Goal: Task Accomplishment & Management: Use online tool/utility

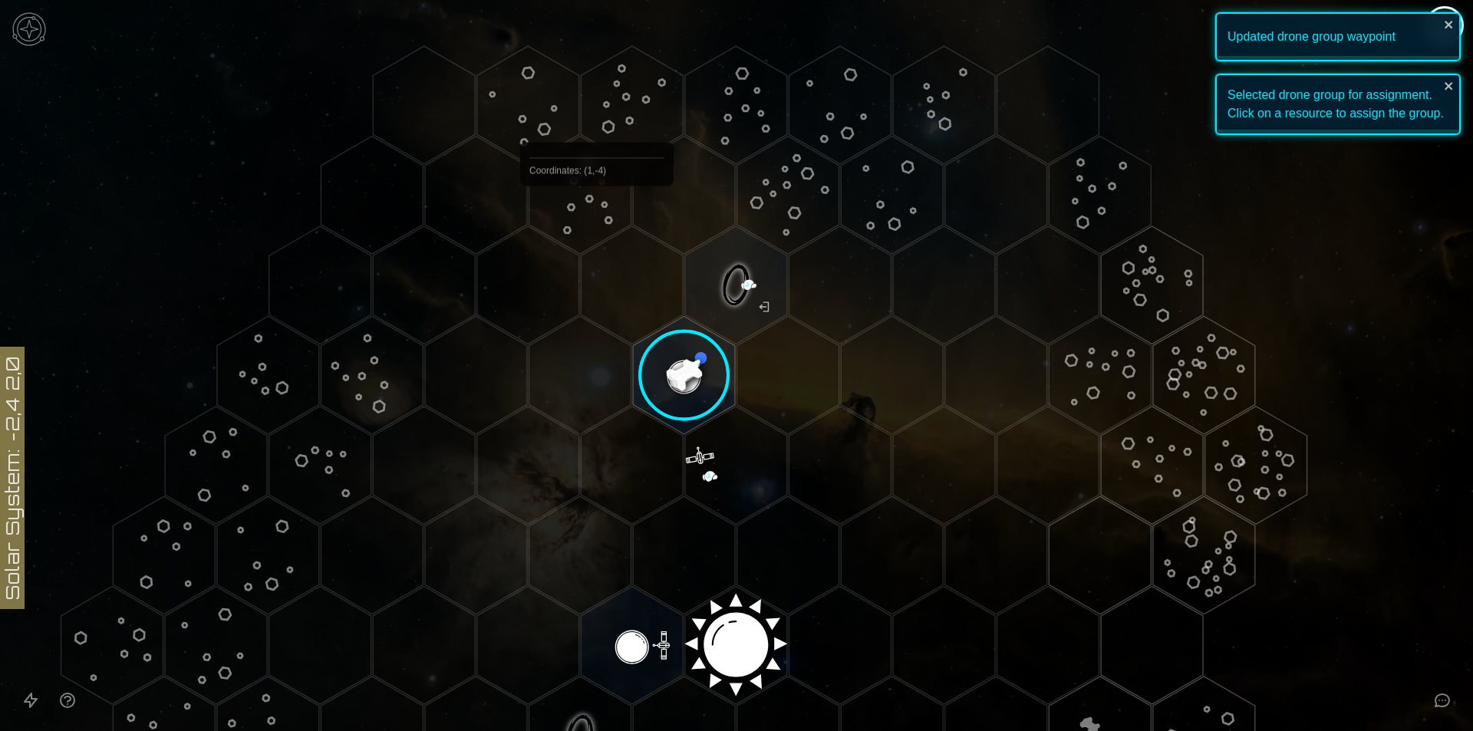
scroll to position [89, 0]
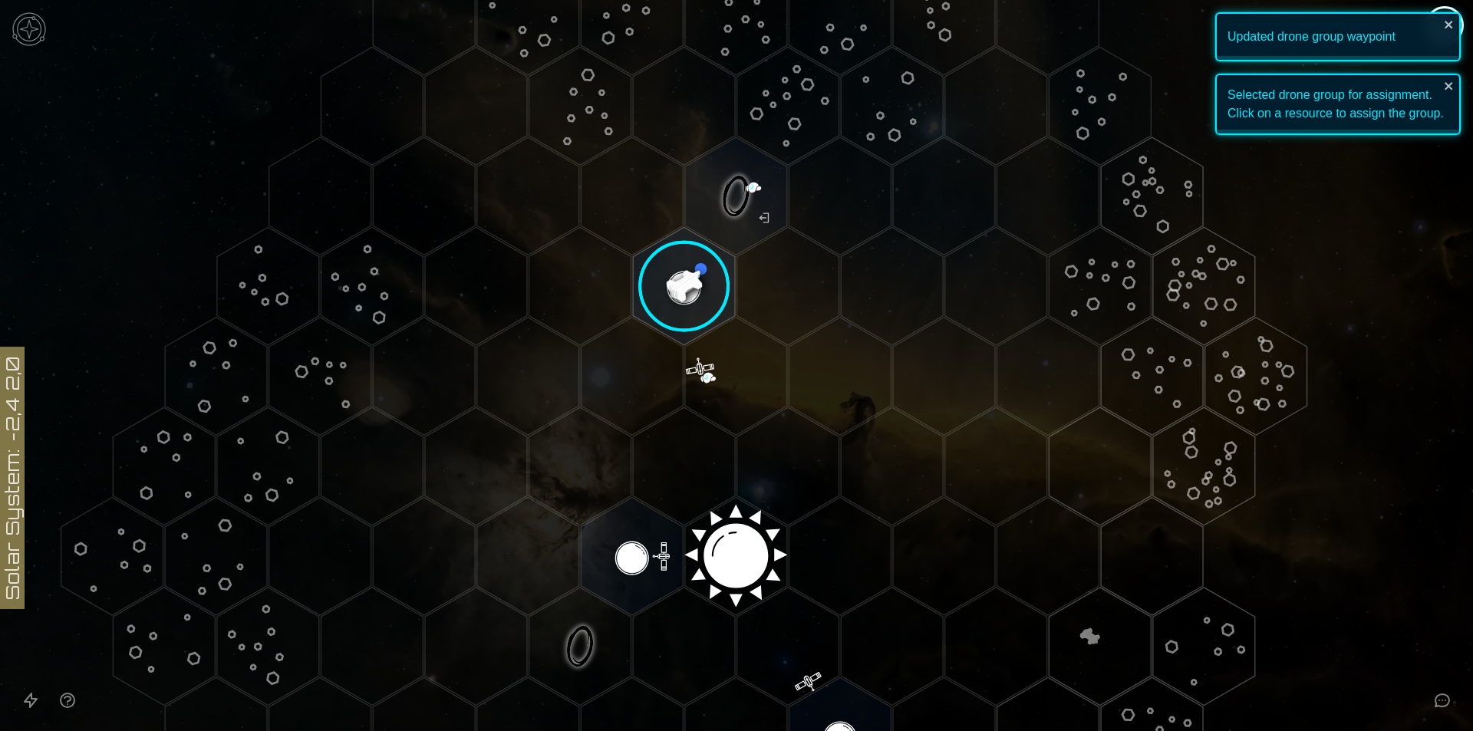
click at [696, 263] on image at bounding box center [684, 286] width 120 height 120
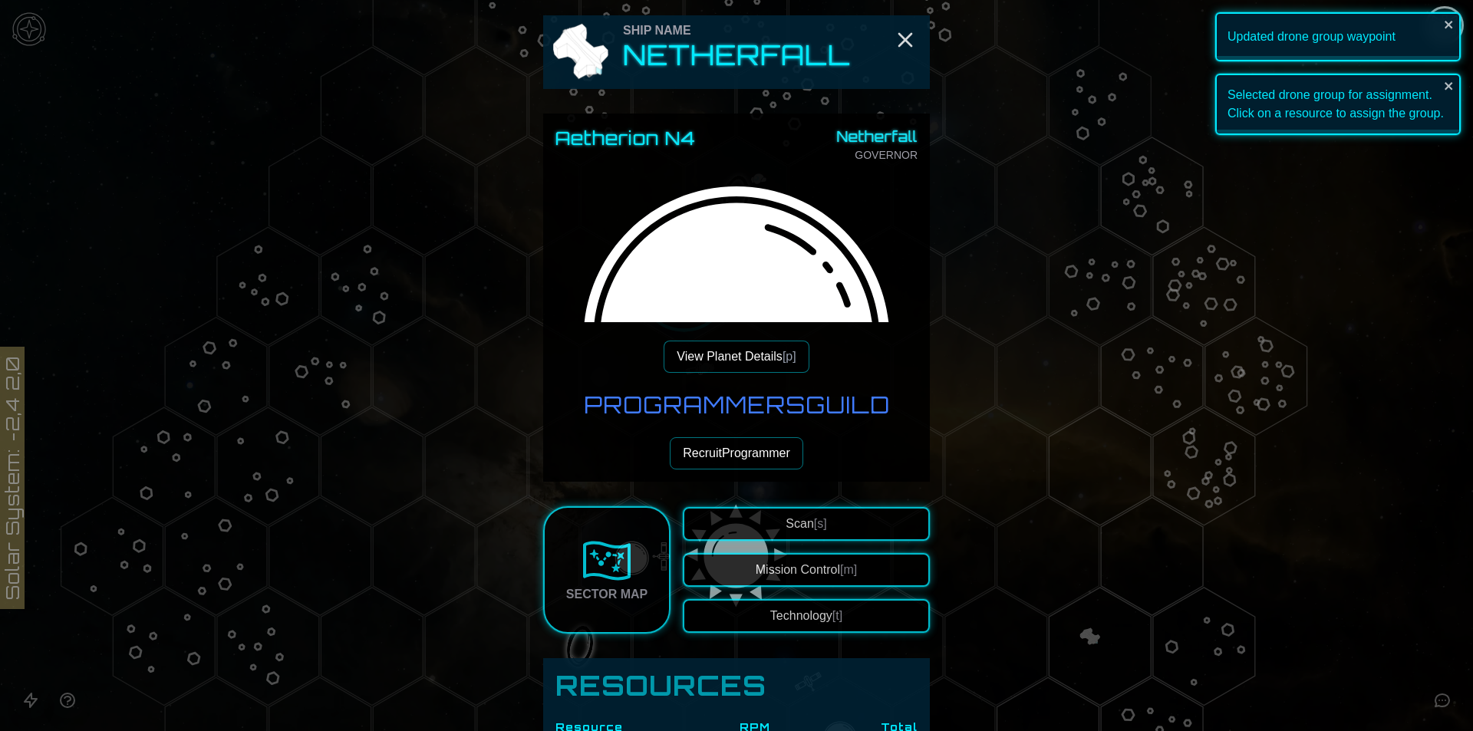
click at [749, 443] on button "Recruit Programmer" at bounding box center [737, 453] width 134 height 32
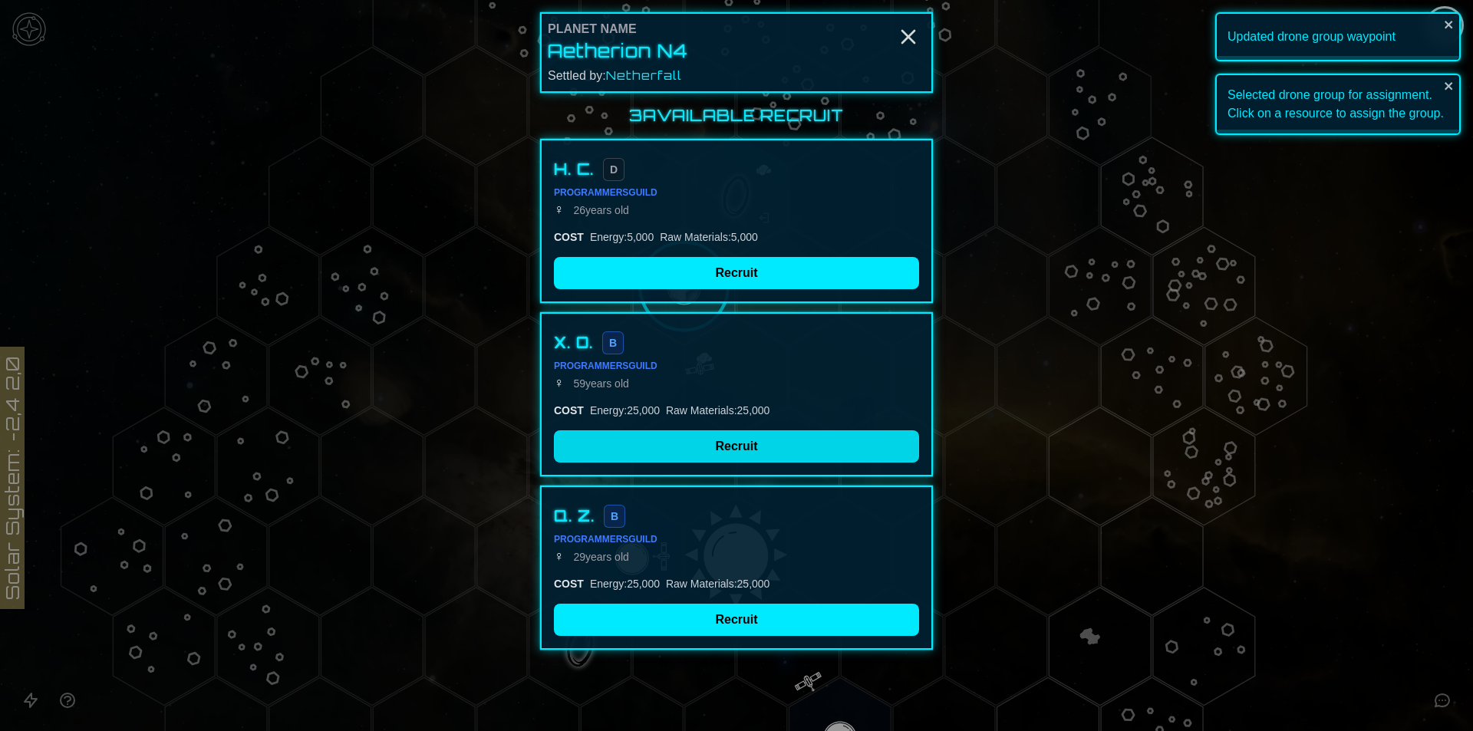
click at [748, 453] on button "Recruit" at bounding box center [736, 446] width 365 height 32
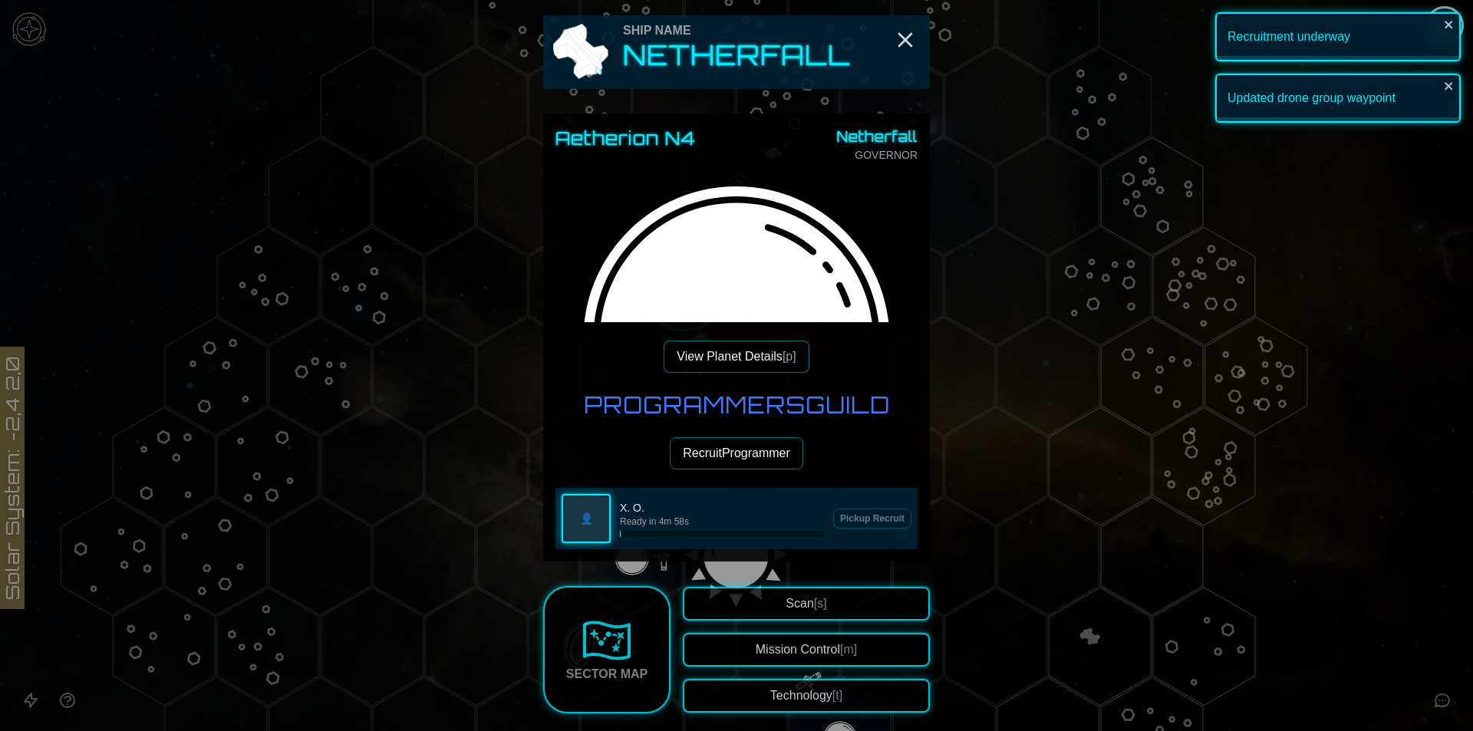
click at [733, 448] on button "Recruit Programmer" at bounding box center [737, 453] width 134 height 32
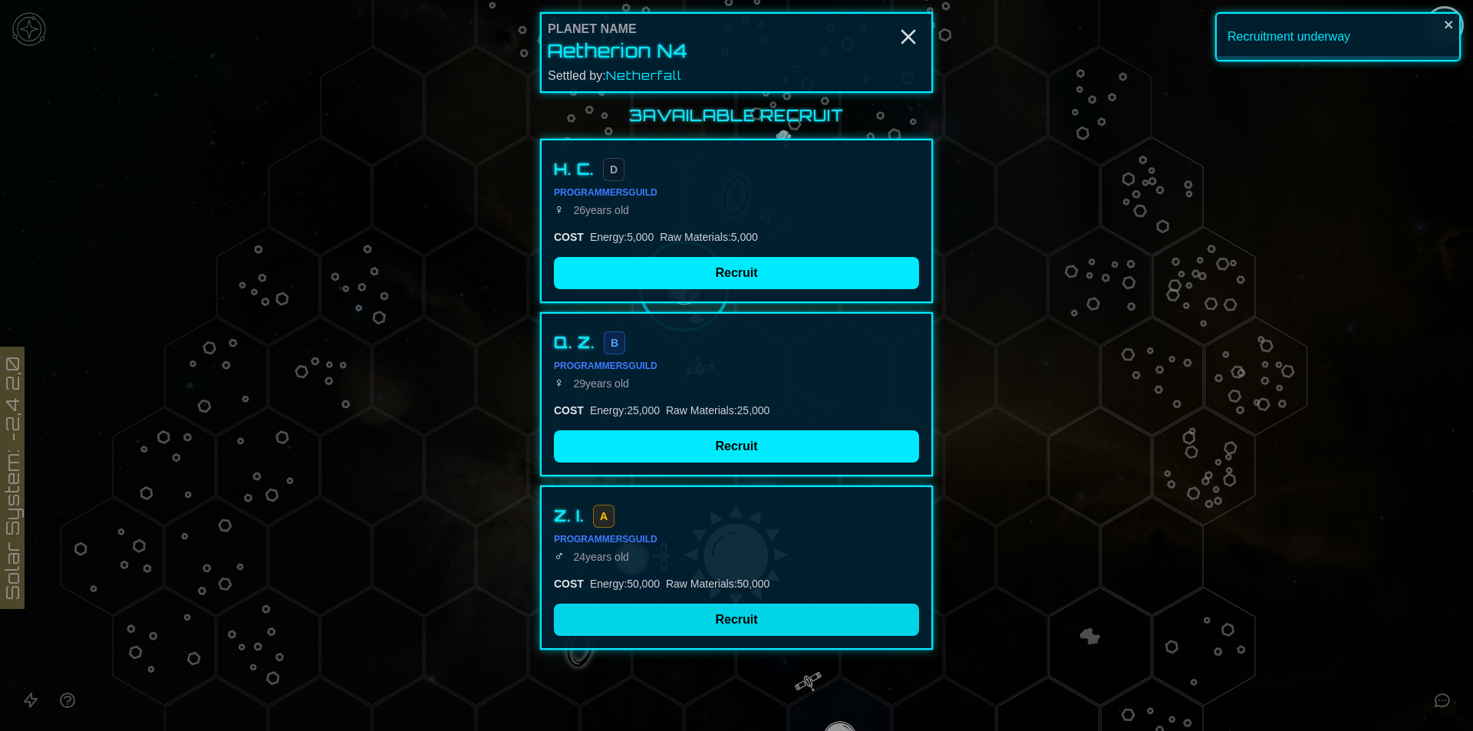
click at [724, 618] on button "Recruit" at bounding box center [736, 620] width 365 height 32
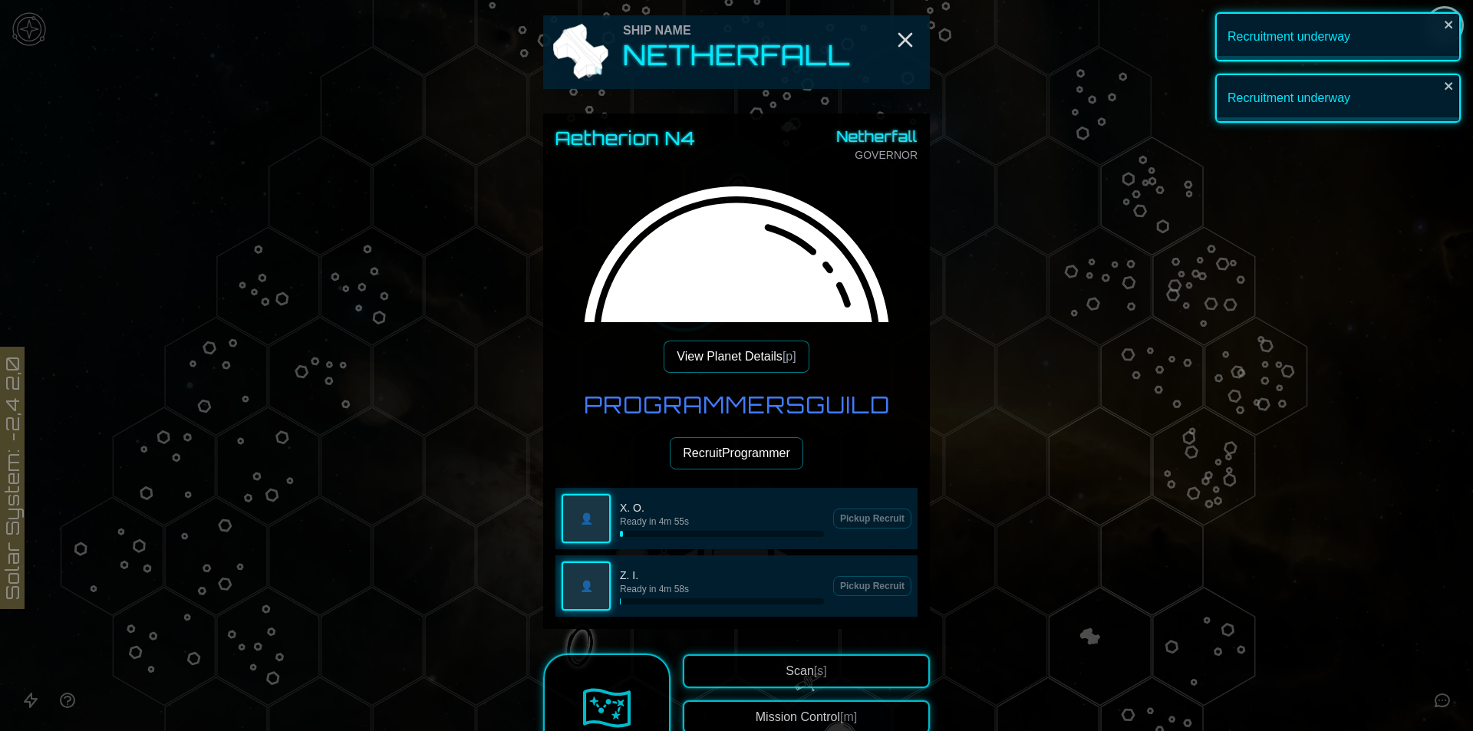
click at [705, 444] on button "Recruit Programmer" at bounding box center [737, 453] width 134 height 32
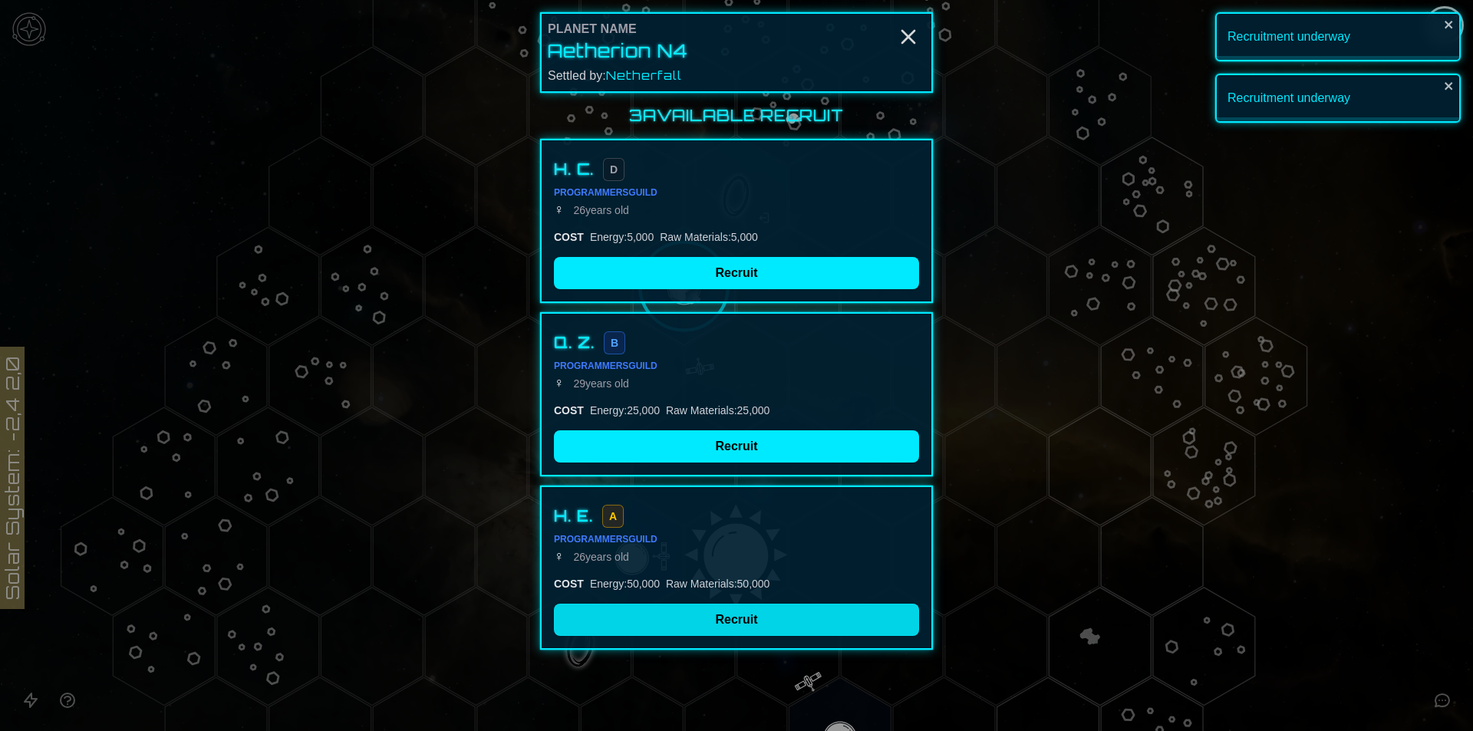
click at [720, 621] on button "Recruit" at bounding box center [736, 620] width 365 height 32
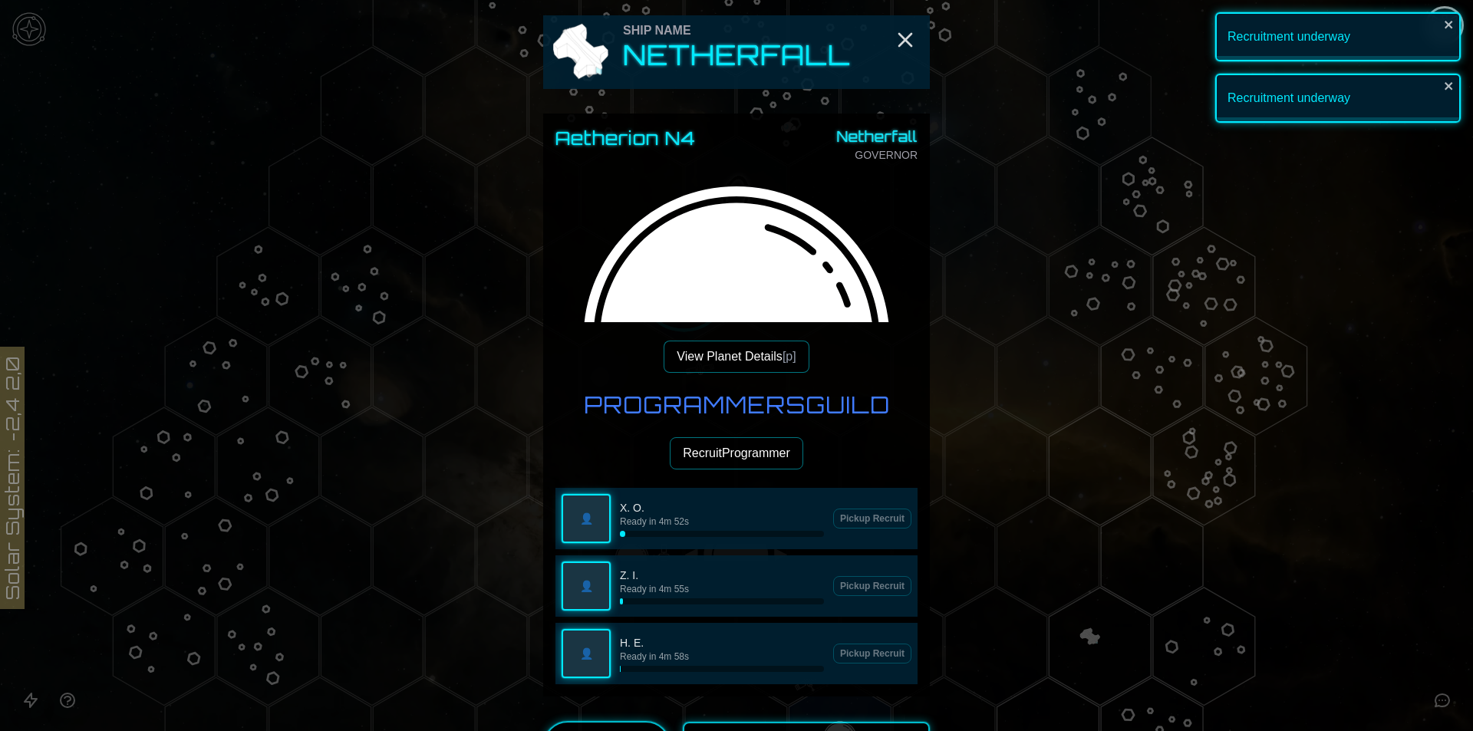
click at [707, 464] on button "Recruit Programmer" at bounding box center [737, 453] width 134 height 32
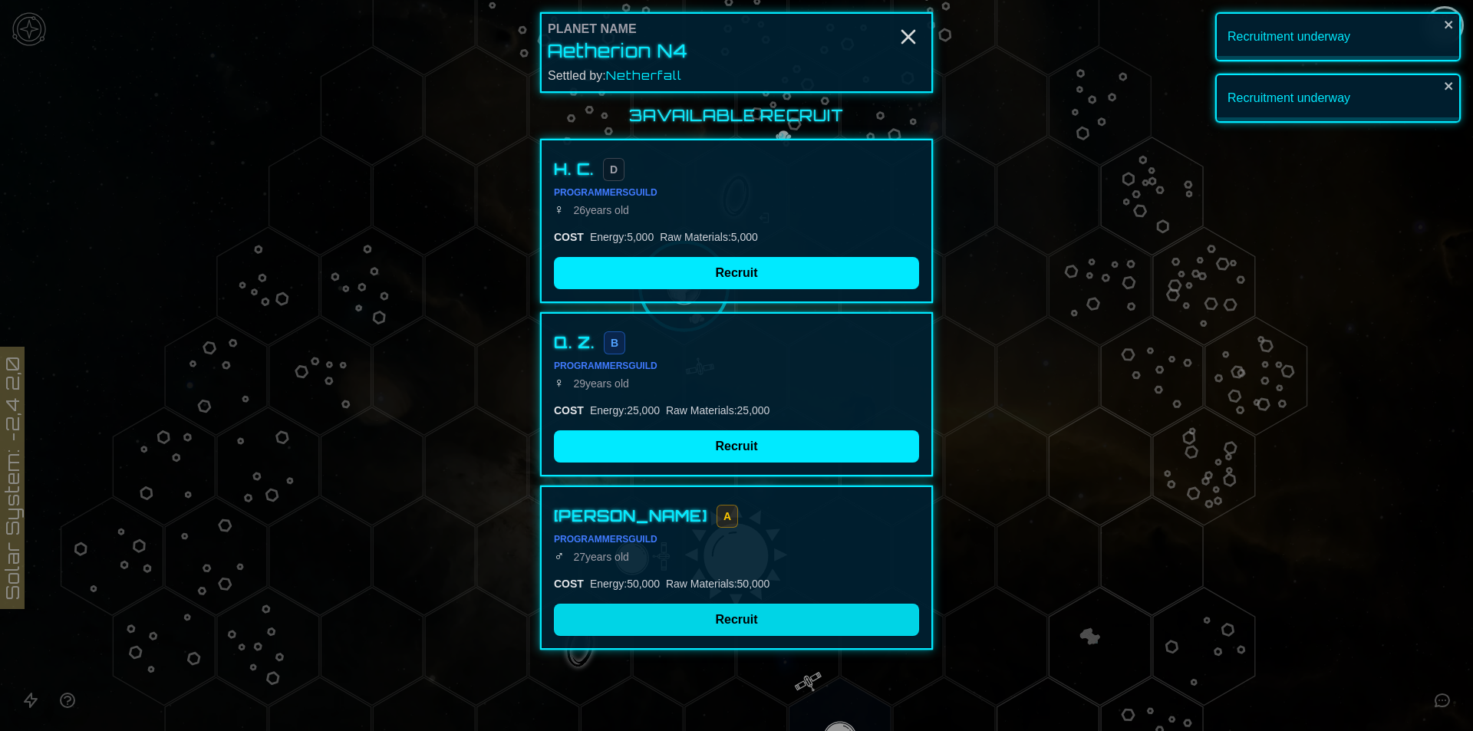
click at [717, 605] on button "Recruit" at bounding box center [736, 620] width 365 height 32
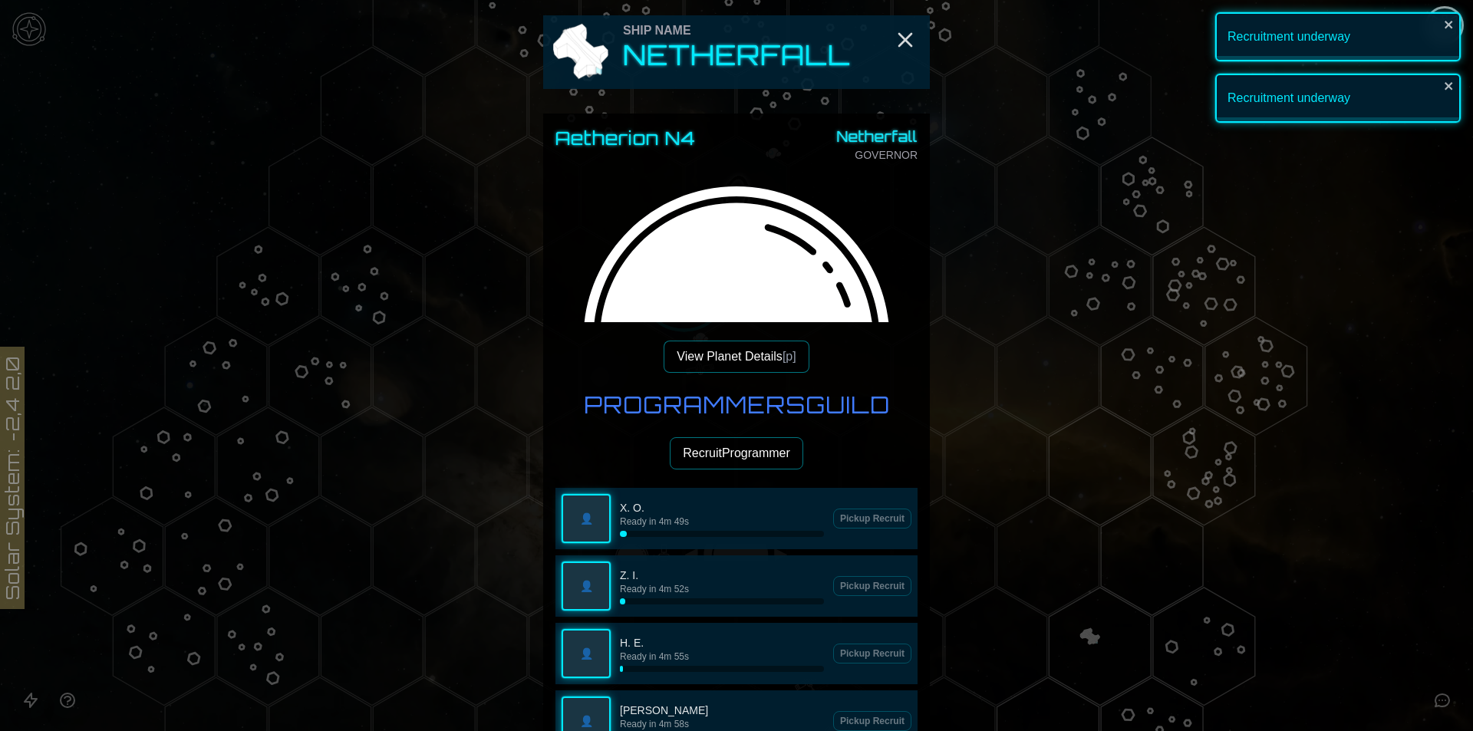
click at [707, 460] on button "Recruit Programmer" at bounding box center [737, 453] width 134 height 32
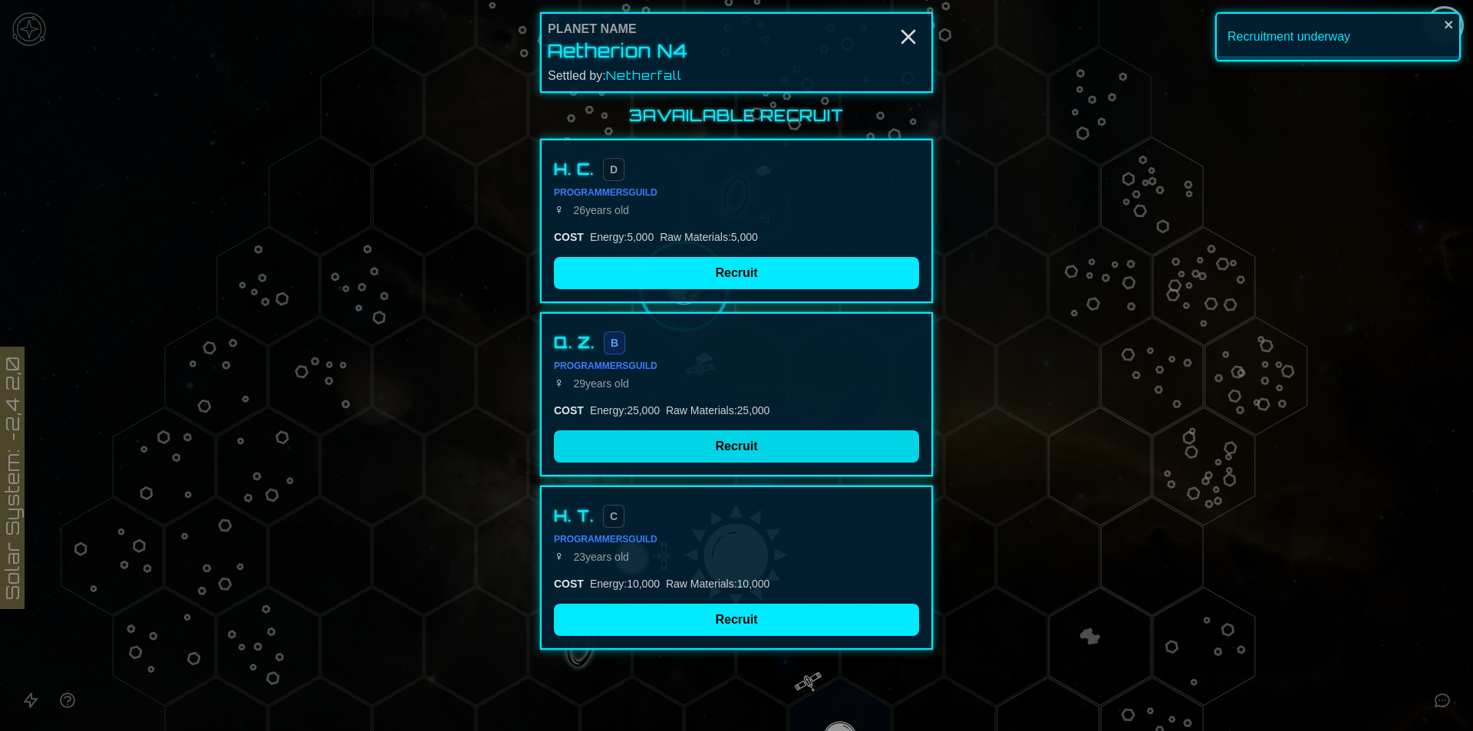
click at [664, 450] on button "Recruit" at bounding box center [736, 446] width 365 height 32
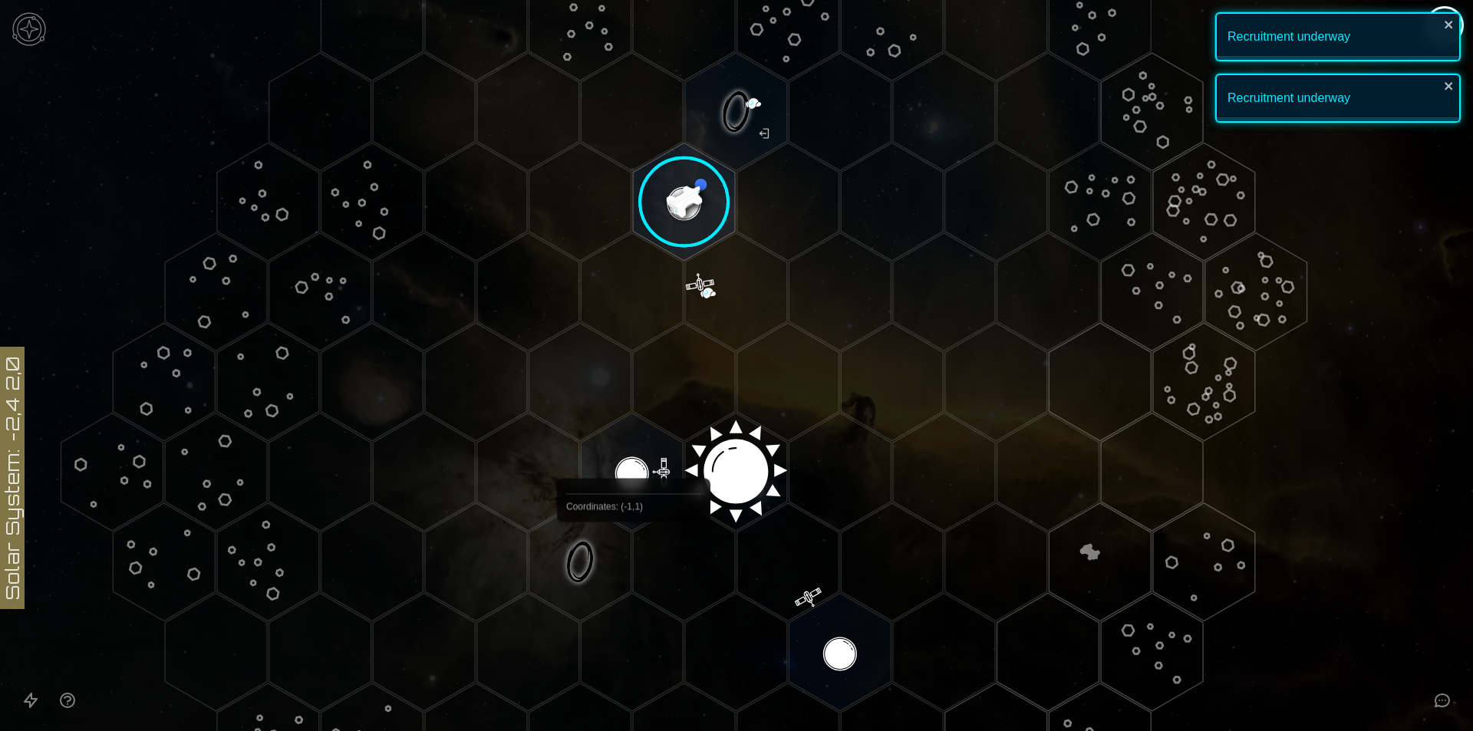
scroll to position [242, 0]
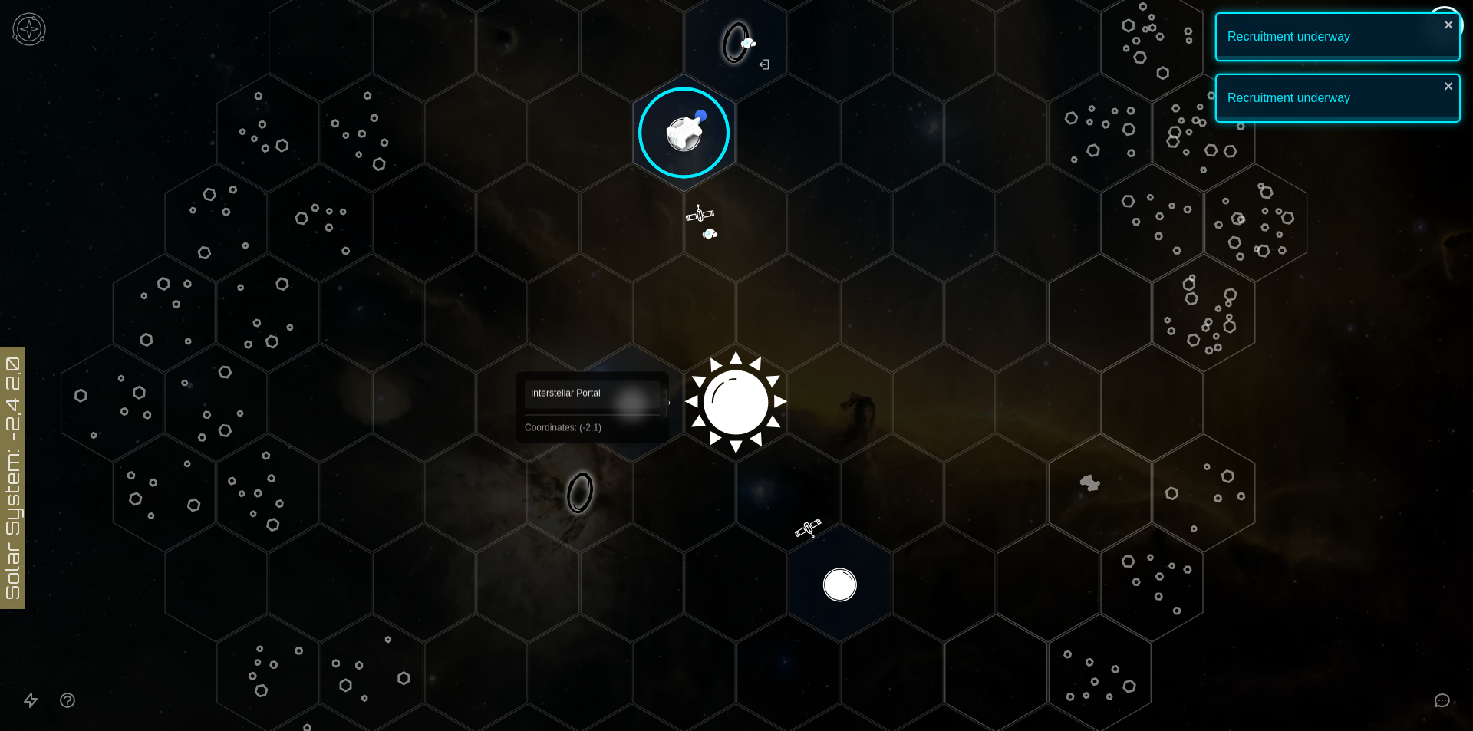
click at [592, 465] on polygon "Hex at coordinates -2,1, clickable" at bounding box center [580, 493] width 102 height 118
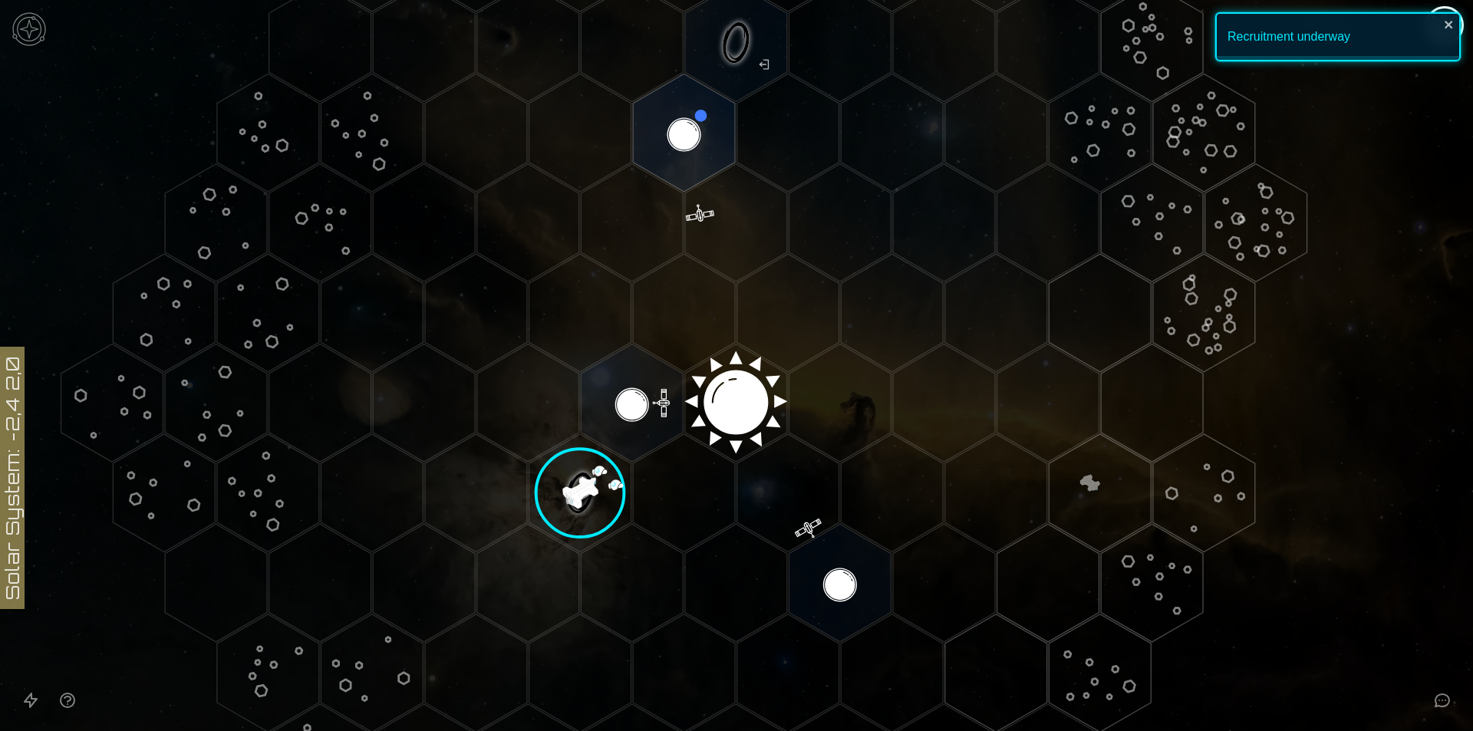
click at [581, 487] on image at bounding box center [580, 493] width 120 height 120
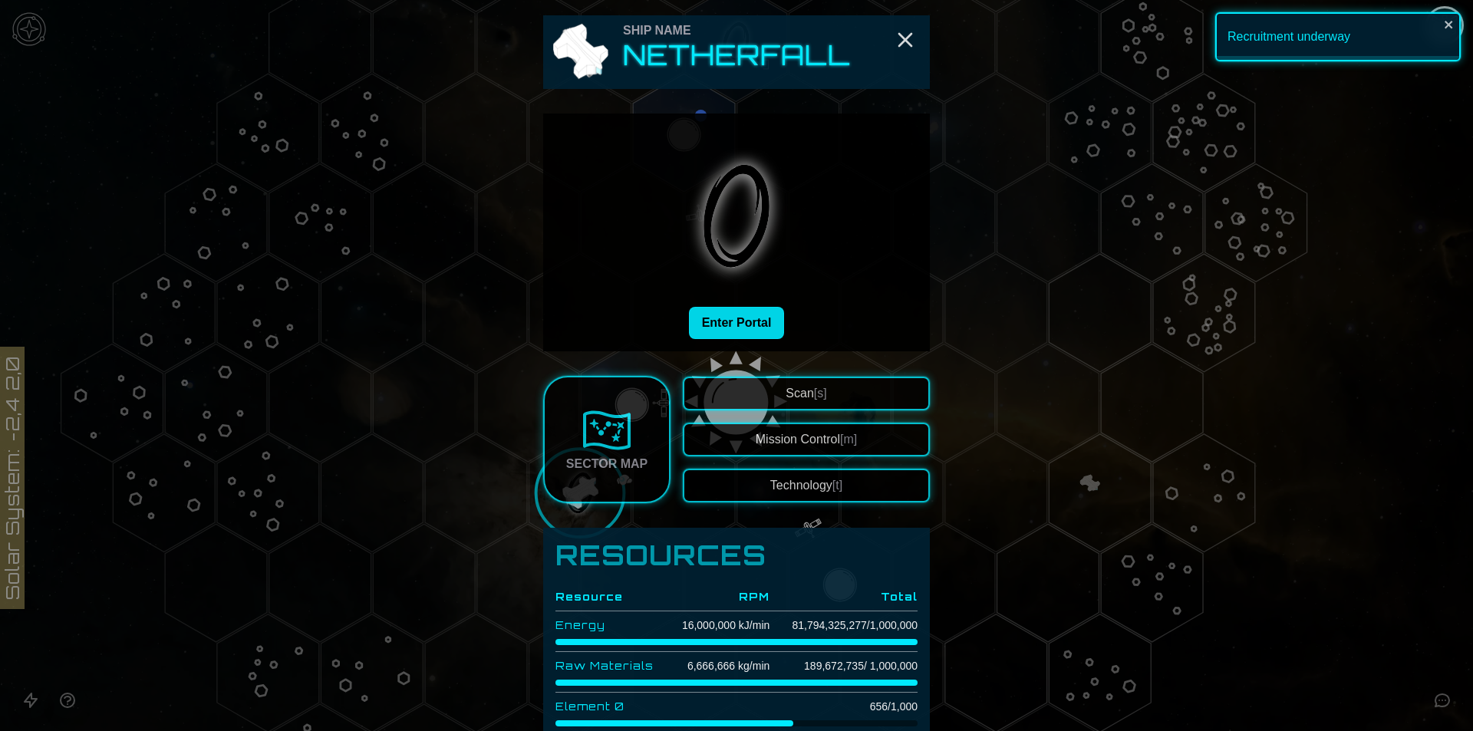
click at [723, 309] on button "Enter Portal" at bounding box center [737, 323] width 96 height 32
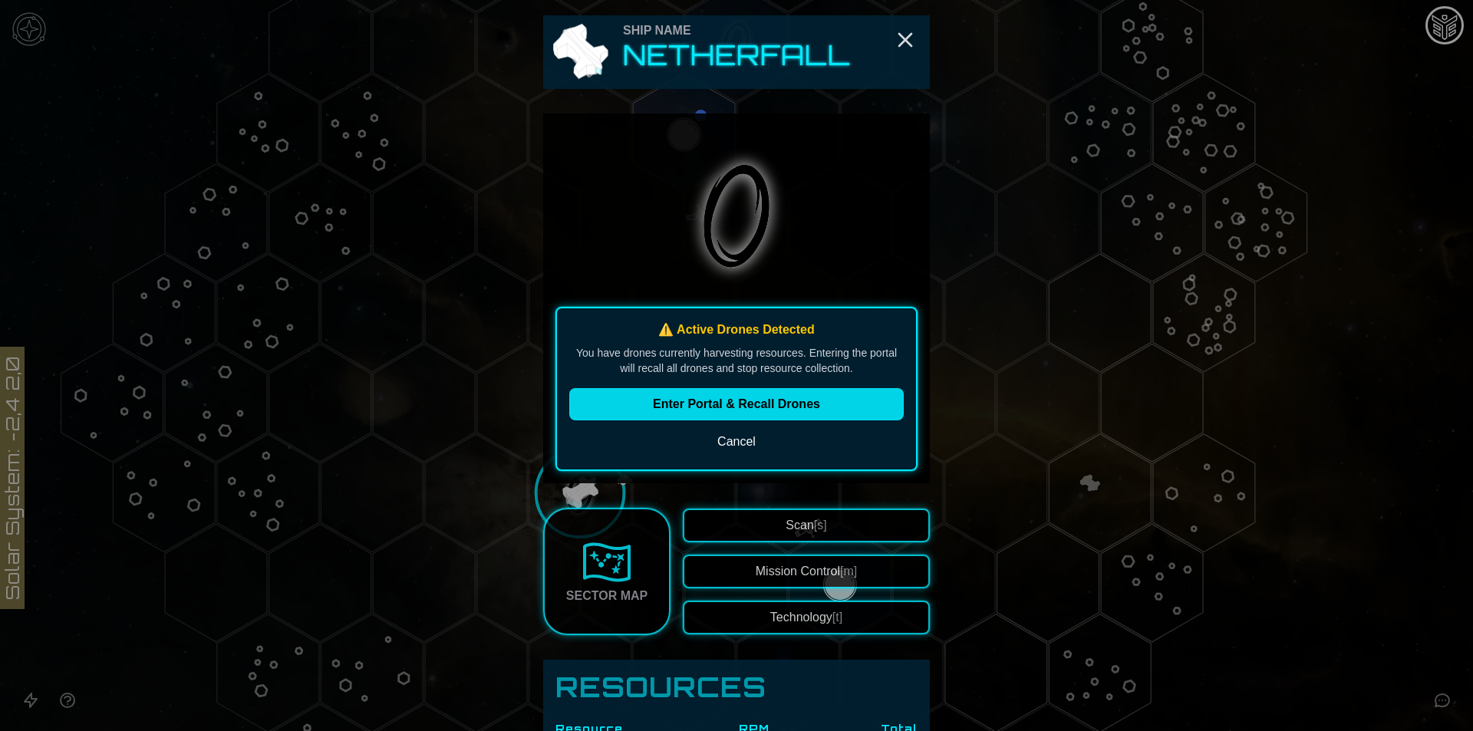
click at [729, 402] on button "Enter Portal & Recall Drones" at bounding box center [736, 404] width 335 height 32
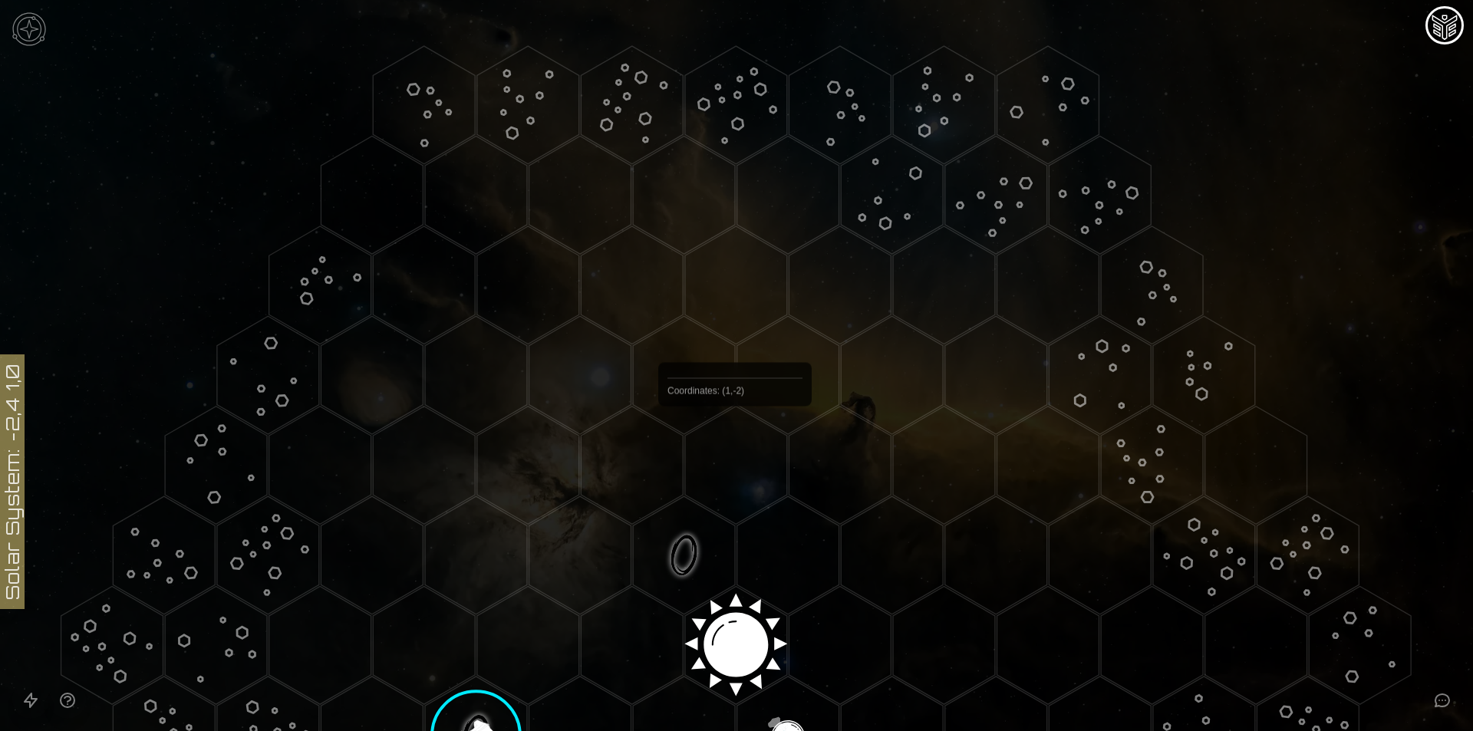
scroll to position [307, 0]
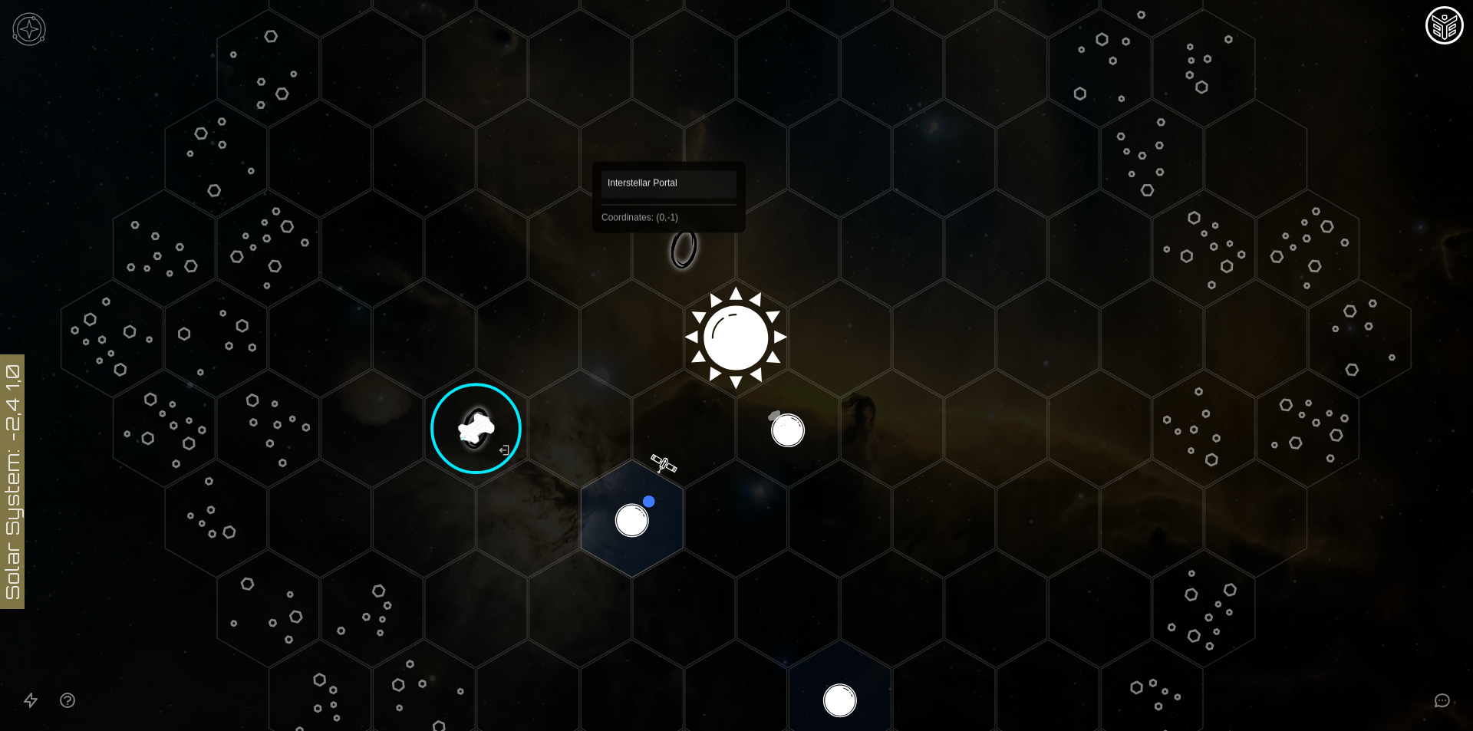
click at [669, 255] on polygon "Hex at coordinates 0,-1, clickable" at bounding box center [684, 249] width 102 height 118
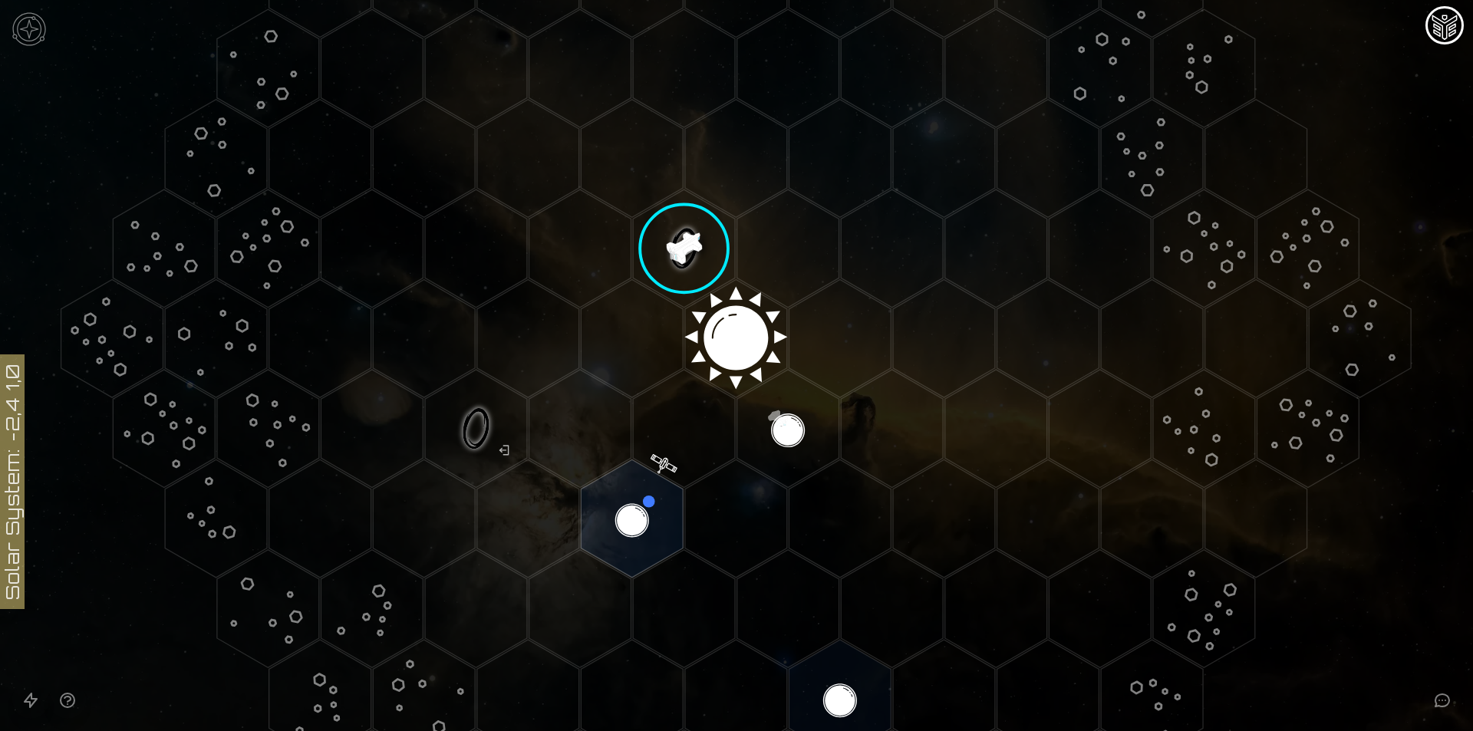
click at [29, 693] on icon "Open accessible navigation interface" at bounding box center [30, 700] width 18 height 18
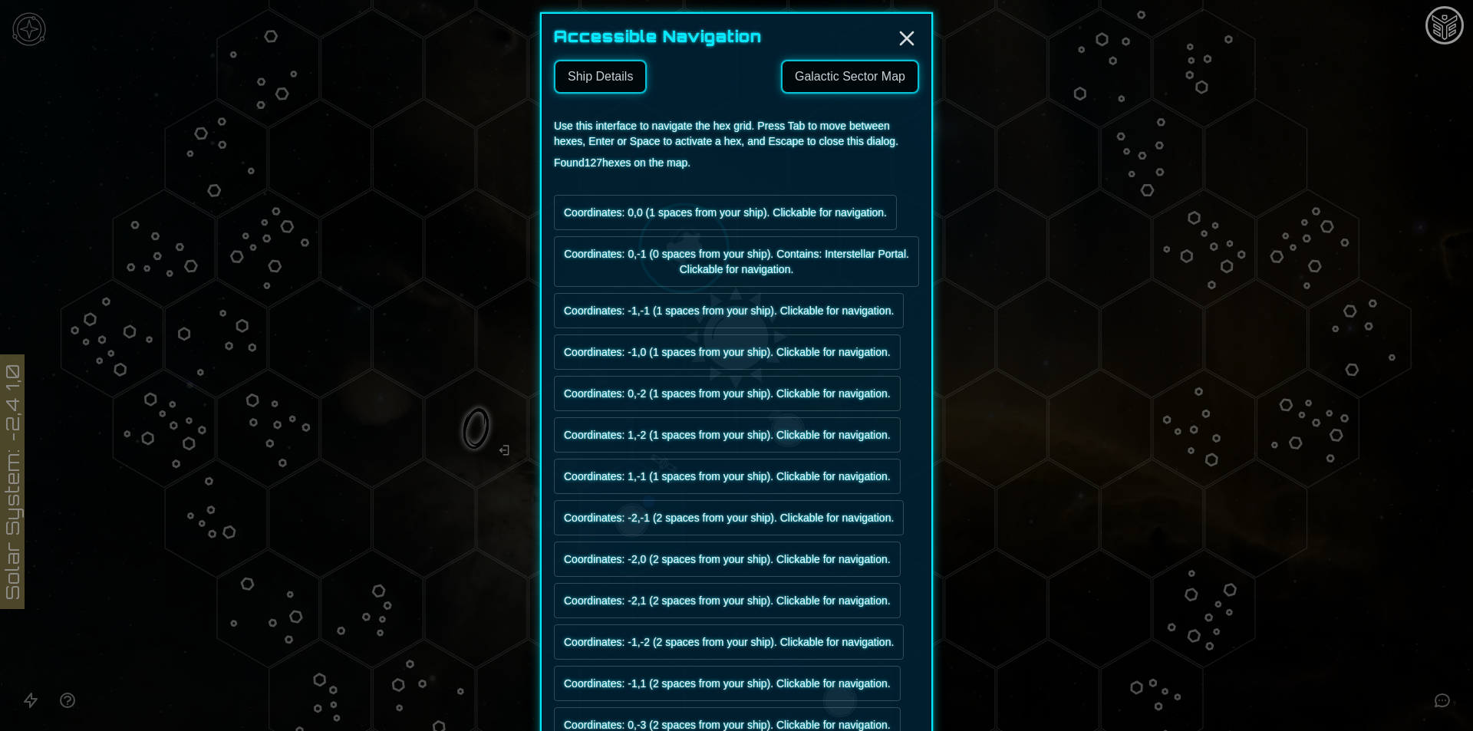
click at [29, 693] on div at bounding box center [736, 365] width 1473 height 731
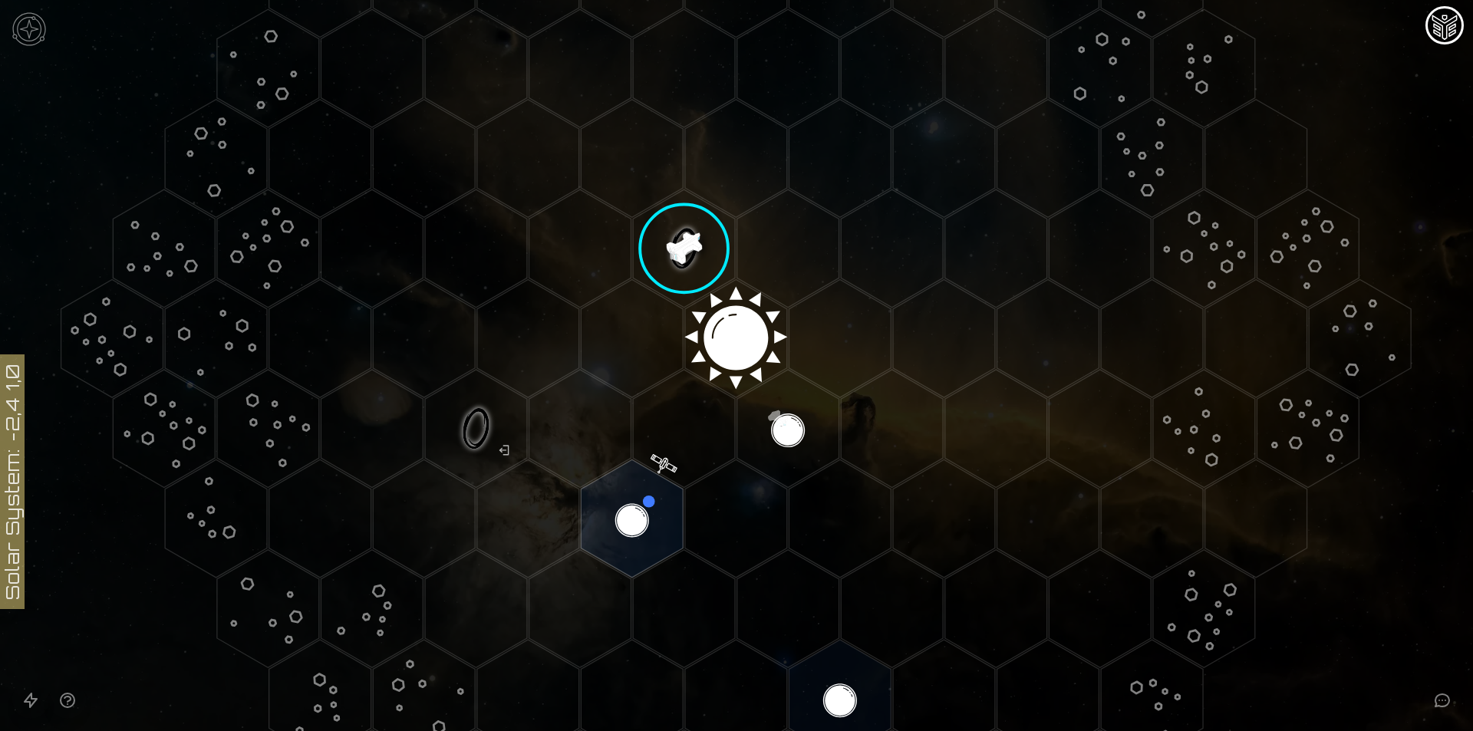
click at [69, 704] on icon "Open accessibility help guide" at bounding box center [67, 700] width 18 height 18
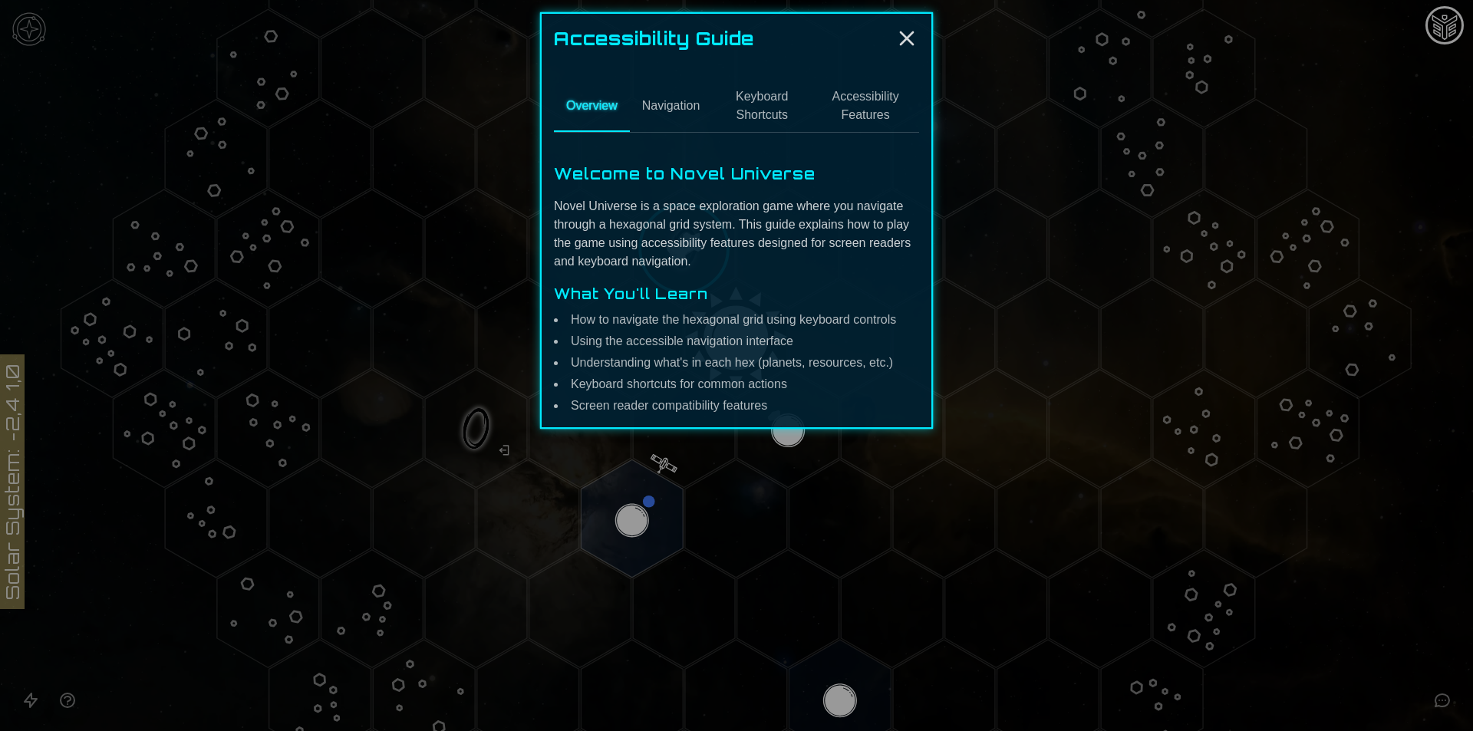
click at [648, 110] on button "Navigation" at bounding box center [671, 106] width 83 height 51
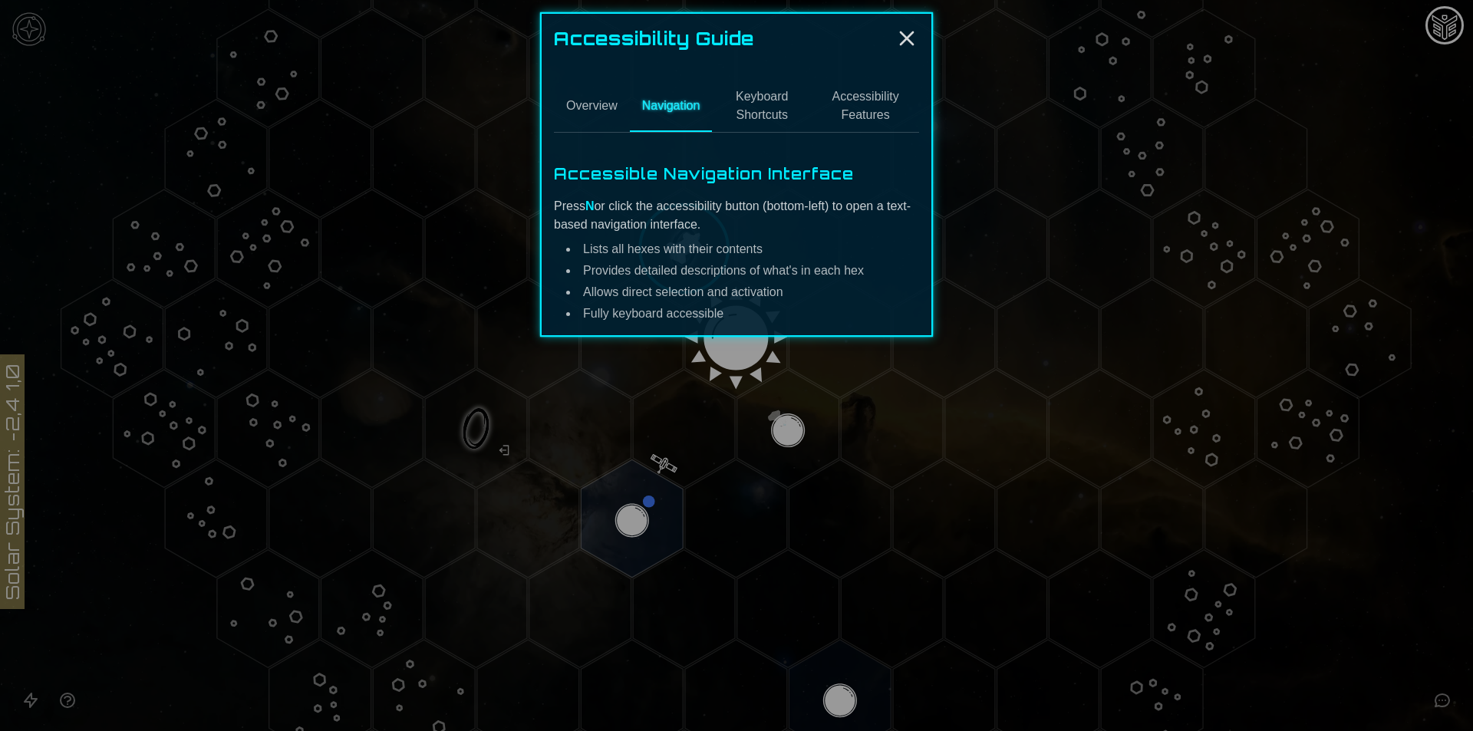
click at [835, 120] on button "Accessibility Features" at bounding box center [865, 106] width 107 height 51
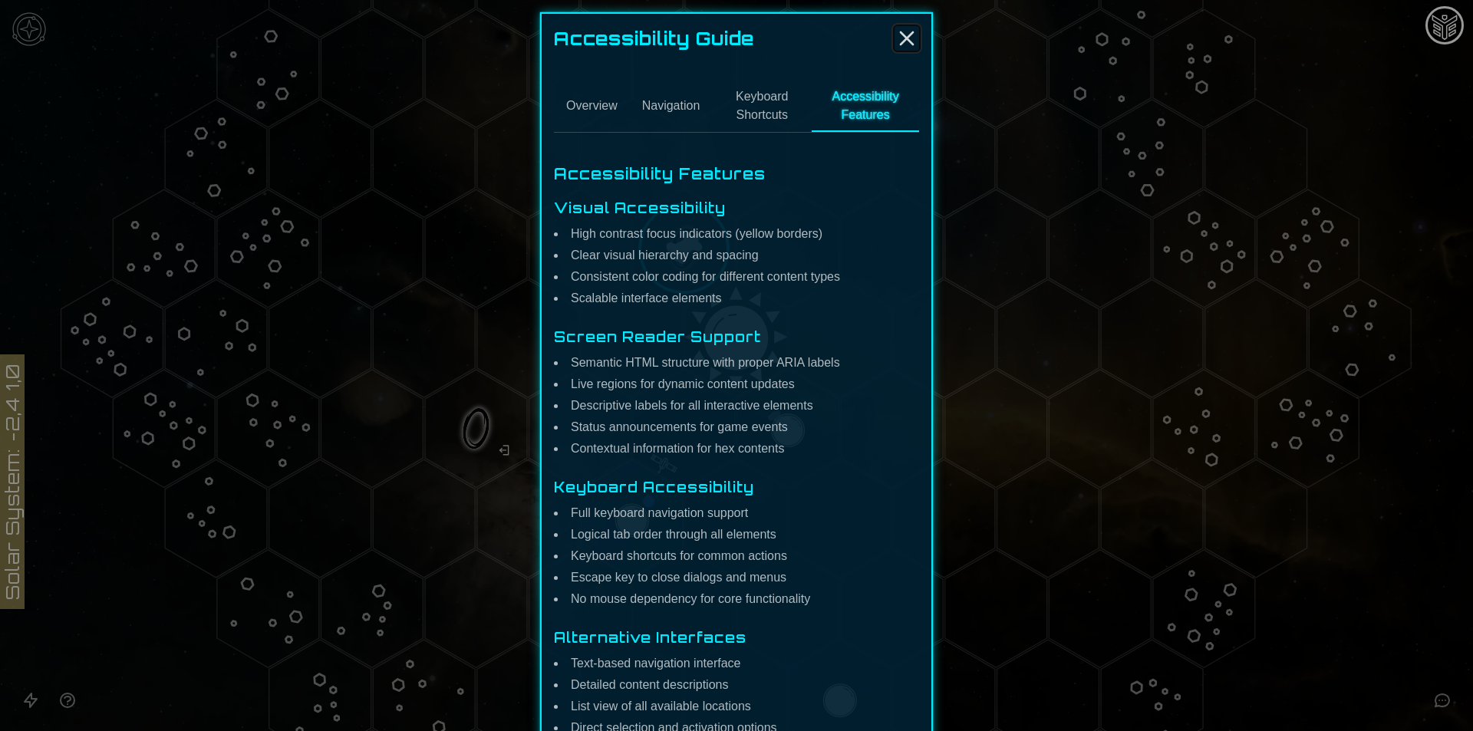
click at [902, 37] on line "Close" at bounding box center [907, 38] width 12 height 12
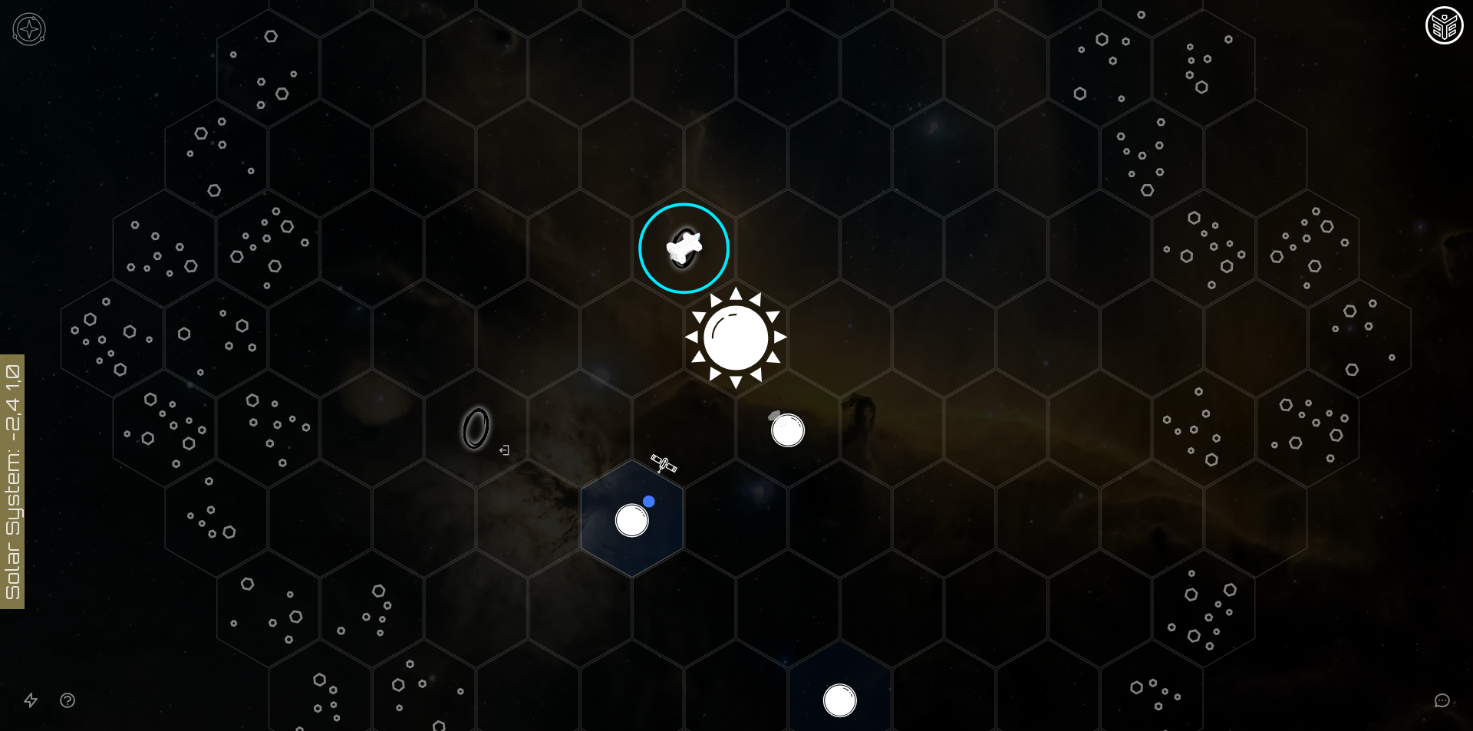
click at [23, 35] on img at bounding box center [29, 29] width 46 height 46
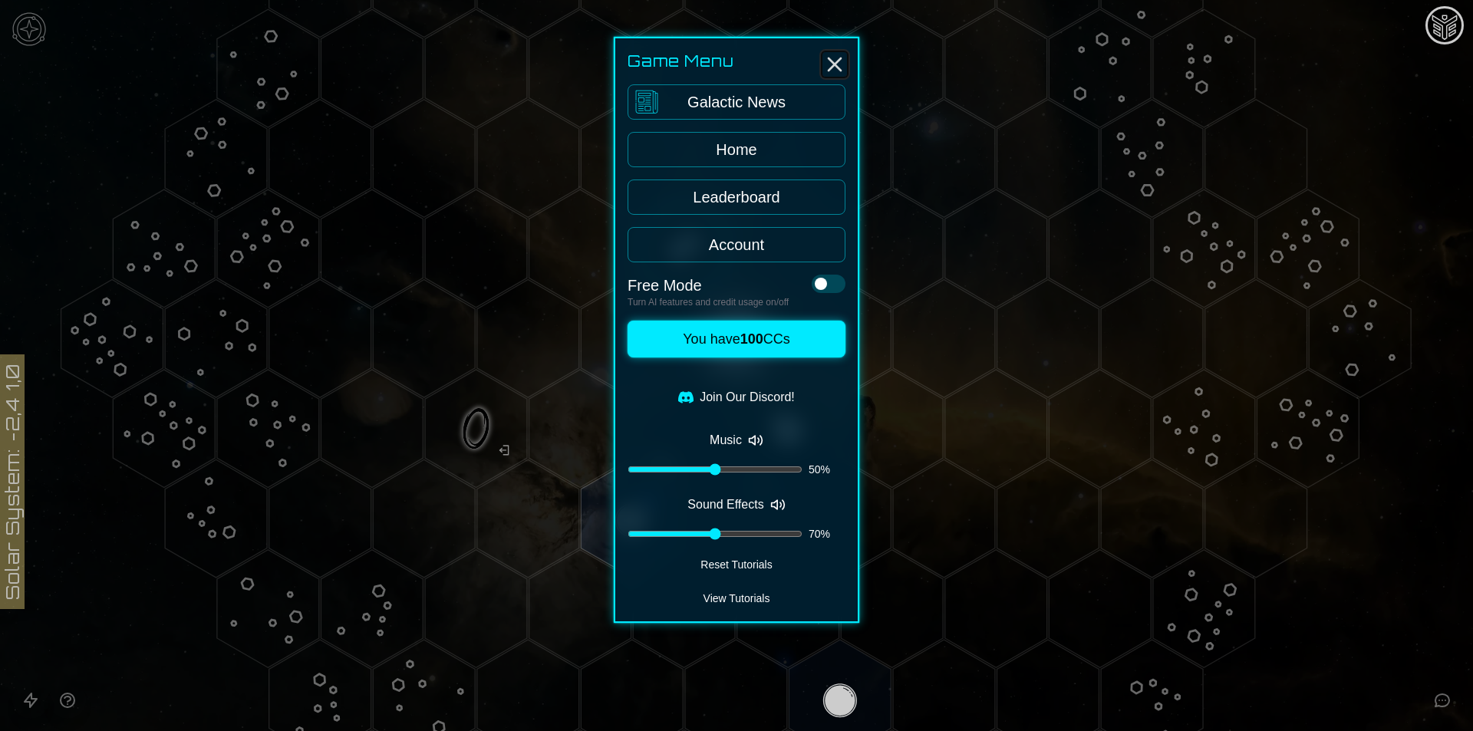
click at [839, 62] on icon "Close" at bounding box center [835, 64] width 25 height 25
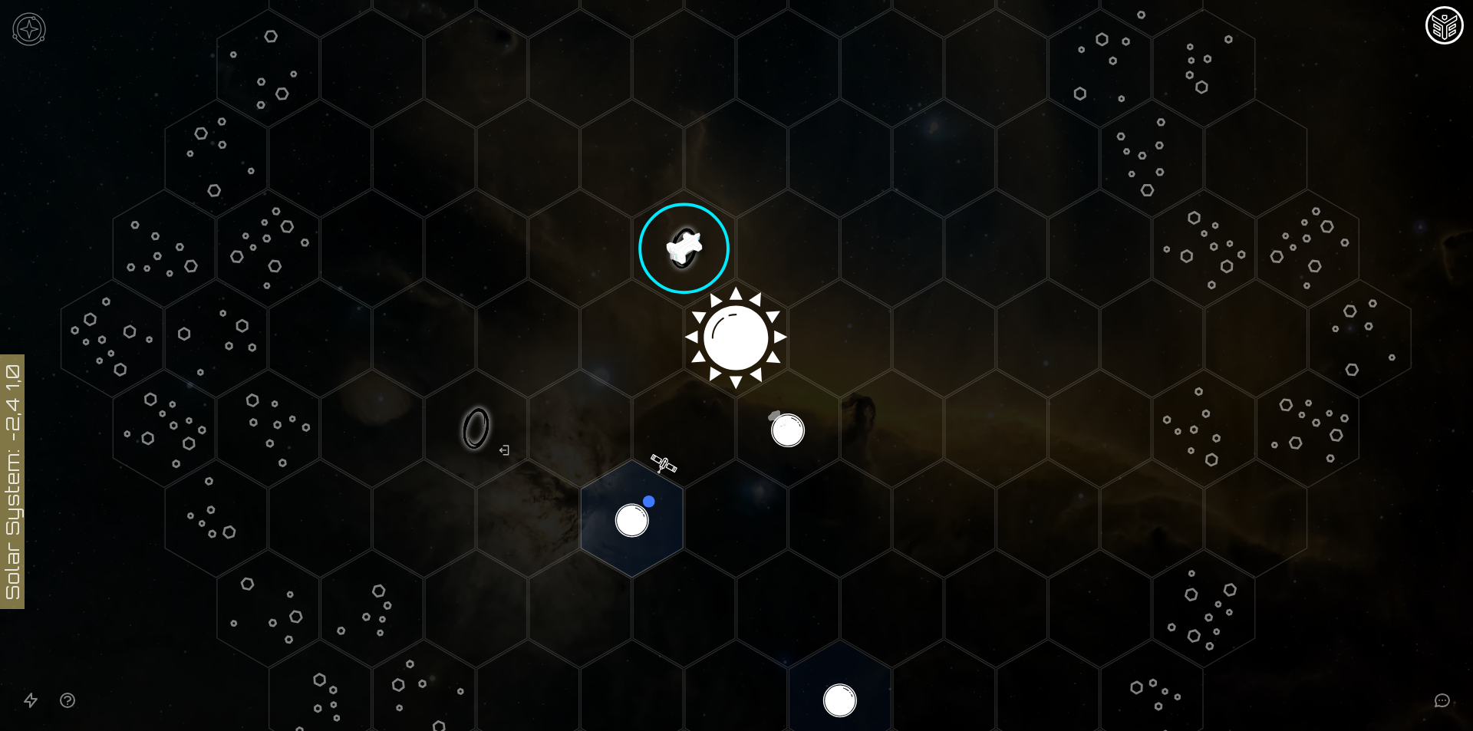
click at [65, 707] on icon "Open accessibility help guide" at bounding box center [68, 701] width 14 height 14
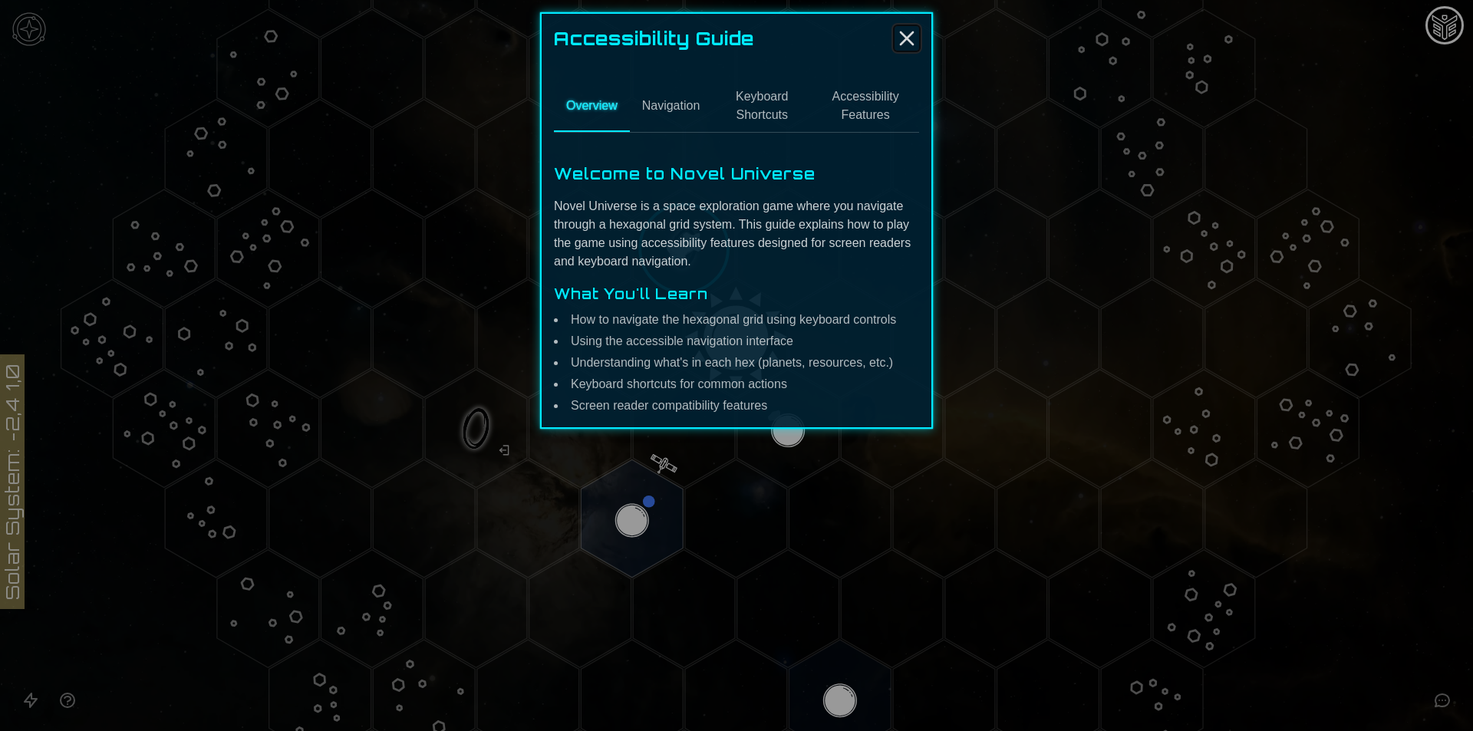
click at [908, 29] on icon "Close" at bounding box center [907, 38] width 25 height 25
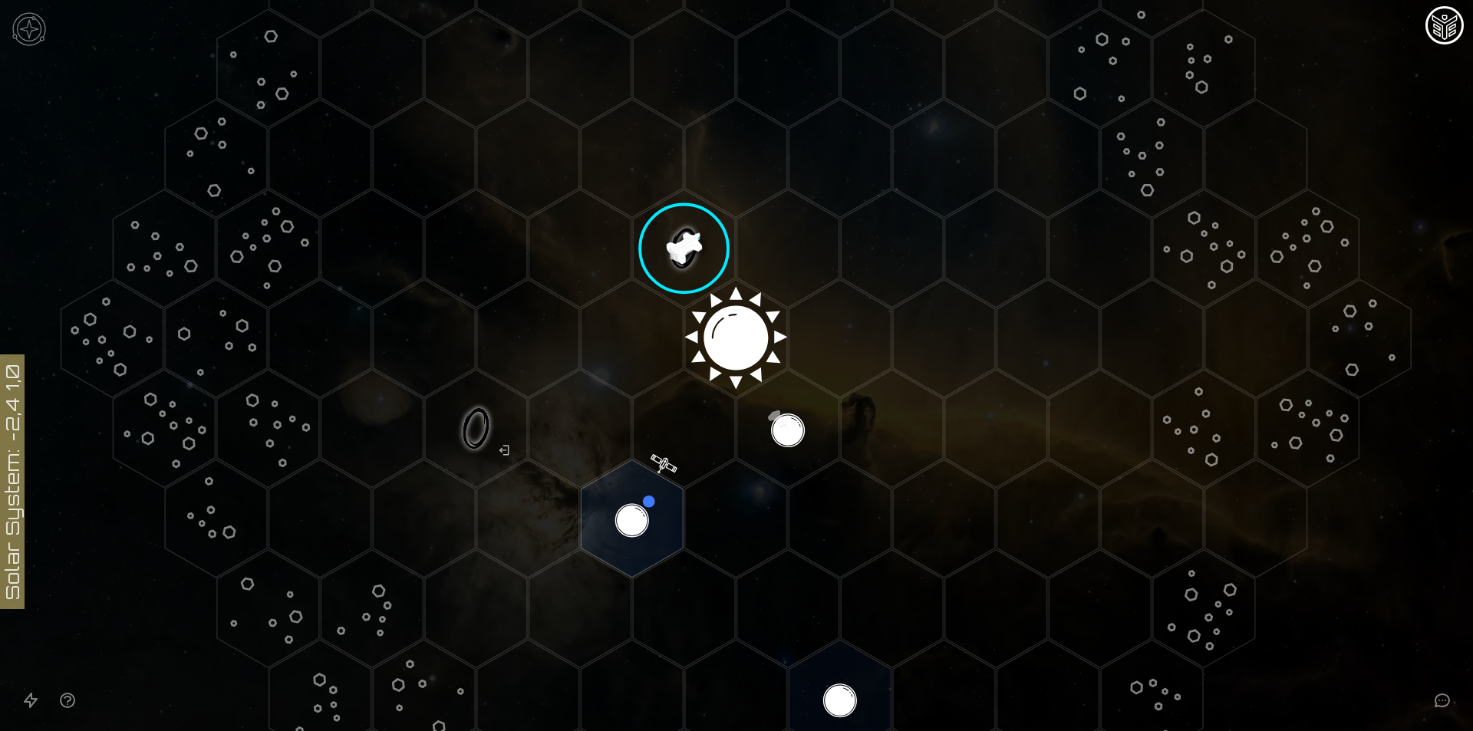
click at [37, 677] on icon at bounding box center [736, 338] width 1473 height 1291
click at [30, 693] on icon "Open accessible navigation interface" at bounding box center [30, 700] width 18 height 18
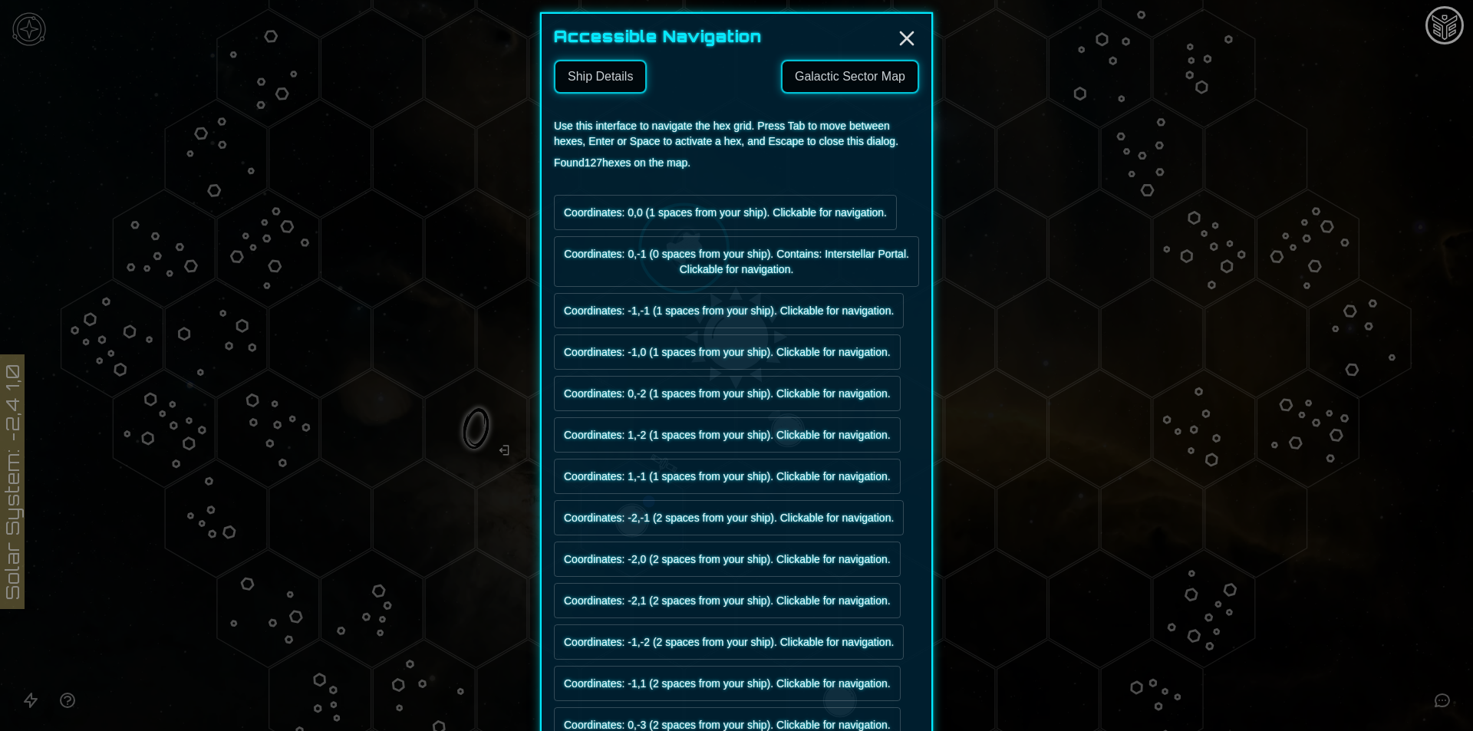
click at [801, 80] on link "Galactic Sector Map" at bounding box center [850, 77] width 138 height 34
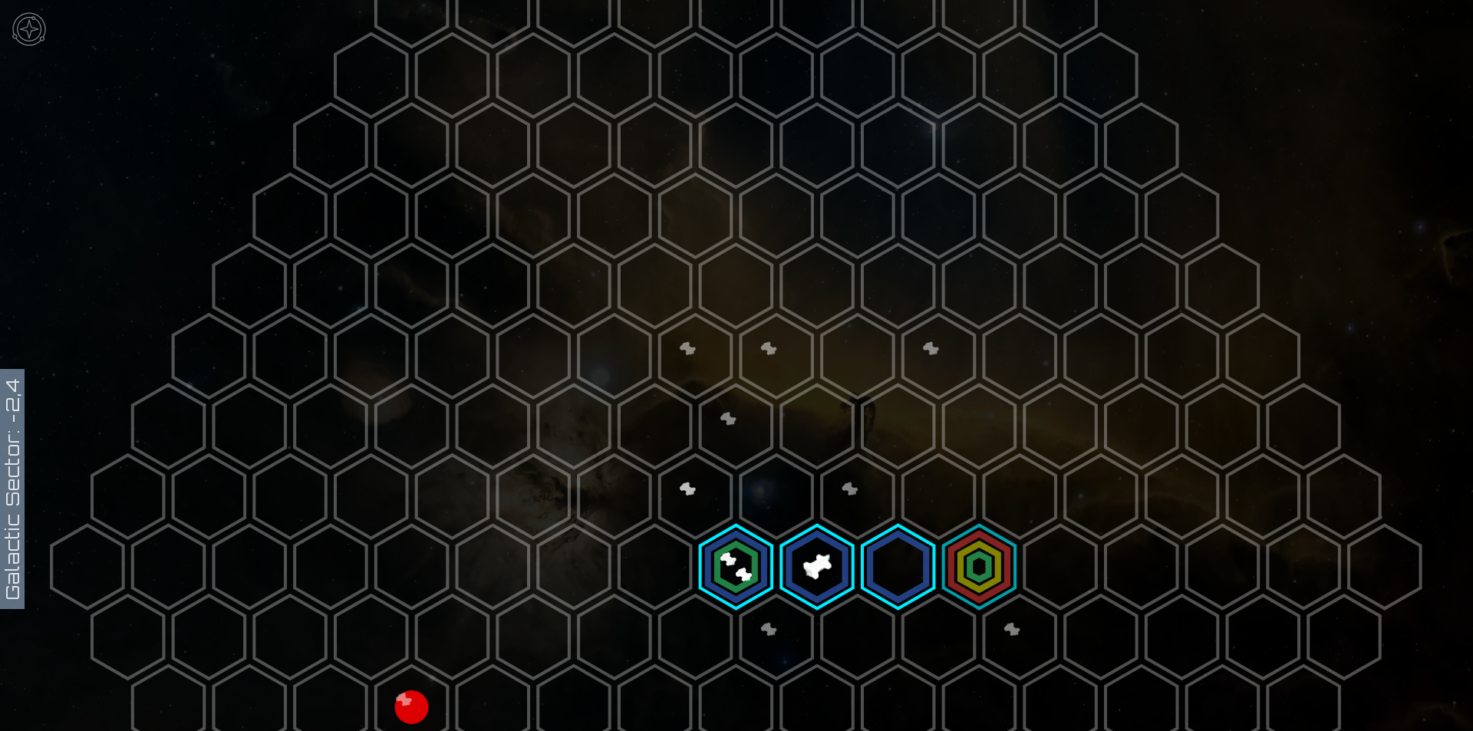
scroll to position [153, 0]
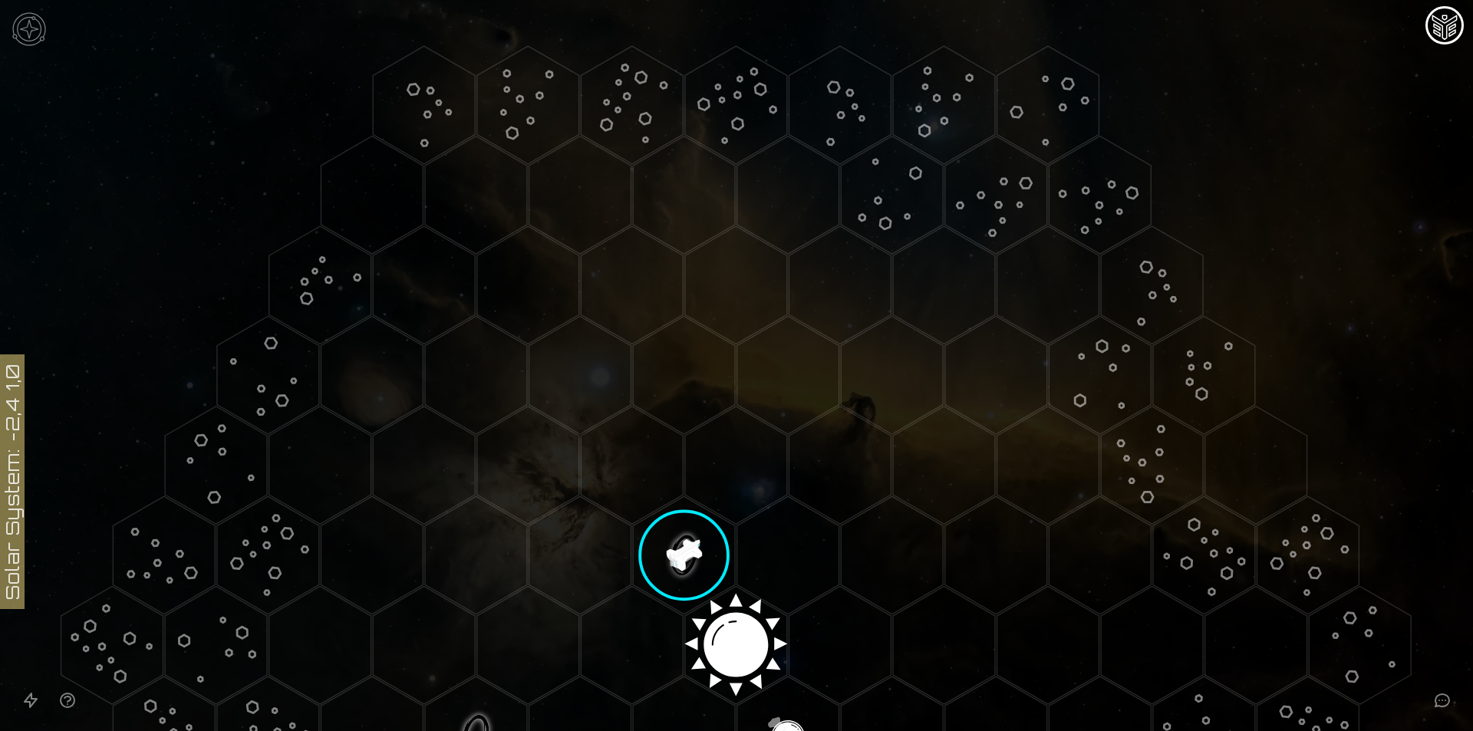
scroll to position [384, 0]
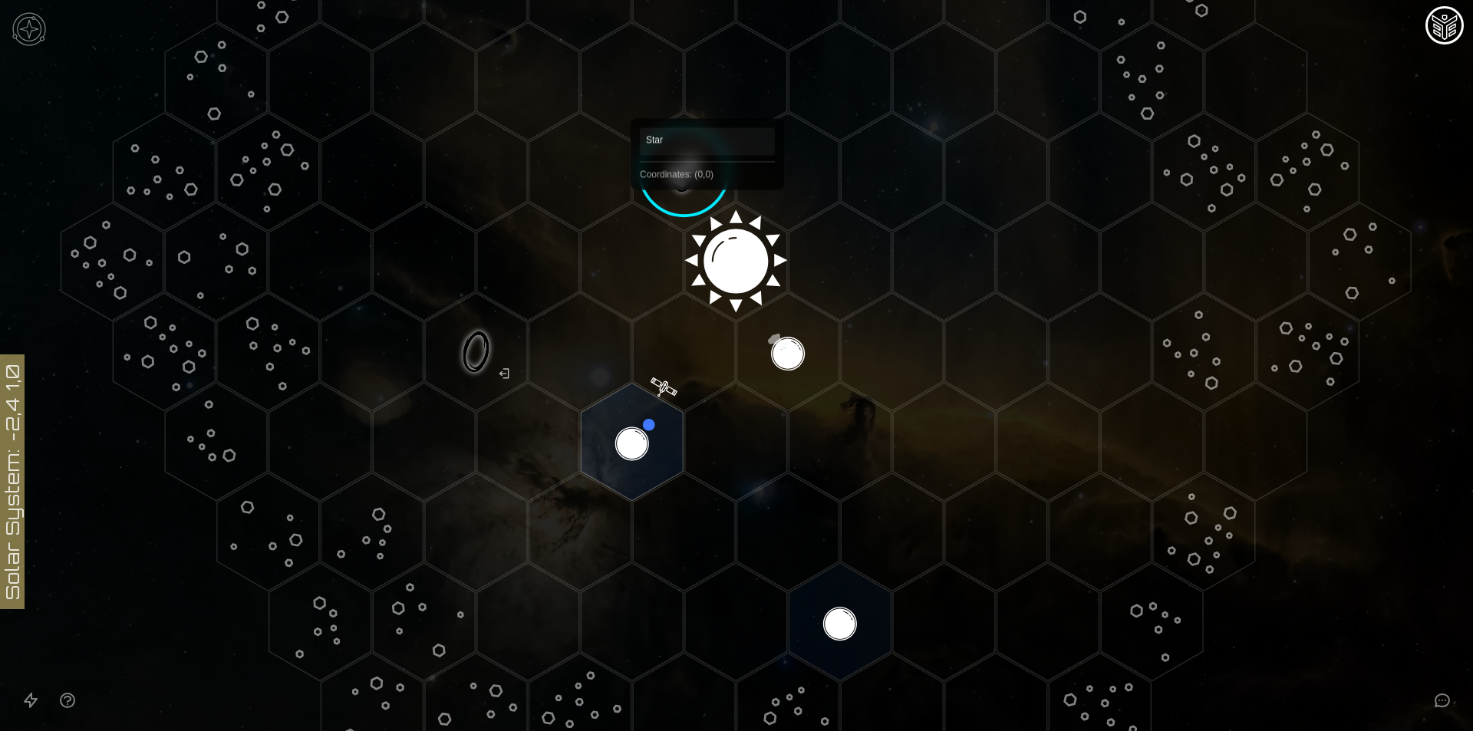
click at [684, 183] on image at bounding box center [684, 172] width 120 height 120
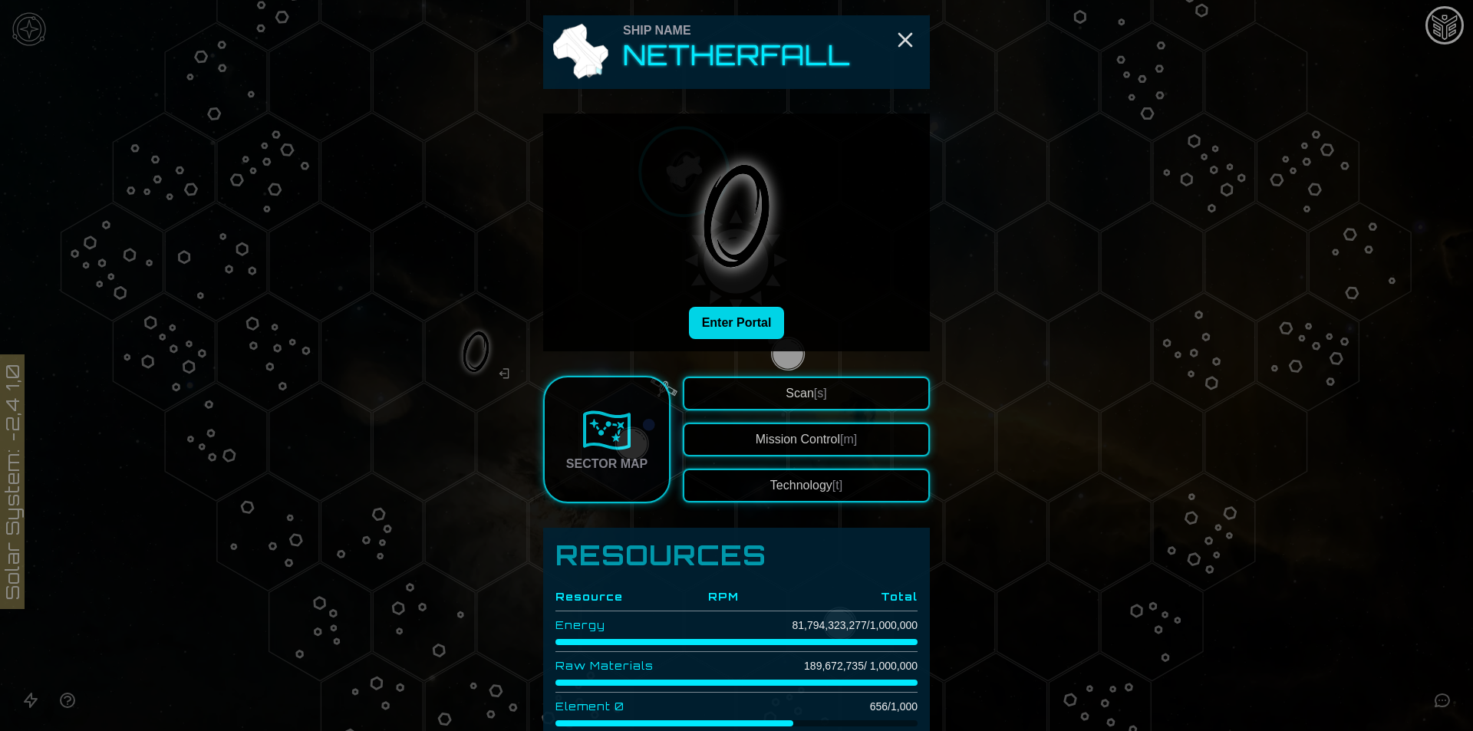
click at [731, 310] on button "Enter Portal" at bounding box center [737, 323] width 96 height 32
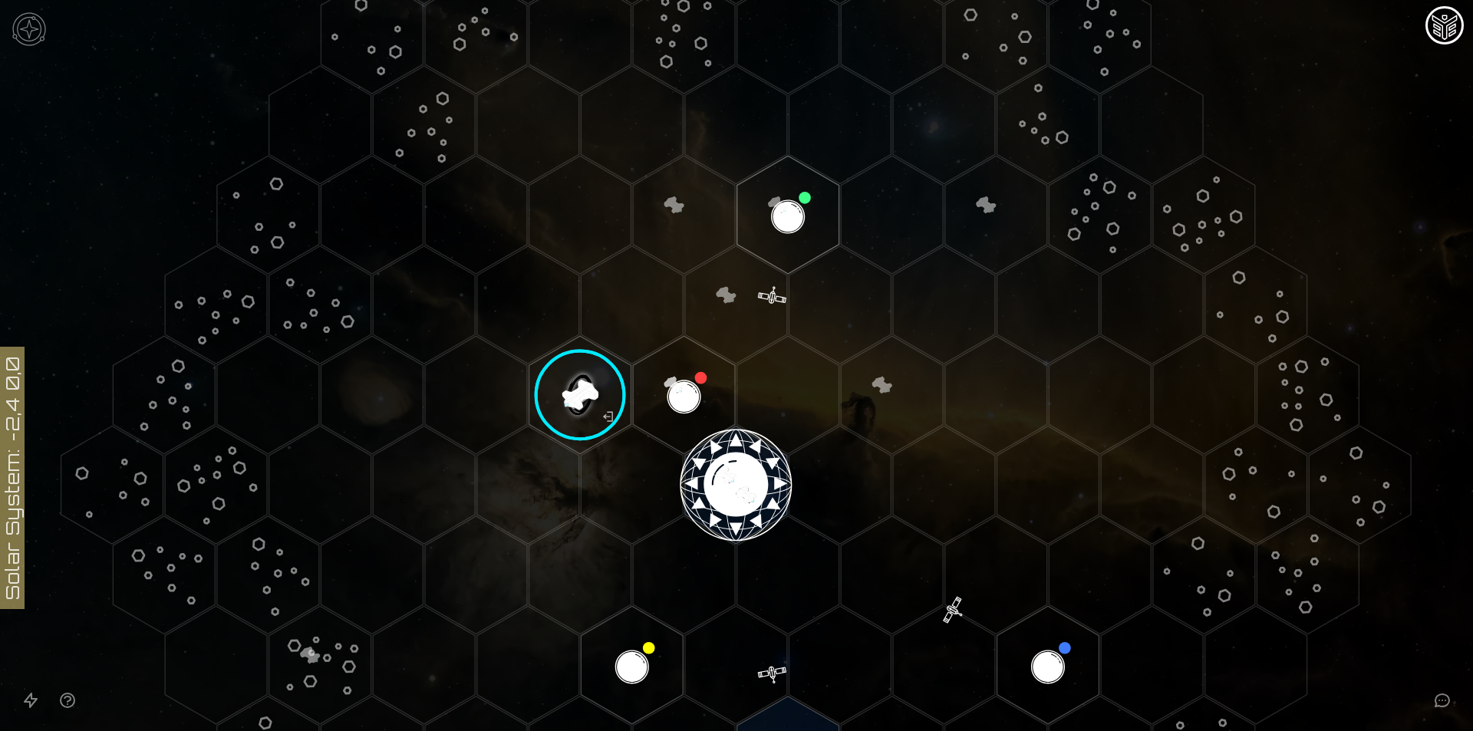
scroll to position [153, 0]
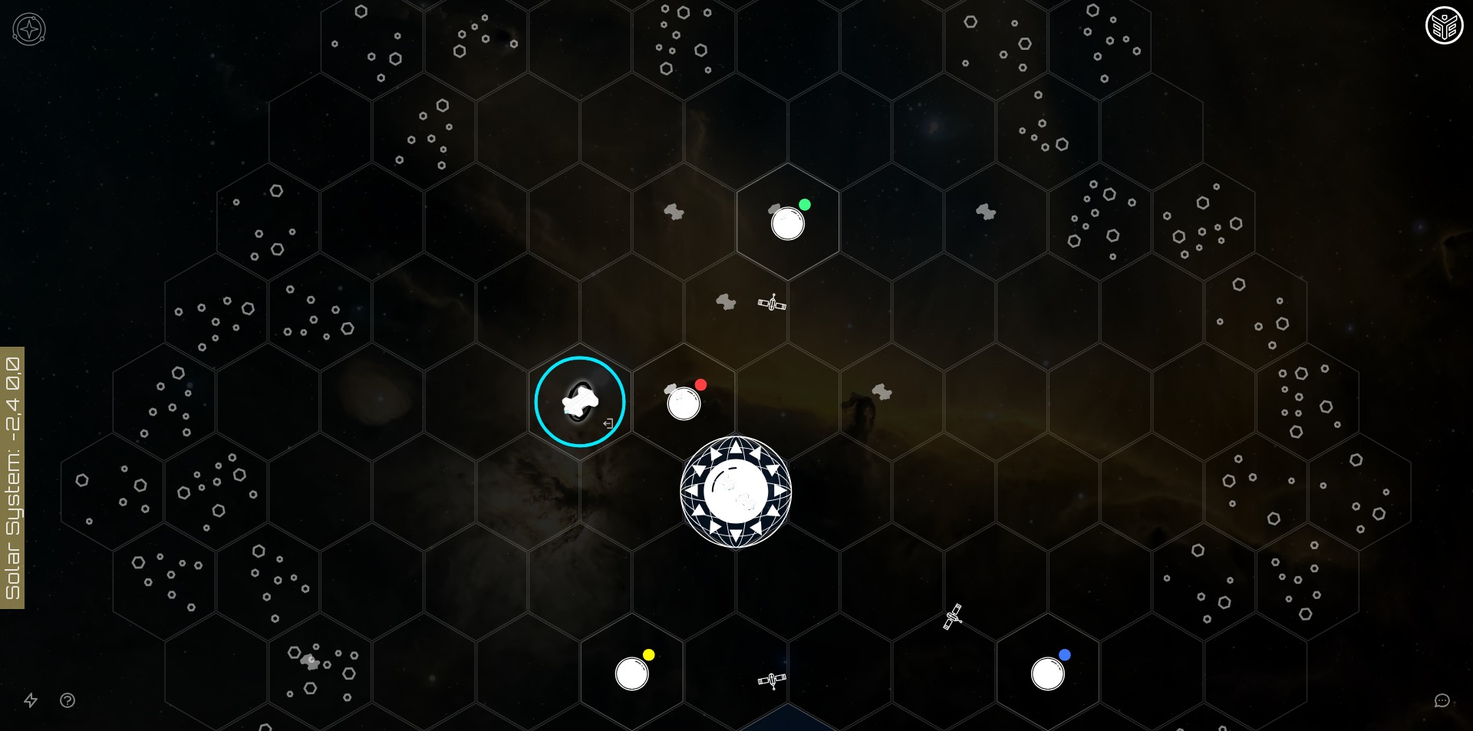
click at [587, 417] on image at bounding box center [580, 402] width 120 height 120
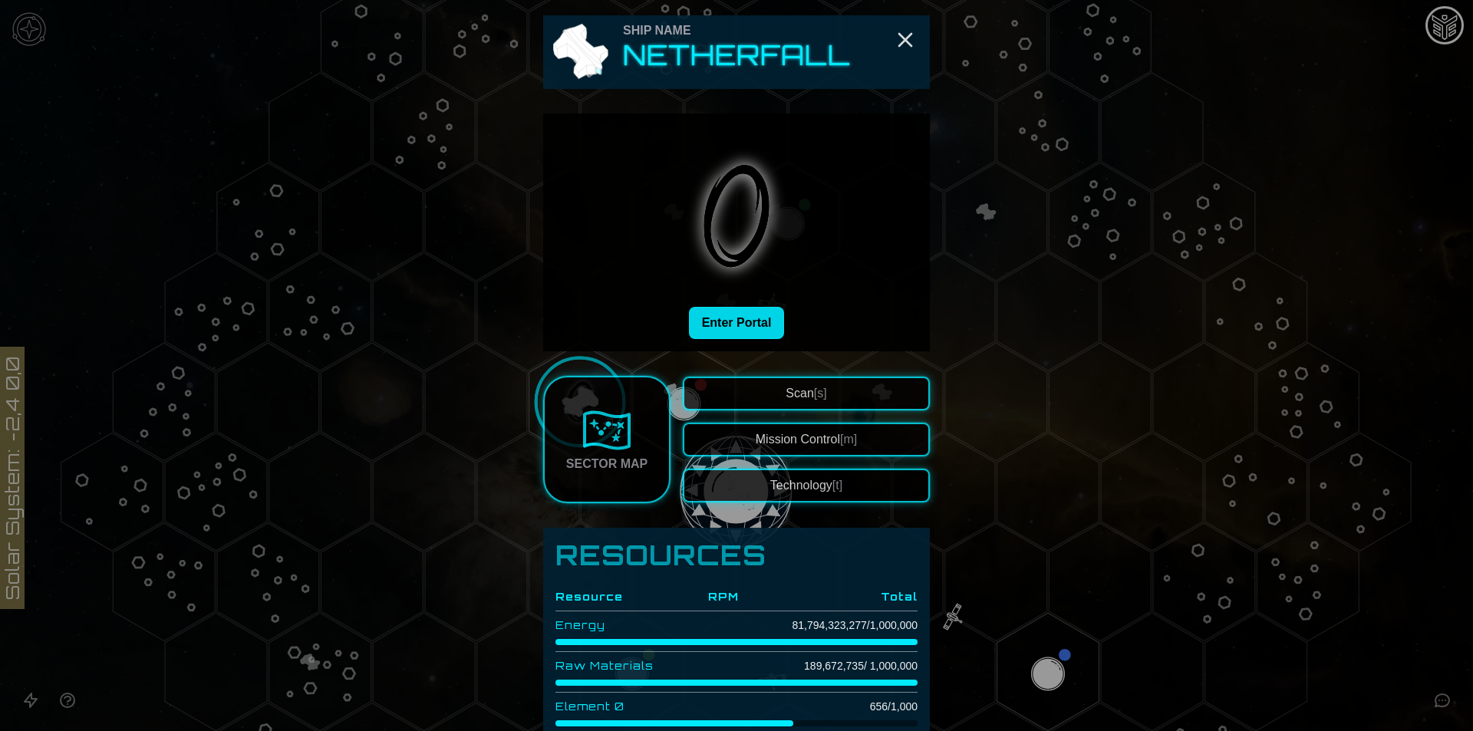
click at [760, 338] on button "Enter Portal" at bounding box center [737, 323] width 96 height 32
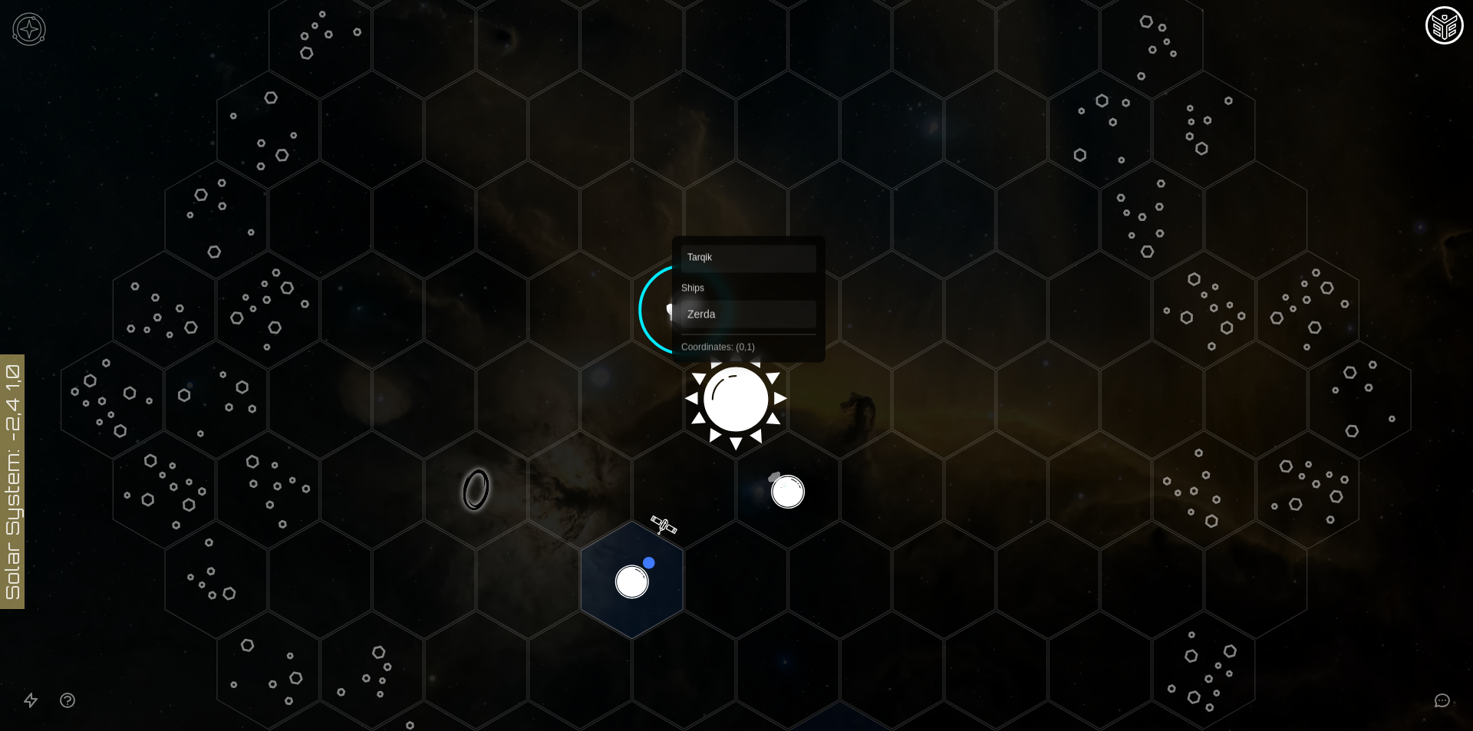
scroll to position [384, 0]
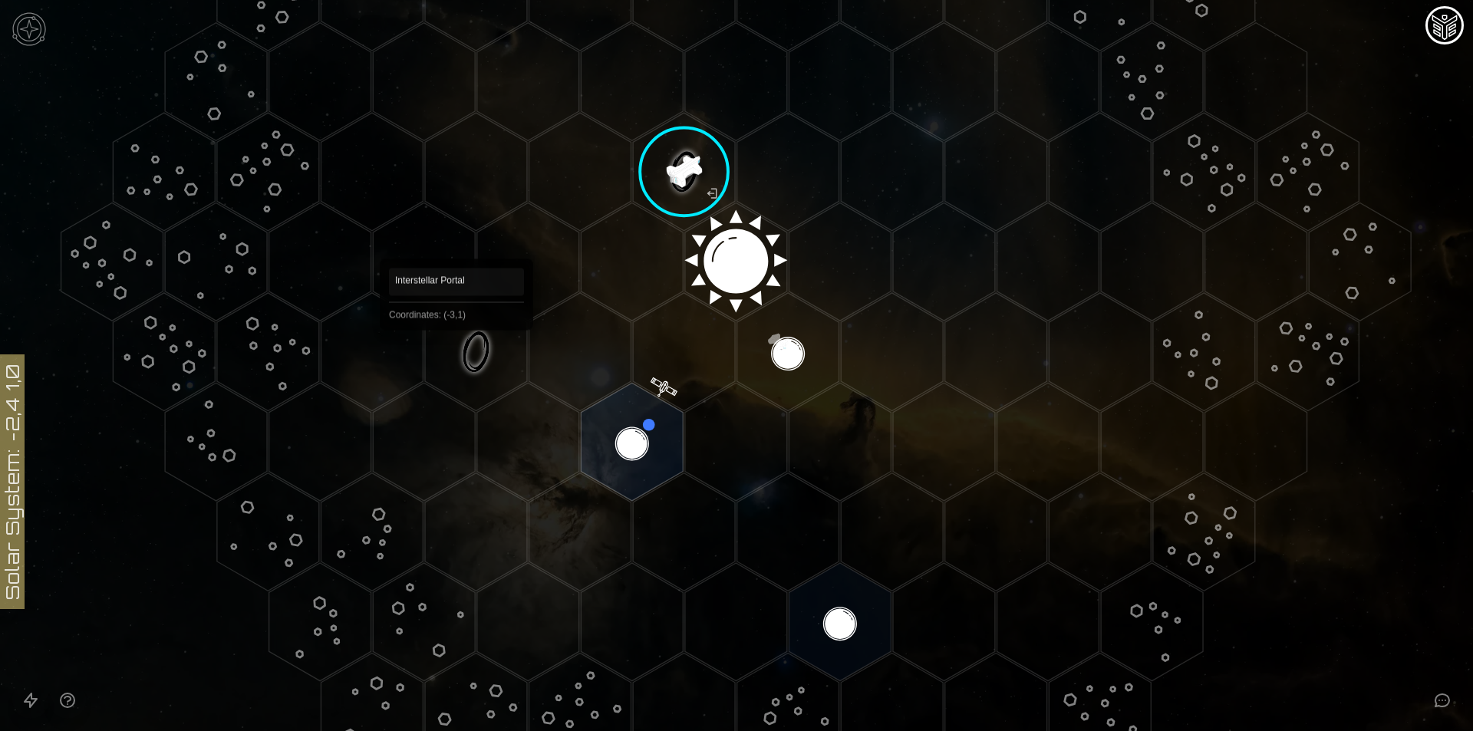
click at [457, 351] on polygon "Hex at coordinates -3,1, clickable" at bounding box center [476, 352] width 102 height 118
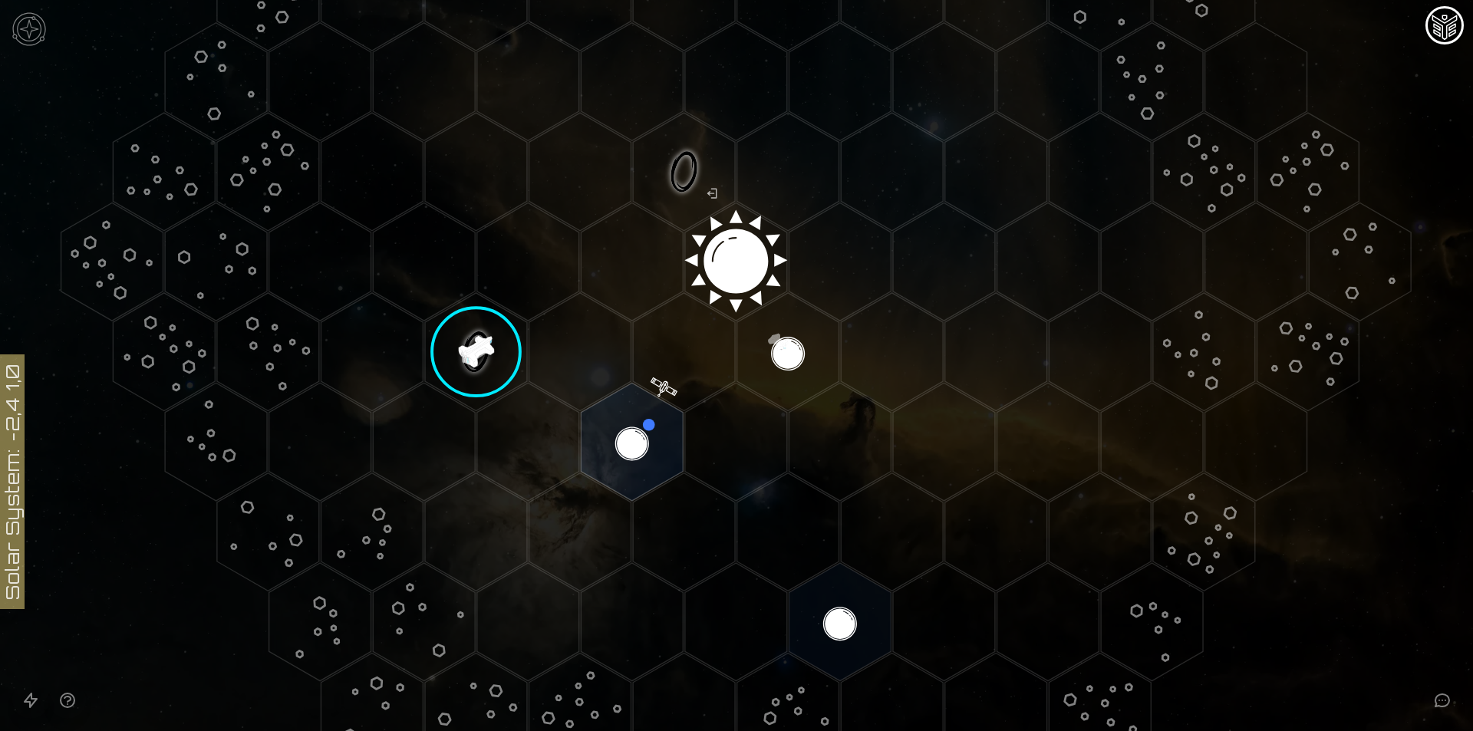
click at [460, 341] on image at bounding box center [476, 352] width 120 height 120
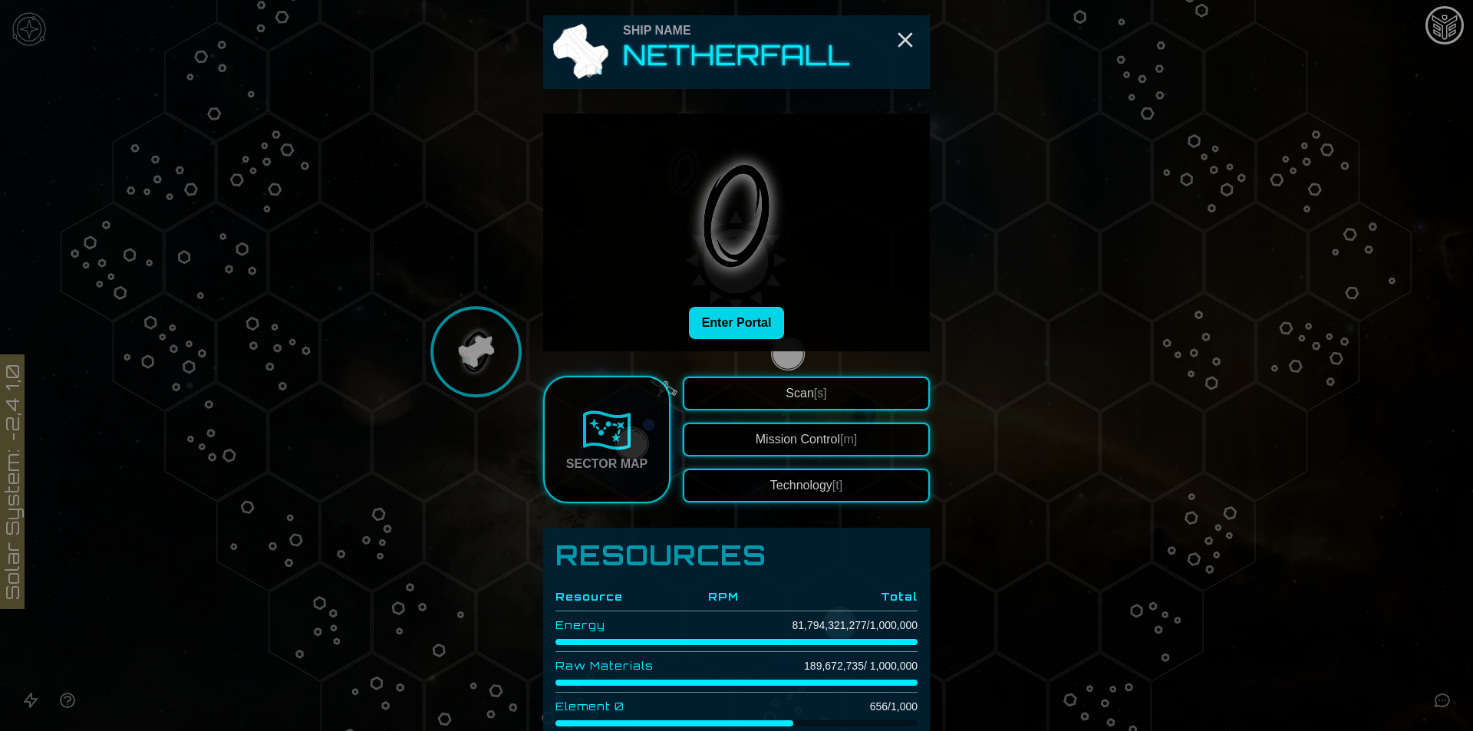
click at [754, 330] on button "Enter Portal" at bounding box center [737, 323] width 96 height 32
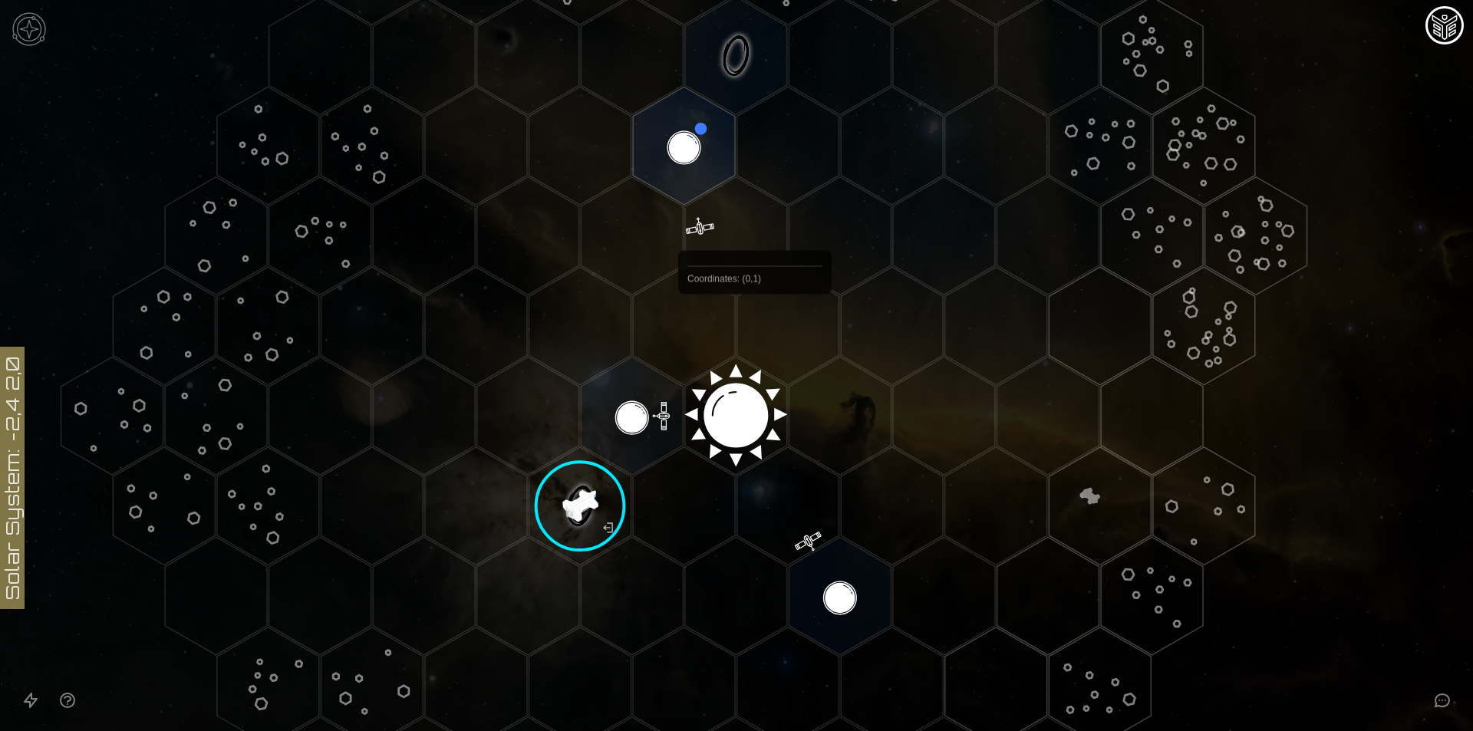
scroll to position [0, 0]
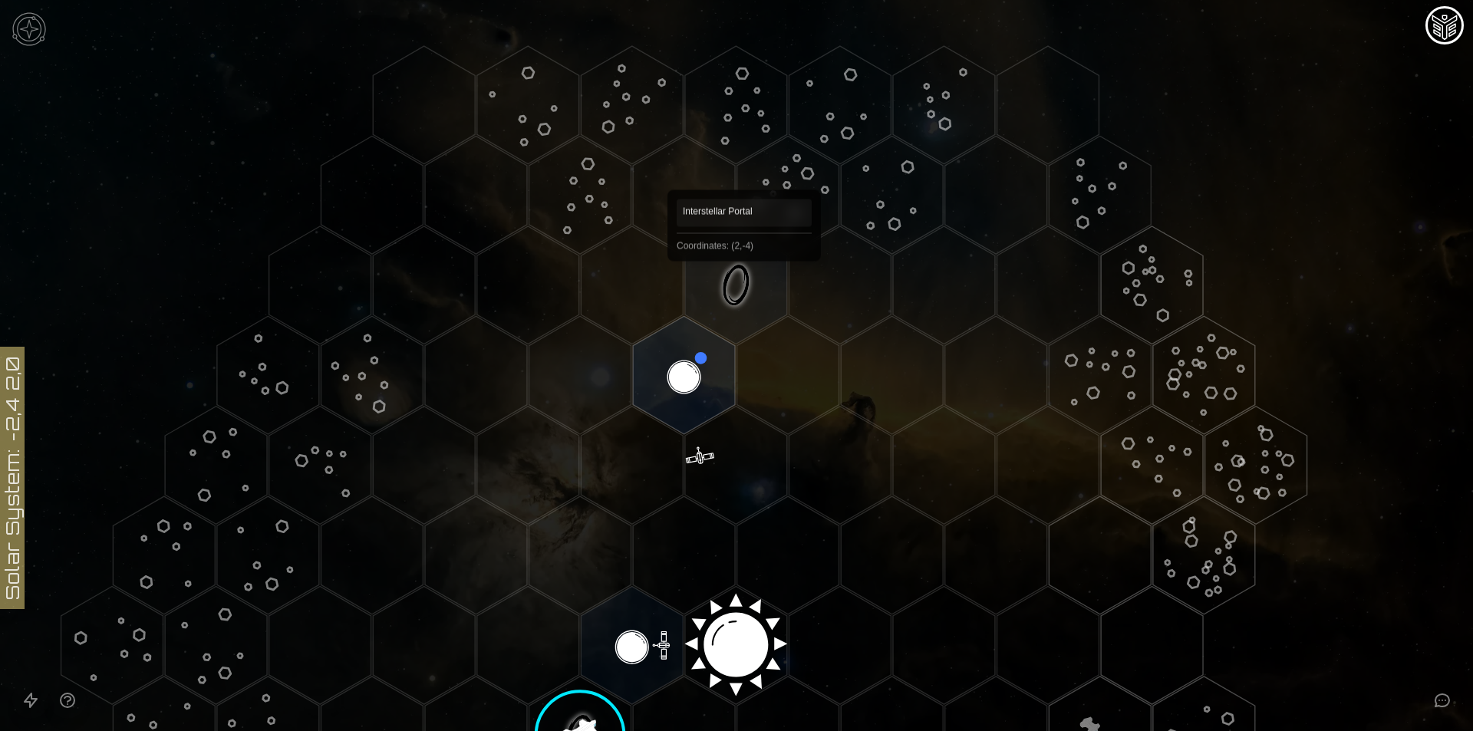
click at [744, 283] on polygon "Hex at coordinates 2,-4, clickable" at bounding box center [736, 285] width 102 height 118
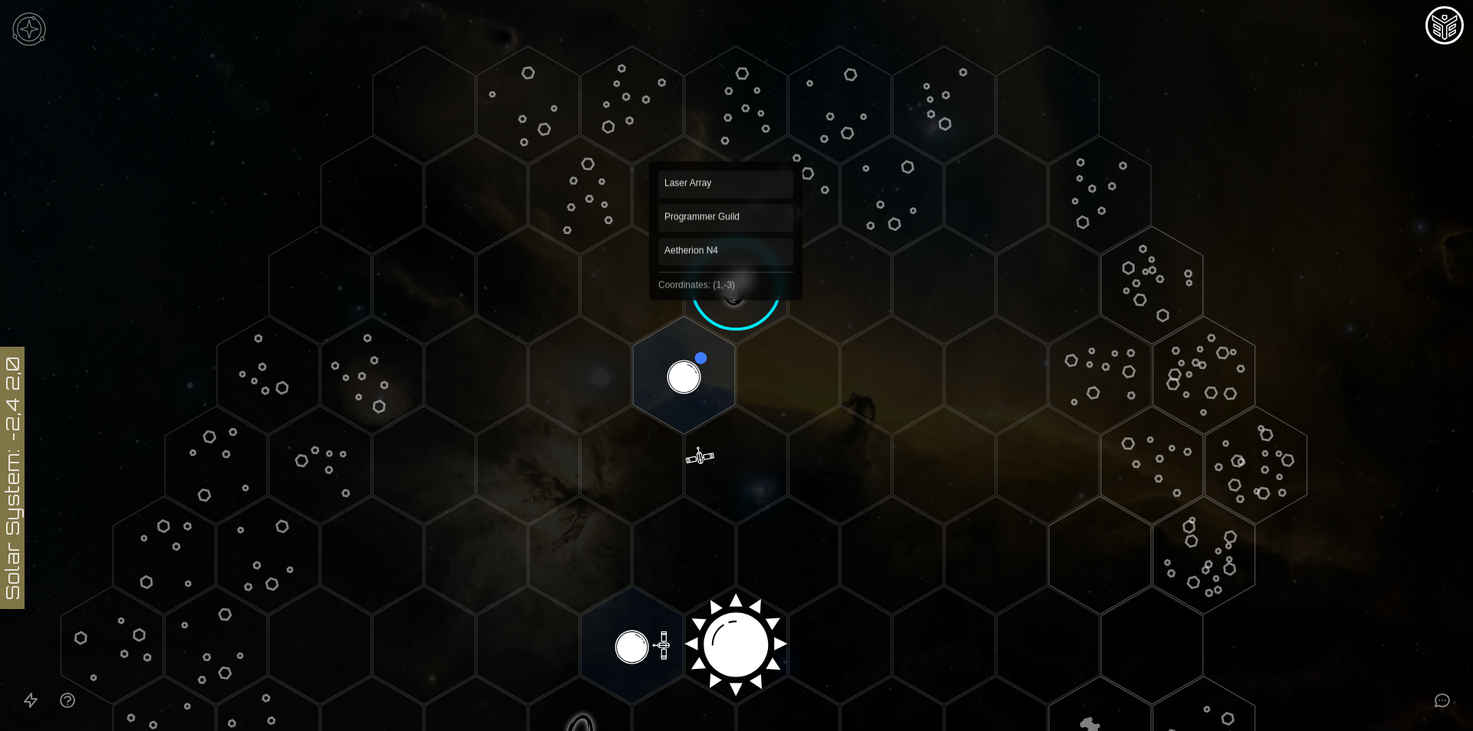
click at [726, 288] on image at bounding box center [736, 285] width 120 height 120
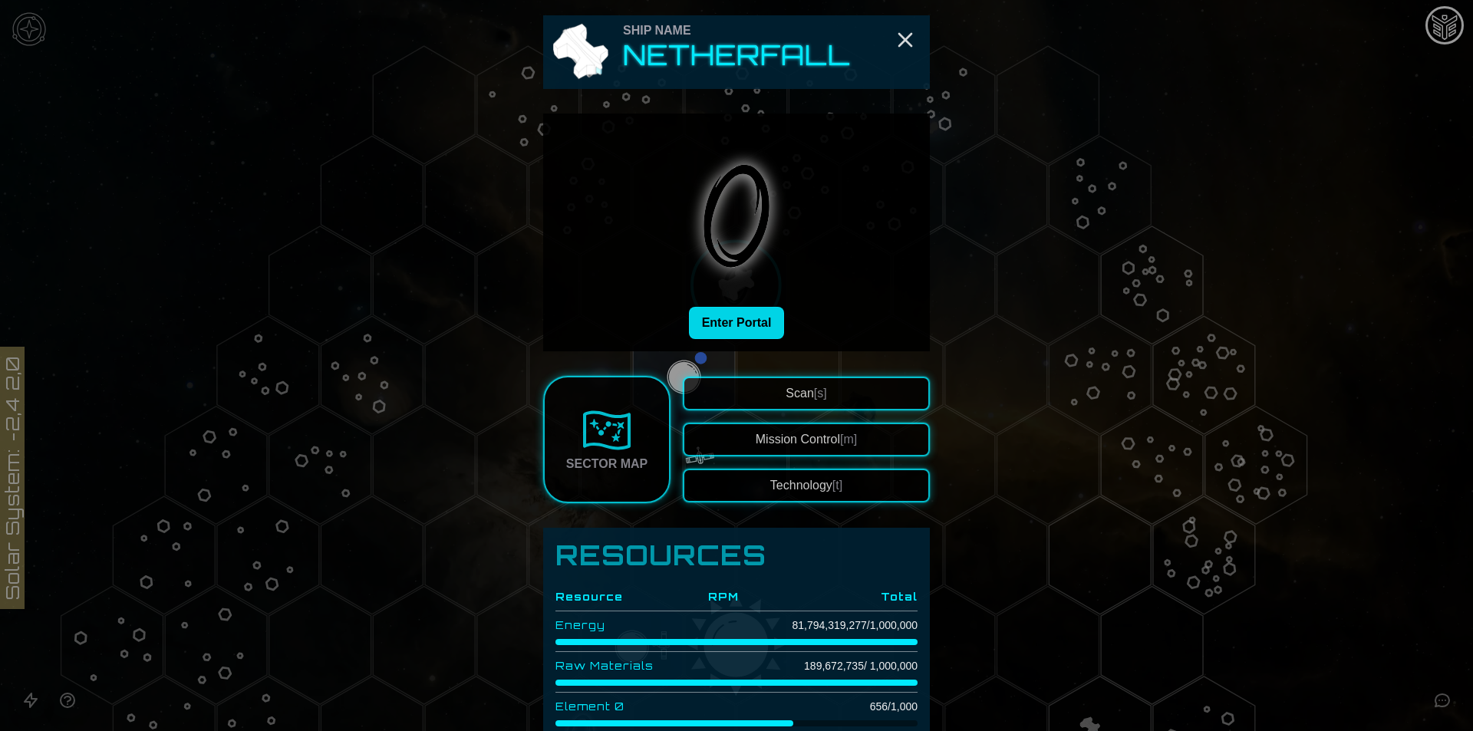
click at [761, 330] on button "Enter Portal" at bounding box center [737, 323] width 96 height 32
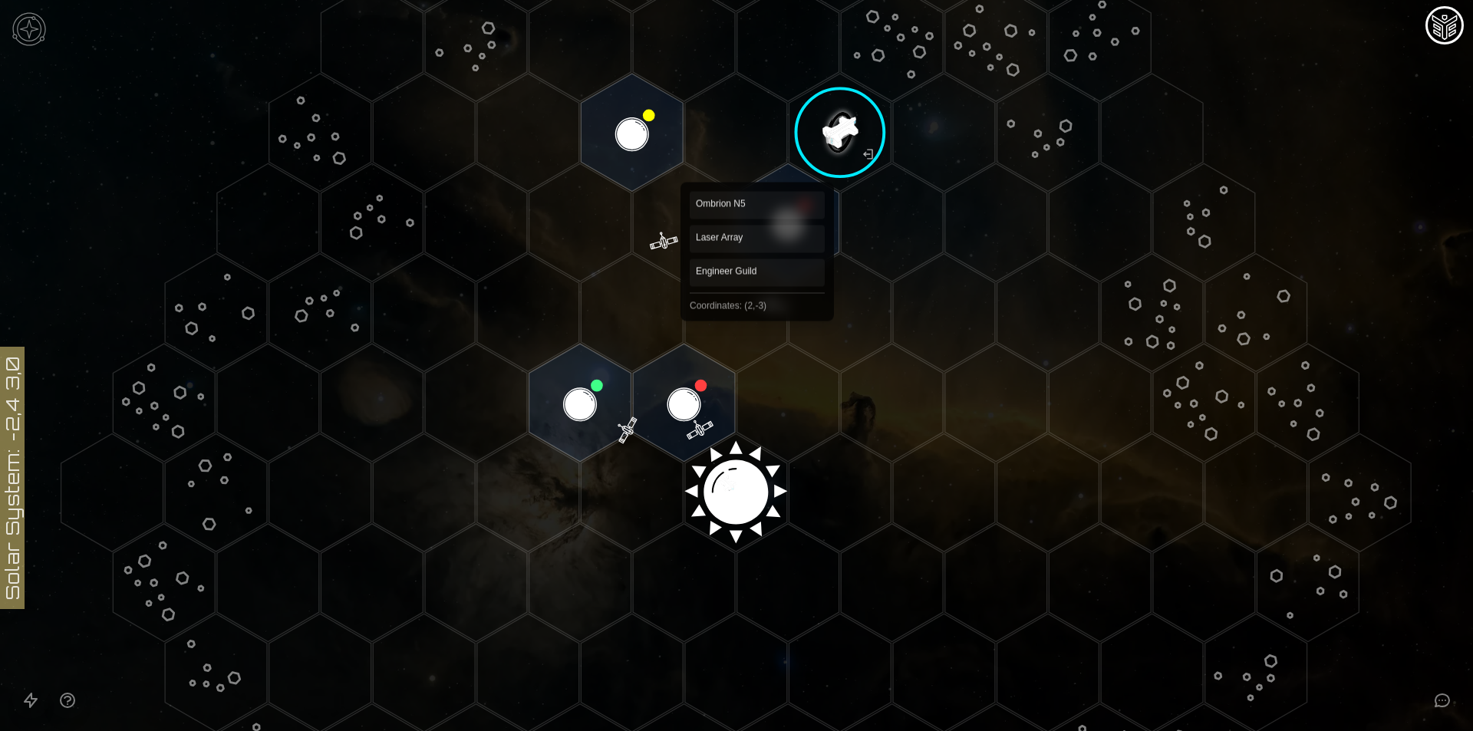
scroll to position [153, 0]
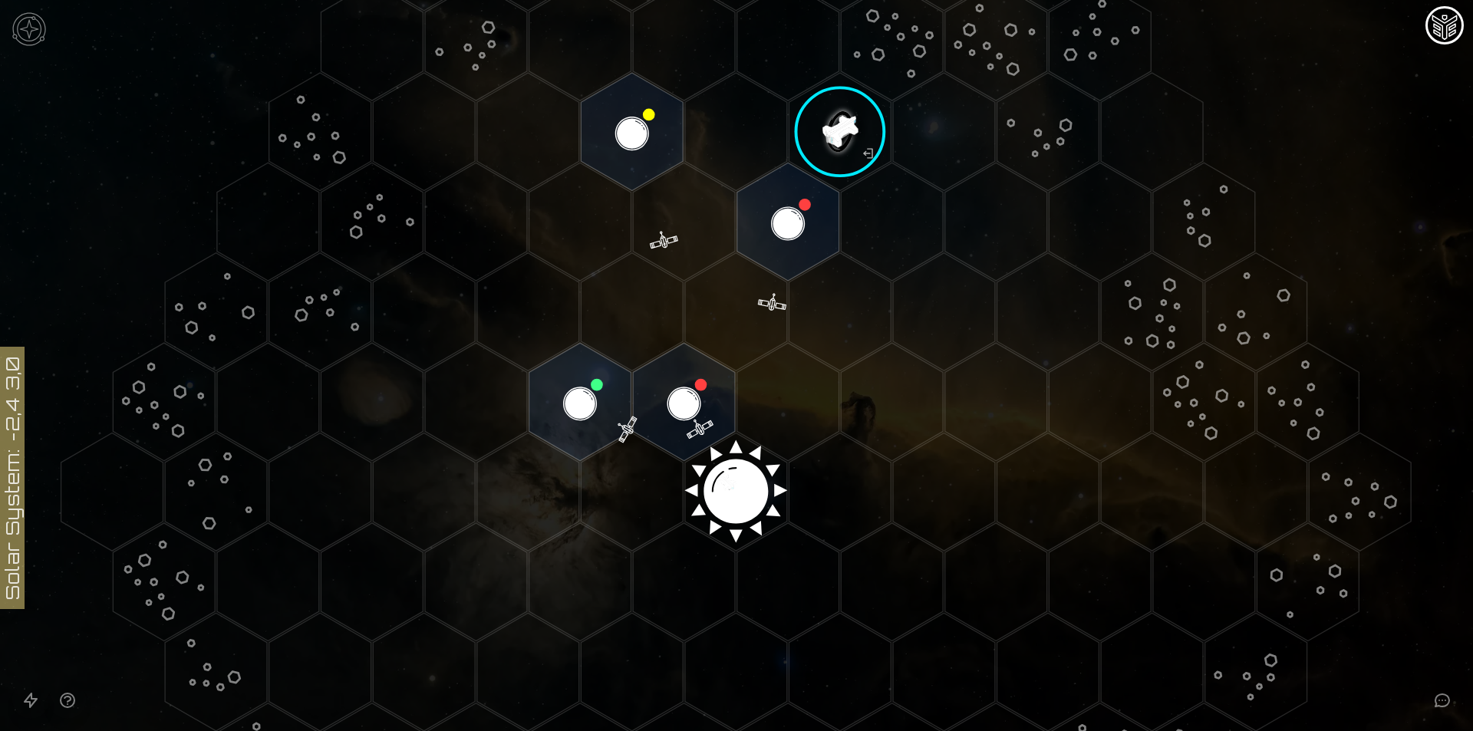
click at [703, 386] on polygon "Hex at coordinates 0,-1, clickable" at bounding box center [684, 402] width 102 height 118
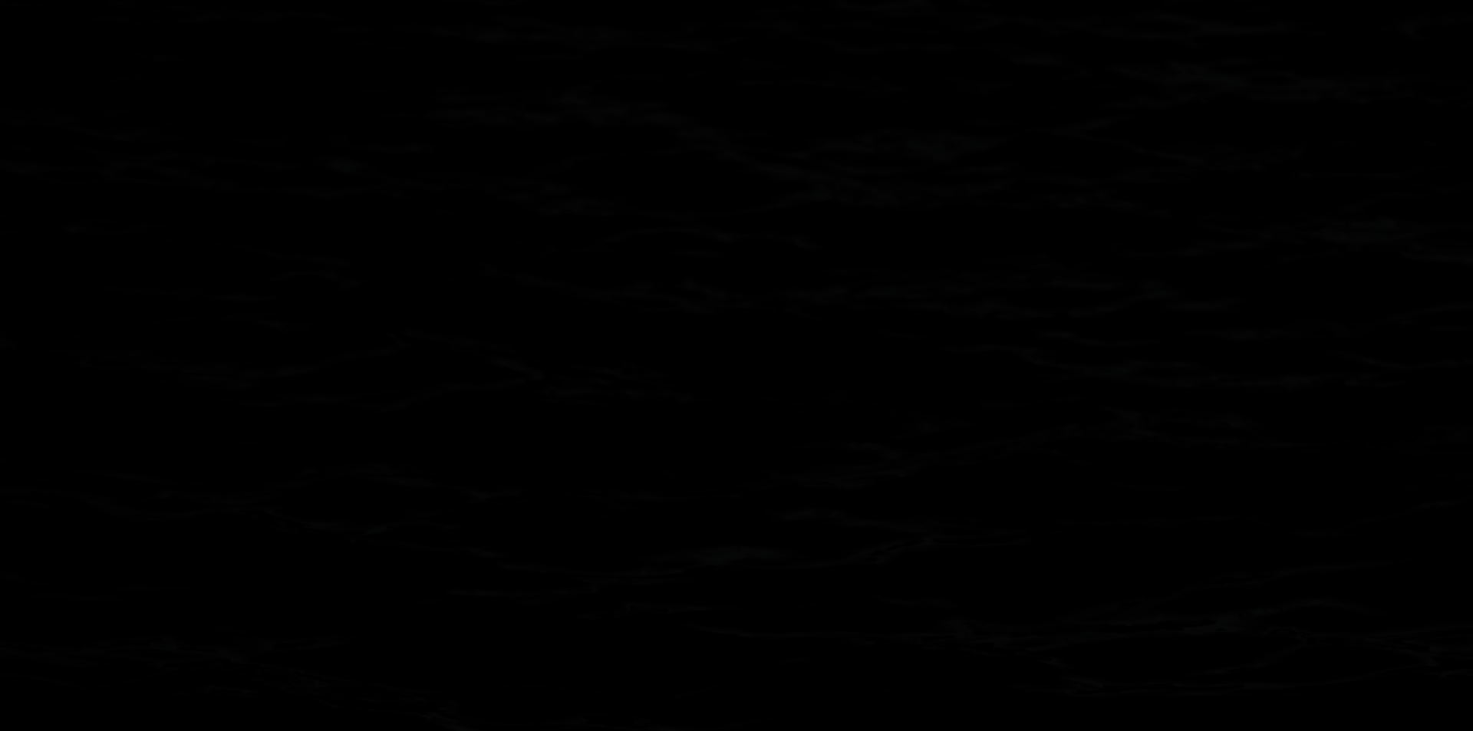
click at [703, 386] on image at bounding box center [684, 402] width 120 height 120
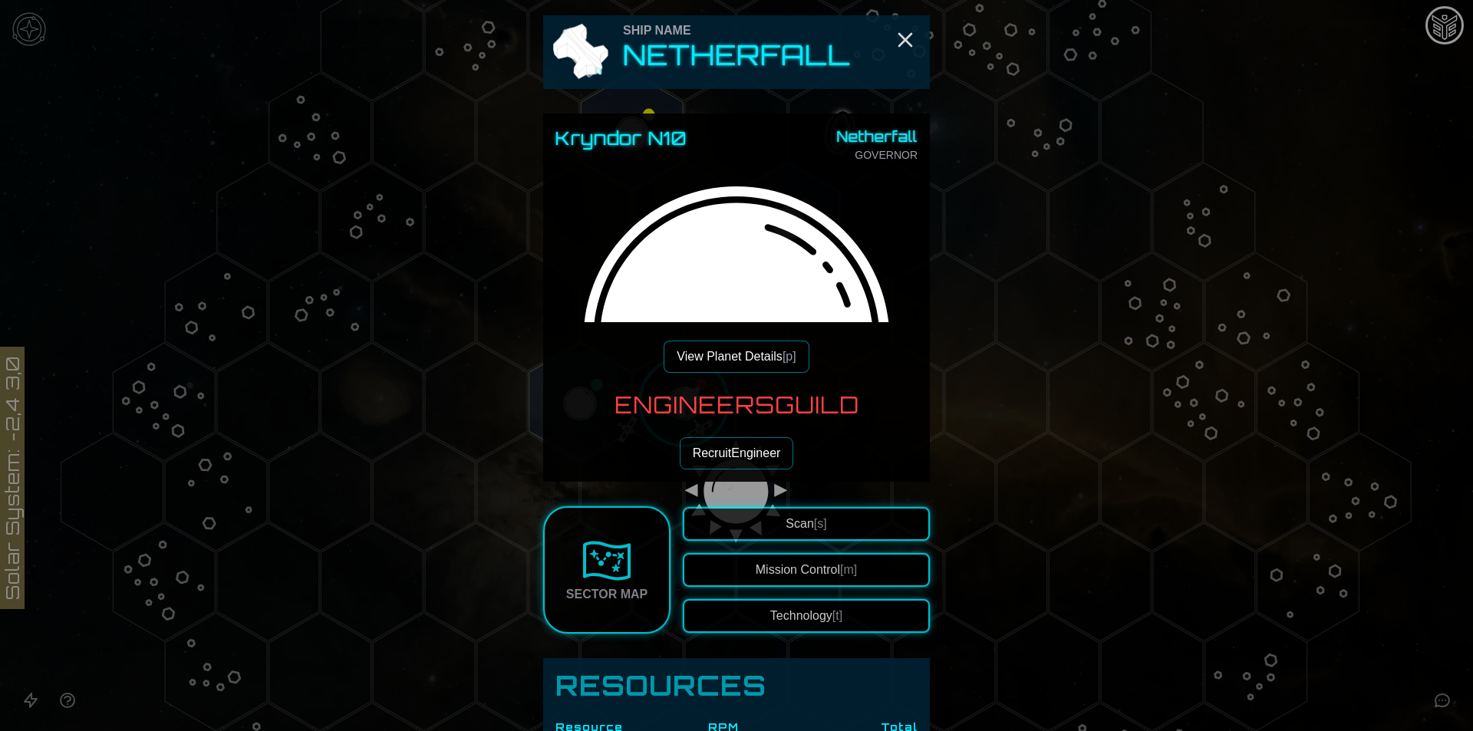
click at [737, 364] on button "View Planet Details [p]" at bounding box center [736, 357] width 145 height 32
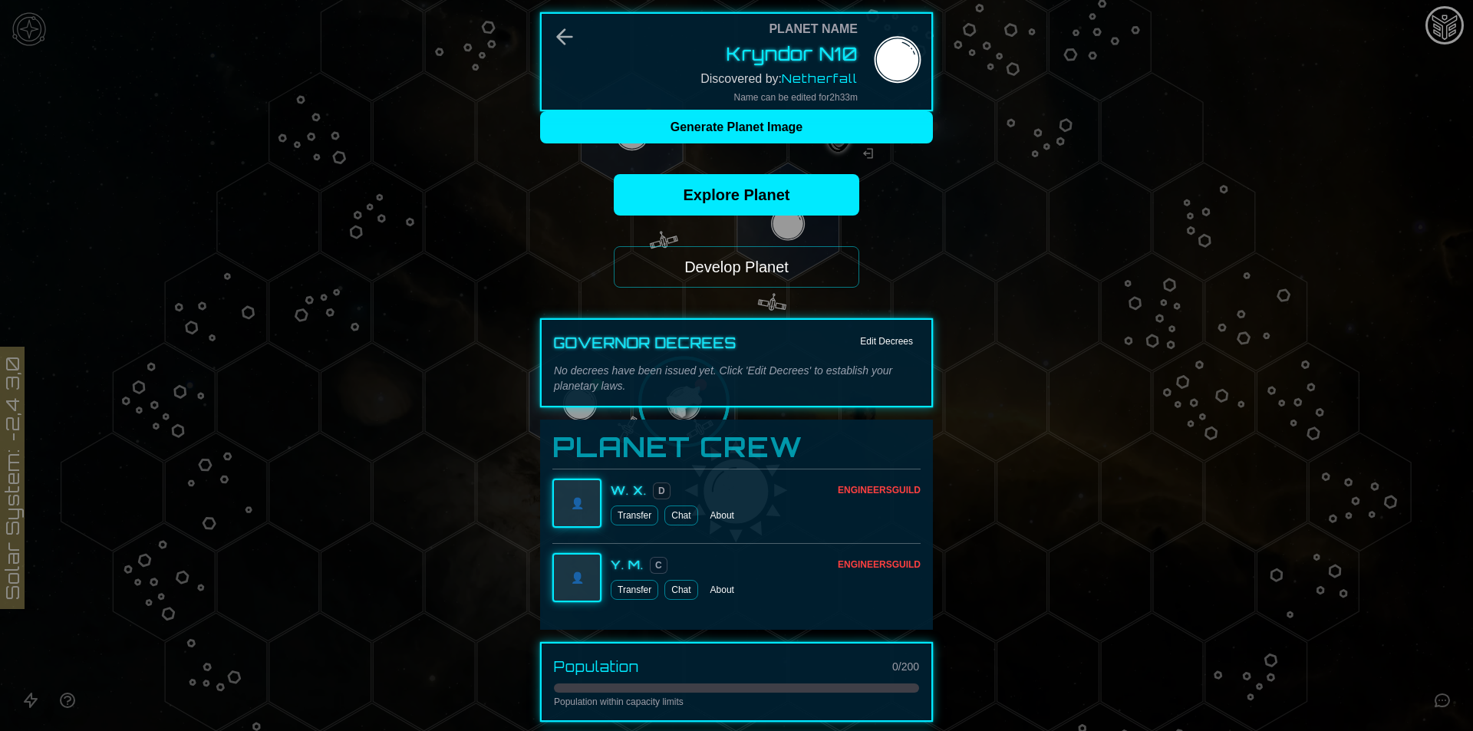
click at [730, 262] on button "Develop Planet" at bounding box center [737, 266] width 246 height 41
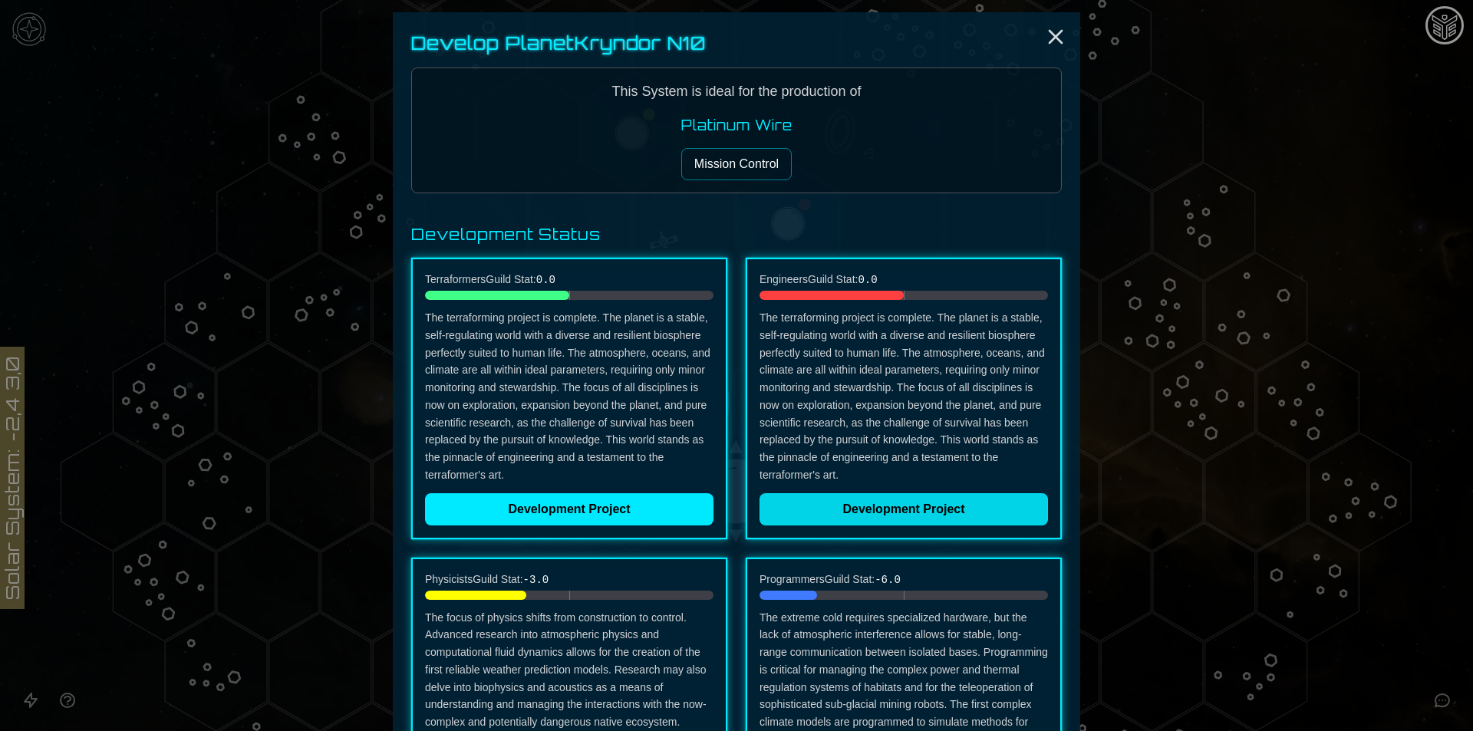
click at [845, 505] on button "Development Project" at bounding box center [904, 509] width 288 height 32
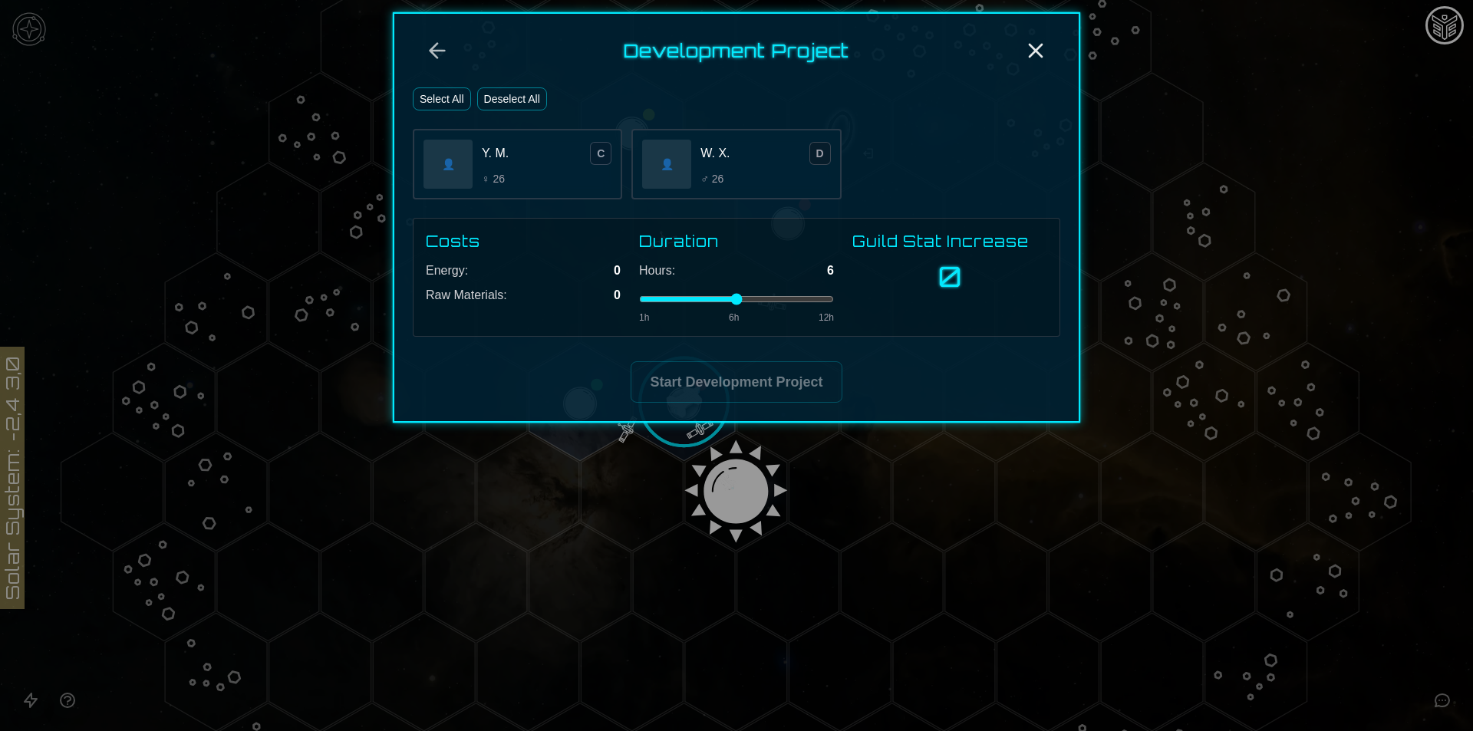
click at [480, 156] on div "👤 Y. M. C ♀ 26" at bounding box center [517, 164] width 209 height 71
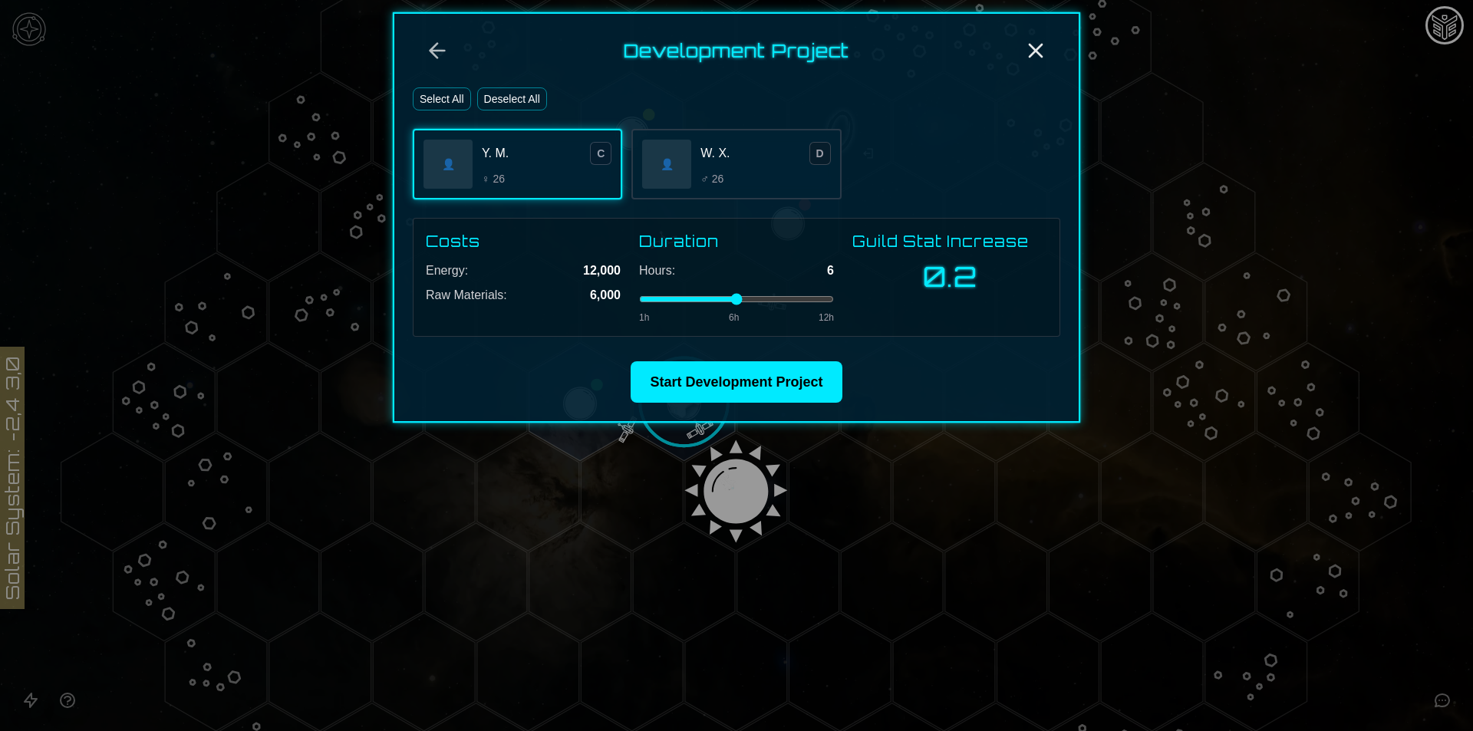
click at [801, 153] on div "W. X. D" at bounding box center [766, 153] width 130 height 23
drag, startPoint x: 757, startPoint y: 295, endPoint x: 455, endPoint y: 267, distance: 303.6
click at [639, 296] on input "range" at bounding box center [736, 299] width 195 height 6
type input "*"
click at [437, 51] on icon "Back" at bounding box center [437, 51] width 15 height 15
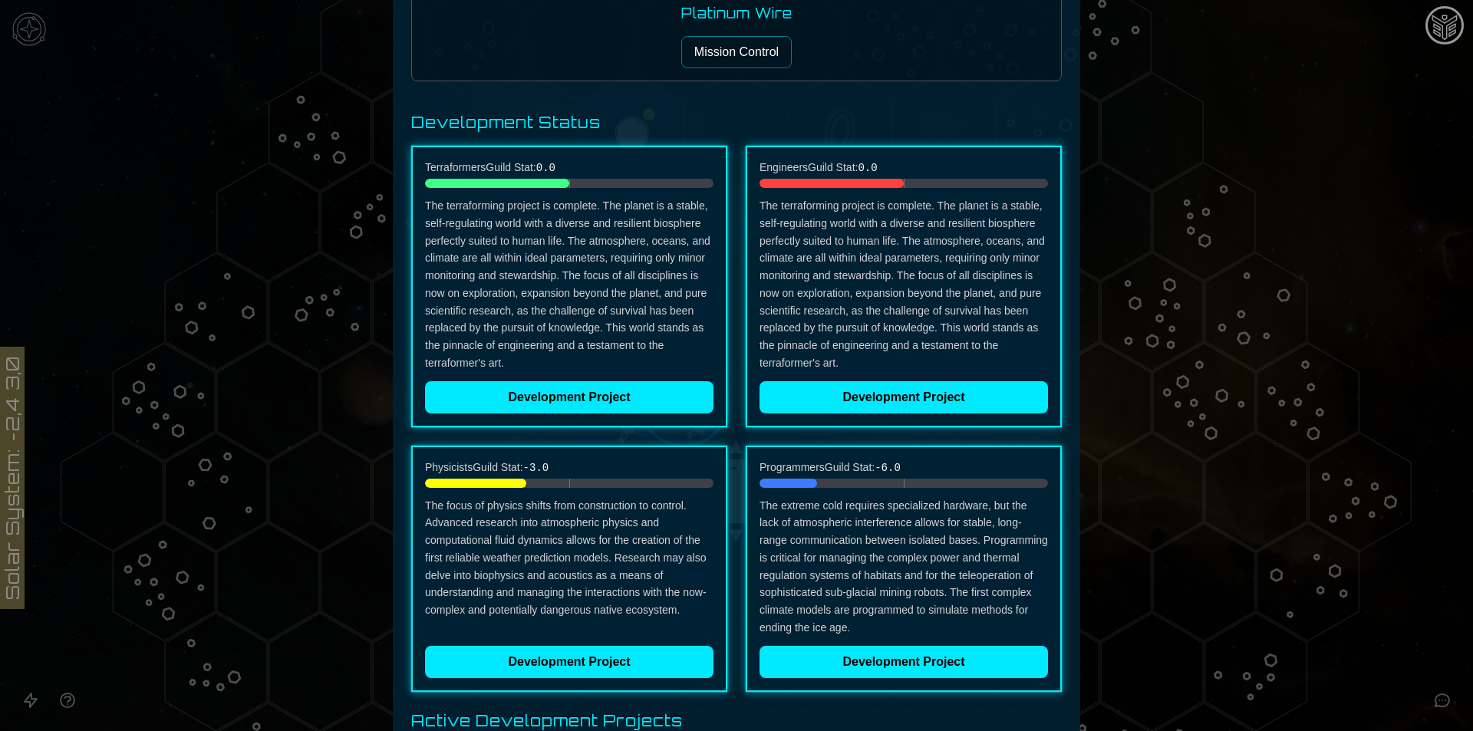
scroll to position [0, 0]
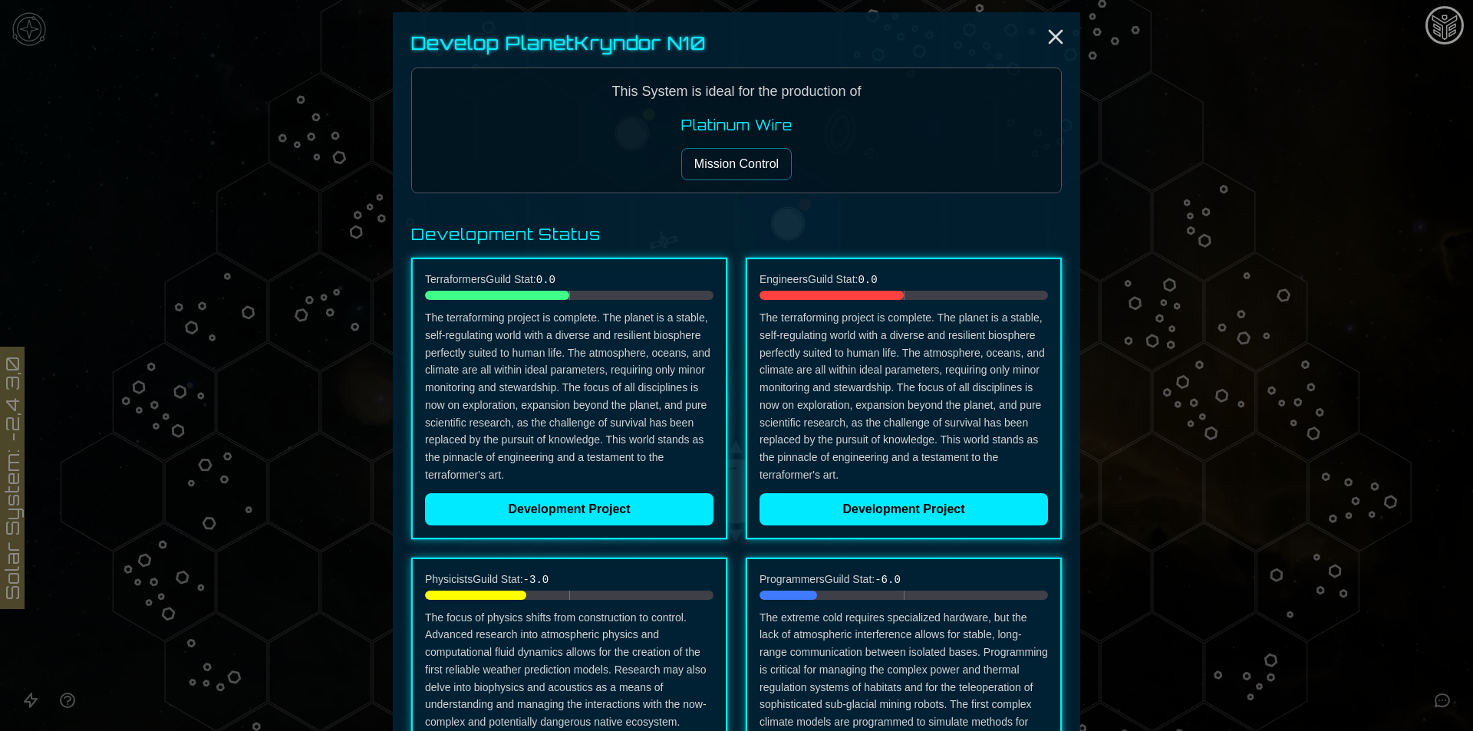
click at [703, 197] on div "Develop Planet Kryndor N10 This System is ideal for the production of Platinum …" at bounding box center [736, 523] width 687 height 1022
click at [707, 163] on button "Mission Control" at bounding box center [736, 164] width 110 height 32
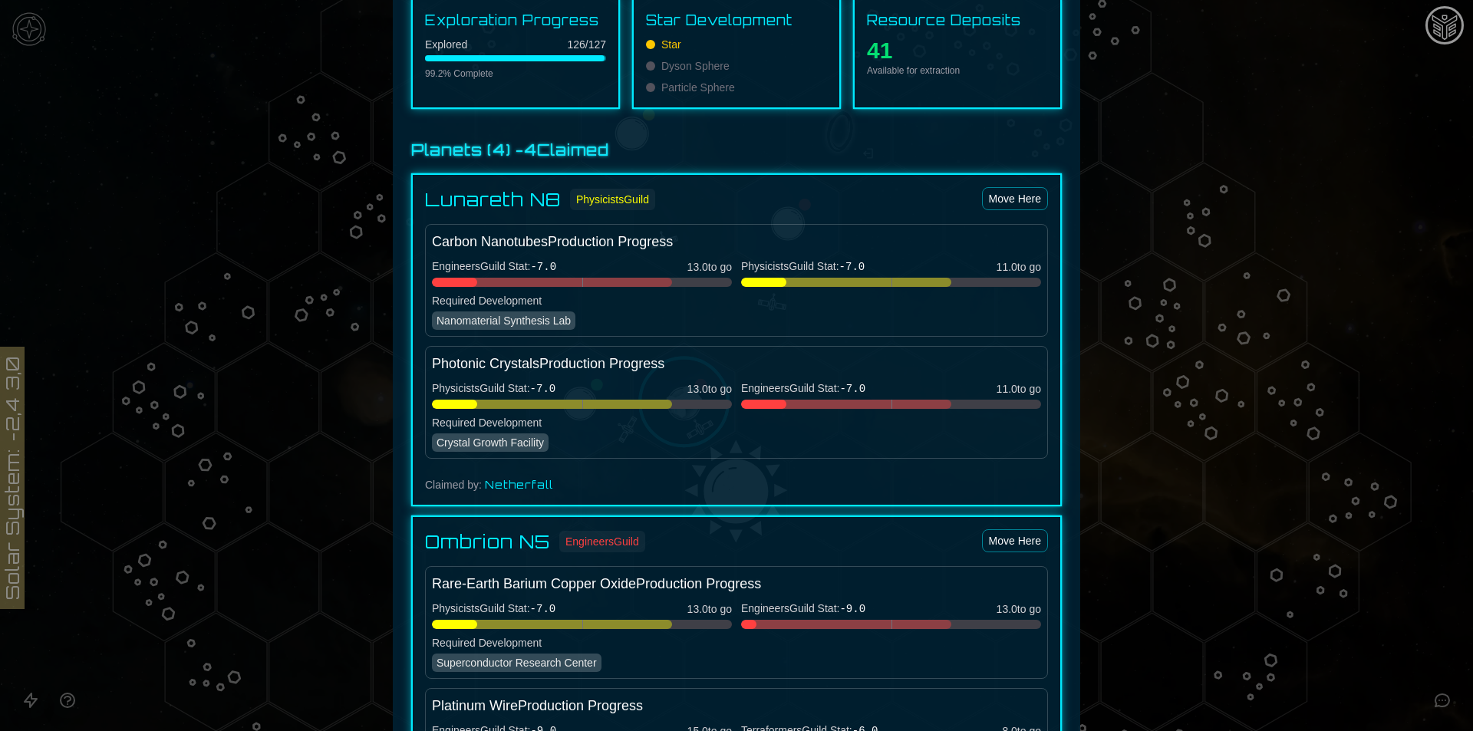
scroll to position [844, 0]
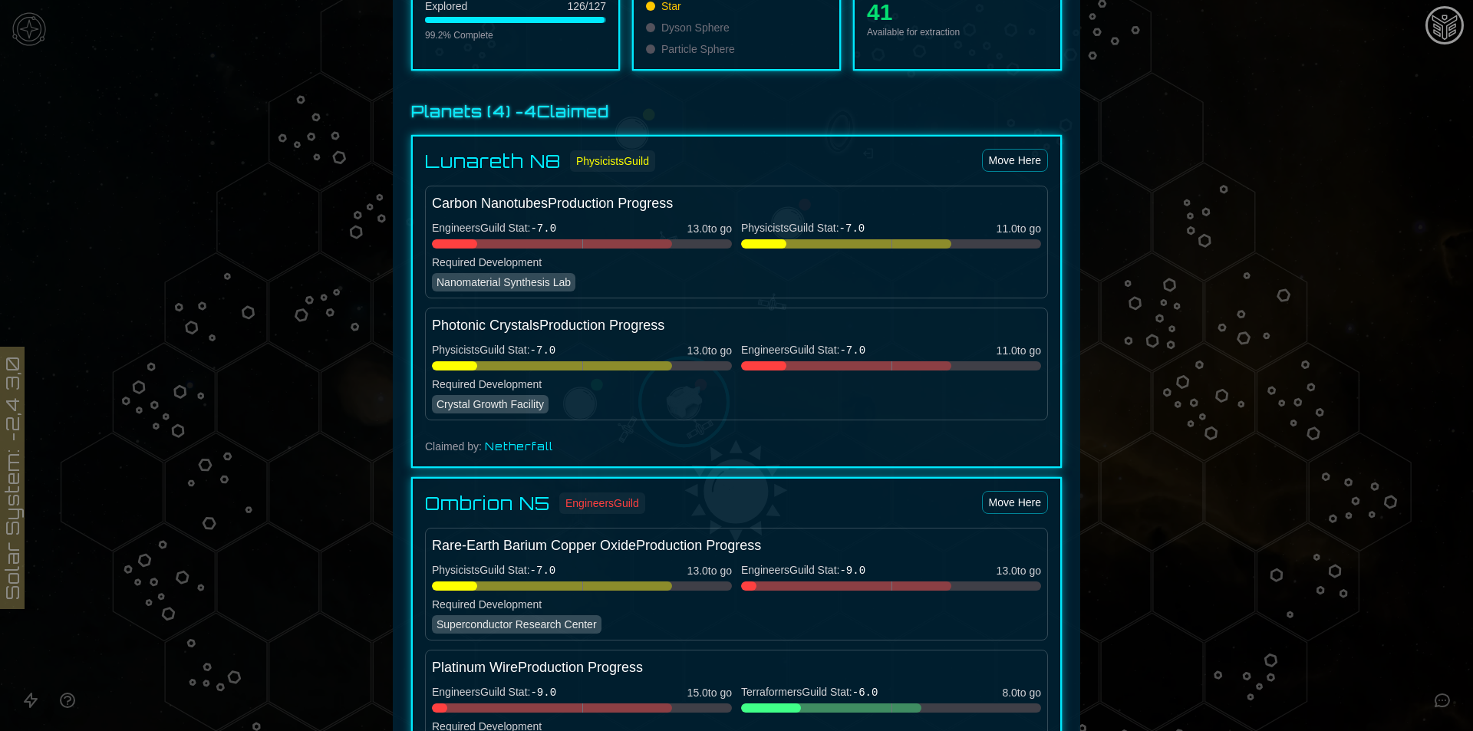
click at [1387, 220] on div at bounding box center [736, 365] width 1473 height 731
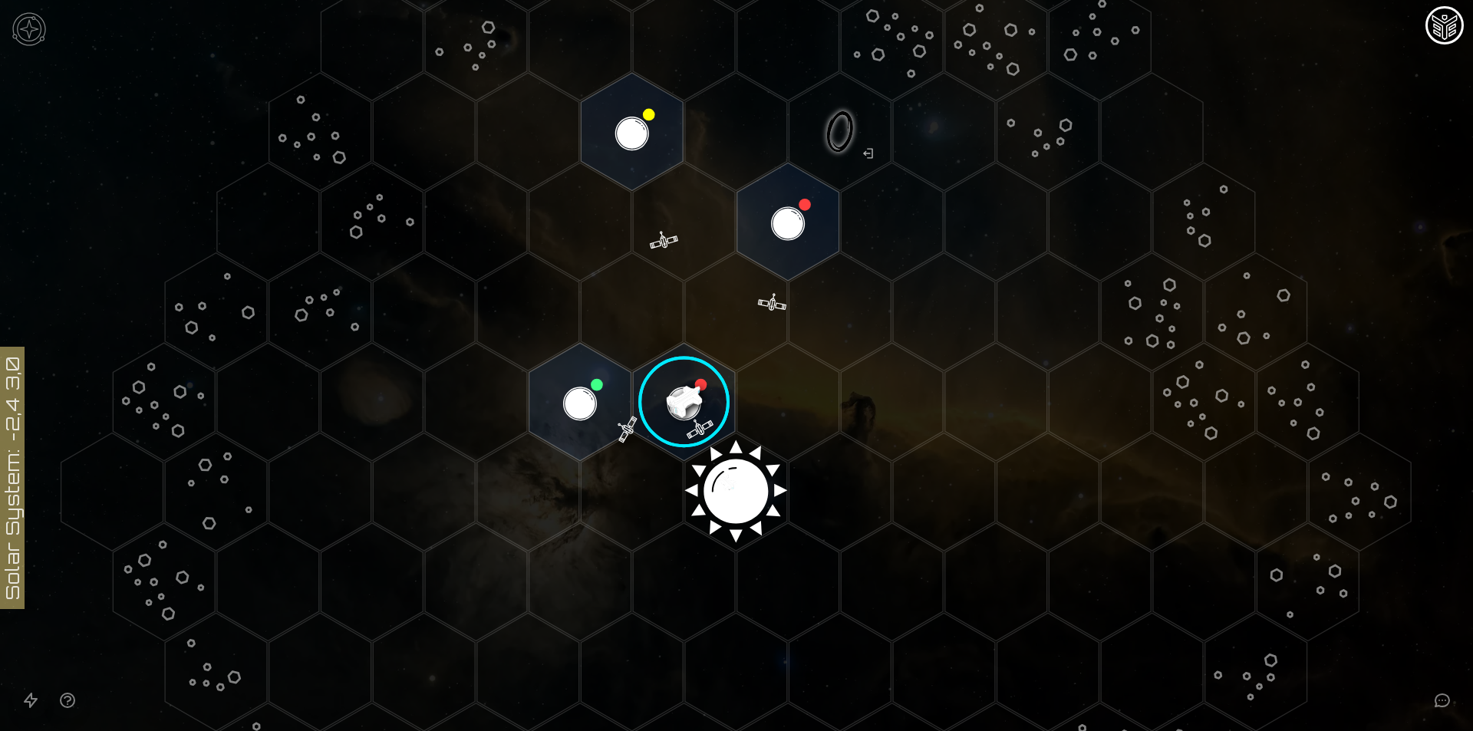
click at [684, 395] on image at bounding box center [684, 402] width 120 height 120
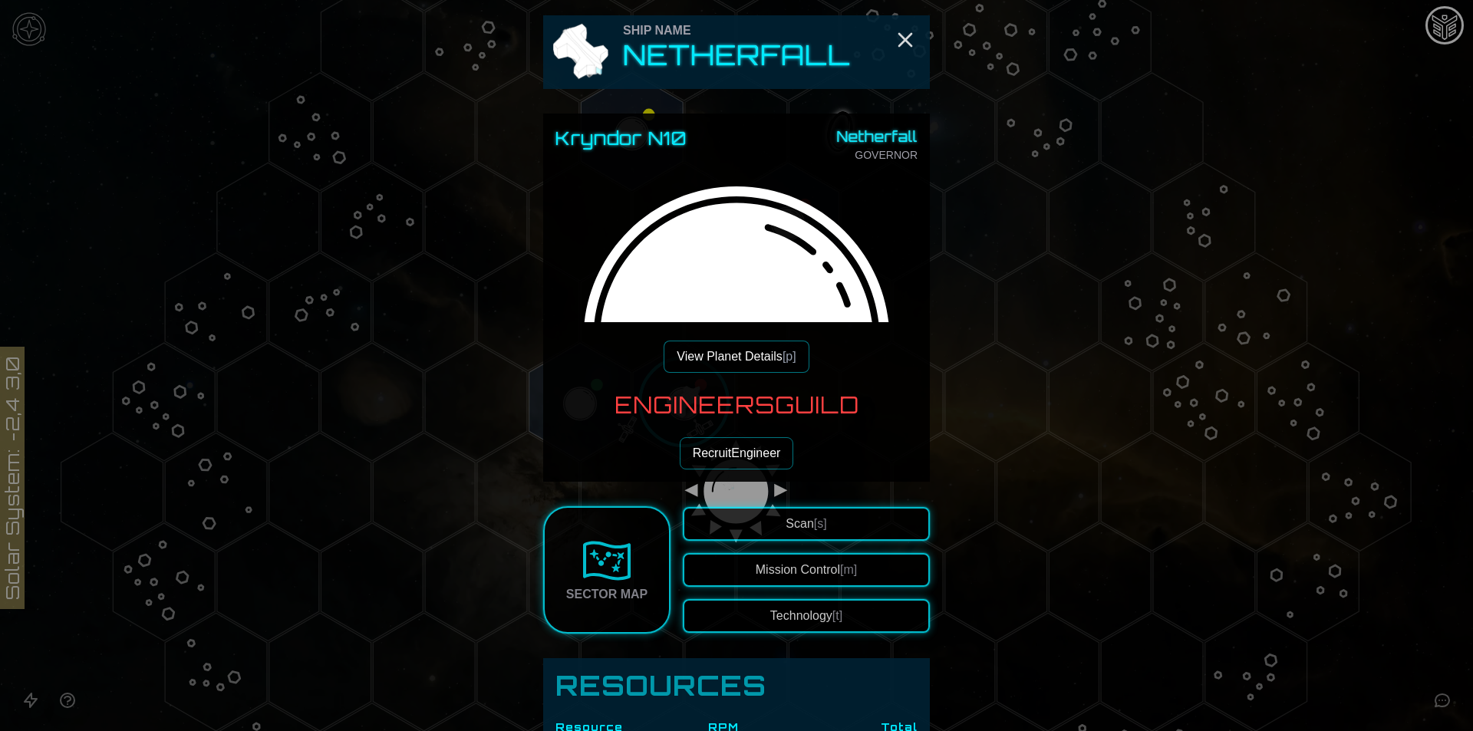
click at [915, 38] on div "Ship Name Netherfall" at bounding box center [736, 52] width 387 height 74
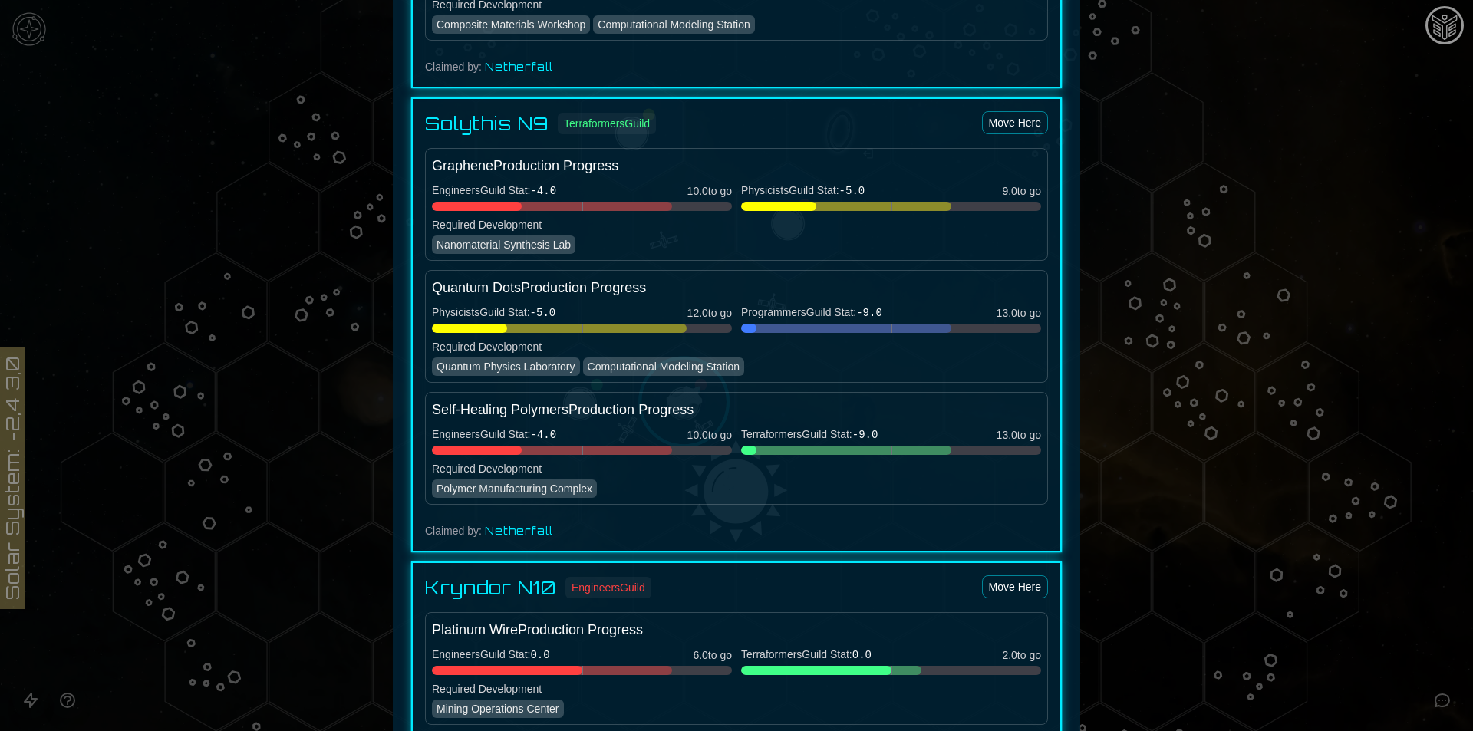
scroll to position [1765, 0]
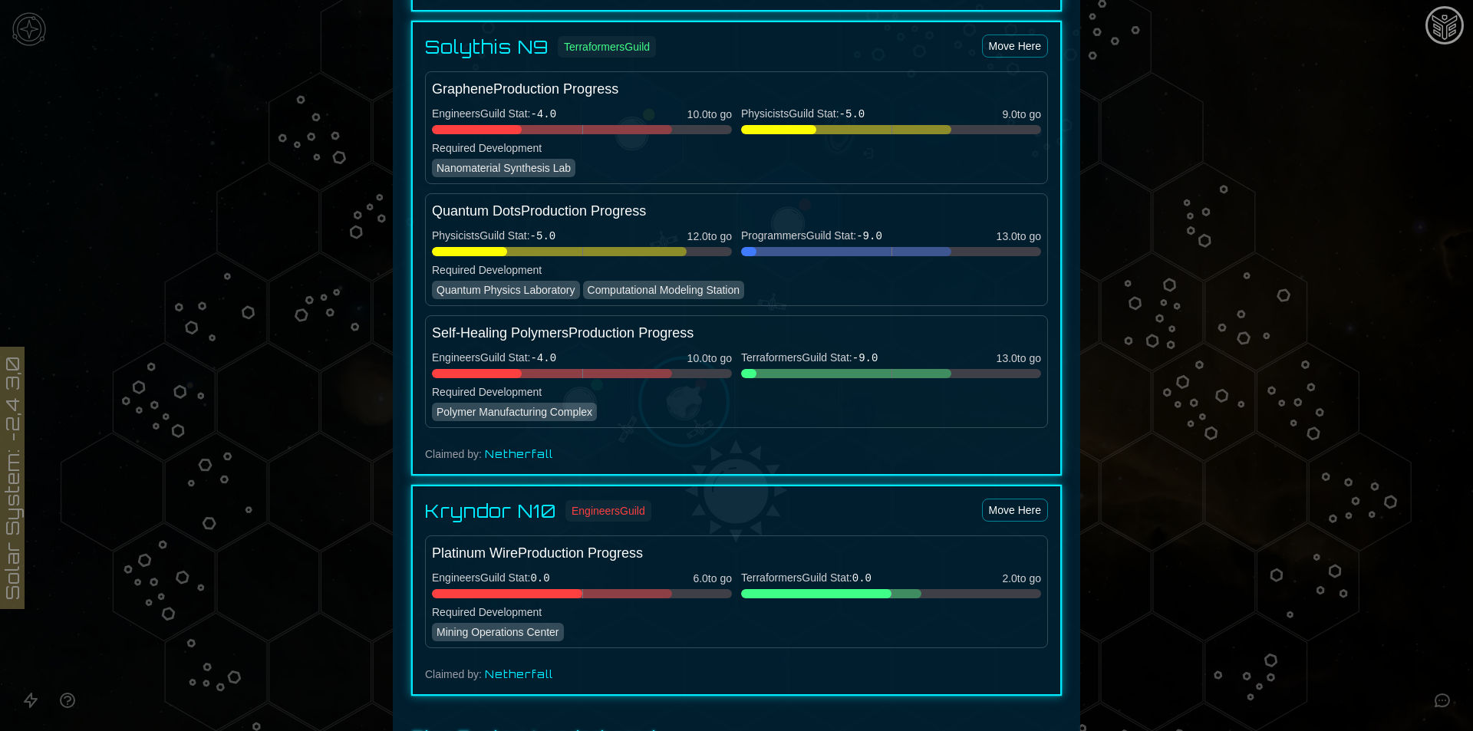
click at [1200, 344] on div at bounding box center [736, 365] width 1473 height 731
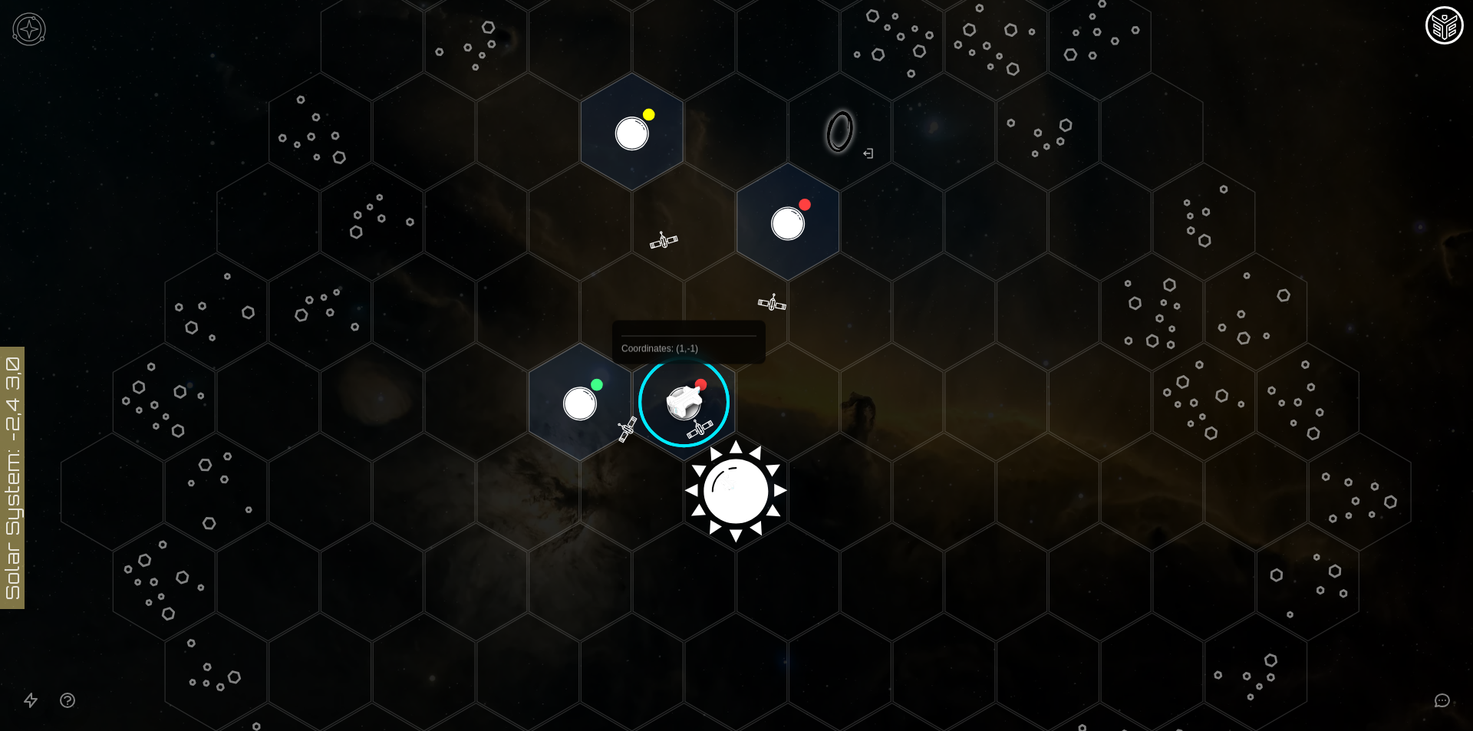
click at [669, 399] on image at bounding box center [684, 402] width 120 height 120
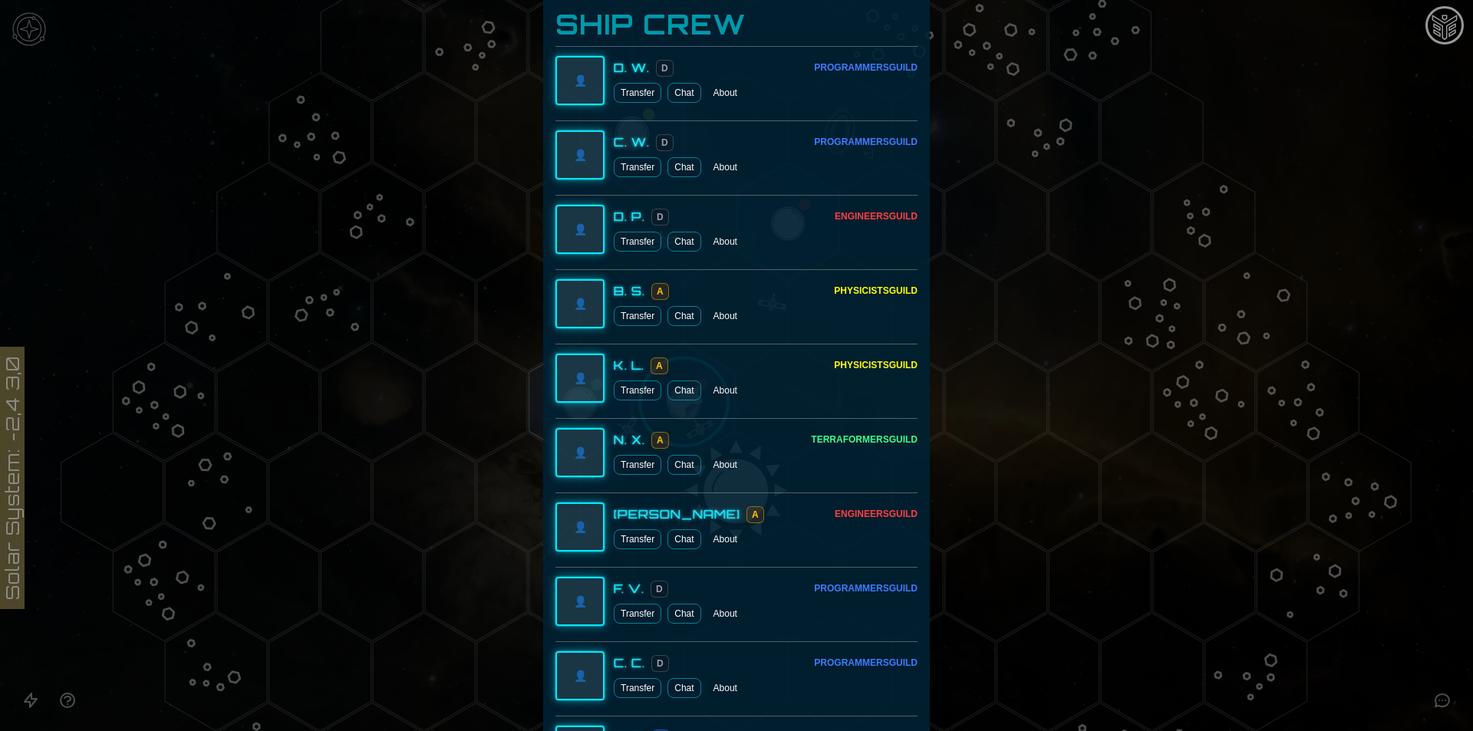
scroll to position [1274, 0]
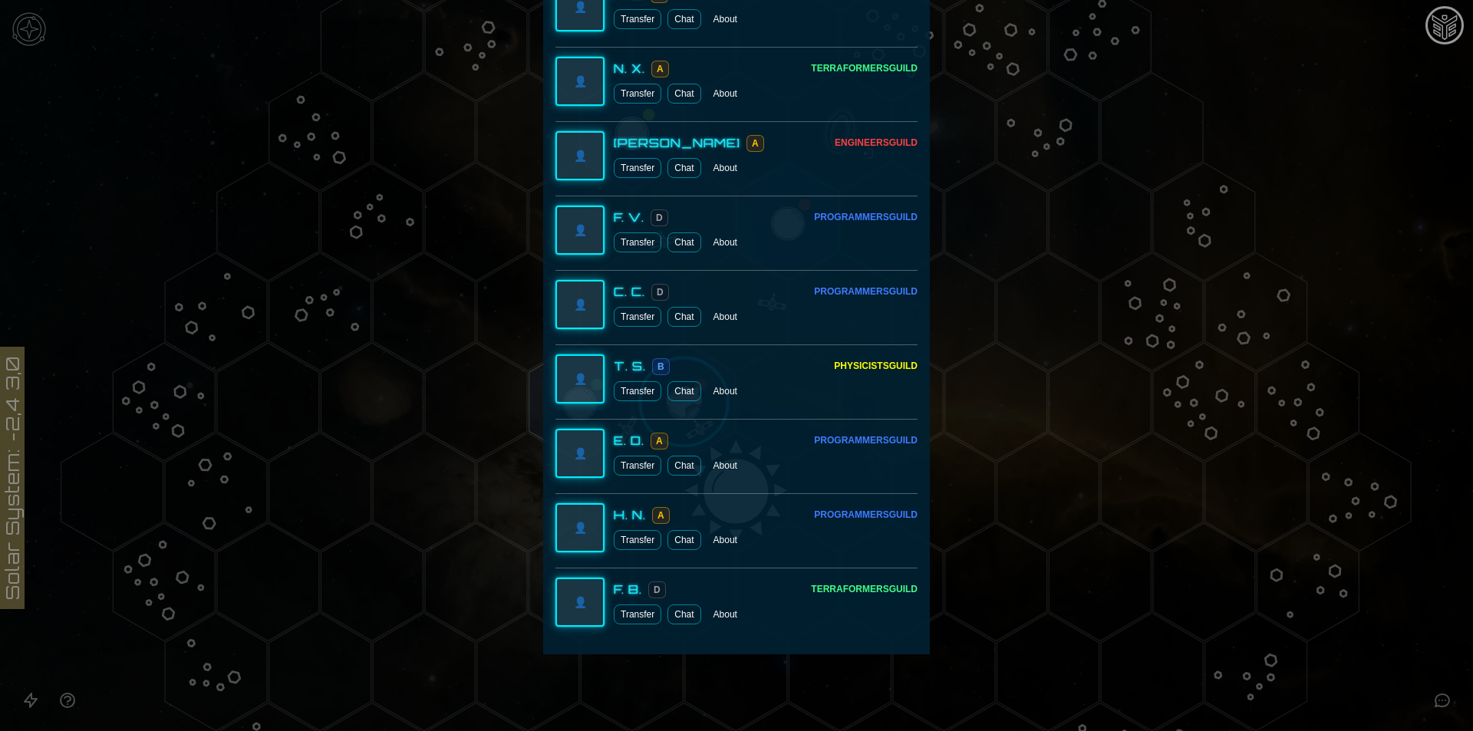
click at [621, 622] on button "Transfer" at bounding box center [638, 615] width 48 height 20
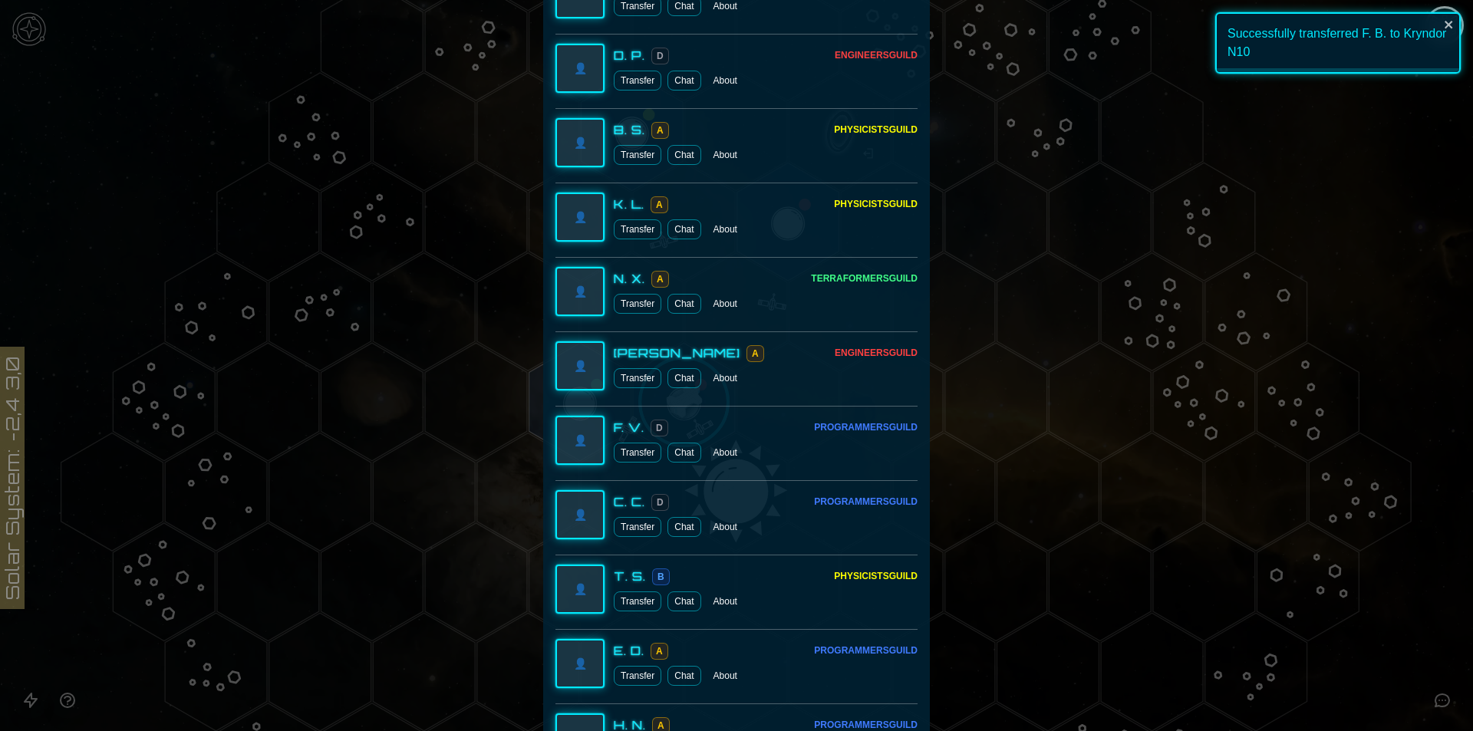
scroll to position [1047, 0]
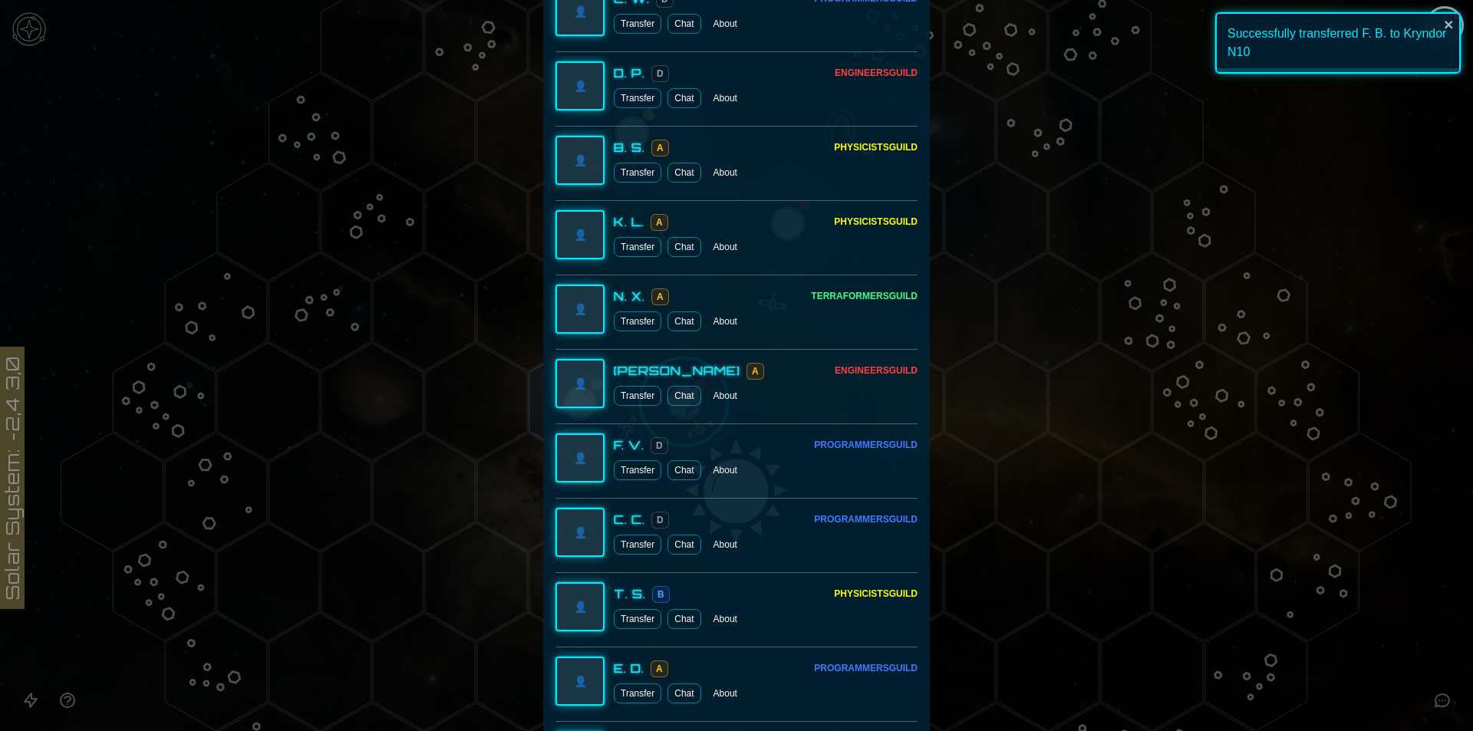
click at [1308, 250] on div at bounding box center [736, 365] width 1473 height 731
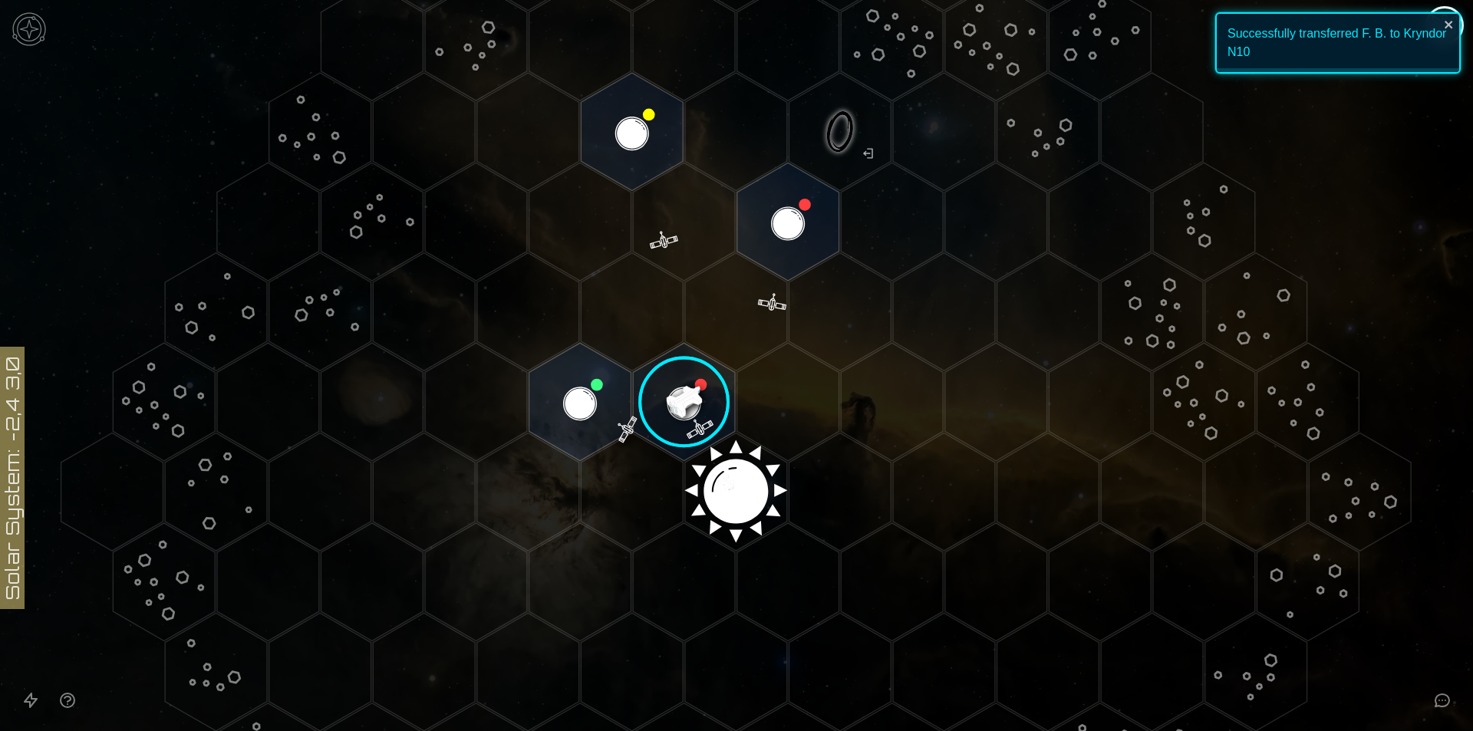
click at [595, 376] on polygon "Hex at coordinates -1,-1, clickable" at bounding box center [580, 402] width 102 height 118
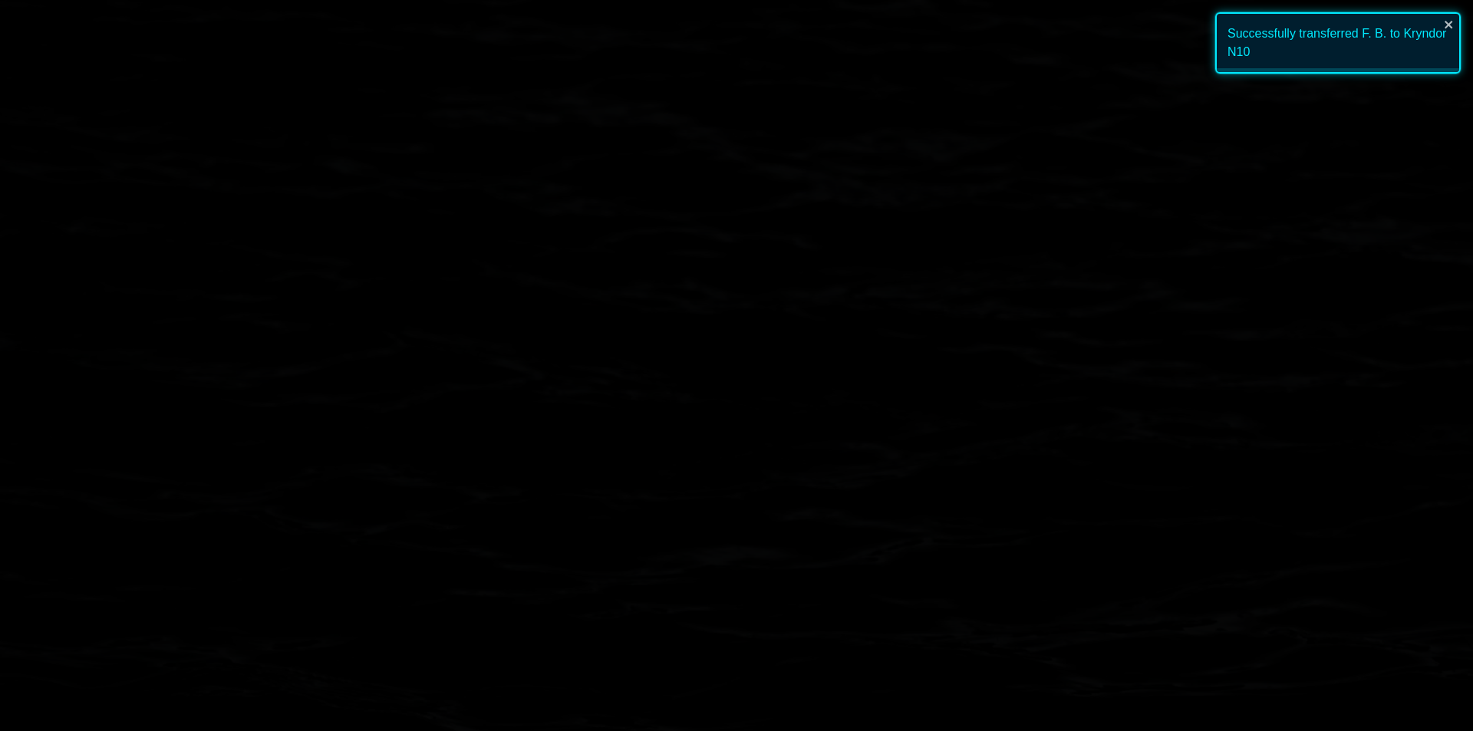
click at [595, 376] on image at bounding box center [580, 402] width 120 height 120
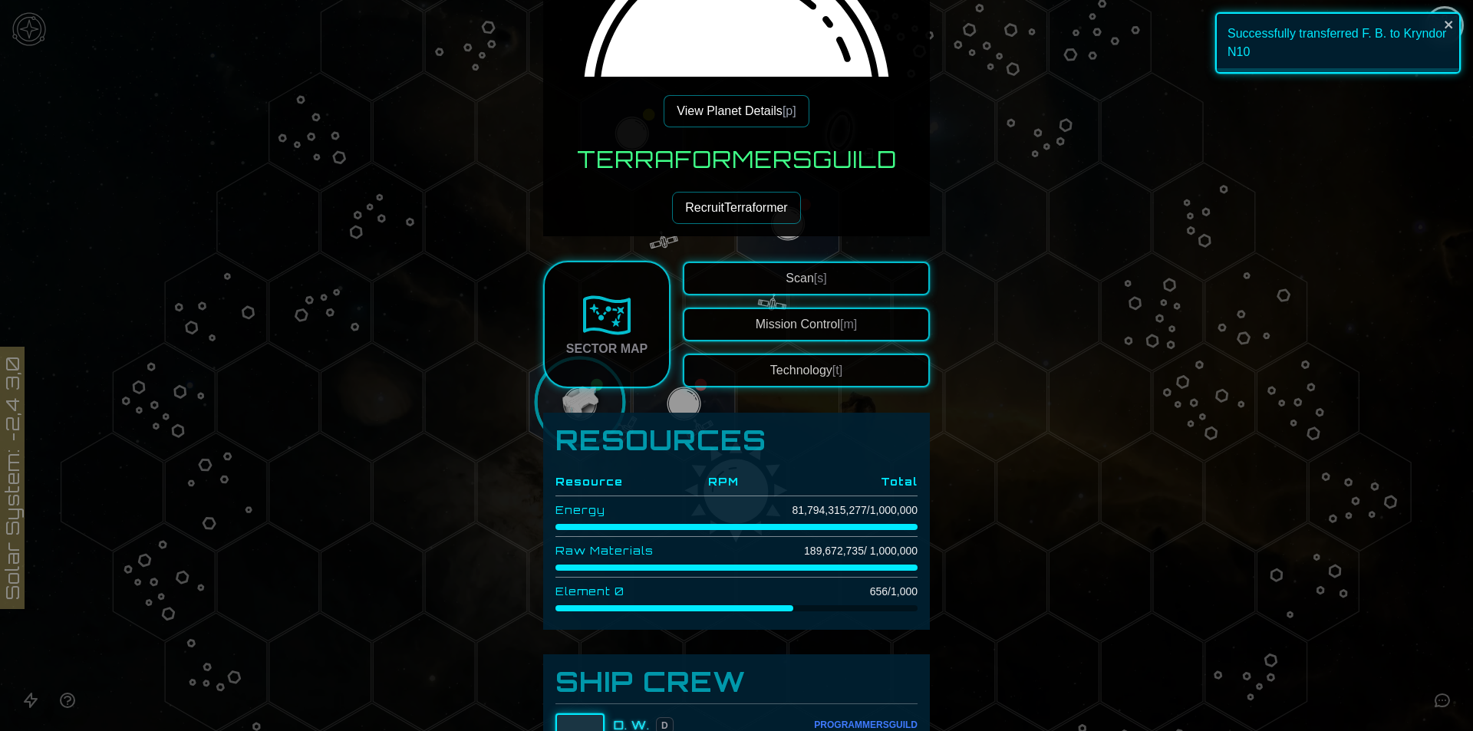
scroll to position [153, 0]
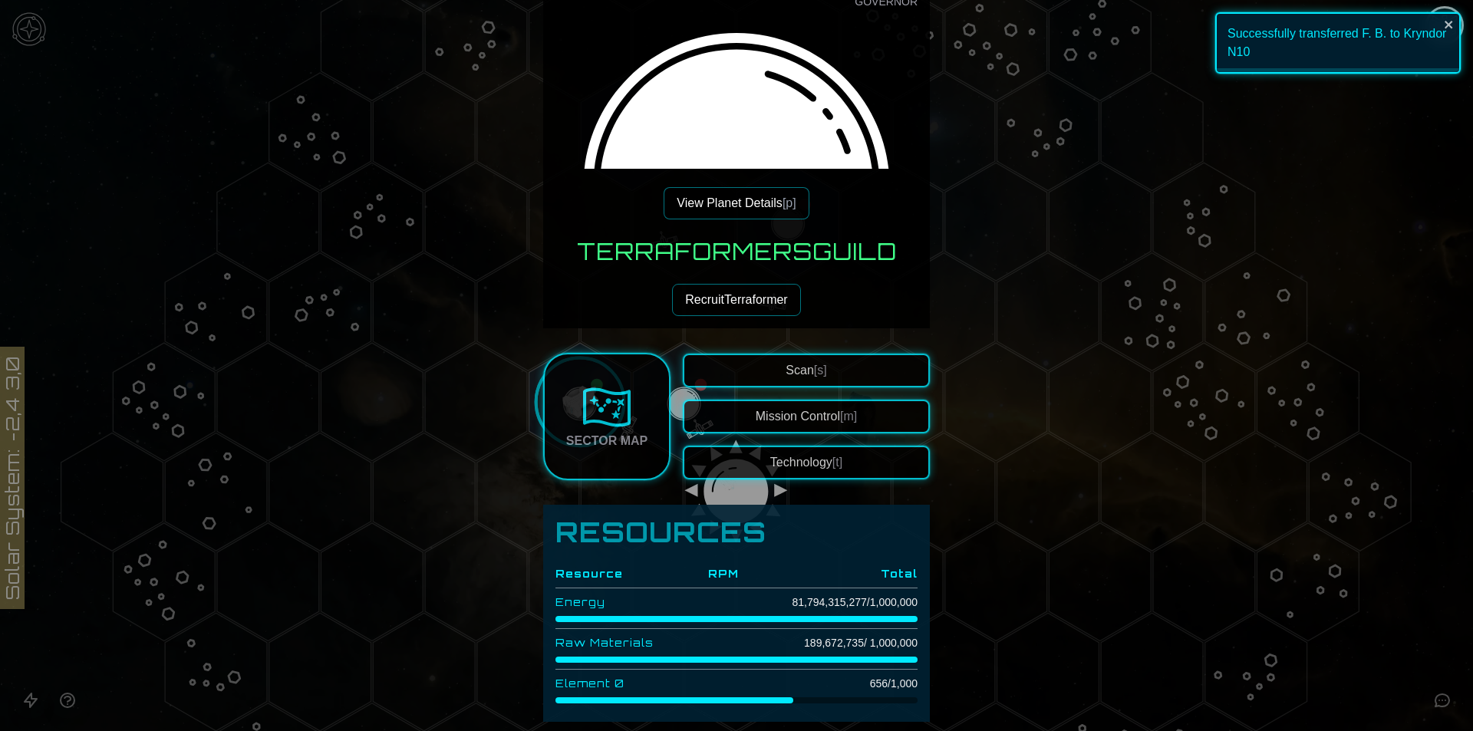
click at [764, 298] on button "Recruit Terraformer" at bounding box center [736, 300] width 128 height 32
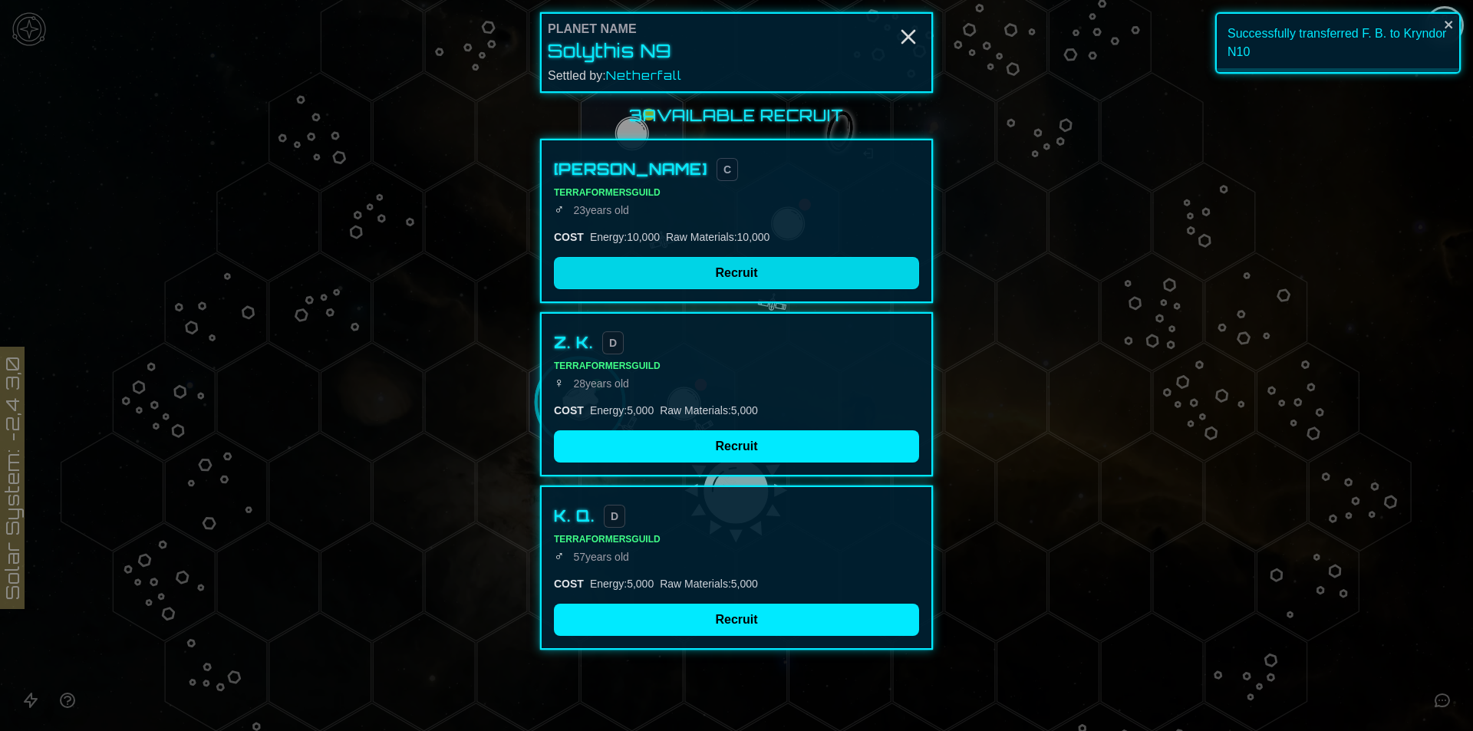
click at [710, 259] on button "Recruit" at bounding box center [736, 273] width 365 height 32
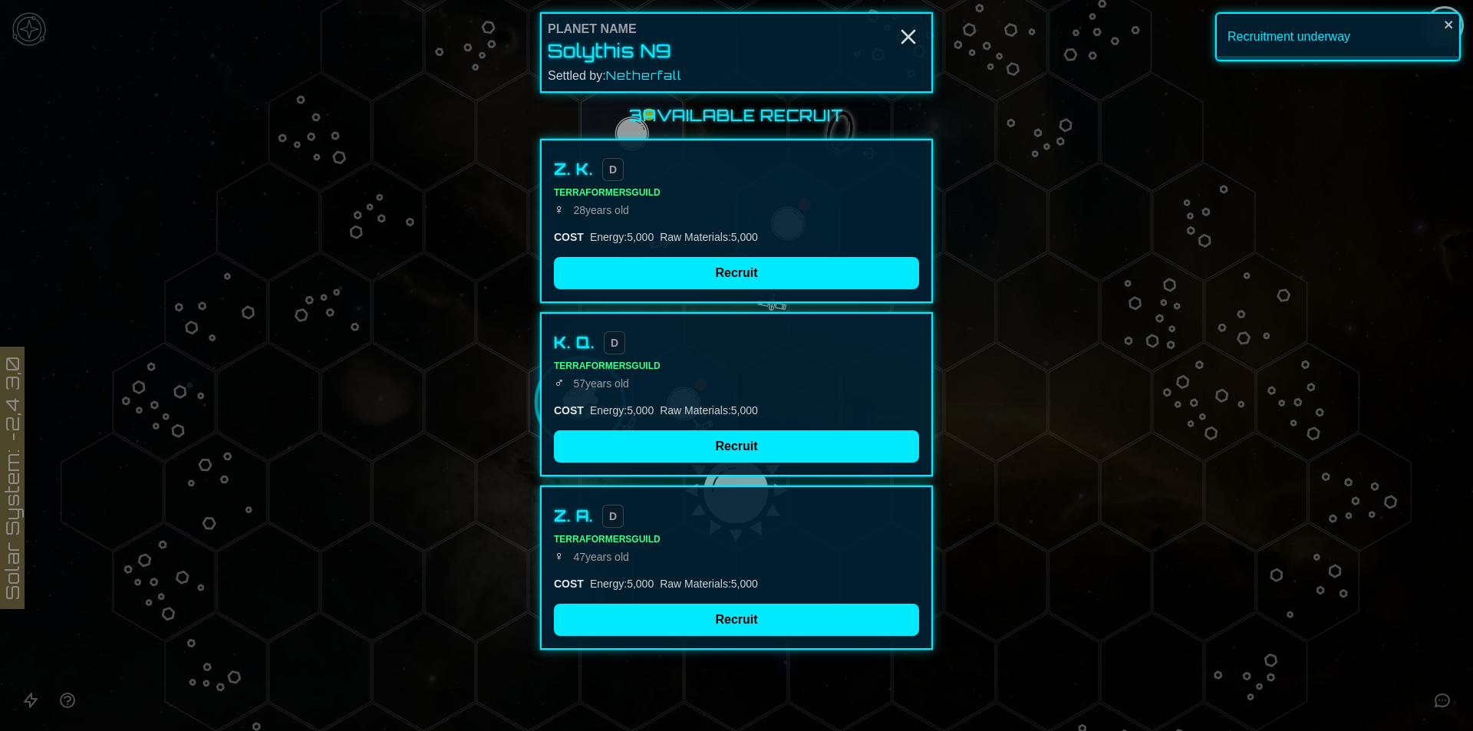
click at [595, 404] on div "Energy : 5,000" at bounding box center [622, 410] width 64 height 15
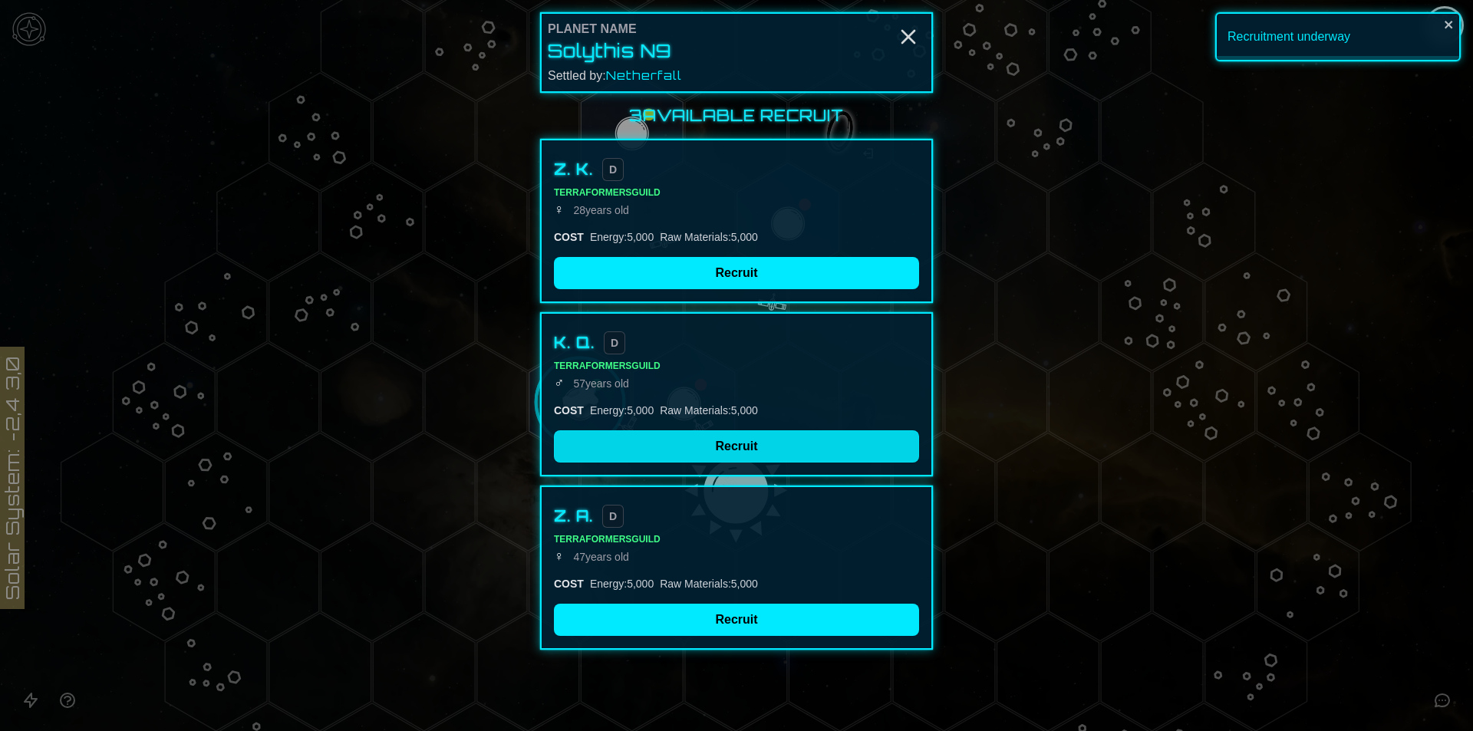
click at [601, 440] on button "Recruit" at bounding box center [736, 446] width 365 height 32
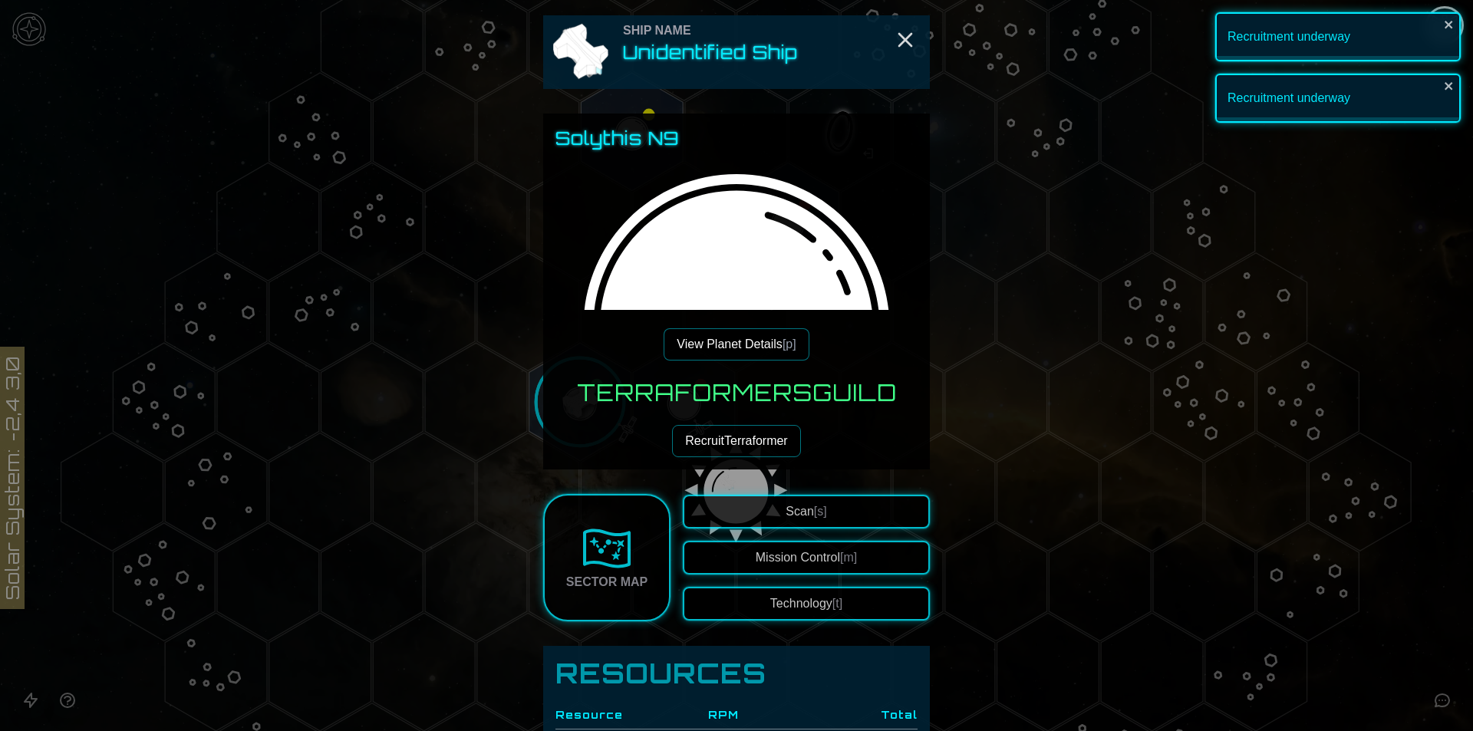
click at [579, 404] on h3 "Terraformers Guild" at bounding box center [737, 393] width 320 height 28
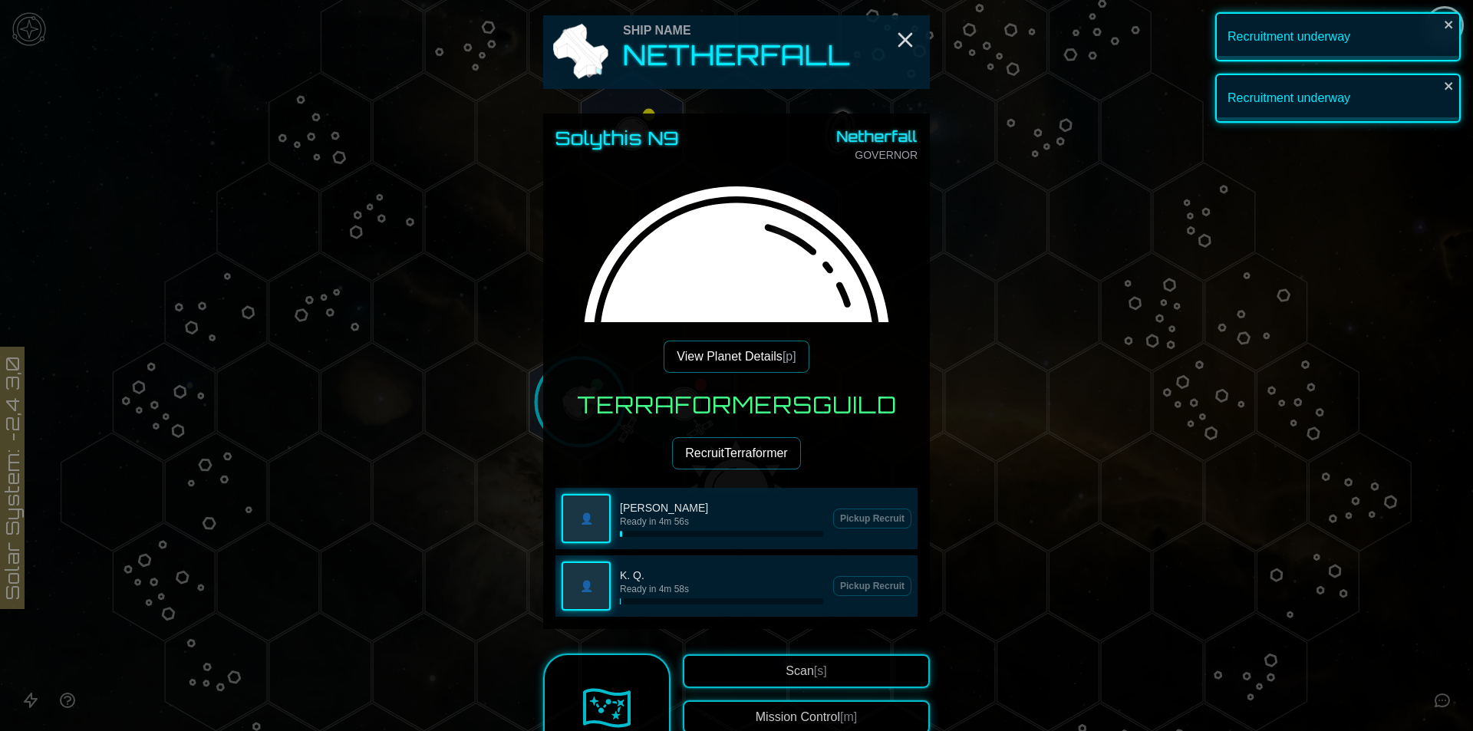
click at [716, 464] on button "Recruit Terraformer" at bounding box center [736, 453] width 128 height 32
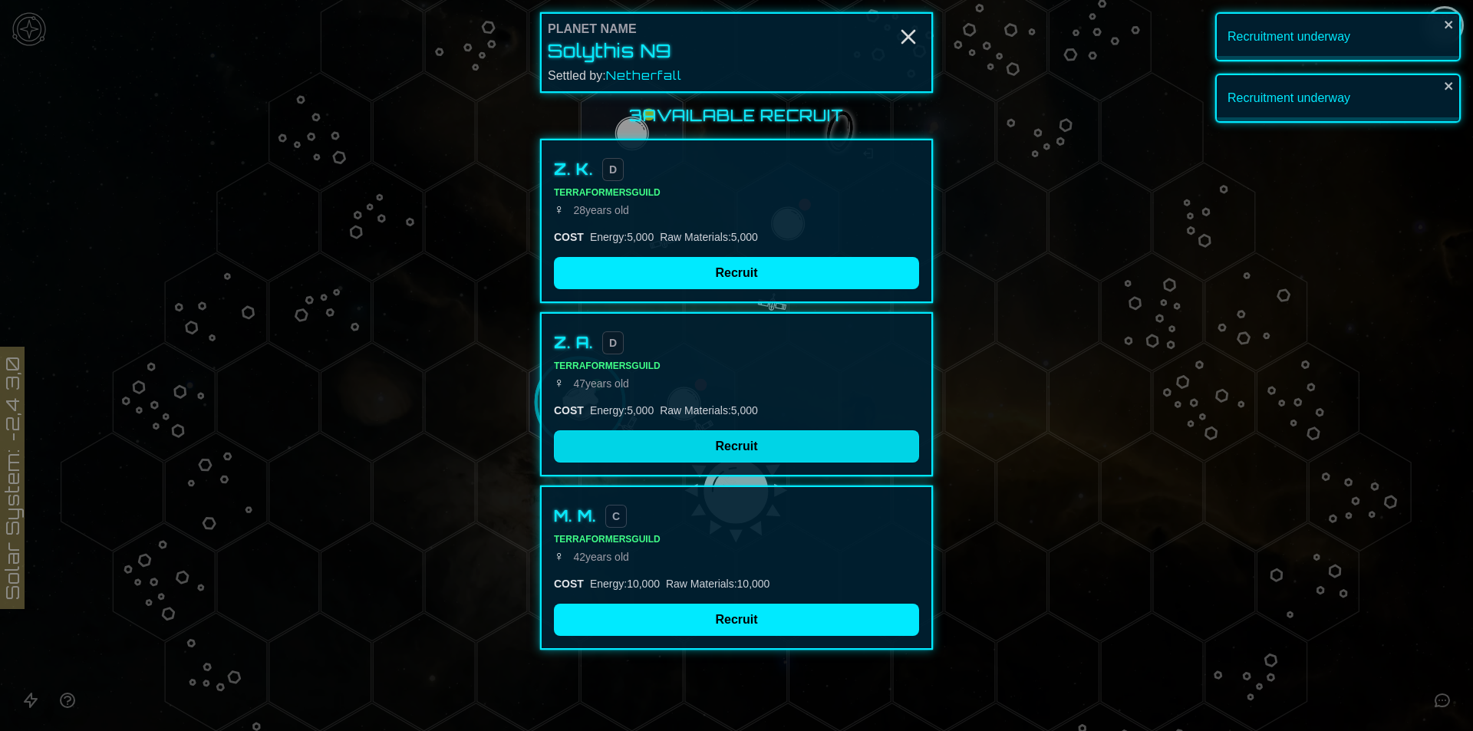
click at [648, 450] on button "Recruit" at bounding box center [736, 446] width 365 height 32
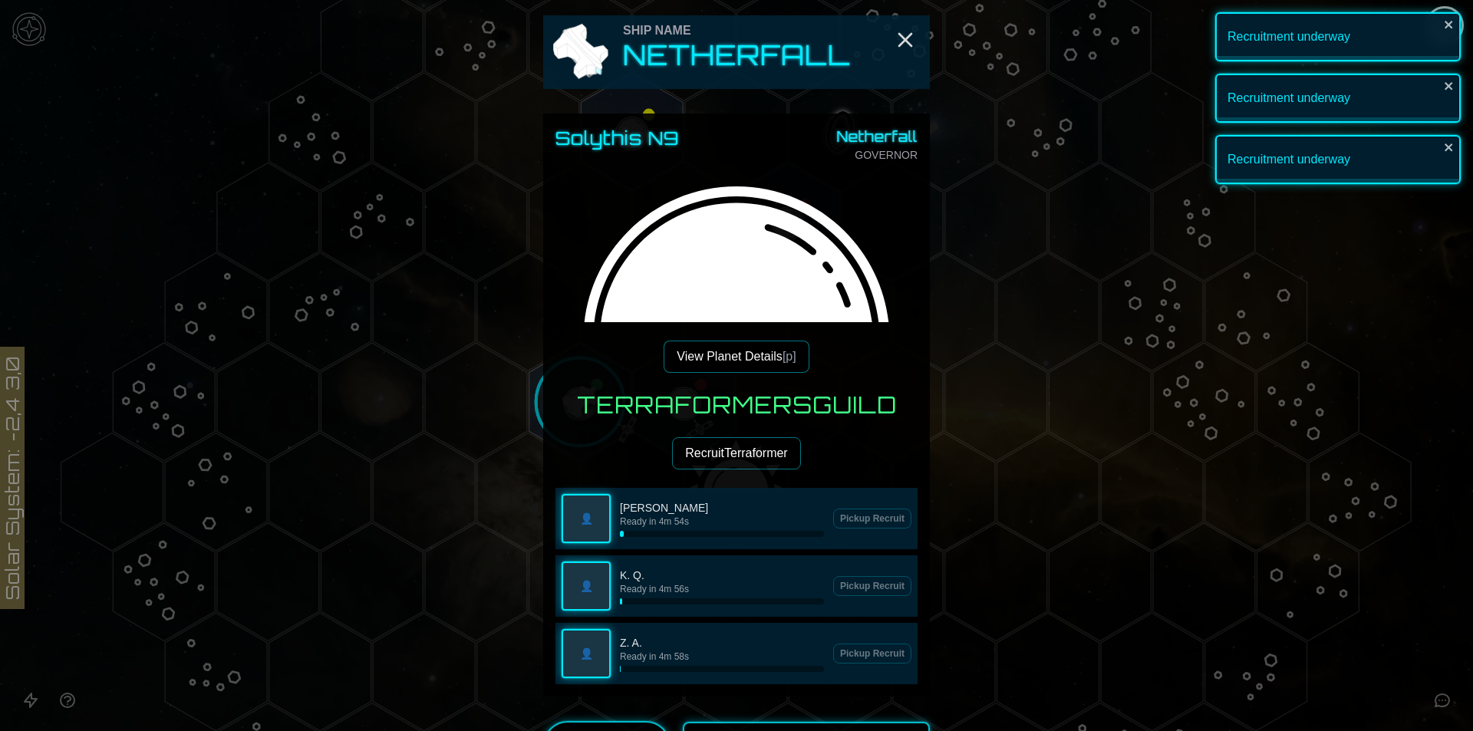
click at [707, 449] on button "Recruit Terraformer" at bounding box center [736, 453] width 128 height 32
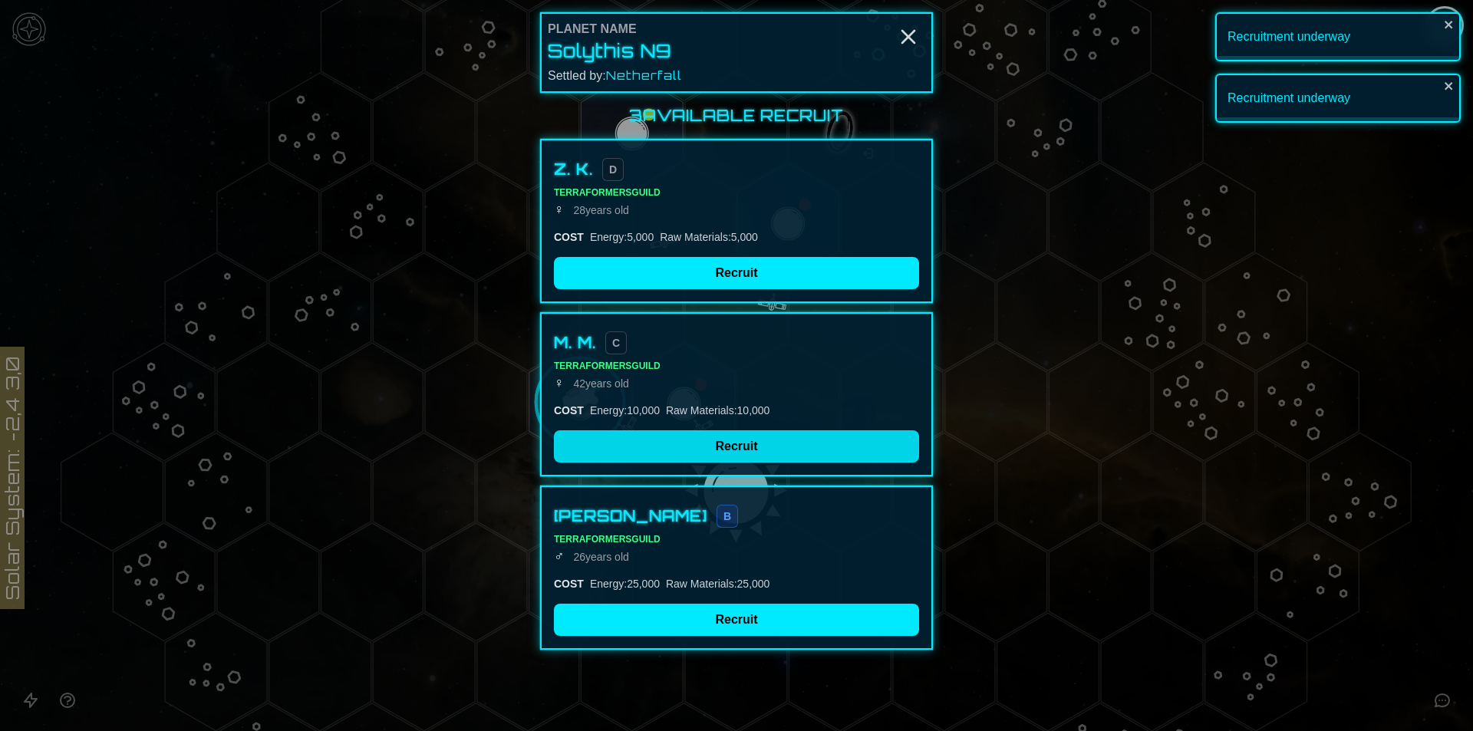
click at [692, 443] on button "Recruit" at bounding box center [736, 446] width 365 height 32
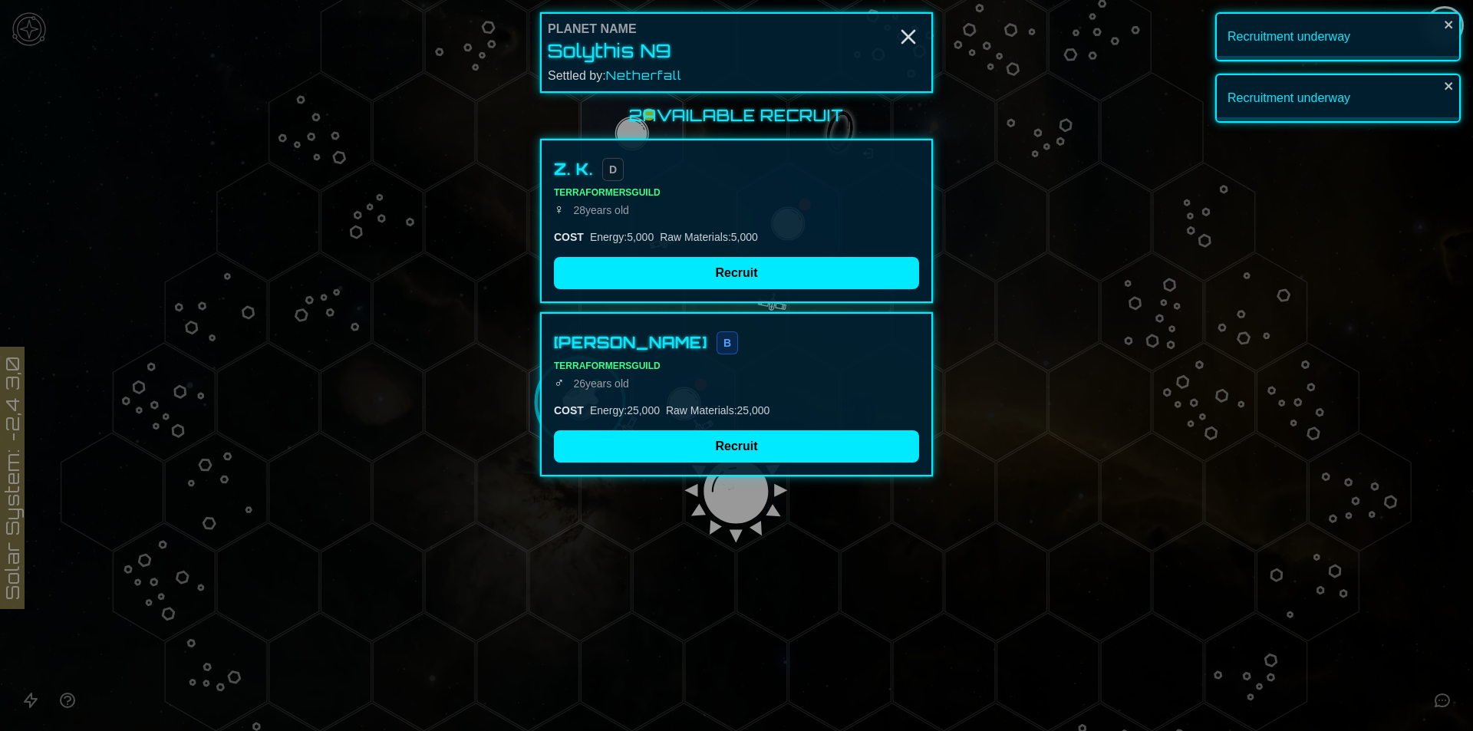
click at [582, 410] on div "COST" at bounding box center [569, 410] width 30 height 15
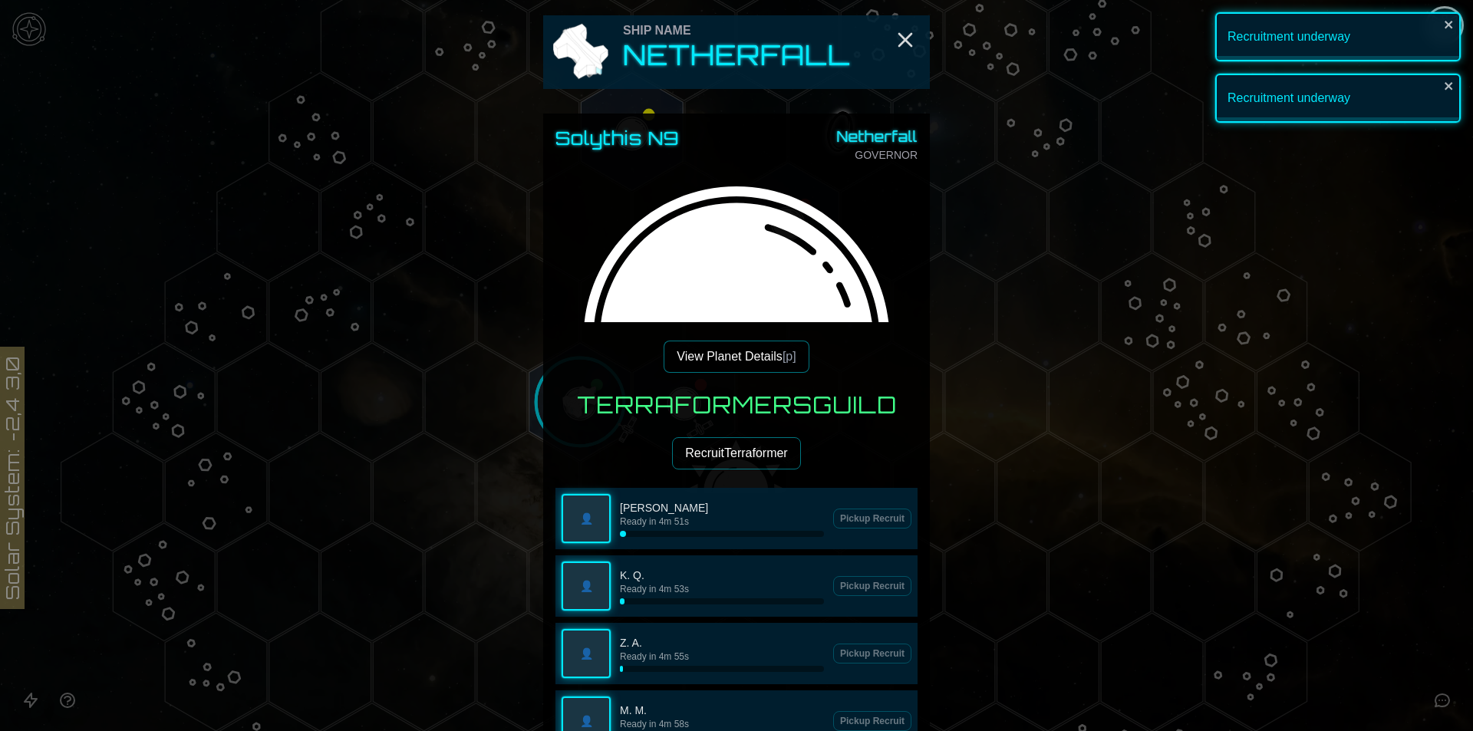
click at [605, 411] on h3 "Terraformers Guild" at bounding box center [737, 405] width 320 height 28
click at [687, 438] on button "Recruit Terraformer" at bounding box center [736, 453] width 128 height 32
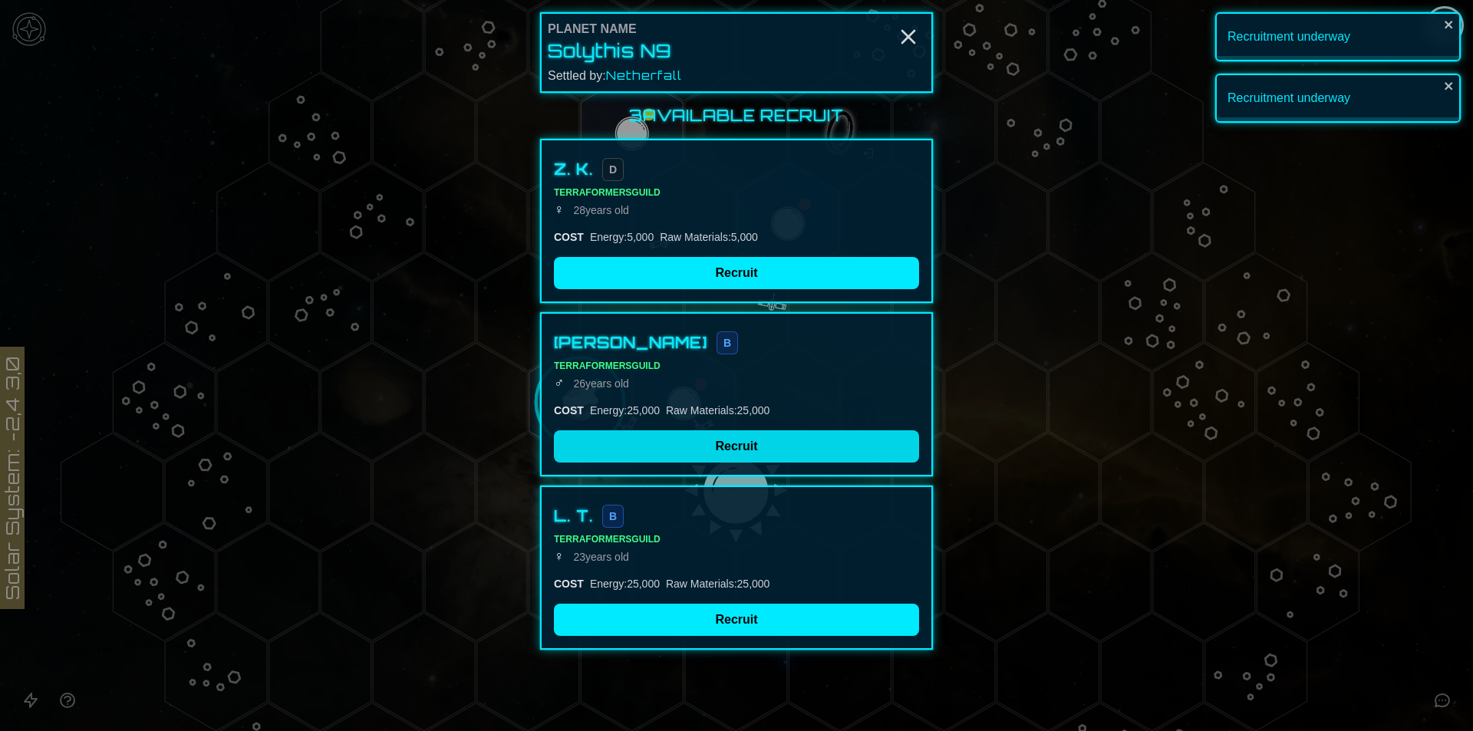
click at [680, 452] on button "Recruit" at bounding box center [736, 446] width 365 height 32
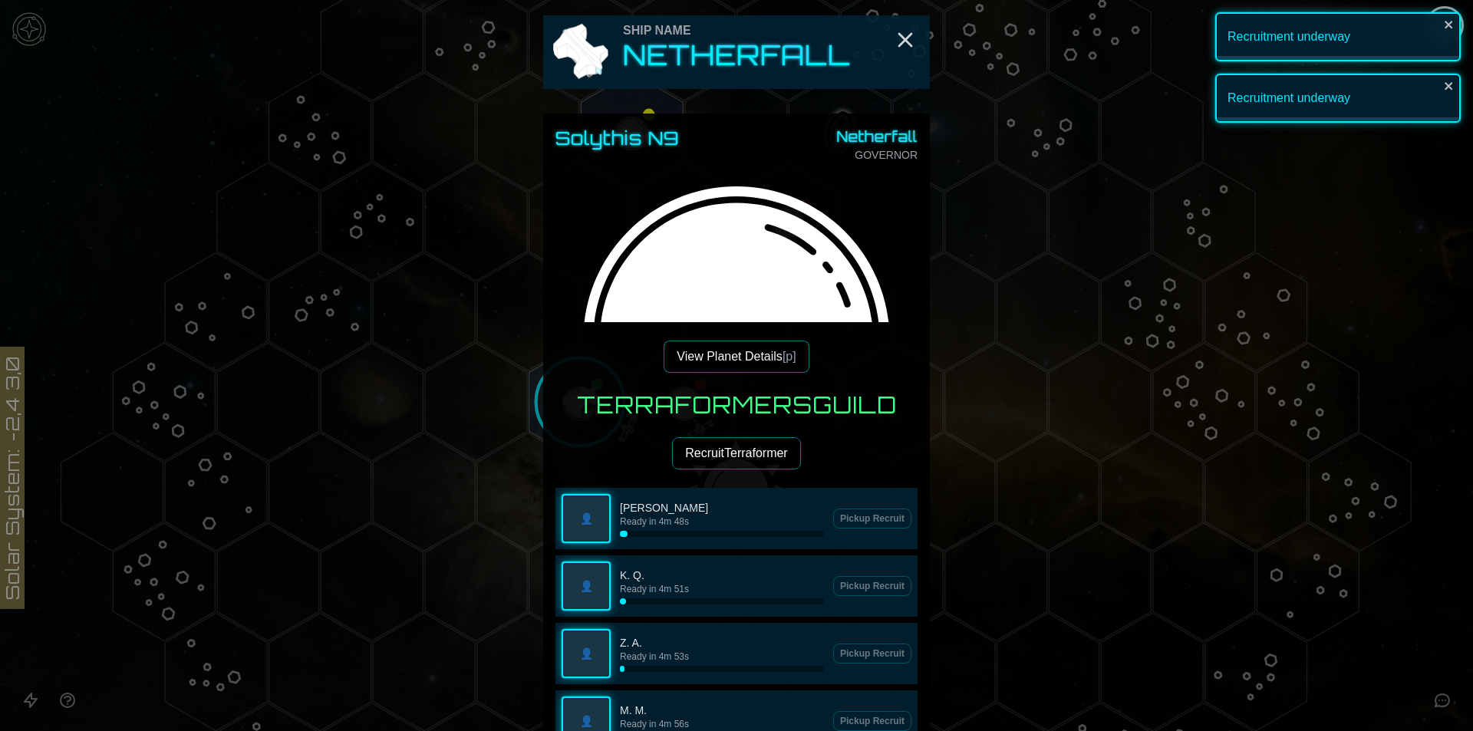
click at [608, 422] on div "Terraformers Guild Recruit Terraformer 👤 [PERSON_NAME] Ready in 4m 48s Pickup R…" at bounding box center [736, 605] width 362 height 428
click at [721, 463] on button "Recruit Terraformer" at bounding box center [736, 453] width 128 height 32
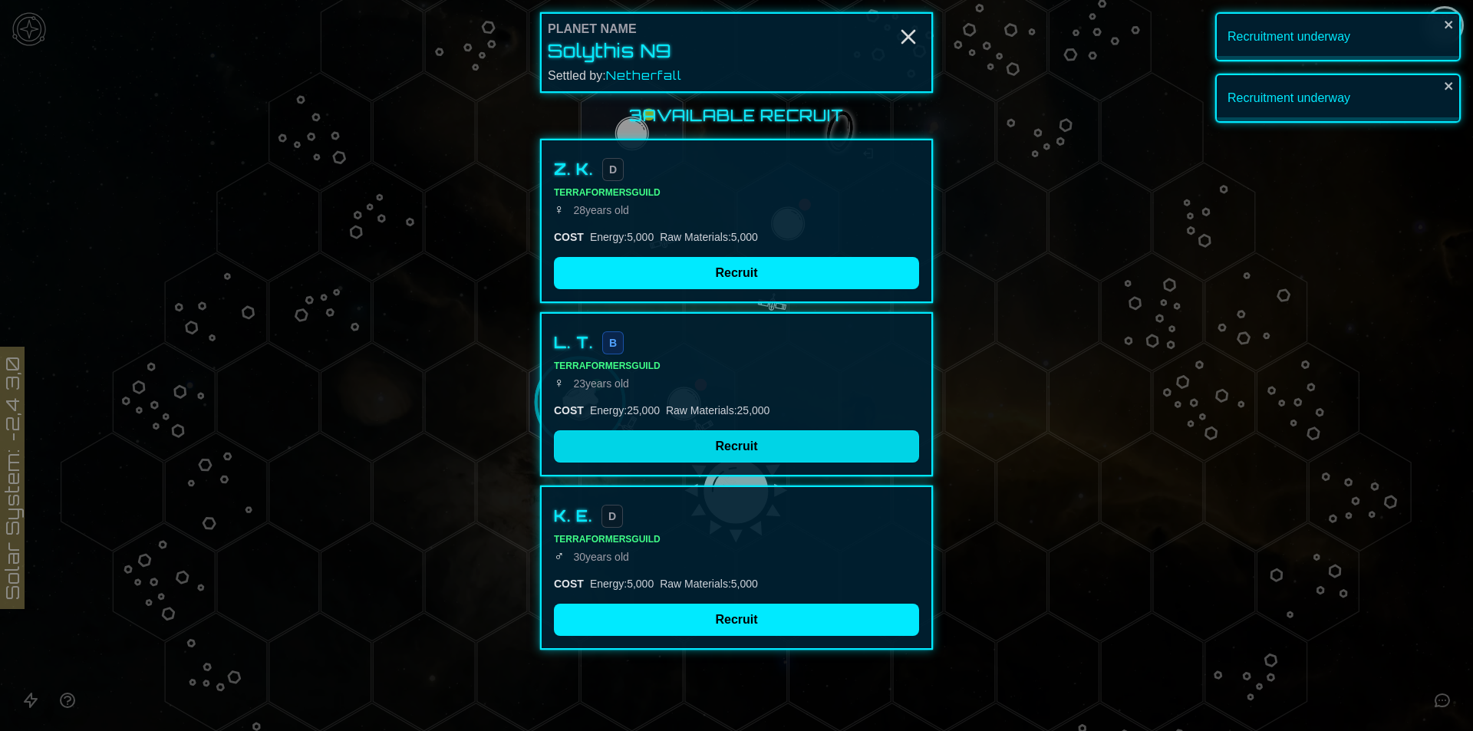
click at [619, 432] on button "Recruit" at bounding box center [736, 446] width 365 height 32
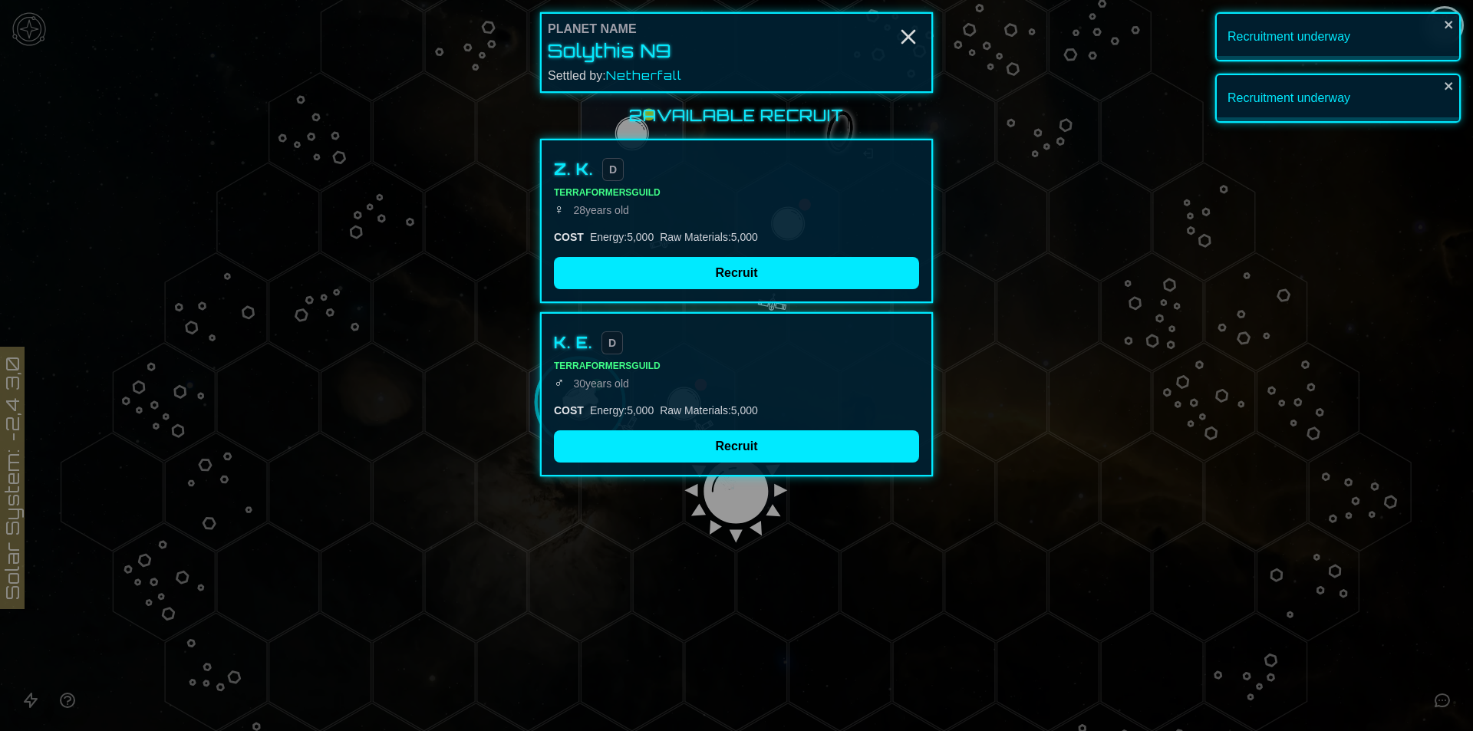
click at [598, 414] on div "Energy : 5,000" at bounding box center [622, 410] width 64 height 15
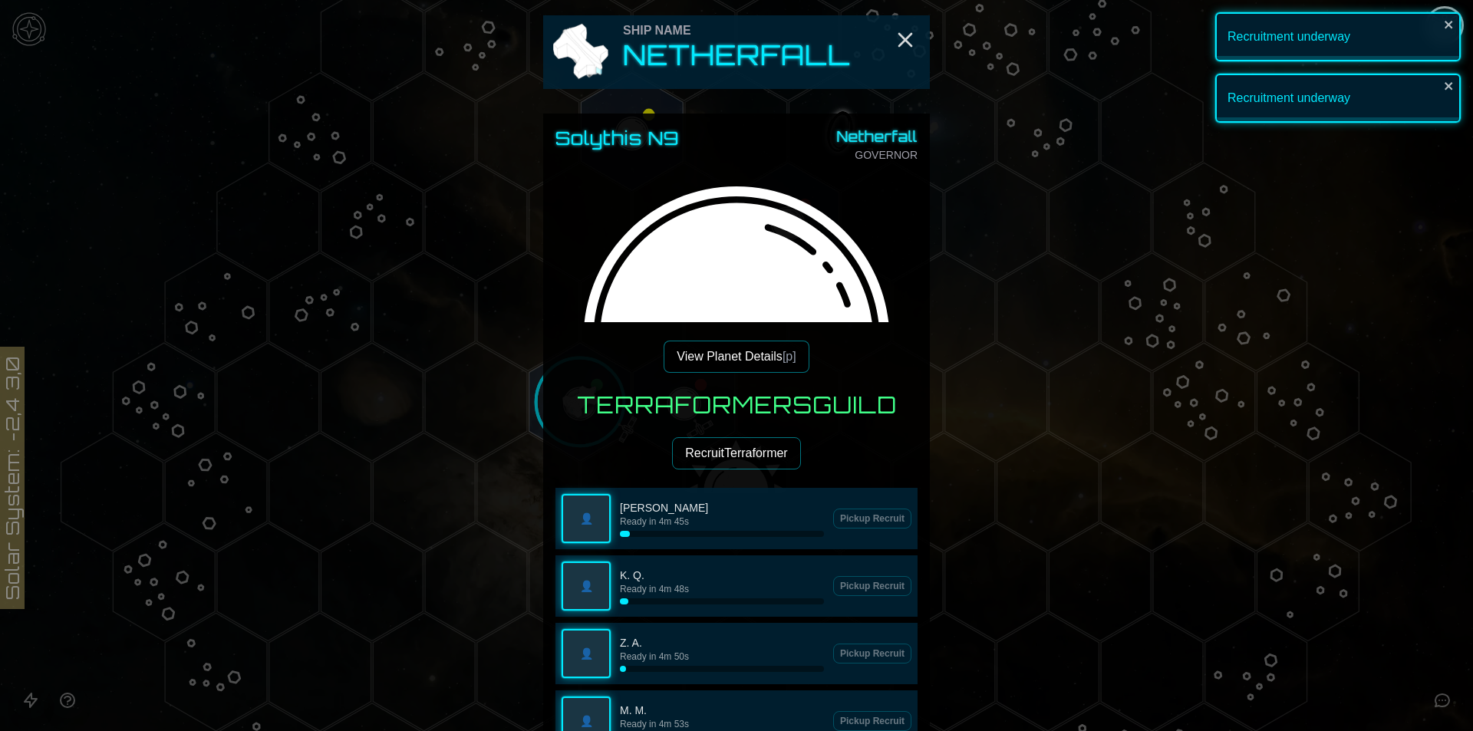
click at [579, 404] on h3 "Terraformers Guild" at bounding box center [737, 405] width 320 height 28
click at [710, 450] on button "Recruit Terraformer" at bounding box center [736, 453] width 128 height 32
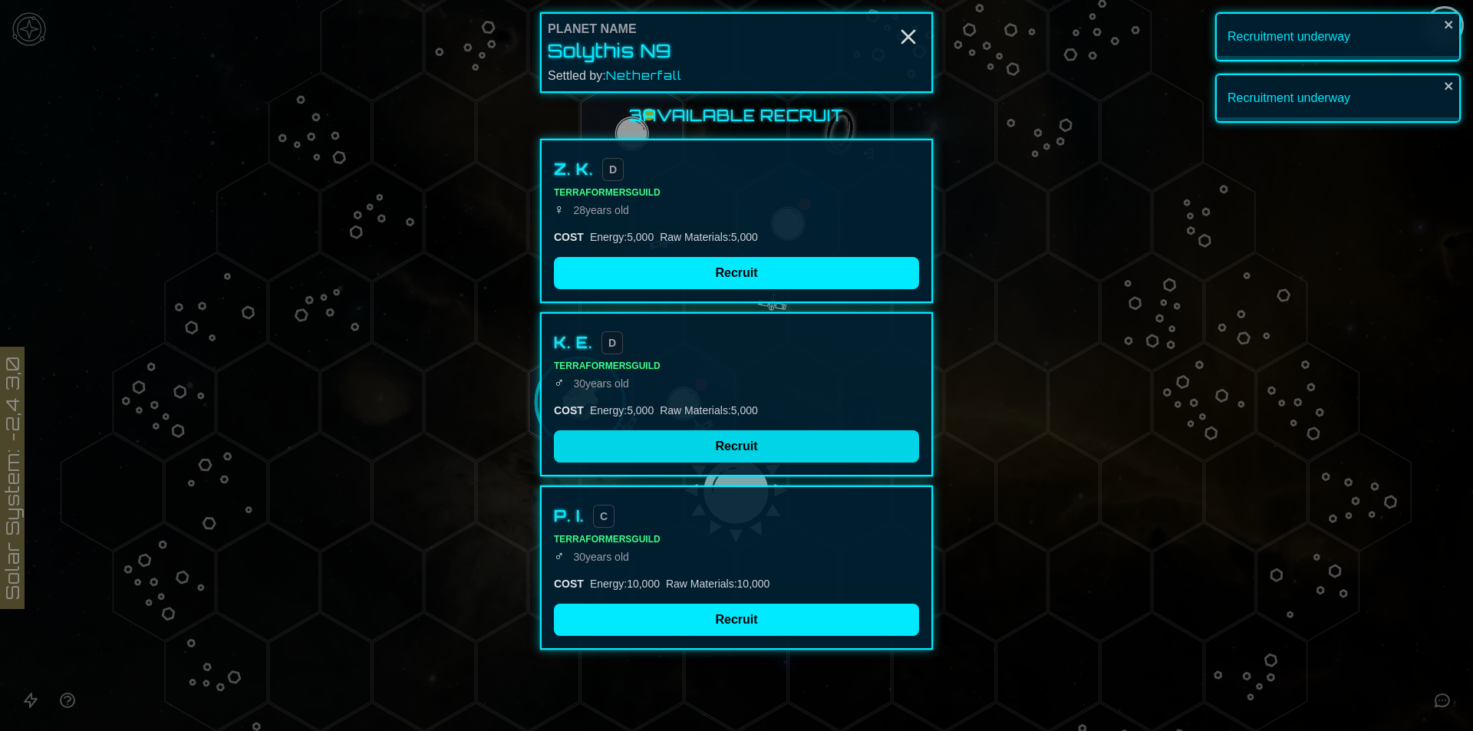
click at [615, 437] on button "Recruit" at bounding box center [736, 446] width 365 height 32
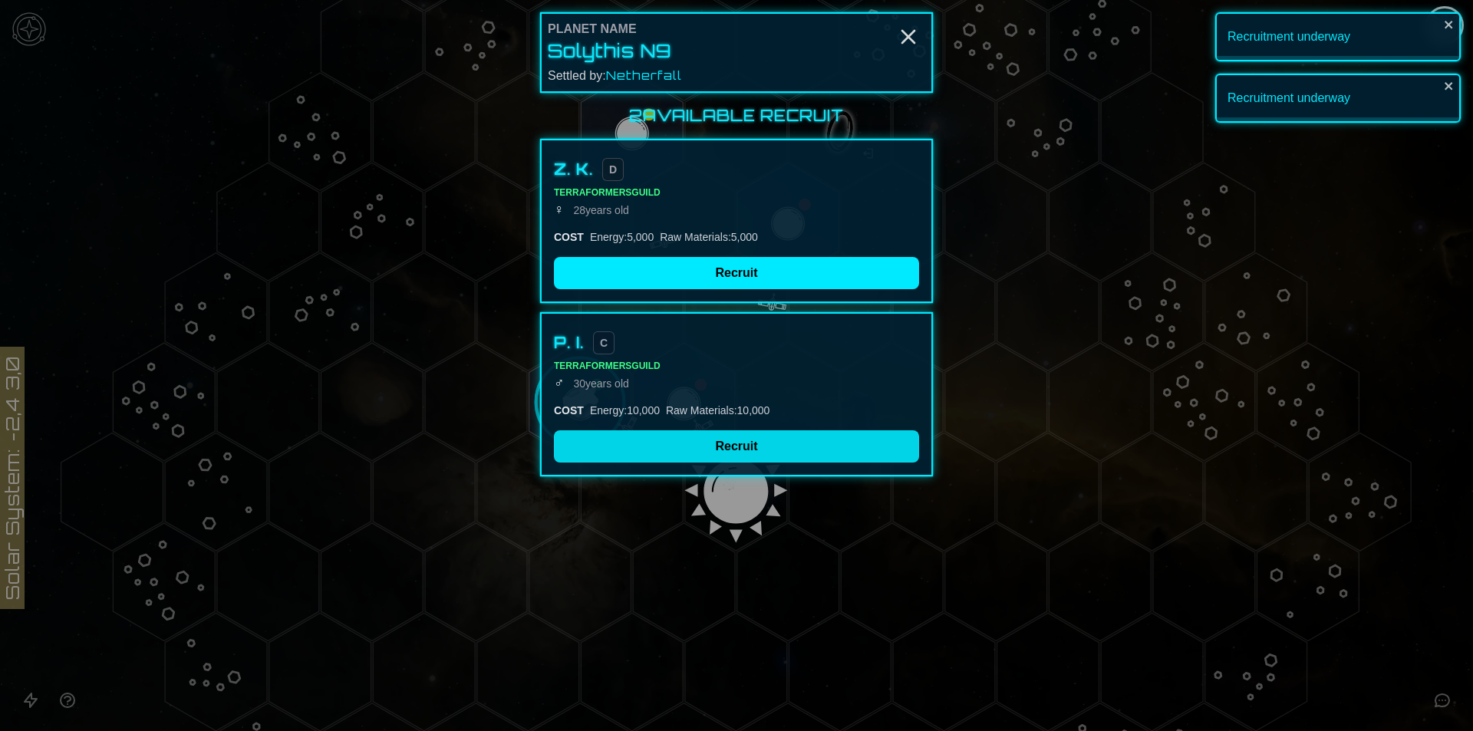
click at [595, 430] on button "Recruit" at bounding box center [736, 446] width 365 height 32
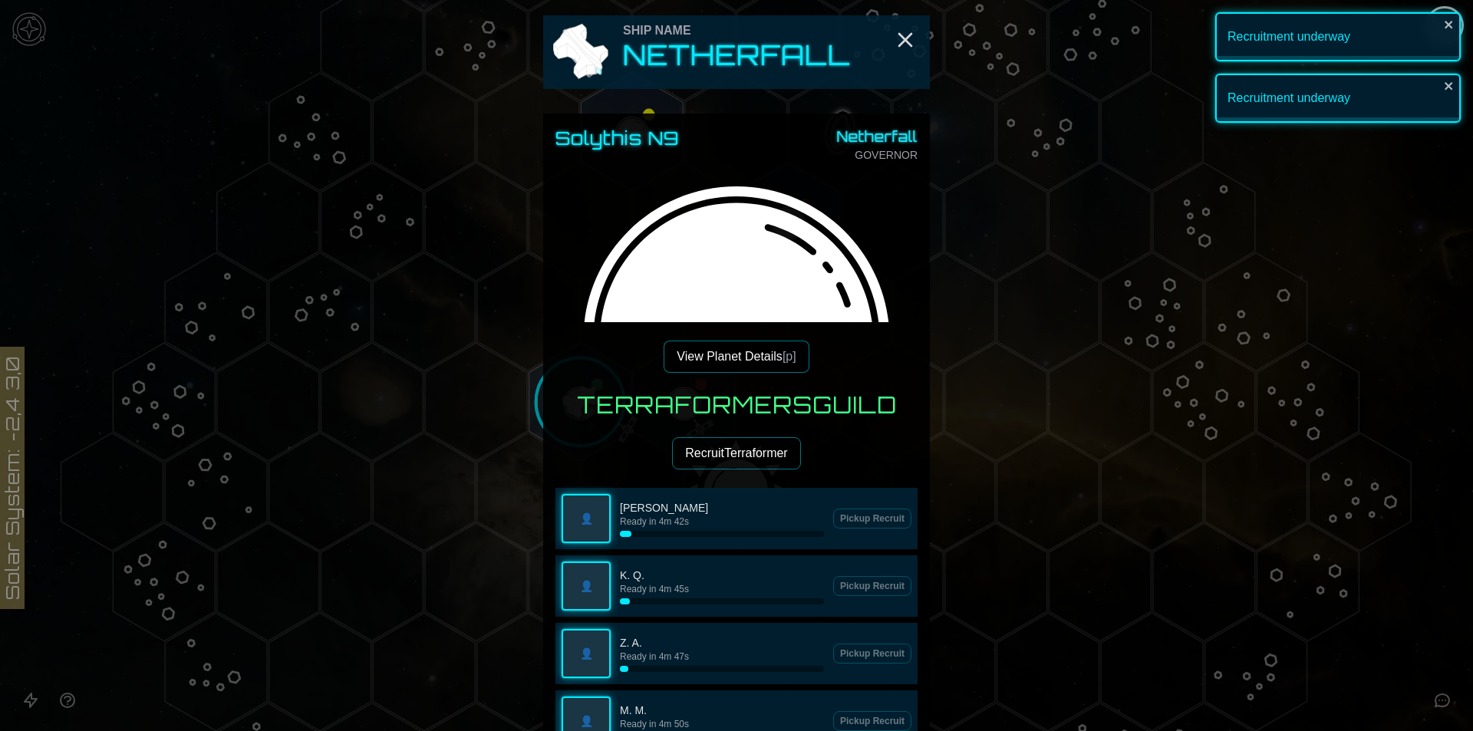
click at [595, 423] on div "Terraformers Guild Recruit Terraformer 👤 [PERSON_NAME] Ready in 4m 42s Pickup R…" at bounding box center [736, 706] width 362 height 631
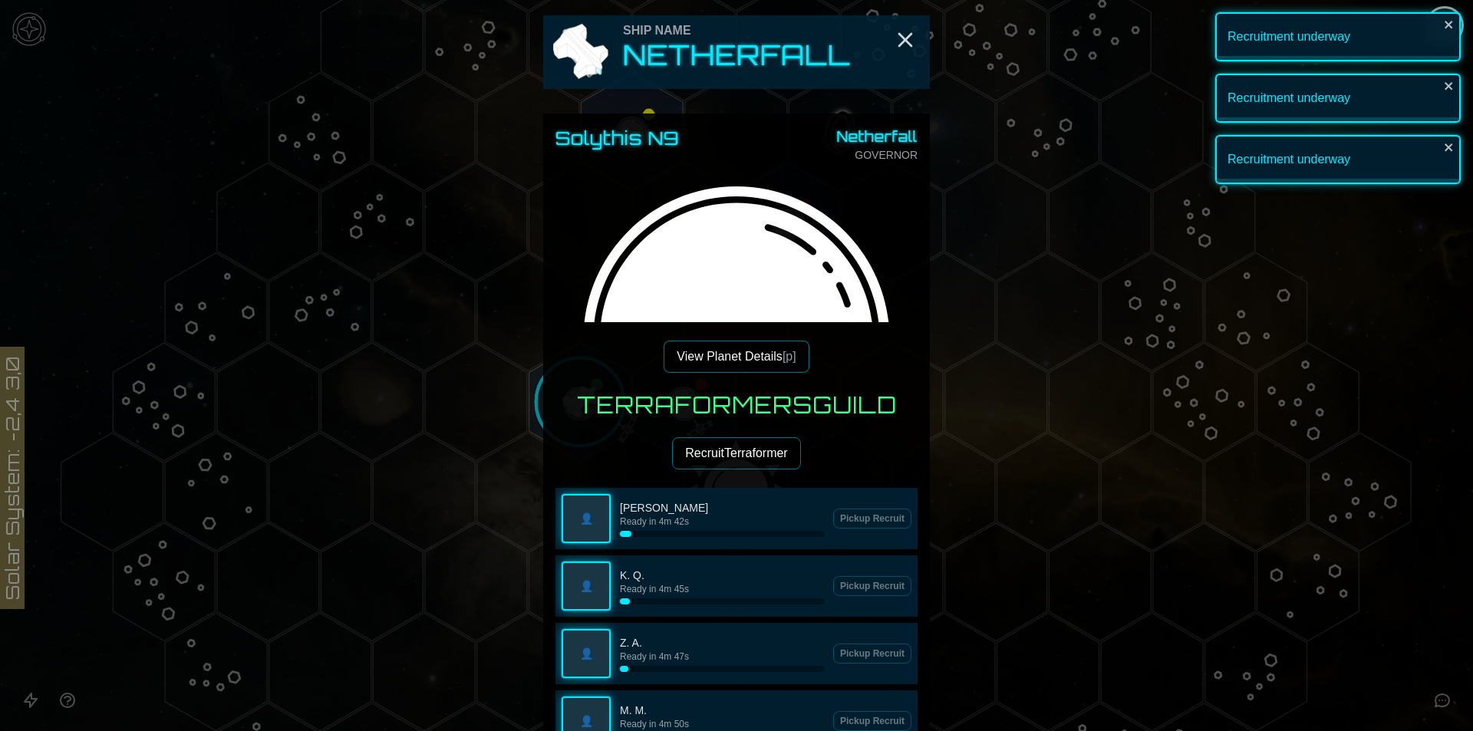
click at [733, 444] on button "Recruit Terraformer" at bounding box center [736, 453] width 128 height 32
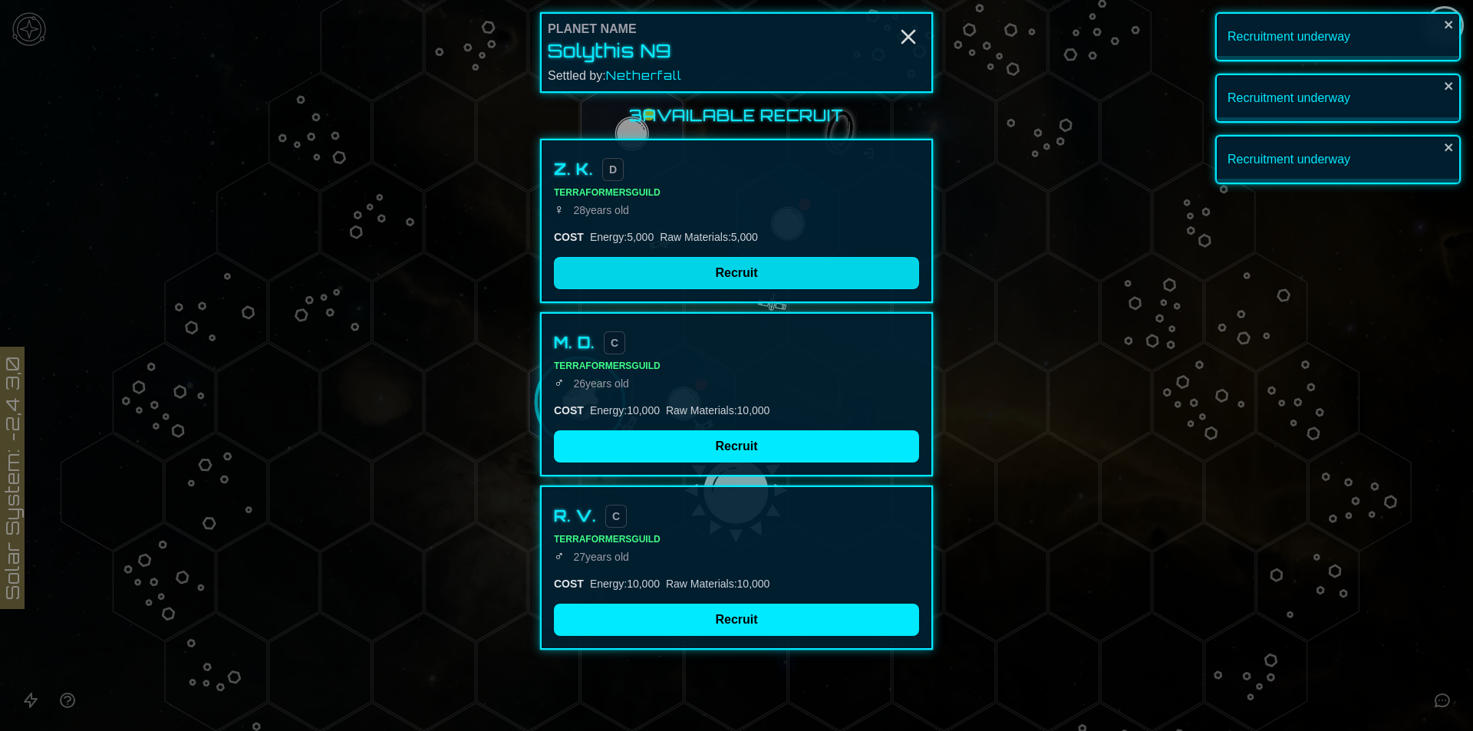
click at [712, 272] on button "Recruit" at bounding box center [736, 273] width 365 height 32
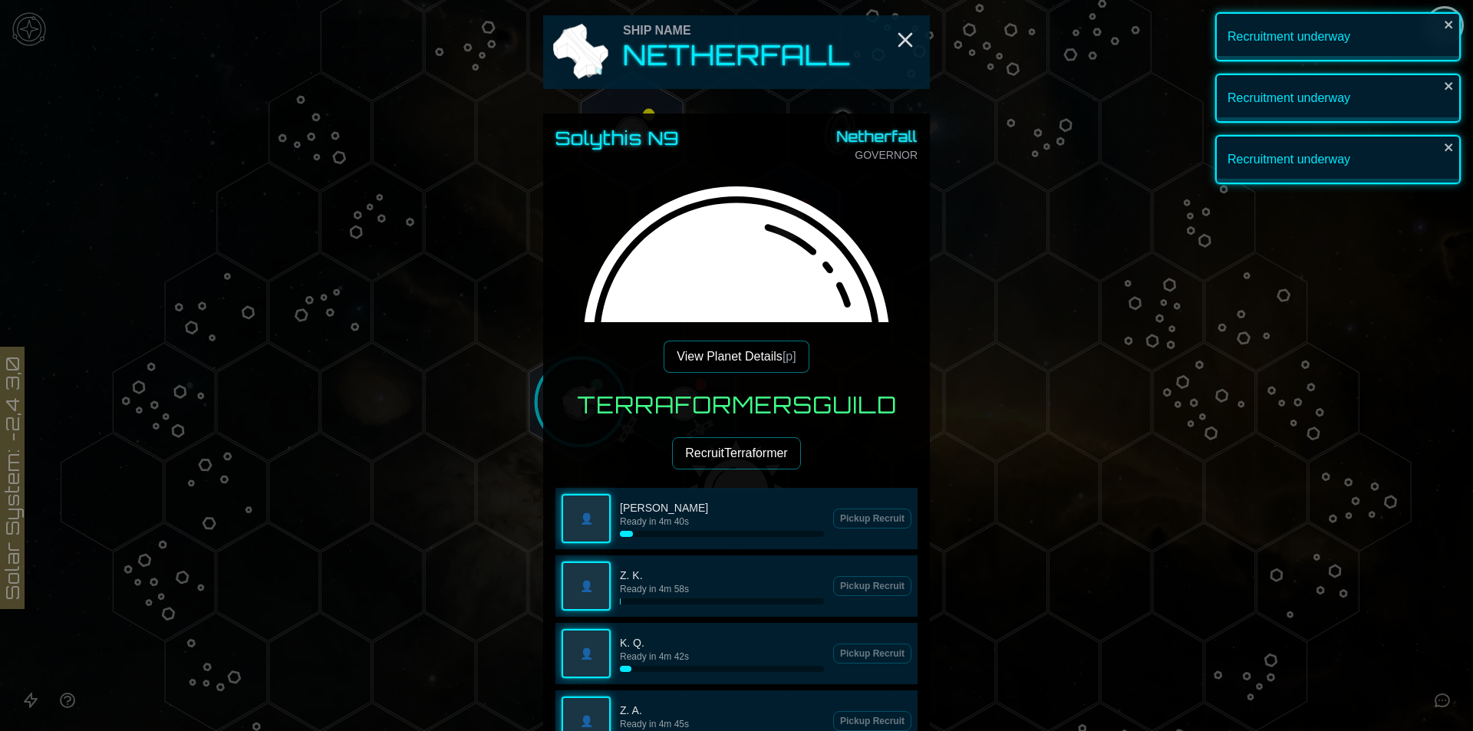
click at [588, 428] on div "Terraformers Guild Recruit Terraformer 👤 [PERSON_NAME] Ready in 4m 40s Pickup R…" at bounding box center [736, 740] width 362 height 698
click at [704, 469] on button "Recruit Terraformer" at bounding box center [736, 453] width 128 height 32
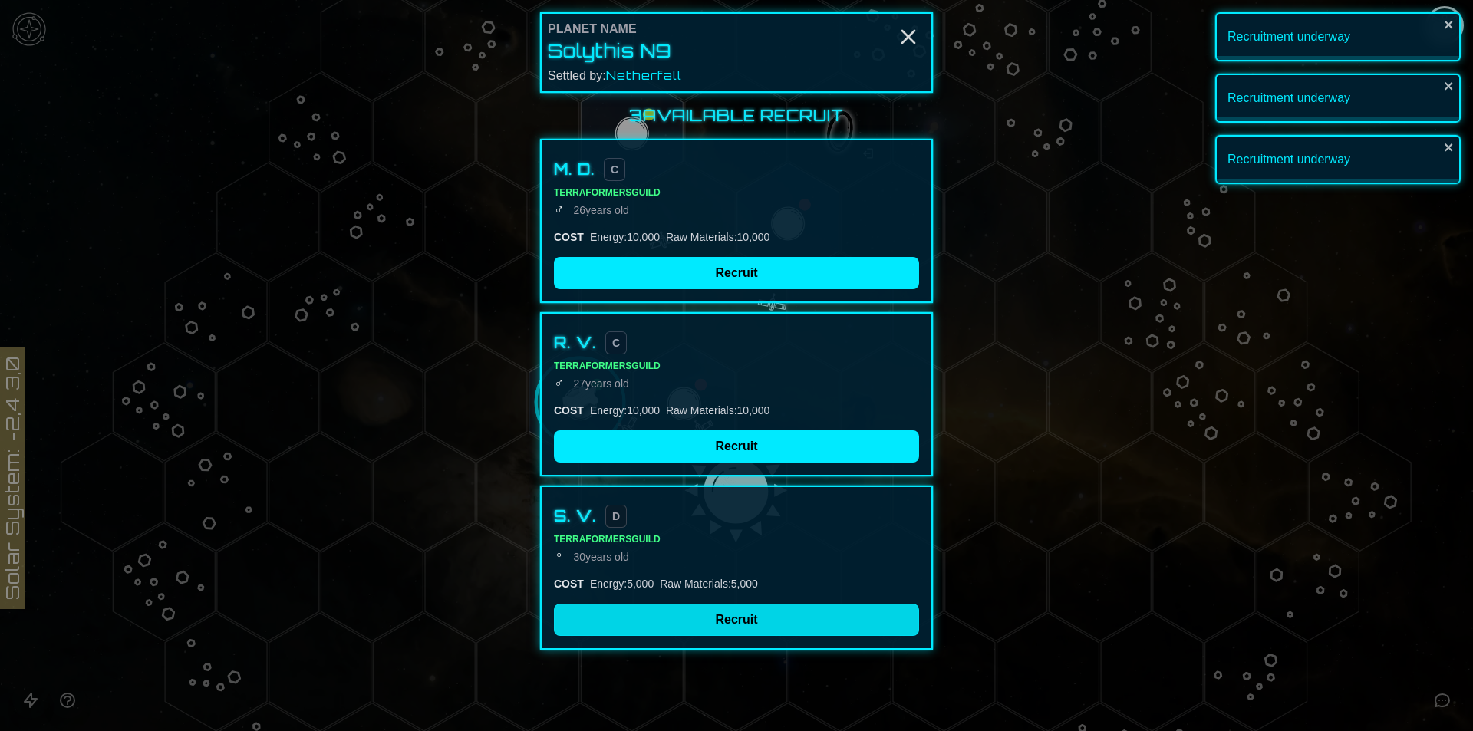
click at [690, 627] on button "Recruit" at bounding box center [736, 620] width 365 height 32
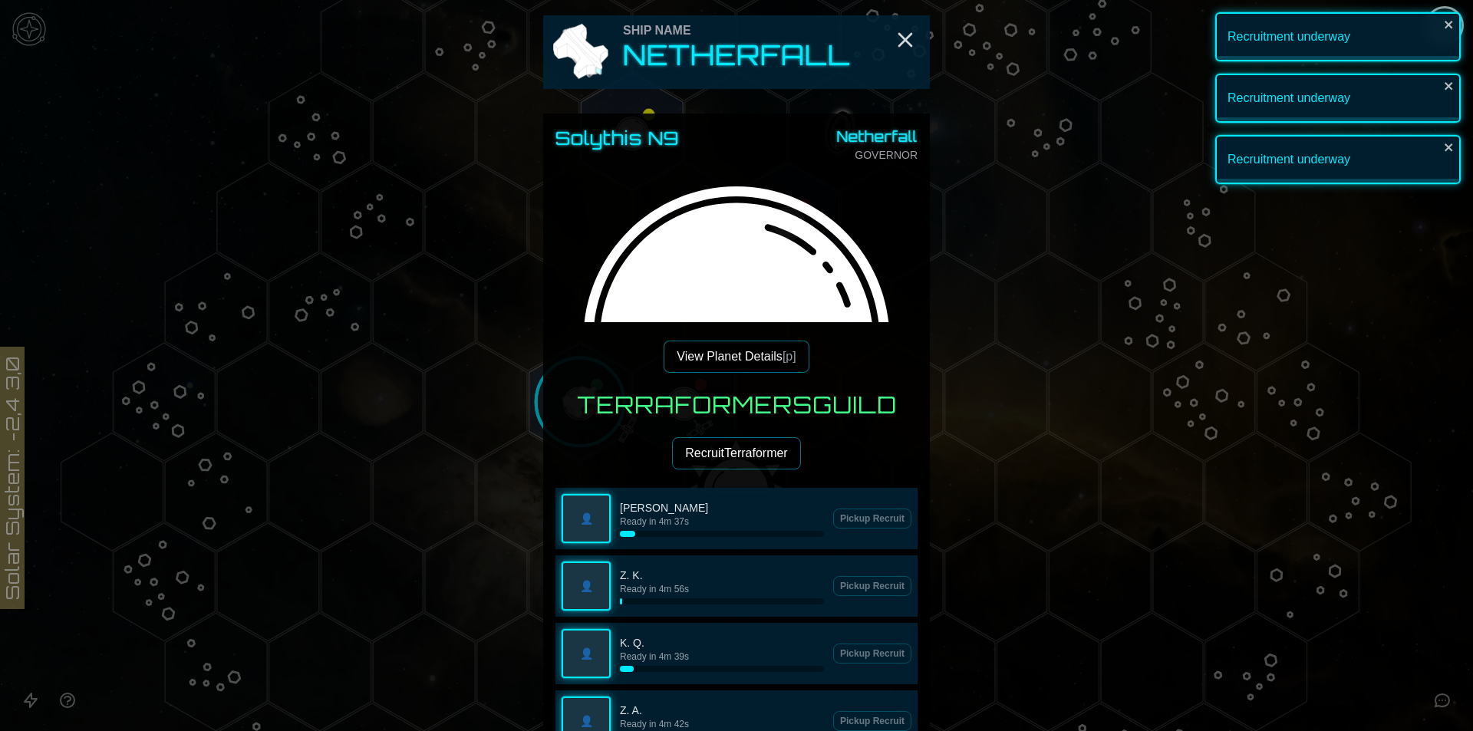
click at [579, 415] on h3 "Terraformers Guild" at bounding box center [737, 405] width 320 height 28
click at [696, 463] on button "Recruit Terraformer" at bounding box center [736, 453] width 128 height 32
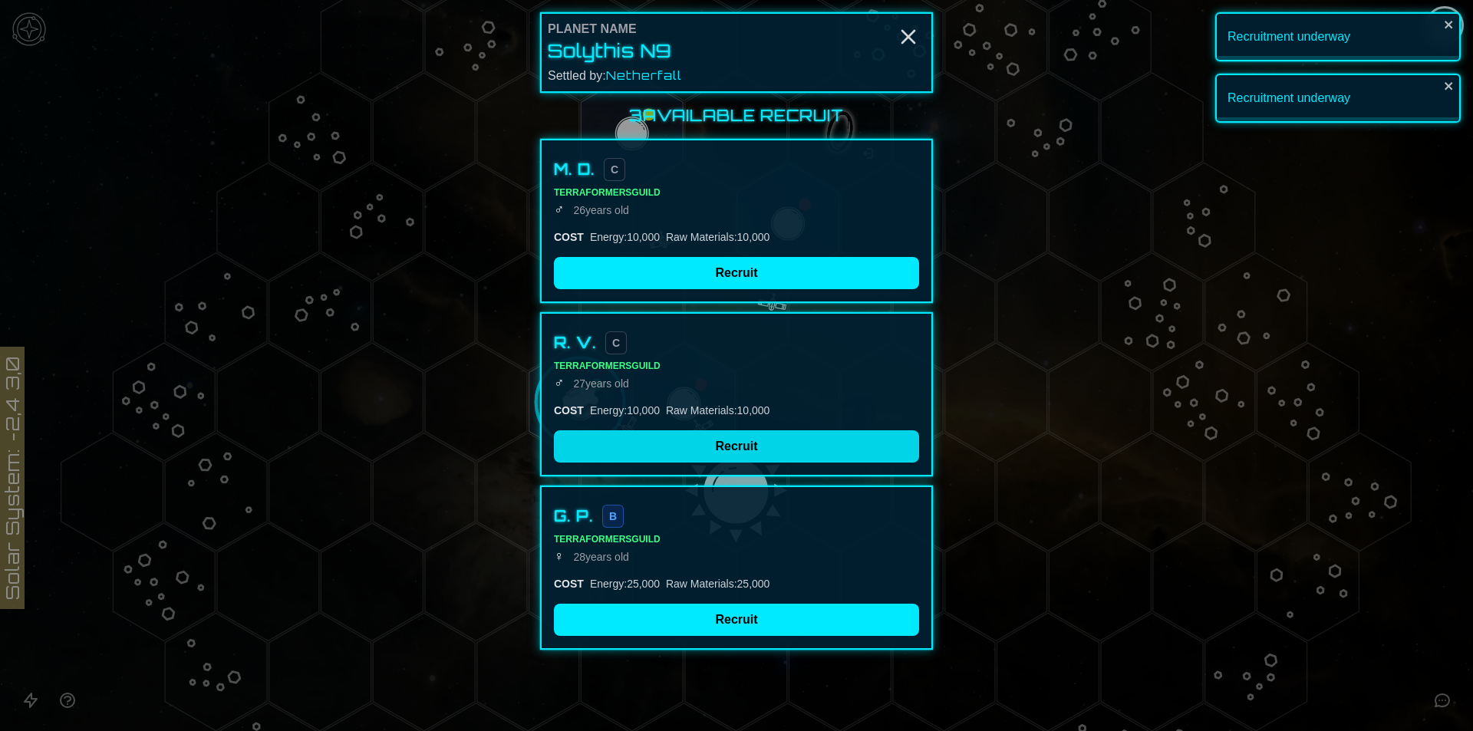
click at [697, 437] on button "Recruit" at bounding box center [736, 446] width 365 height 32
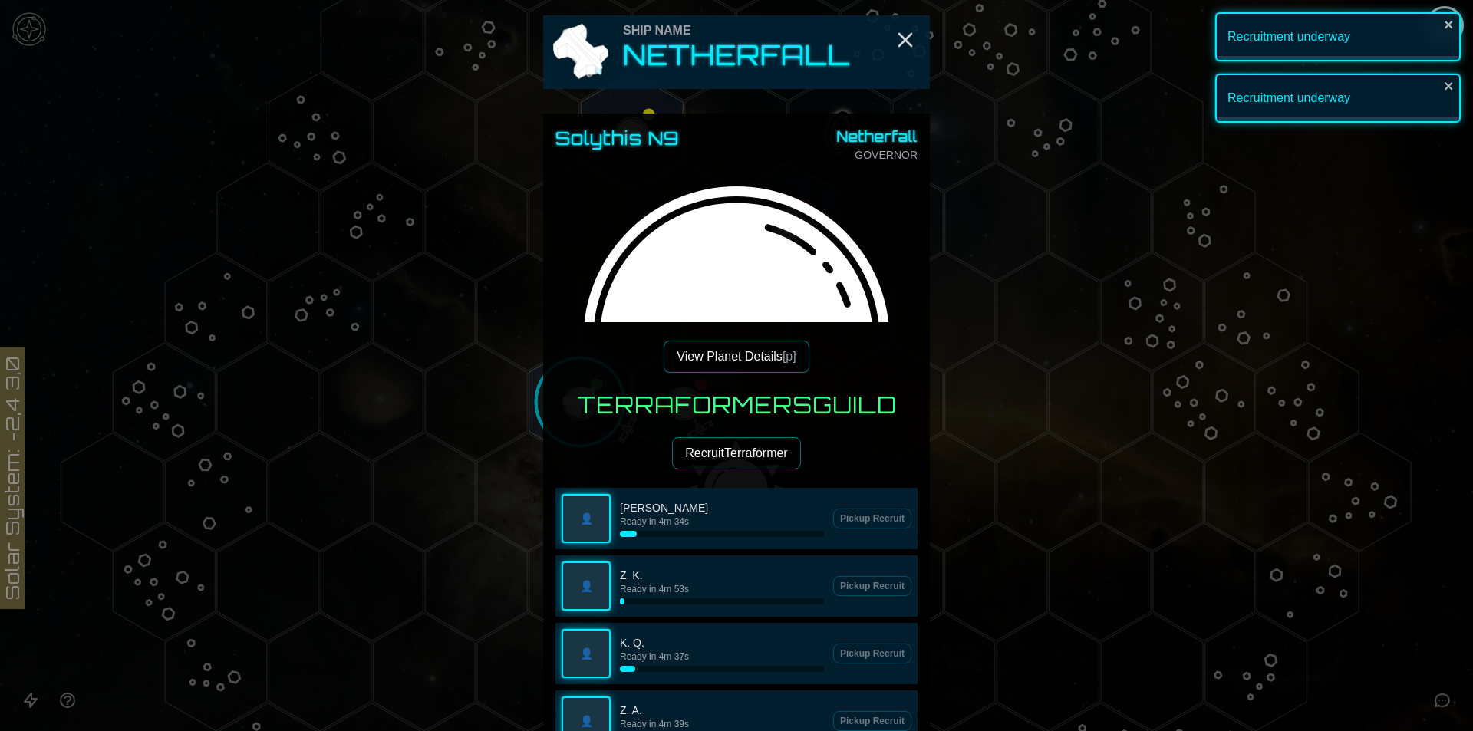
click at [589, 390] on div "Solythis N9 Netherfall GOVERNOR View Planet Details [p] Terraformers Guild Recr…" at bounding box center [736, 675] width 387 height 1123
click at [686, 444] on button "Recruit Terraformer" at bounding box center [736, 453] width 128 height 32
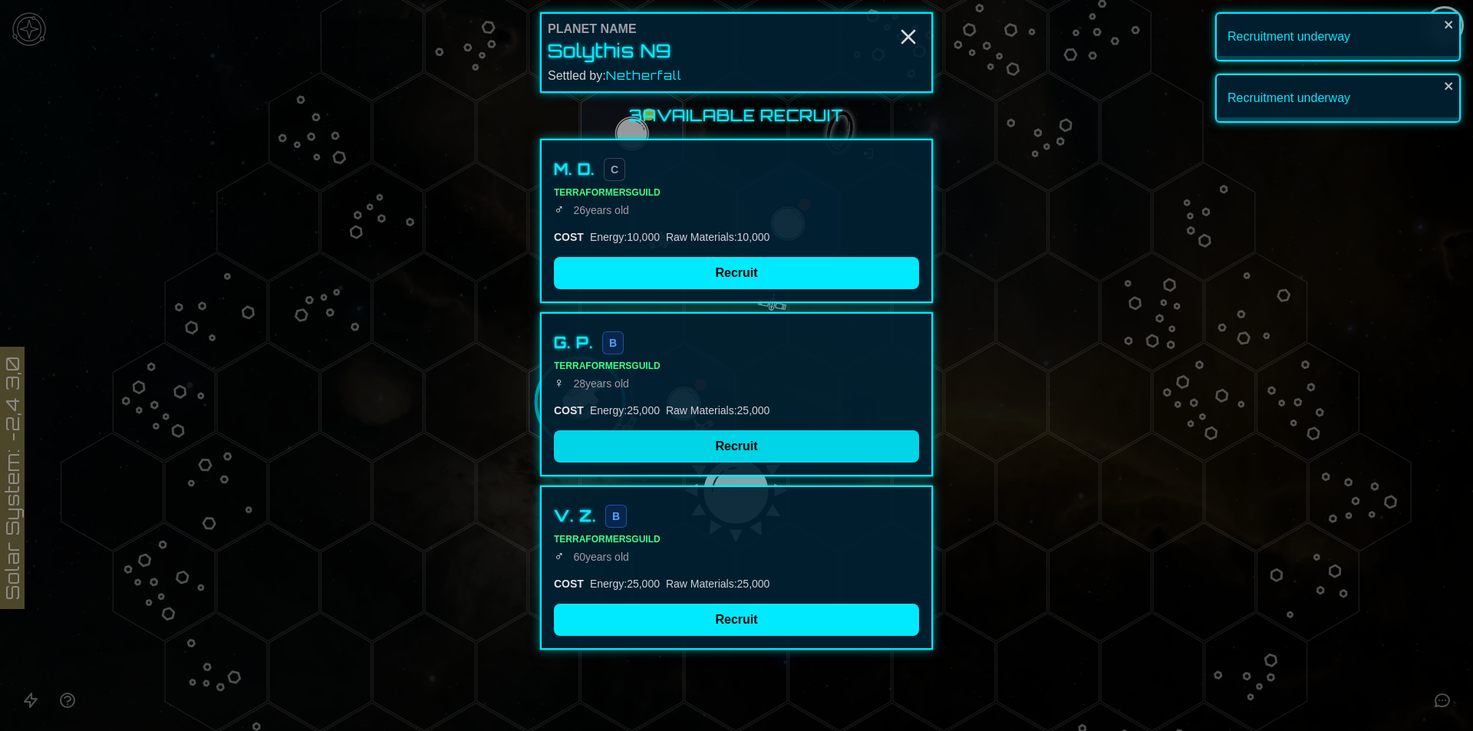
click at [688, 445] on button "Recruit" at bounding box center [736, 446] width 365 height 32
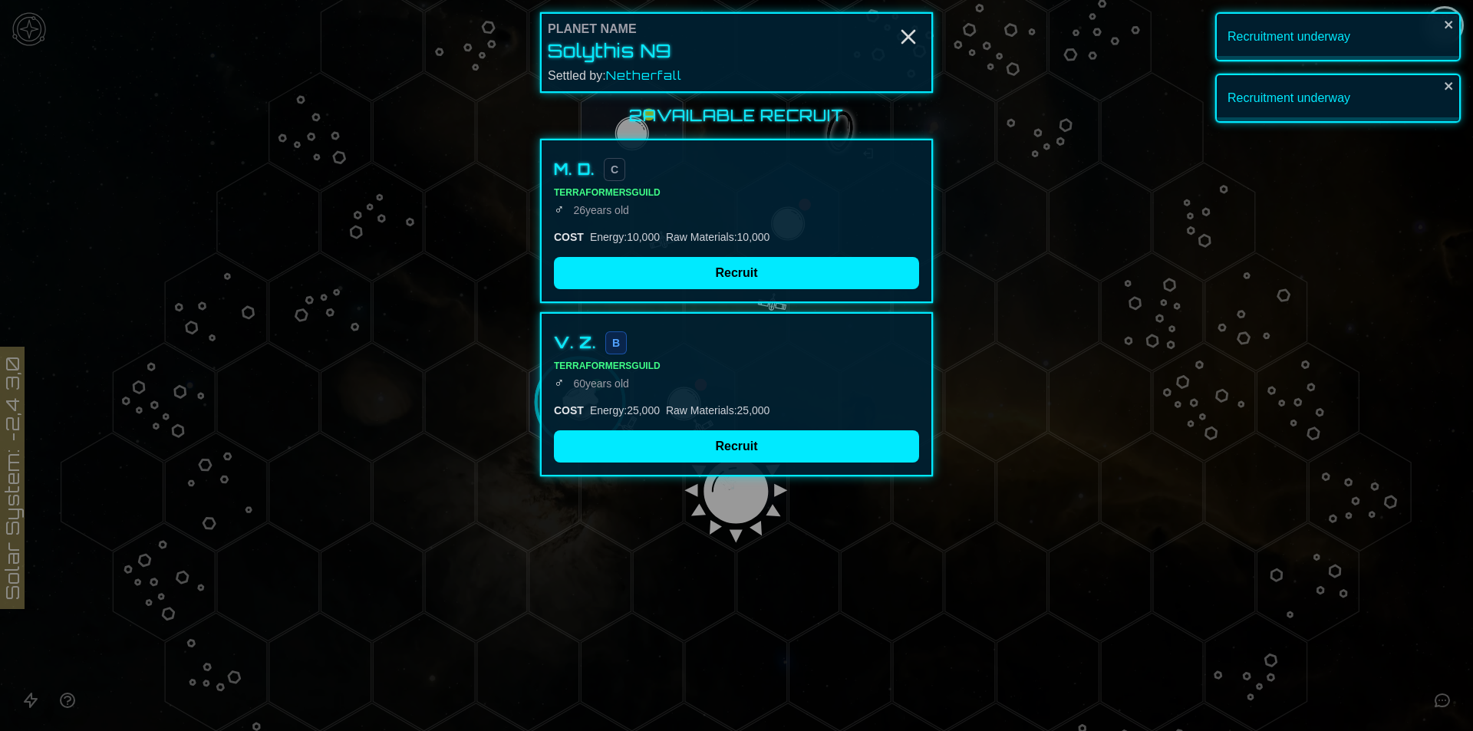
click at [602, 401] on div "V. Z. B Terraformers Guild ♂ [DEMOGRAPHIC_DATA] COST Energy : 25,000 Raw Materi…" at bounding box center [736, 394] width 393 height 164
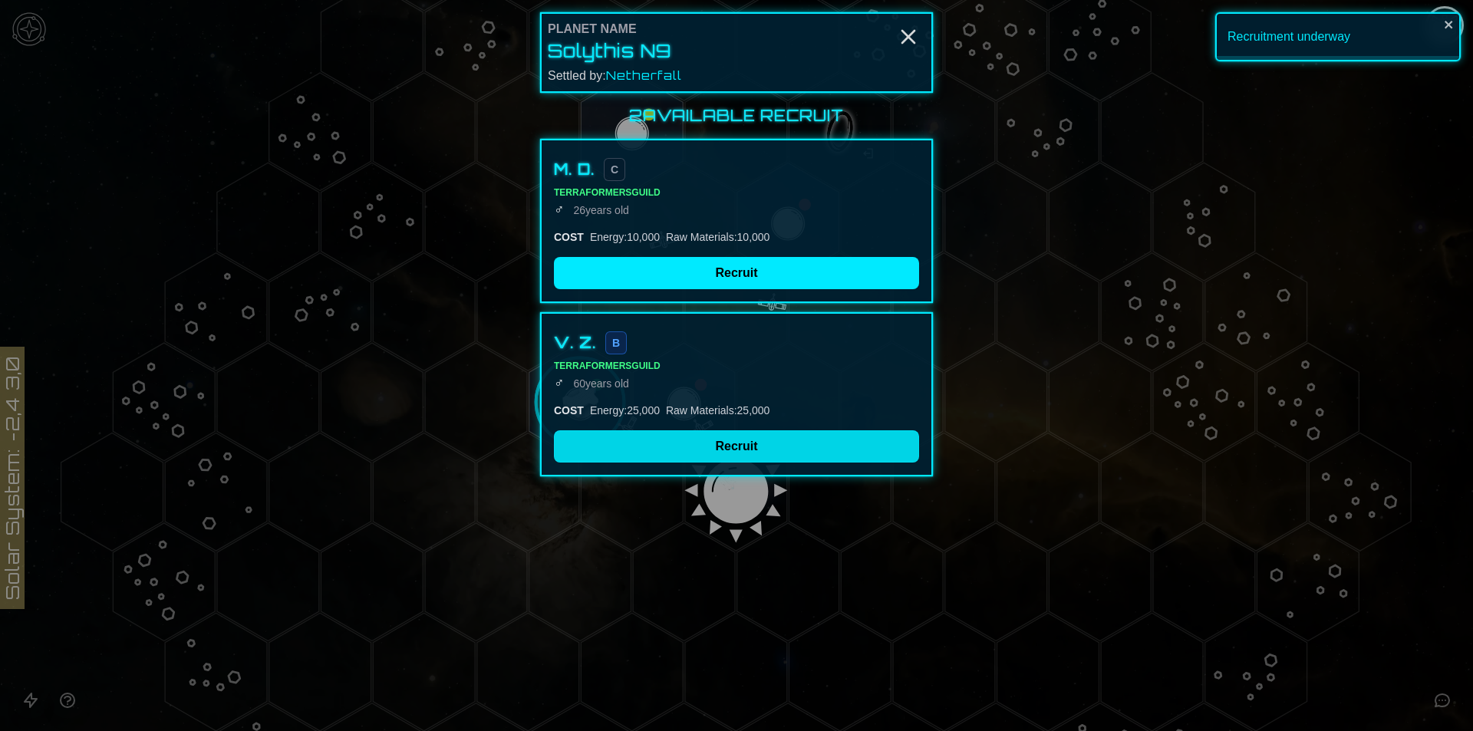
click at [621, 453] on button "Recruit" at bounding box center [736, 446] width 365 height 32
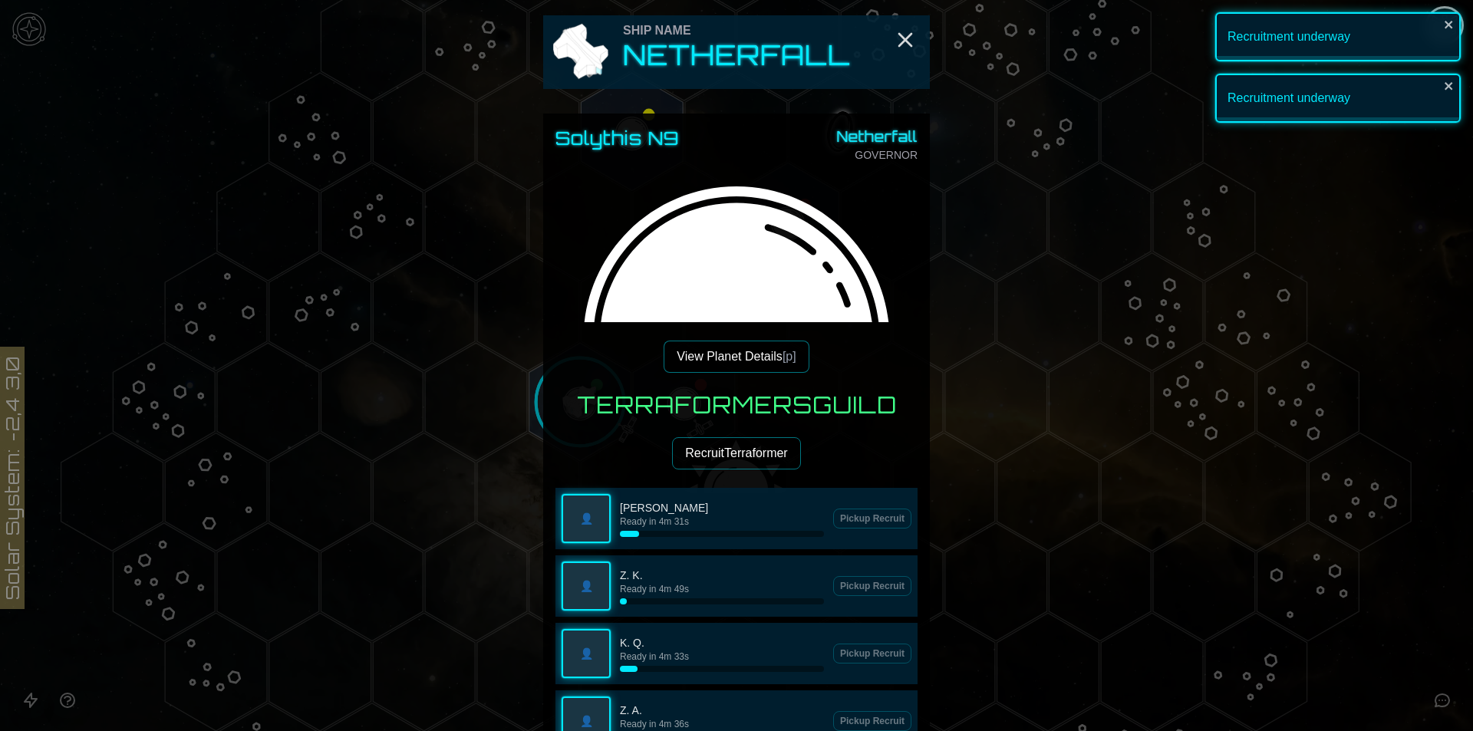
click at [585, 394] on h3 "Terraformers Guild" at bounding box center [737, 405] width 320 height 28
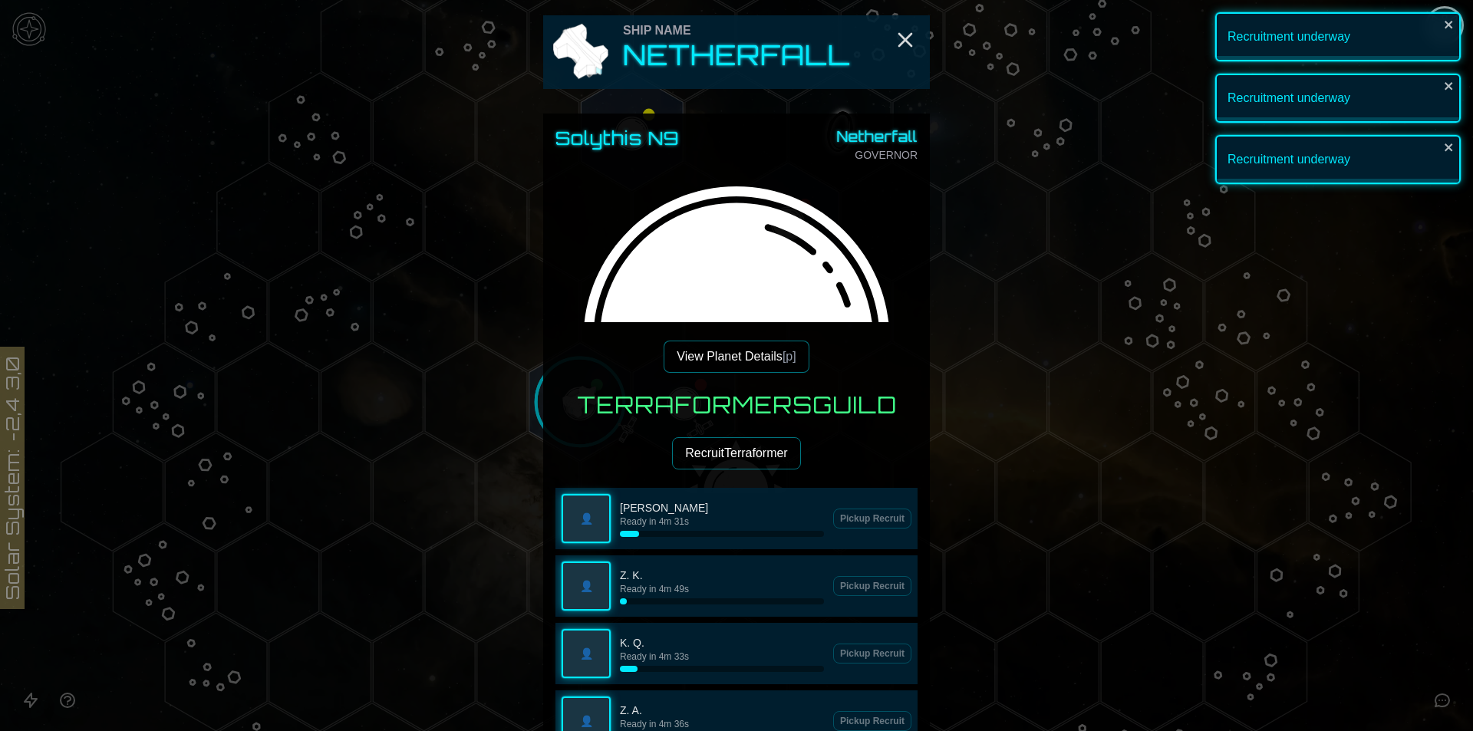
click at [704, 454] on button "Recruit Terraformer" at bounding box center [736, 453] width 128 height 32
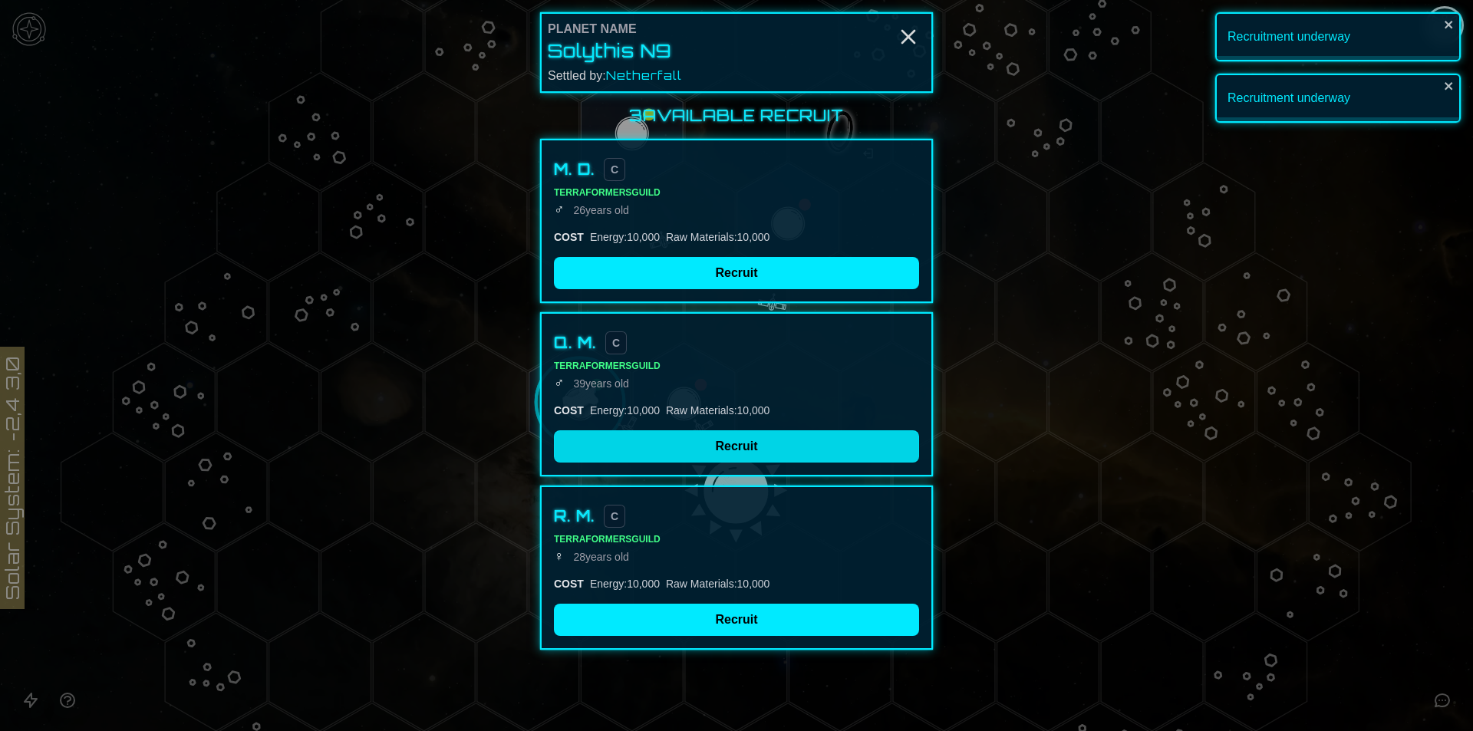
click at [691, 447] on button "Recruit" at bounding box center [736, 446] width 365 height 32
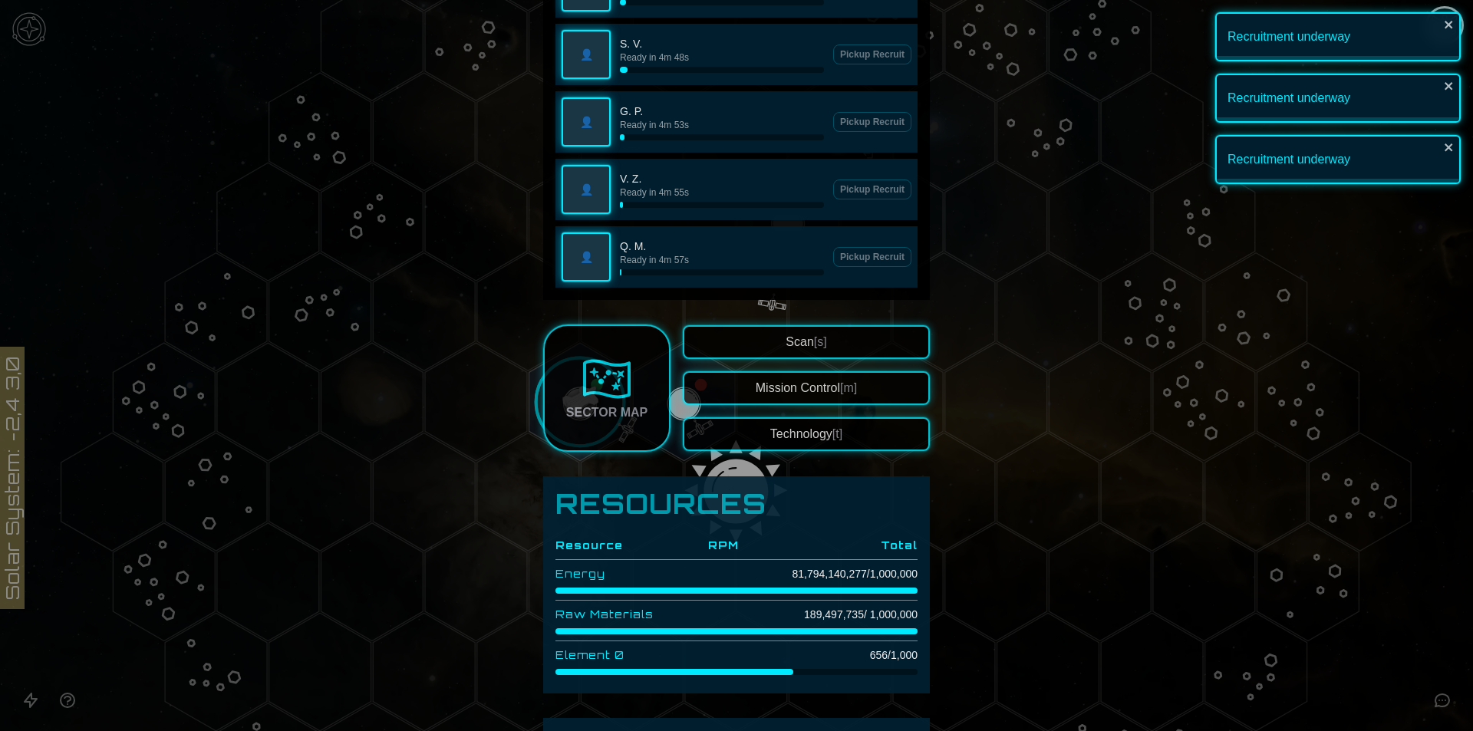
scroll to position [1535, 0]
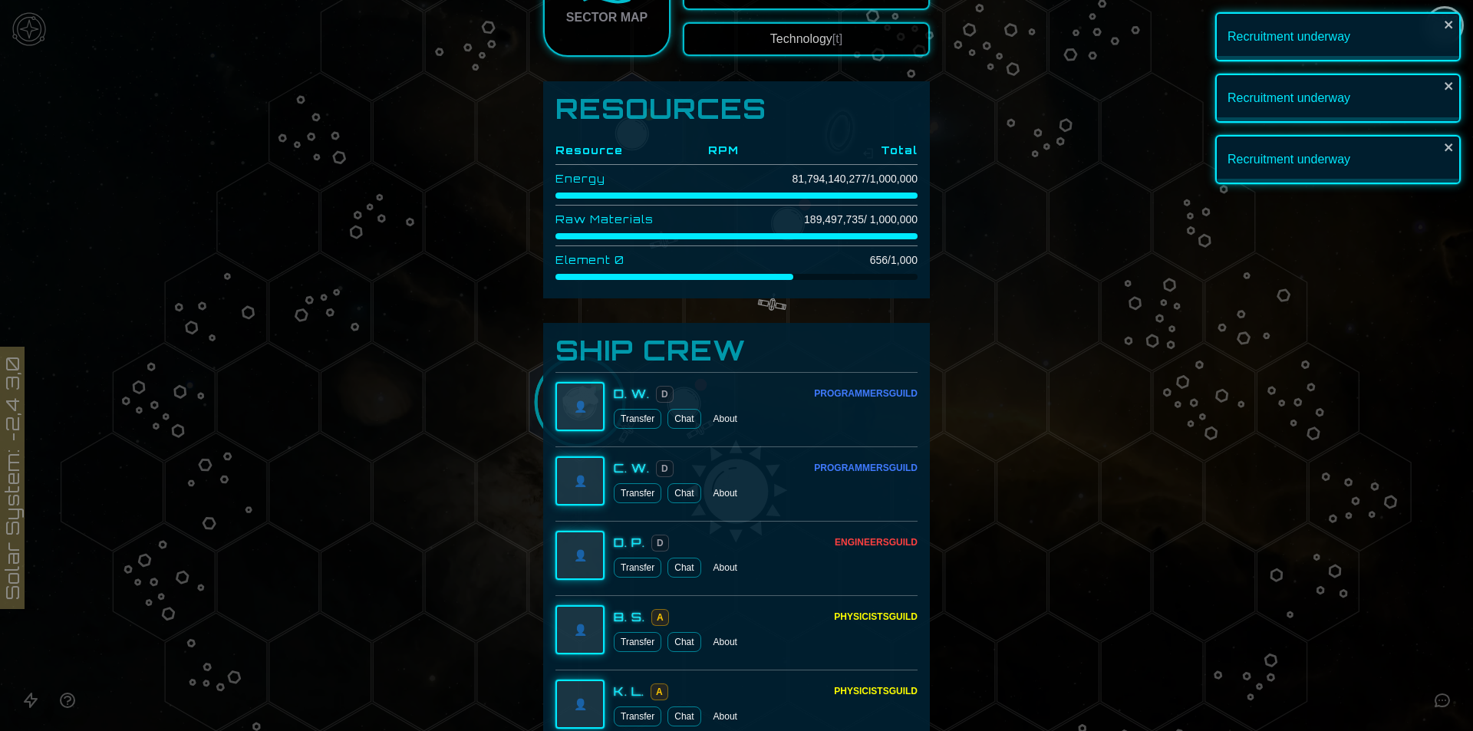
click at [1250, 395] on div at bounding box center [736, 365] width 1473 height 731
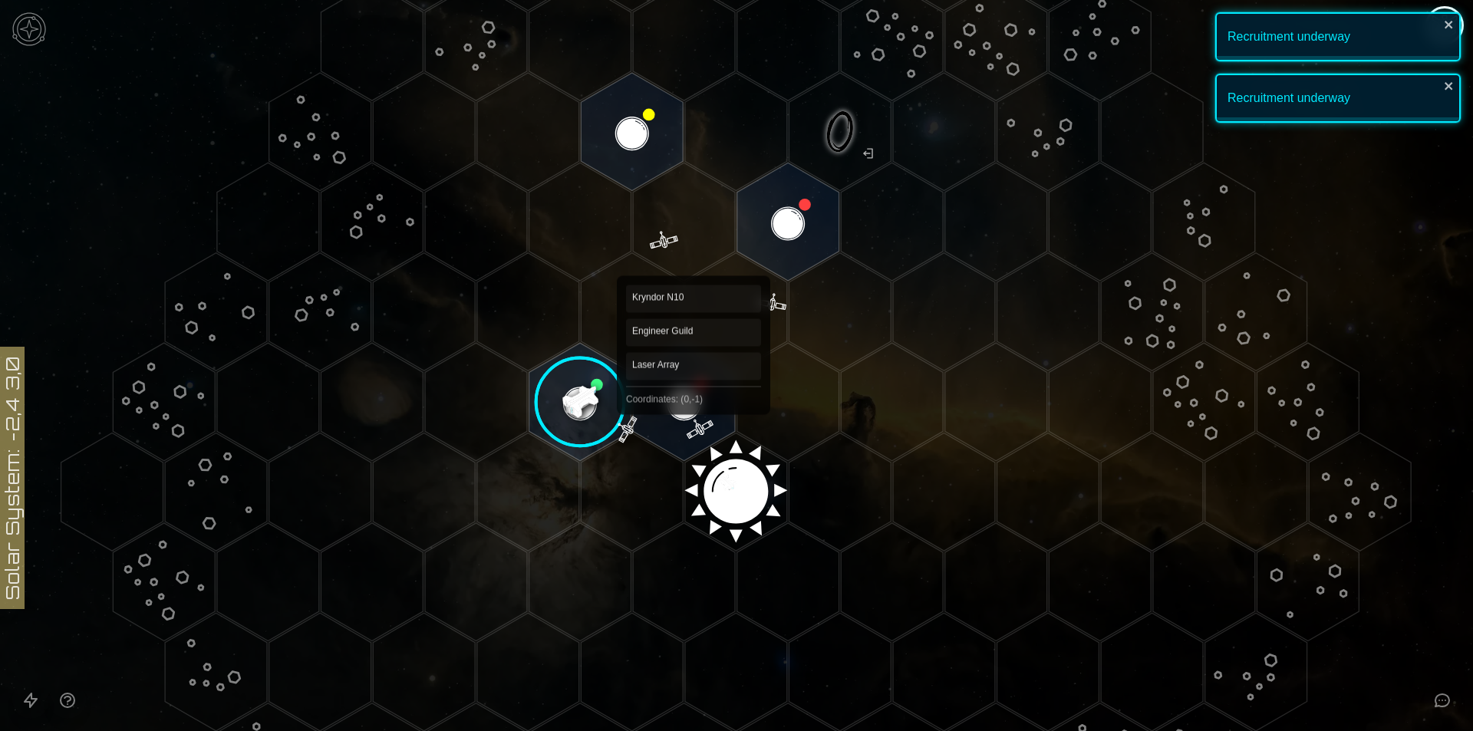
click at [694, 403] on polygon "Hex at coordinates 0,-1, clickable" at bounding box center [684, 402] width 102 height 118
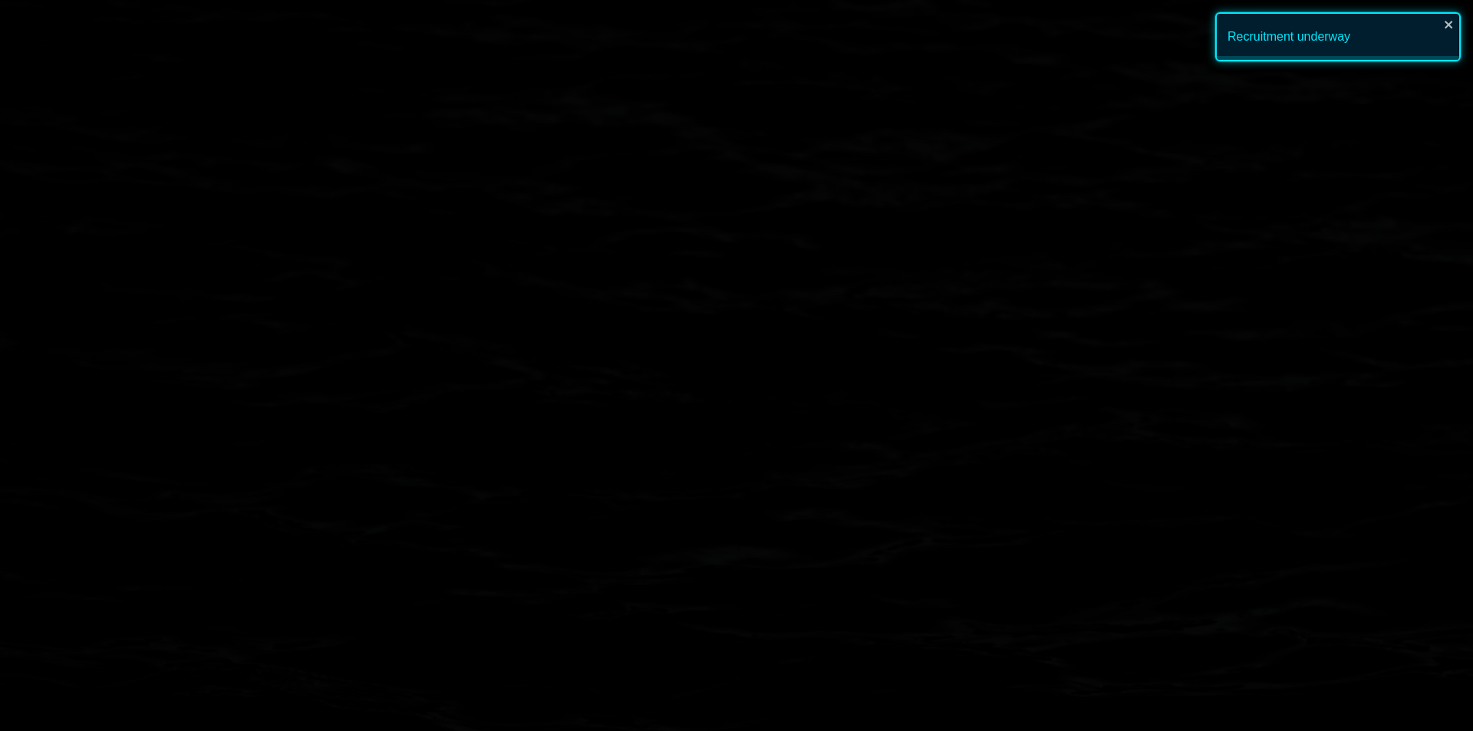
click at [694, 403] on image at bounding box center [684, 402] width 120 height 120
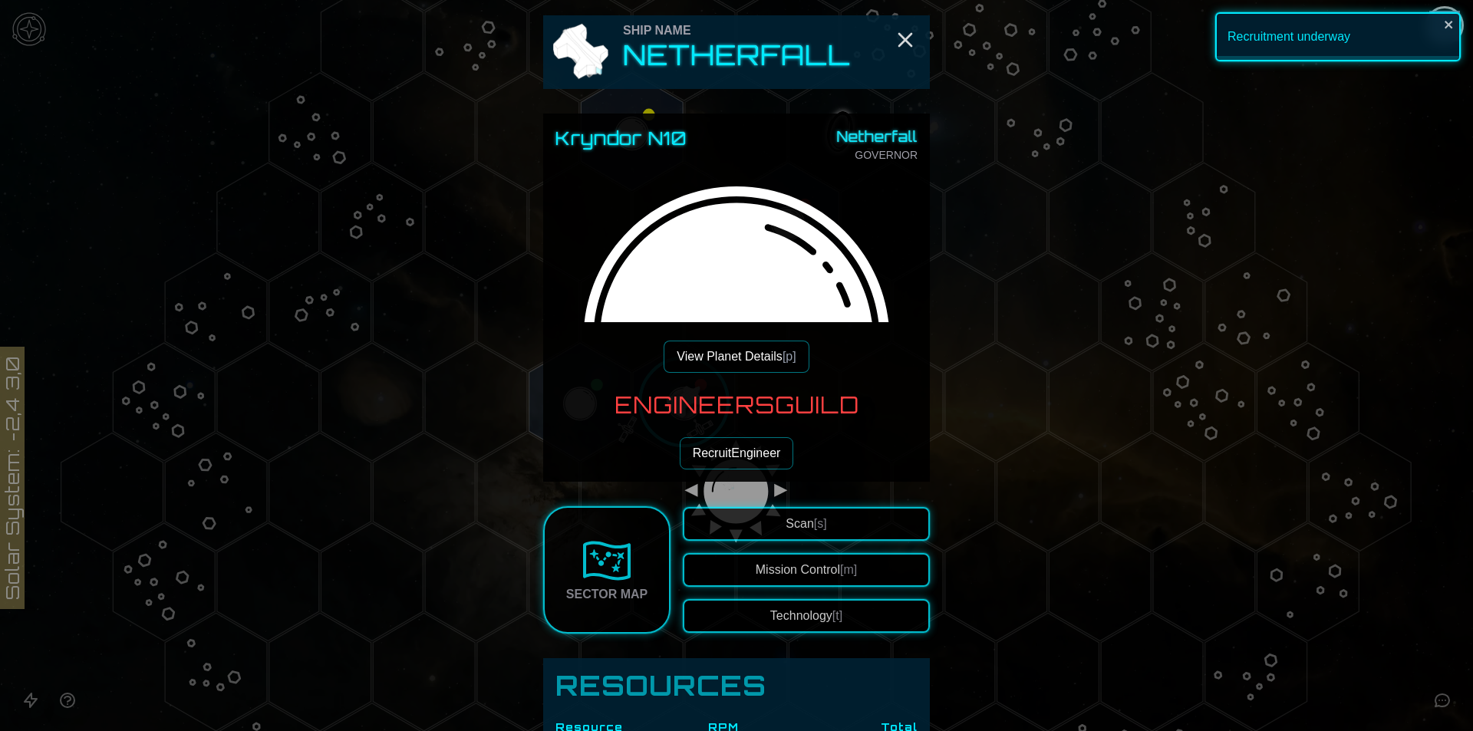
click at [748, 449] on button "Recruit Engineer" at bounding box center [737, 453] width 114 height 32
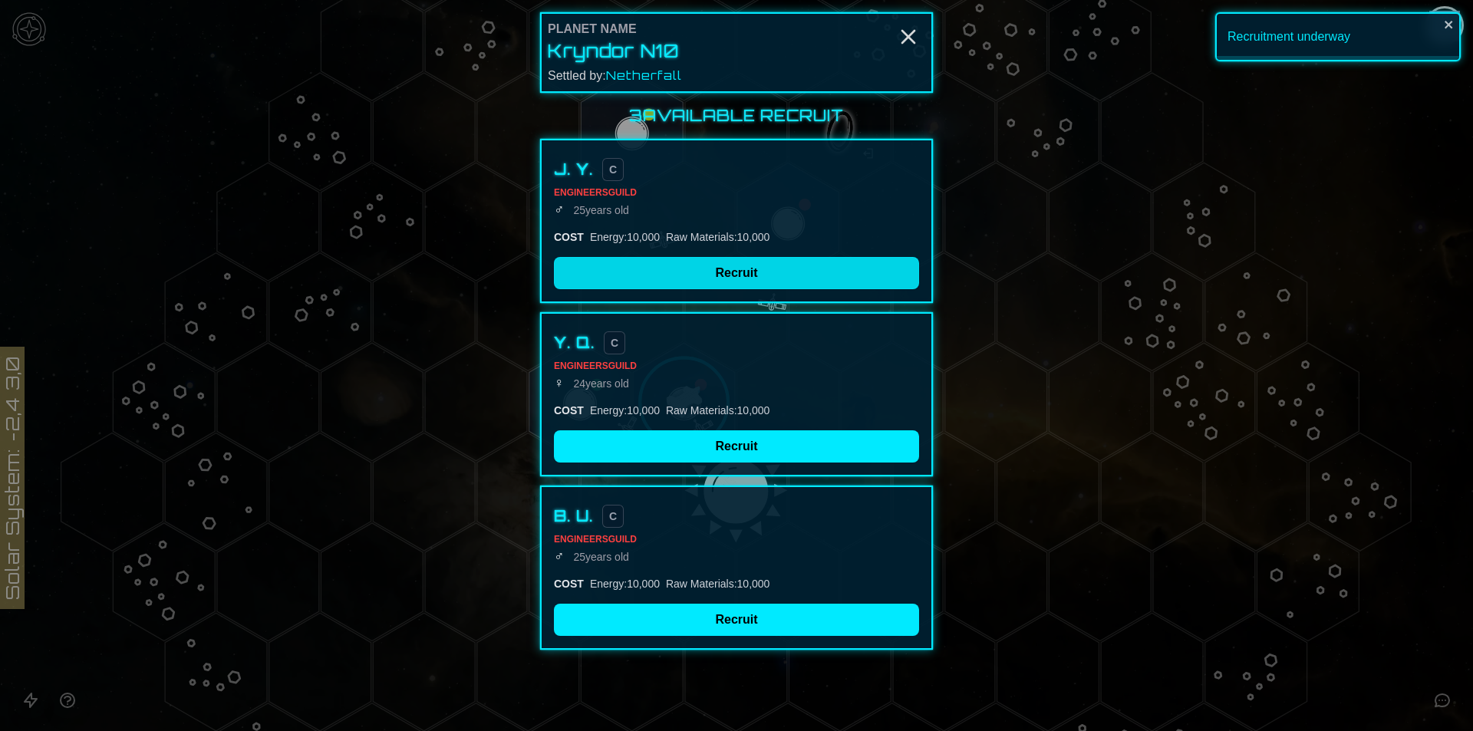
click at [720, 271] on button "Recruit" at bounding box center [736, 273] width 365 height 32
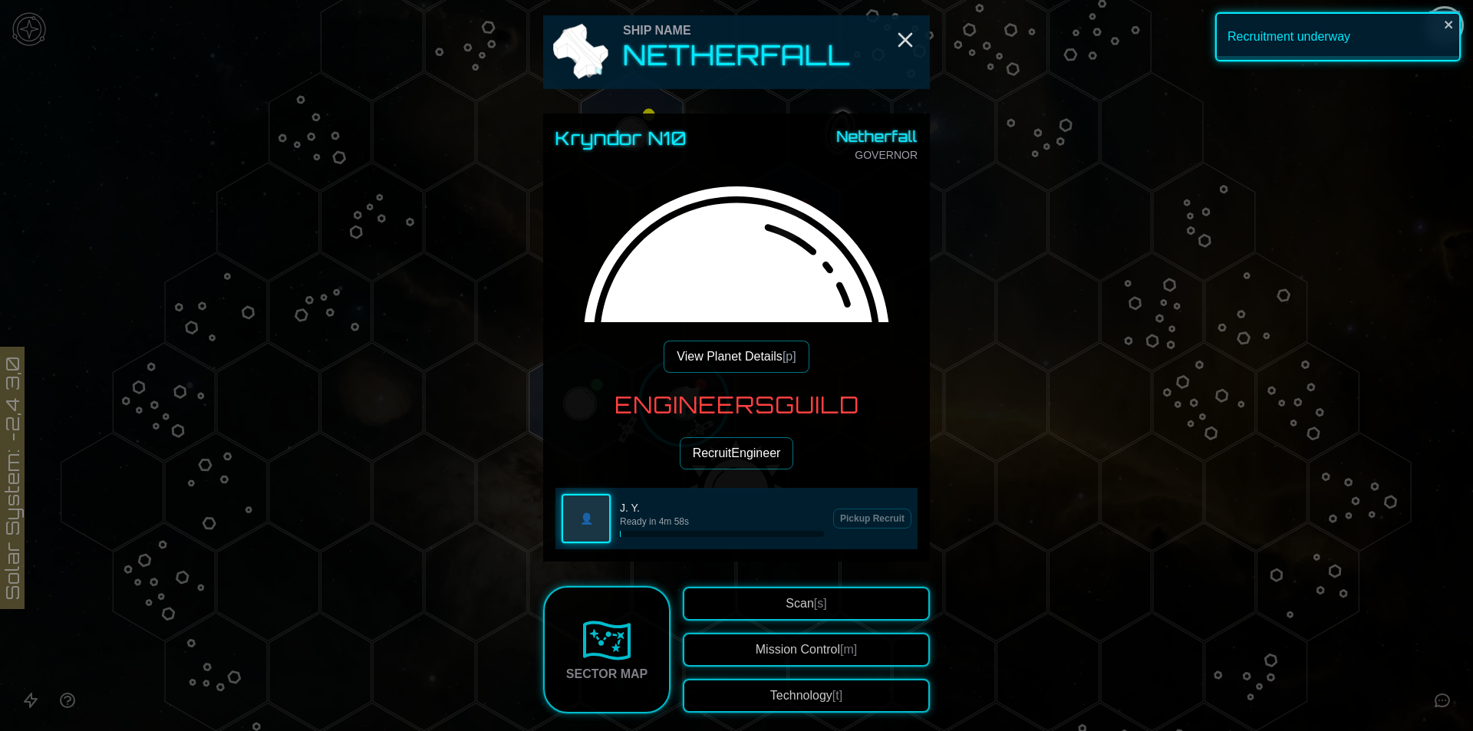
click at [756, 492] on div "👤 J. Y. Ready in 4m 58s Pickup Recruit" at bounding box center [736, 518] width 362 height 61
click at [747, 452] on button "Recruit Engineer" at bounding box center [737, 453] width 114 height 32
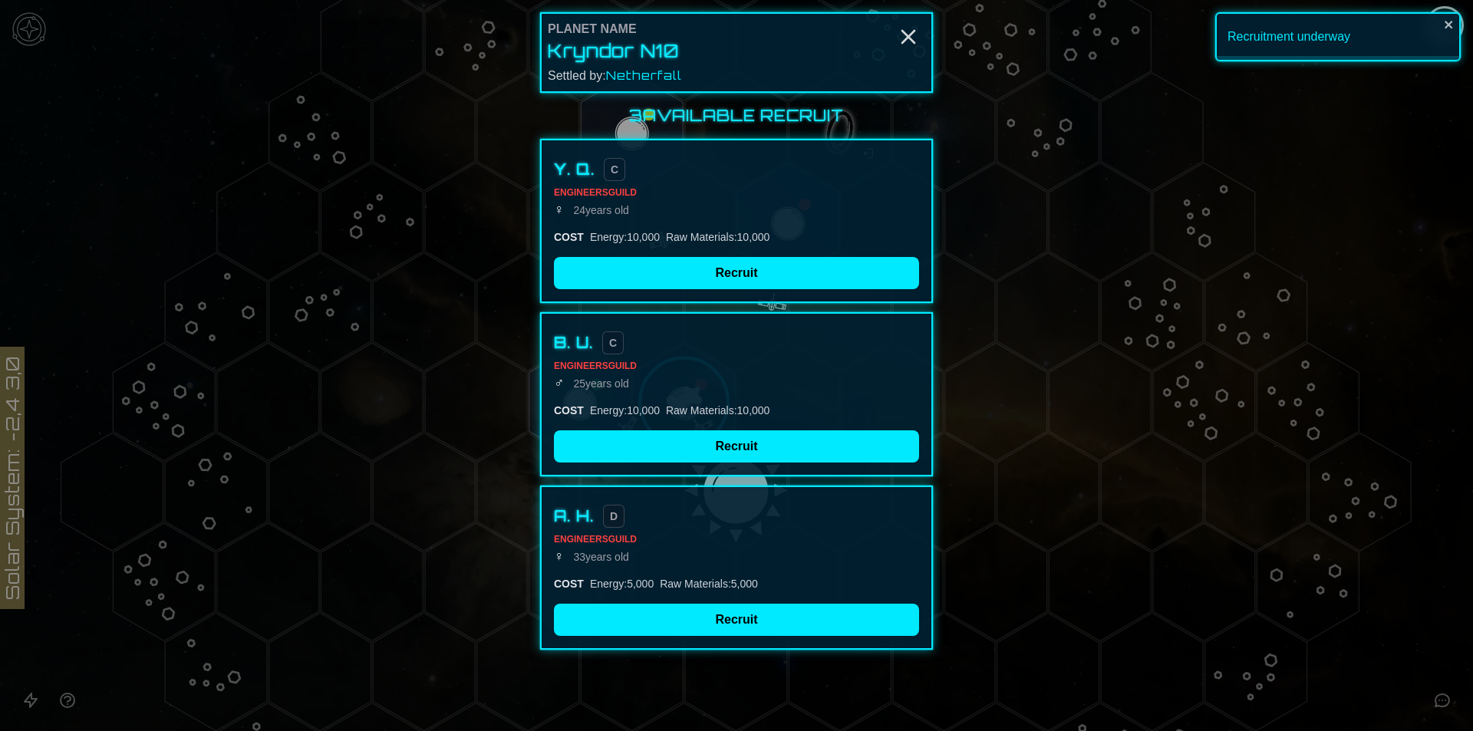
click at [730, 463] on div "B. U. C Engineers Guild ♂ [DEMOGRAPHIC_DATA] COST Energy : 10,000 Raw Materials…" at bounding box center [736, 394] width 393 height 164
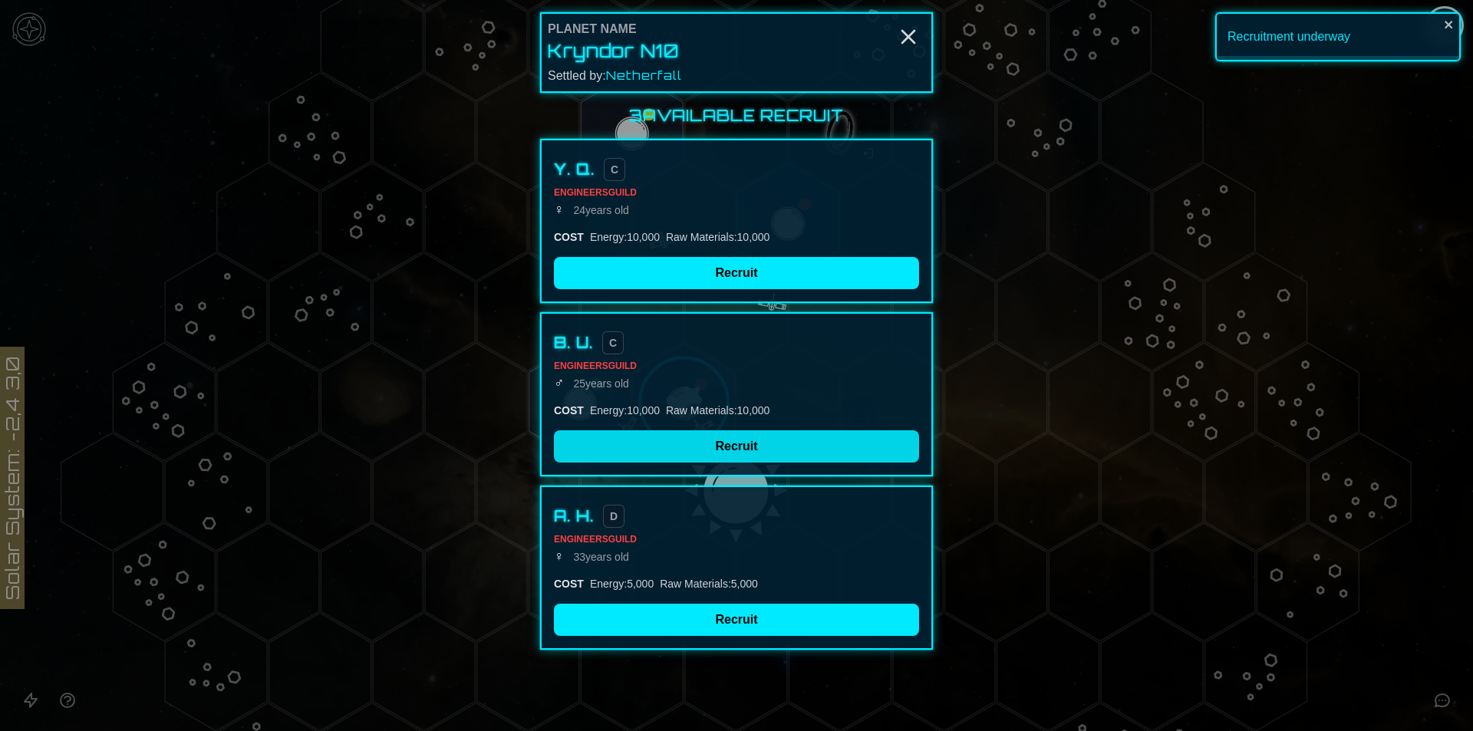
click at [730, 450] on button "Recruit" at bounding box center [736, 446] width 365 height 32
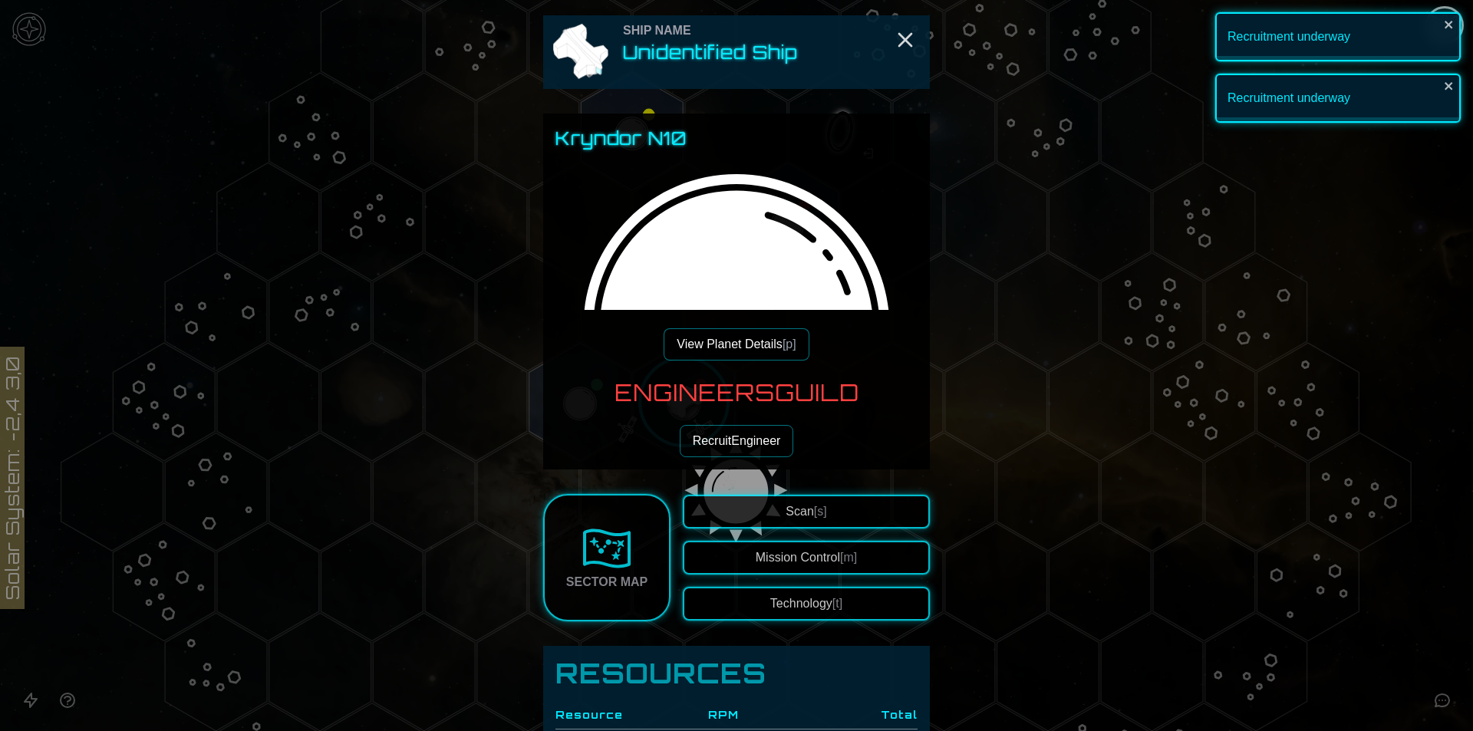
click at [727, 407] on h3 "Engineers Guild" at bounding box center [737, 393] width 245 height 28
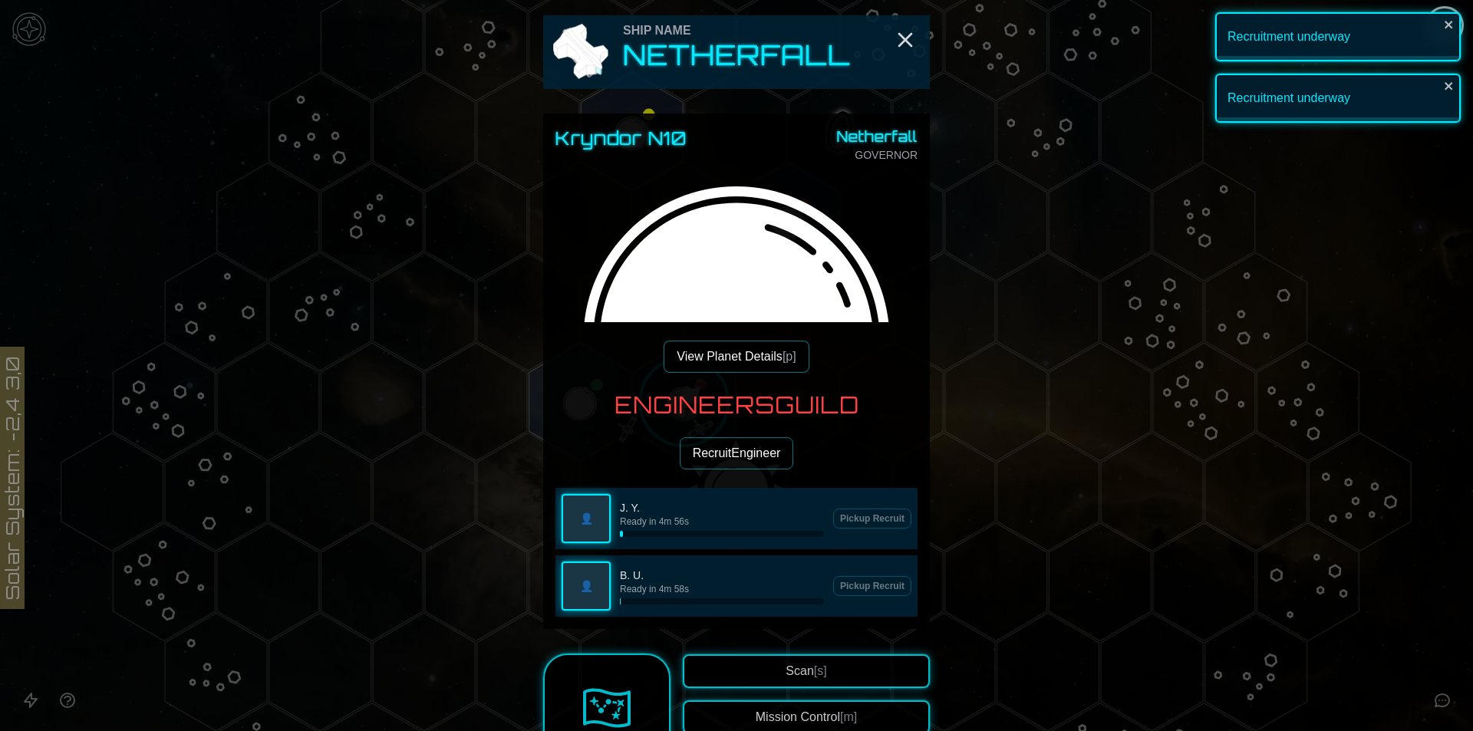
click at [724, 437] on button "Recruit Engineer" at bounding box center [737, 453] width 114 height 32
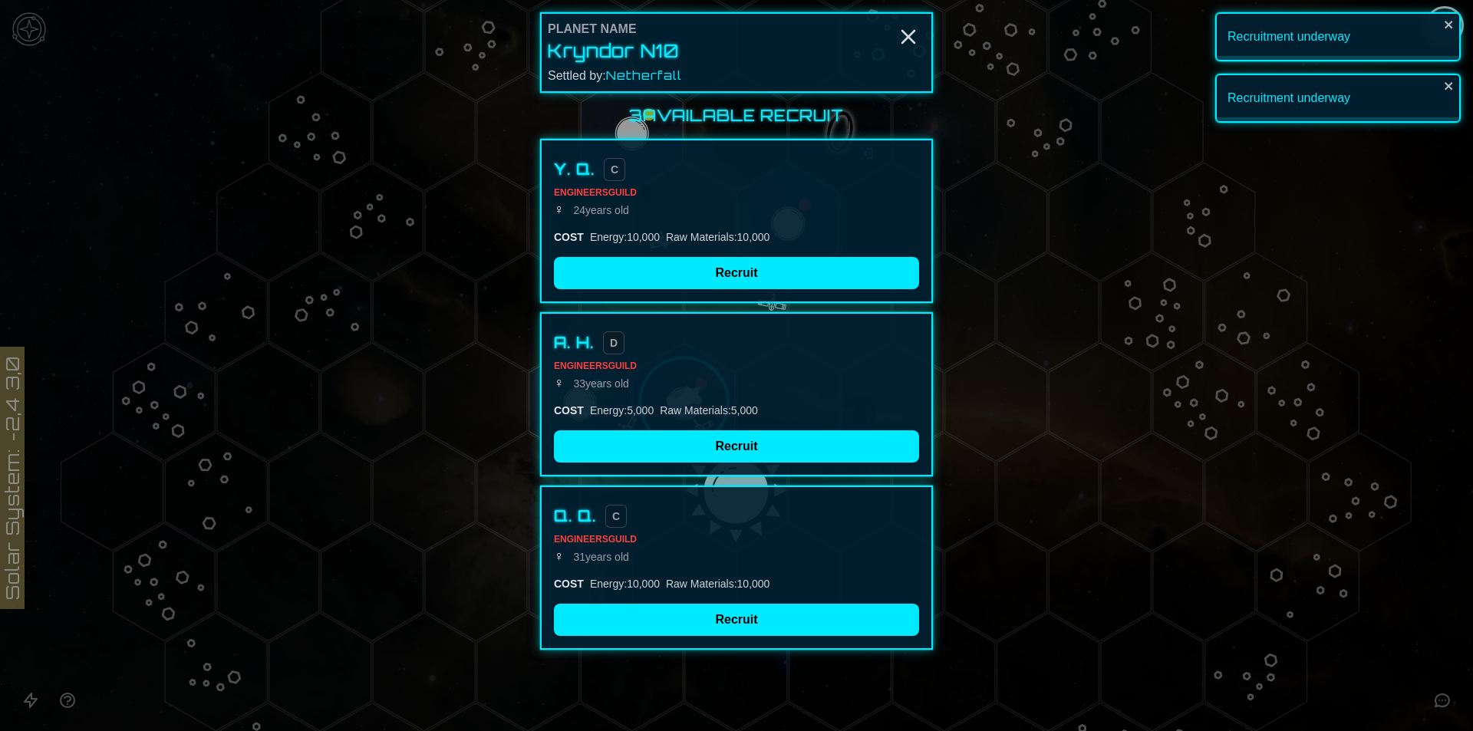
click at [704, 427] on div "A. H. D Engineers Guild ♀ [DEMOGRAPHIC_DATA] COST Energy : 5,000 Raw Materials …" at bounding box center [736, 394] width 393 height 164
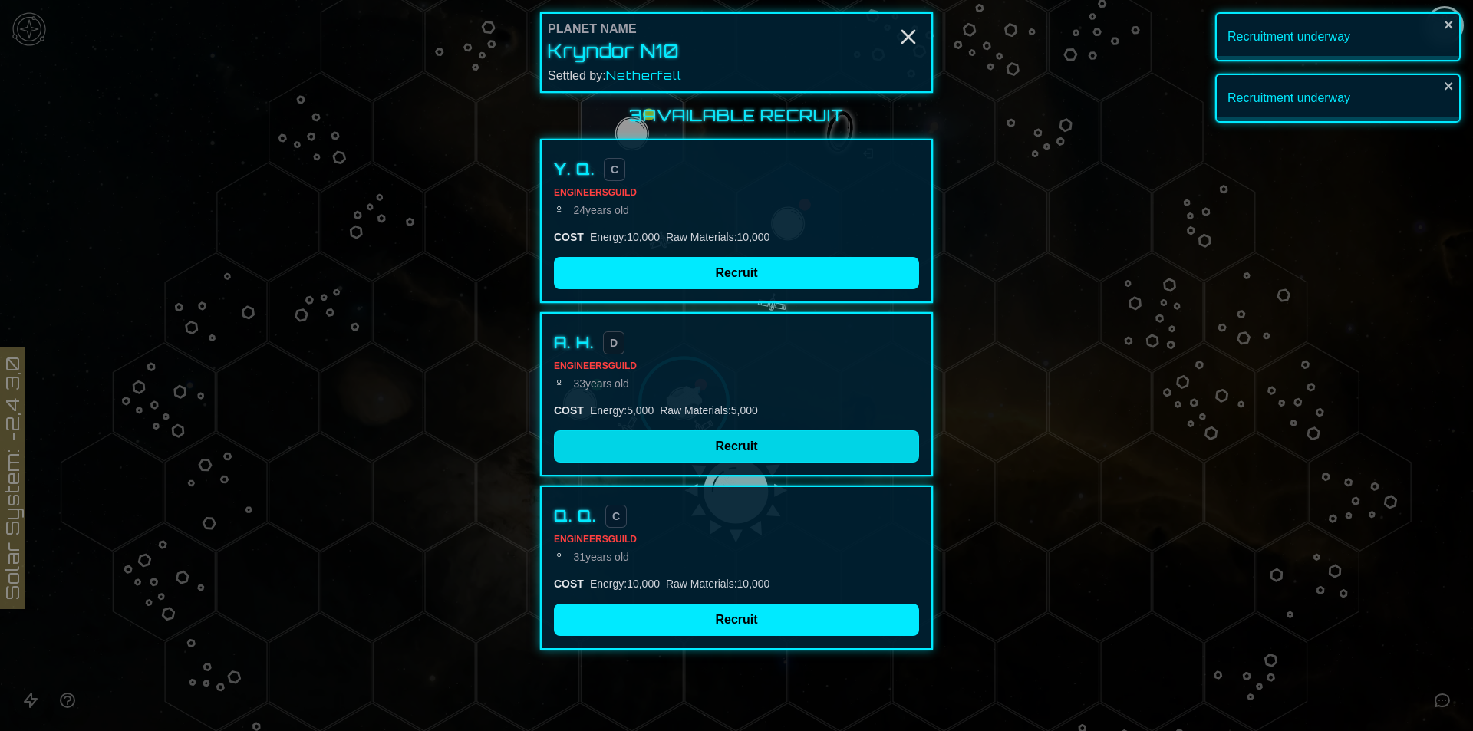
click at [702, 438] on button "Recruit" at bounding box center [736, 446] width 365 height 32
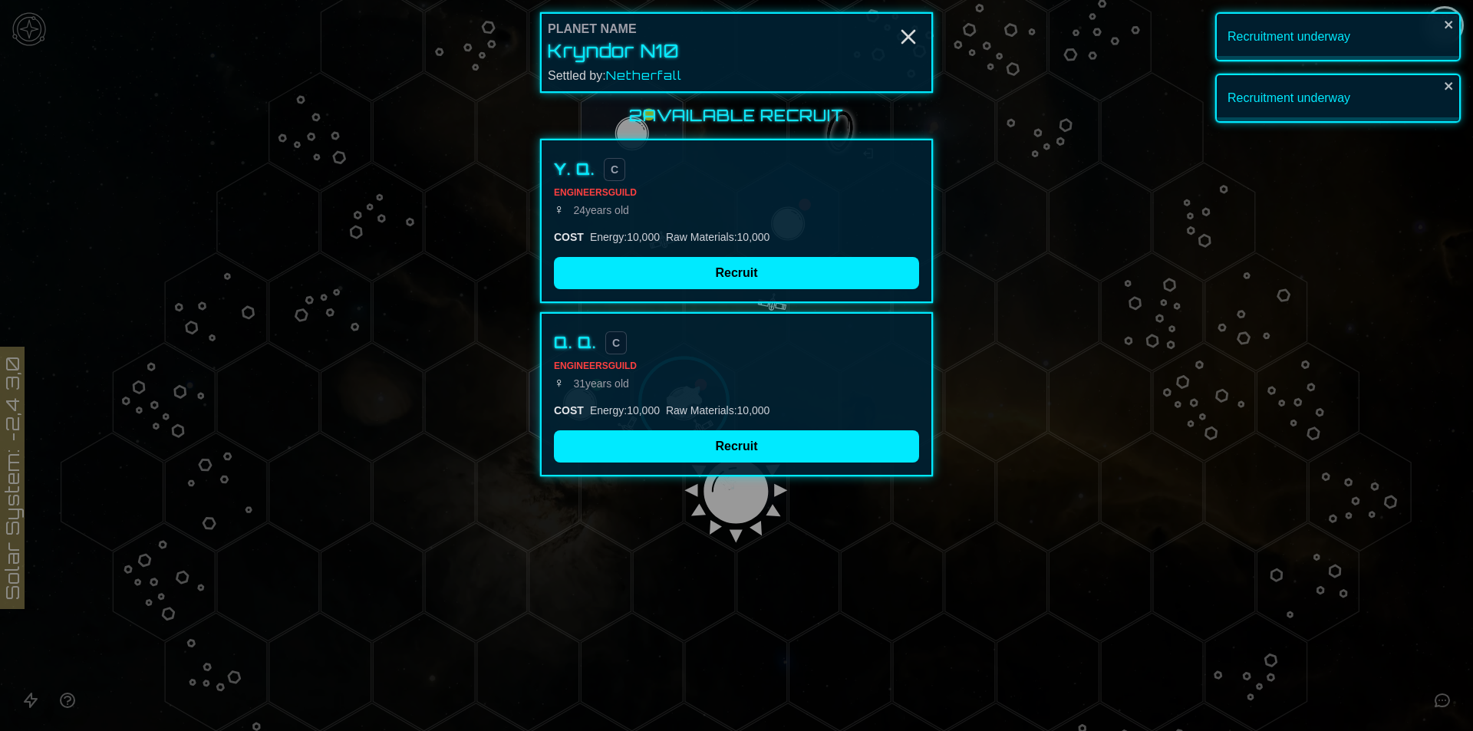
click at [699, 424] on div "Q. Q. C Engineers Guild ♀ [DEMOGRAPHIC_DATA] COST Energy : 10,000 Raw Materials…" at bounding box center [736, 394] width 393 height 164
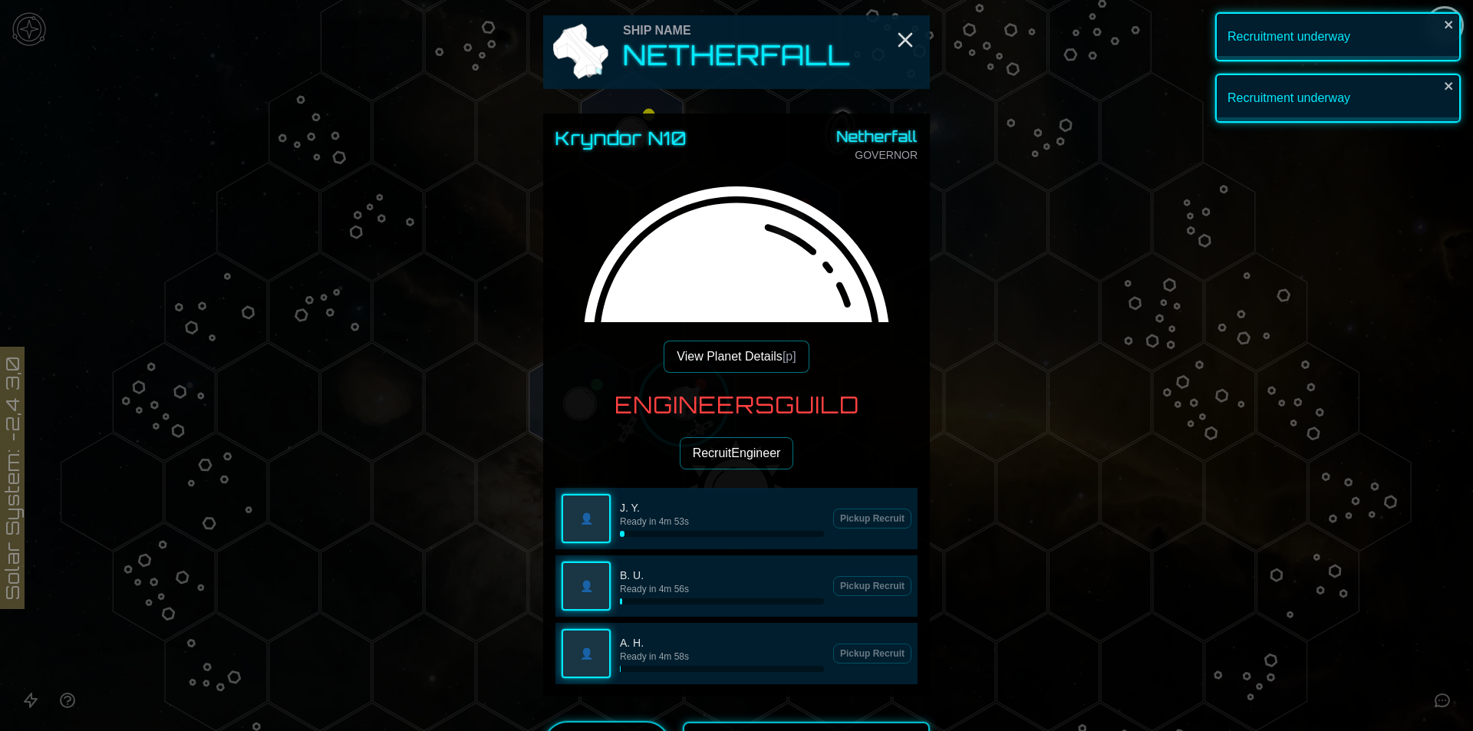
click at [689, 401] on h3 "Engineers Guild" at bounding box center [737, 405] width 245 height 28
click at [687, 443] on button "Recruit Engineer" at bounding box center [737, 453] width 114 height 32
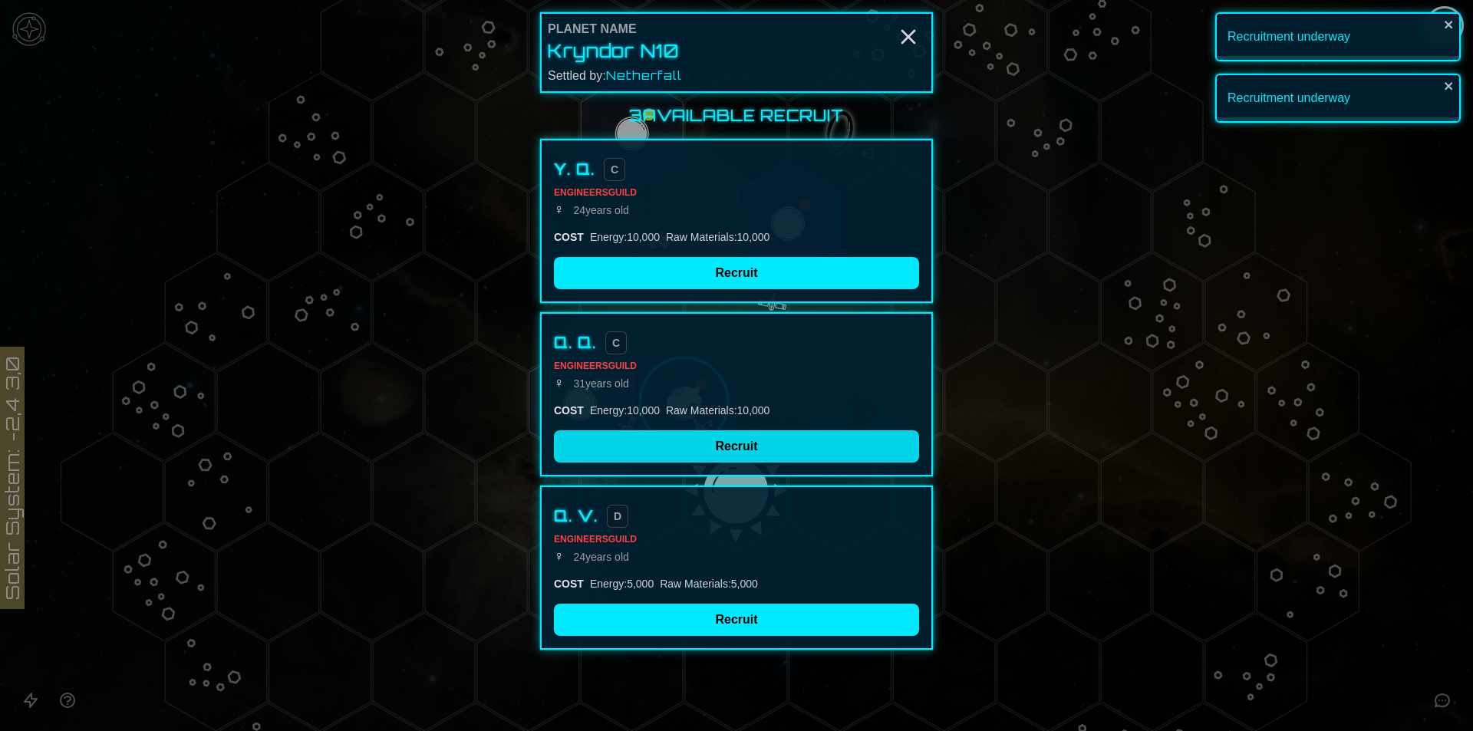
click at [698, 452] on button "Recruit" at bounding box center [736, 446] width 365 height 32
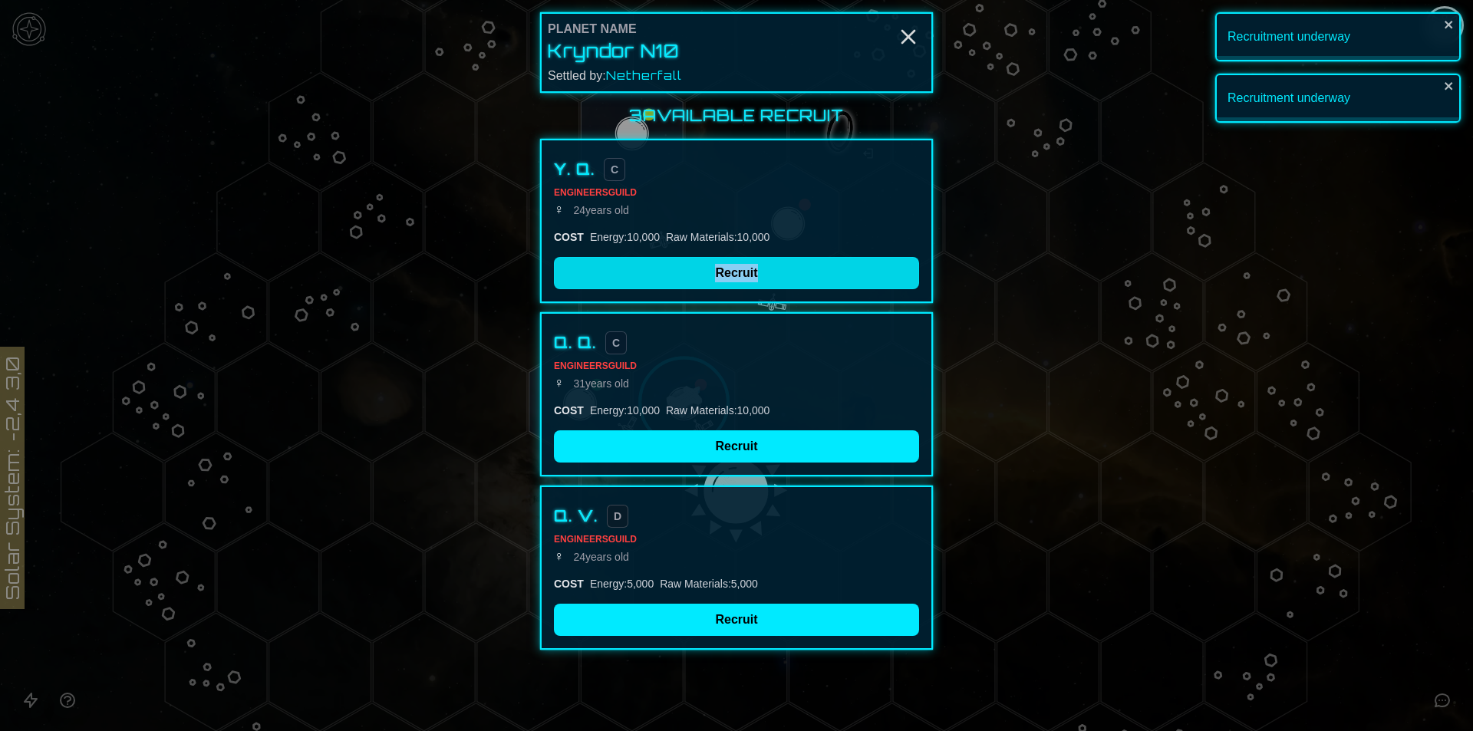
click at [703, 288] on div "Y. Q. C Engineers Guild ♀ [DEMOGRAPHIC_DATA] COST Energy : 10,000 Raw Materials…" at bounding box center [736, 221] width 393 height 164
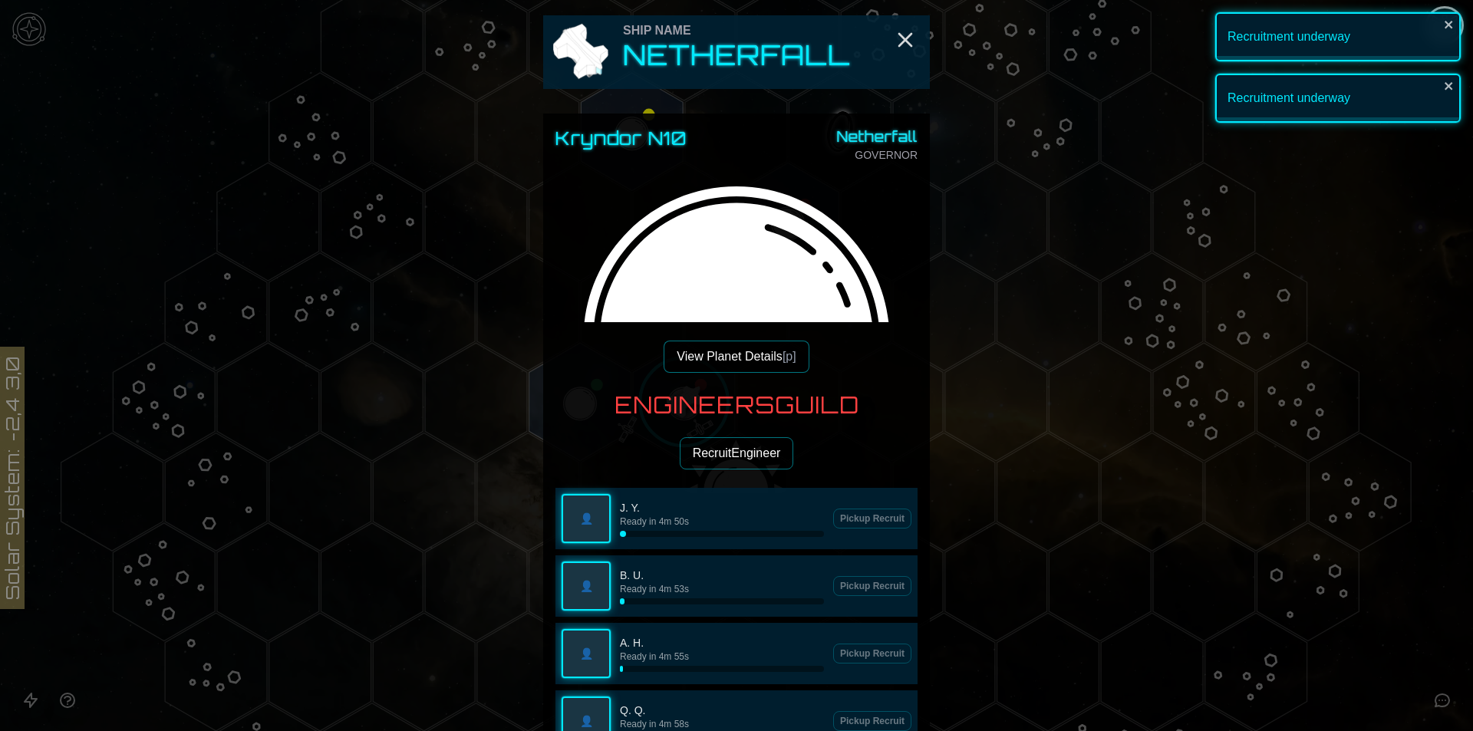
click at [701, 440] on button "Recruit Engineer" at bounding box center [737, 453] width 114 height 32
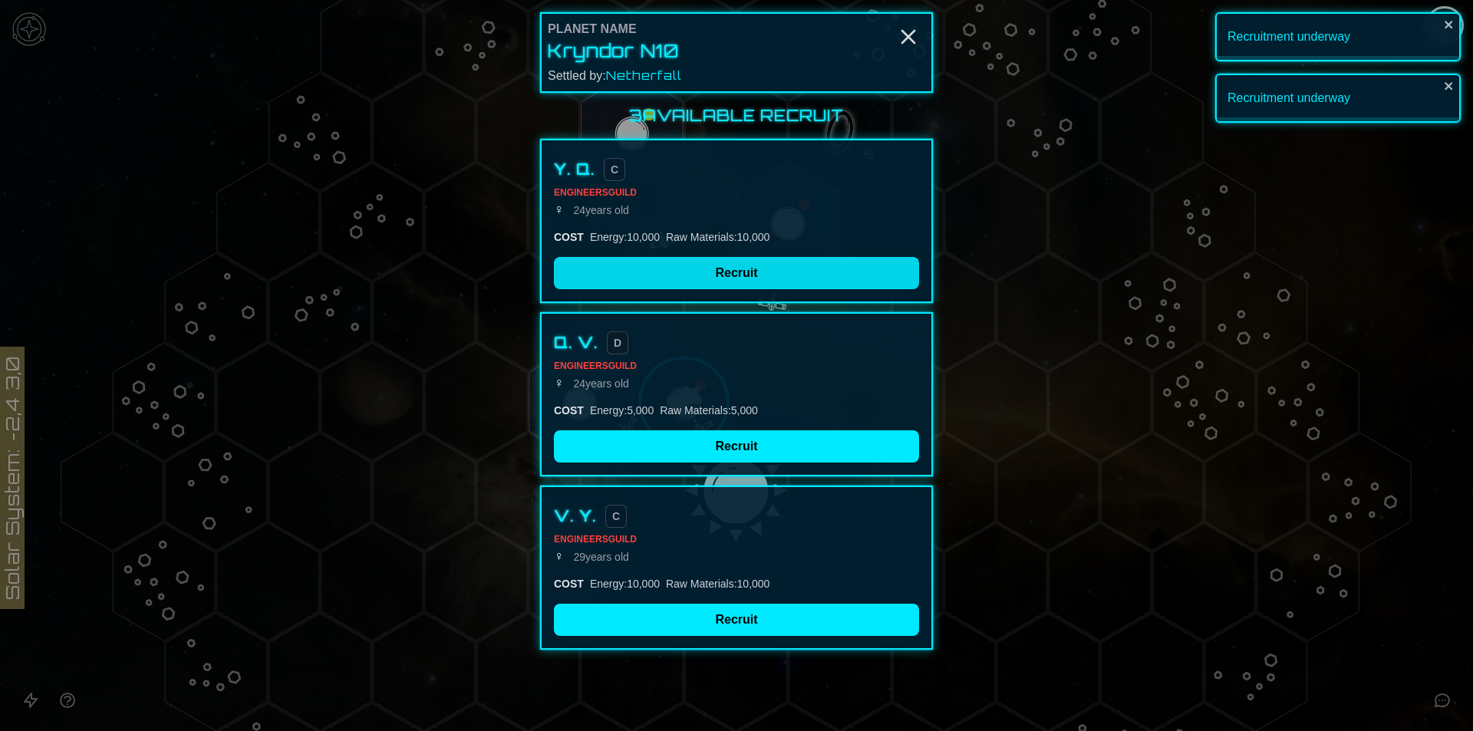
click at [684, 285] on button "Recruit" at bounding box center [736, 273] width 365 height 32
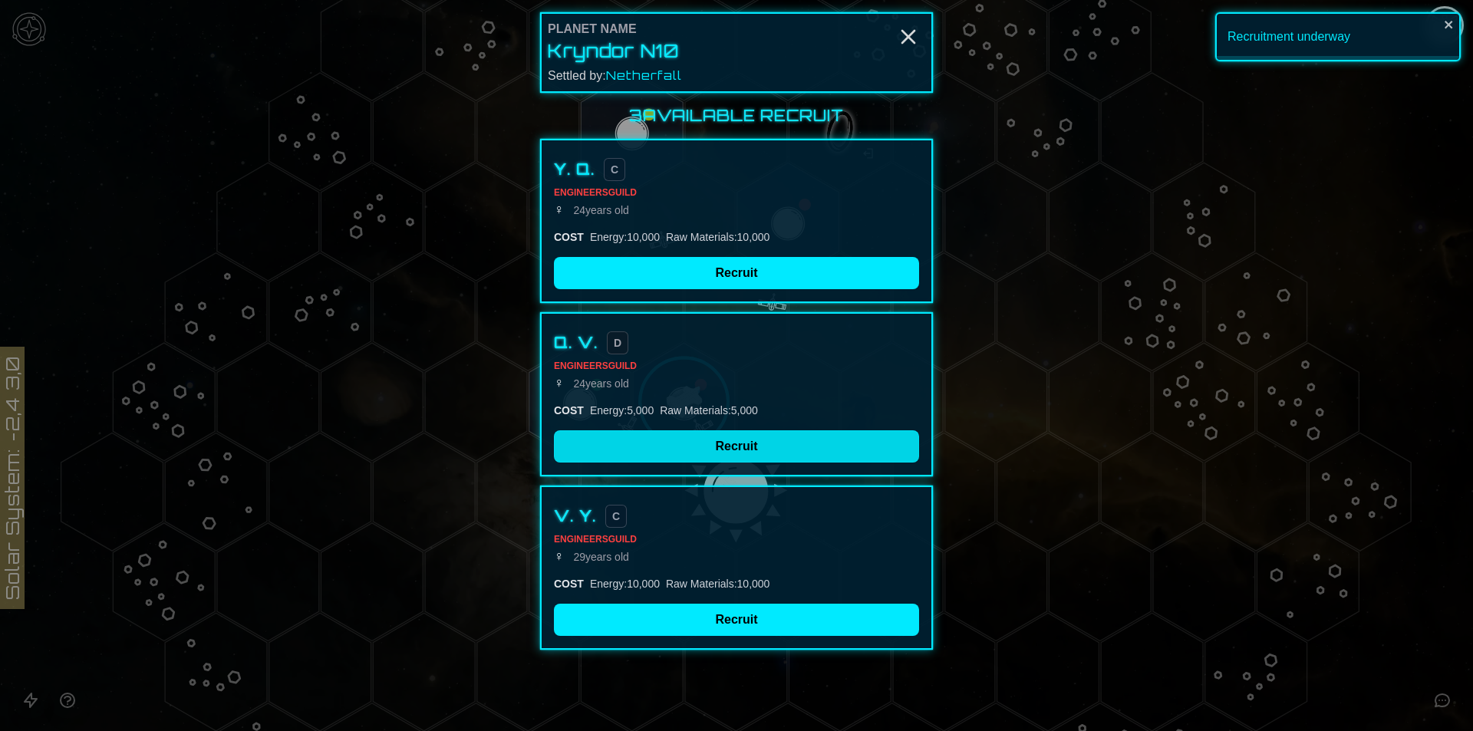
click at [692, 436] on button "Recruit" at bounding box center [736, 446] width 365 height 32
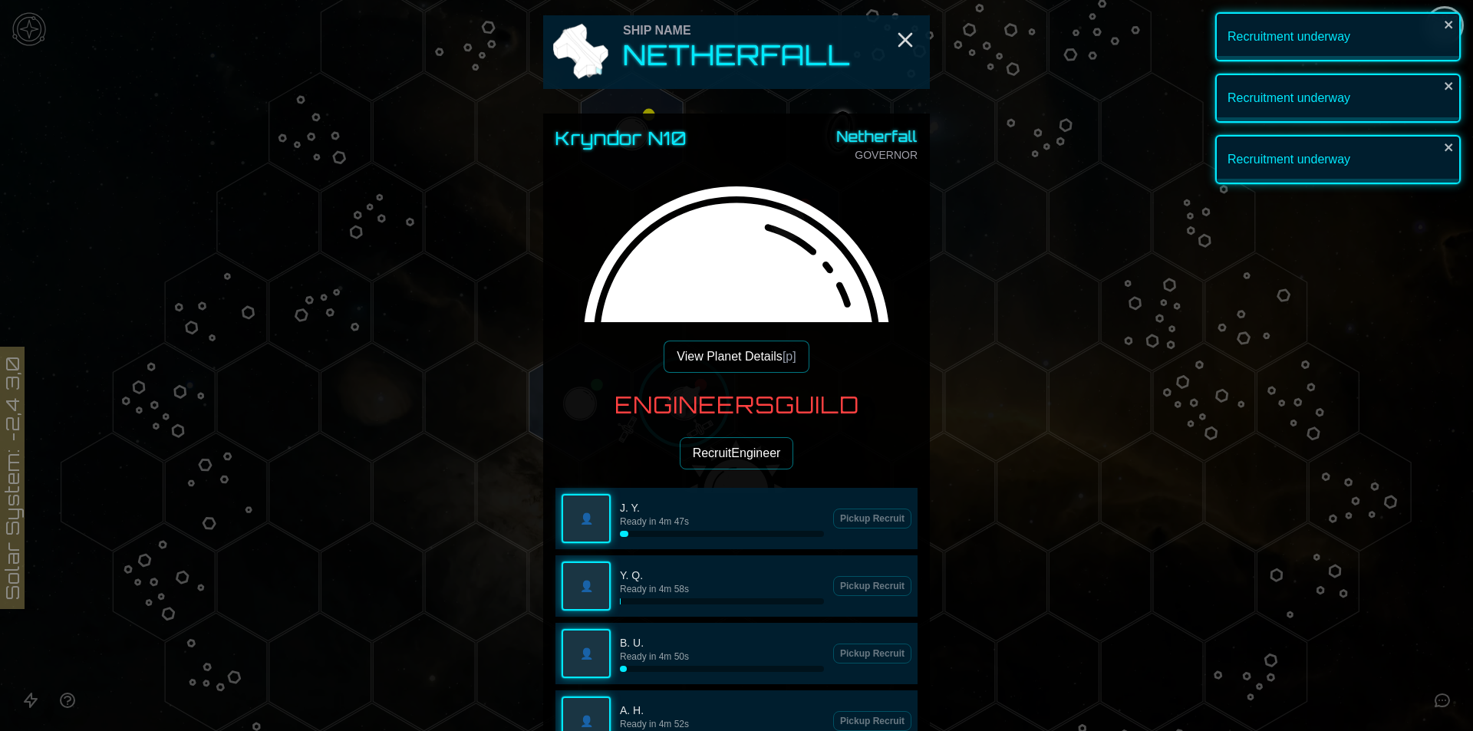
click at [691, 407] on h3 "Engineers Guild" at bounding box center [737, 405] width 245 height 28
click at [701, 440] on button "Recruit Engineer" at bounding box center [737, 453] width 114 height 32
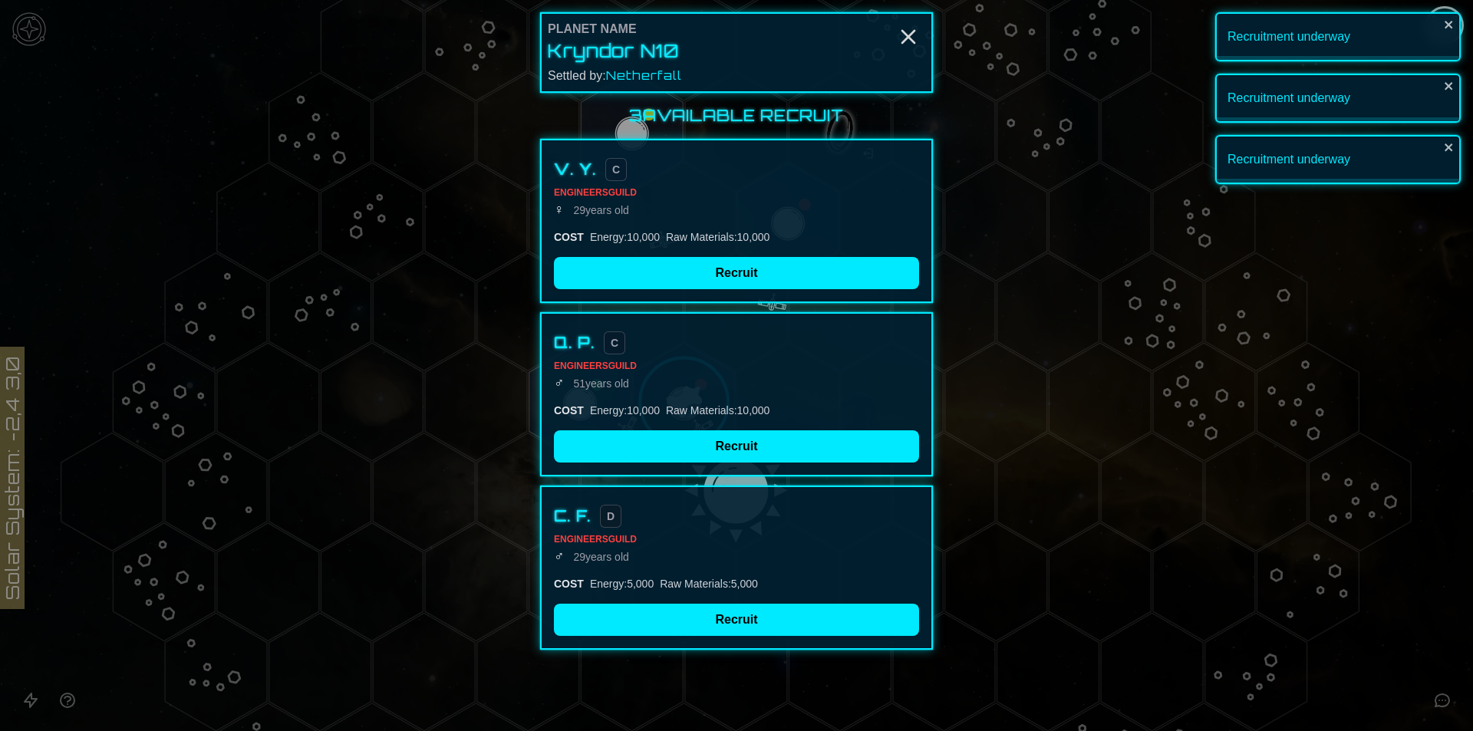
drag, startPoint x: 697, startPoint y: 275, endPoint x: 697, endPoint y: 302, distance: 26.9
click at [697, 276] on button "Recruit" at bounding box center [736, 273] width 365 height 32
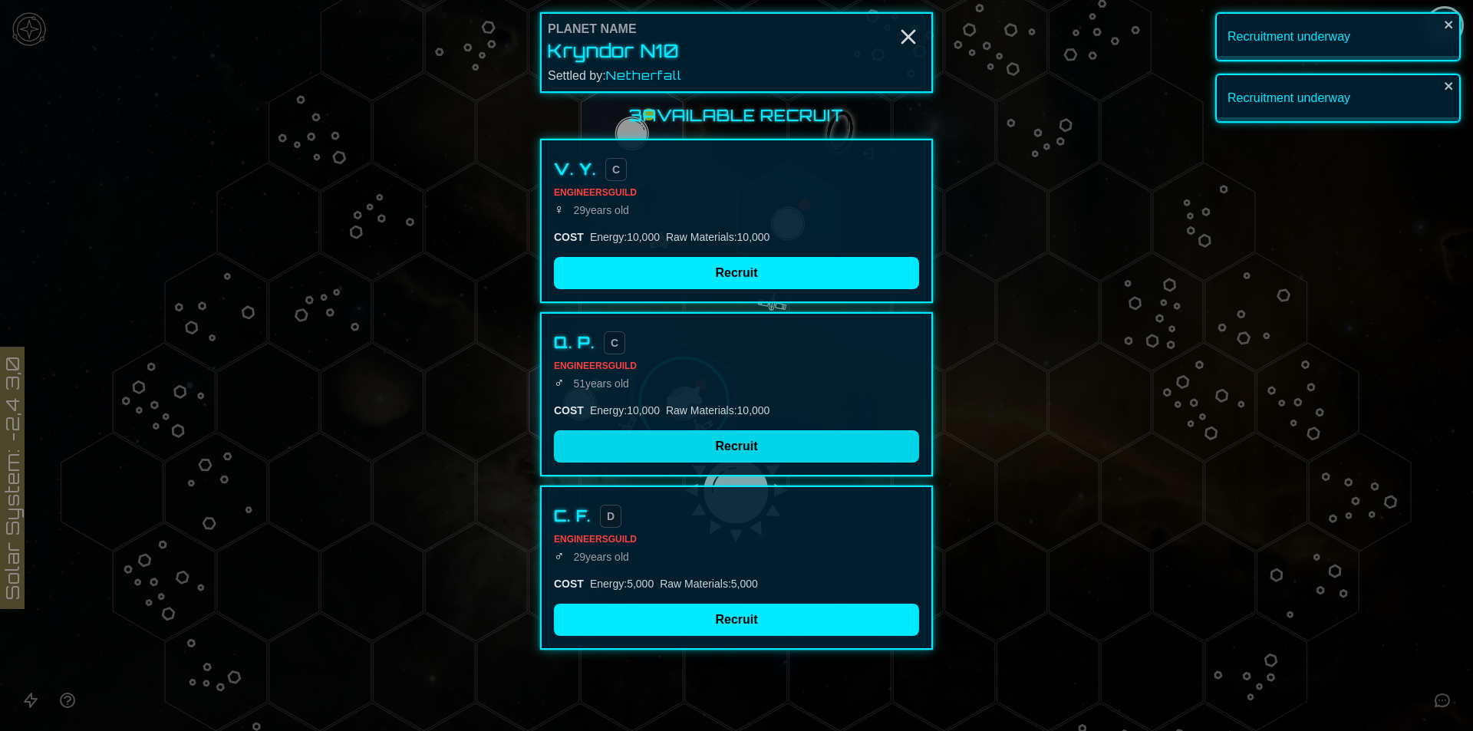
click at [706, 445] on div "3 Available Recruit V. Y. C Engineers Guild ♀ [DEMOGRAPHIC_DATA] COST Energy : …" at bounding box center [736, 377] width 393 height 545
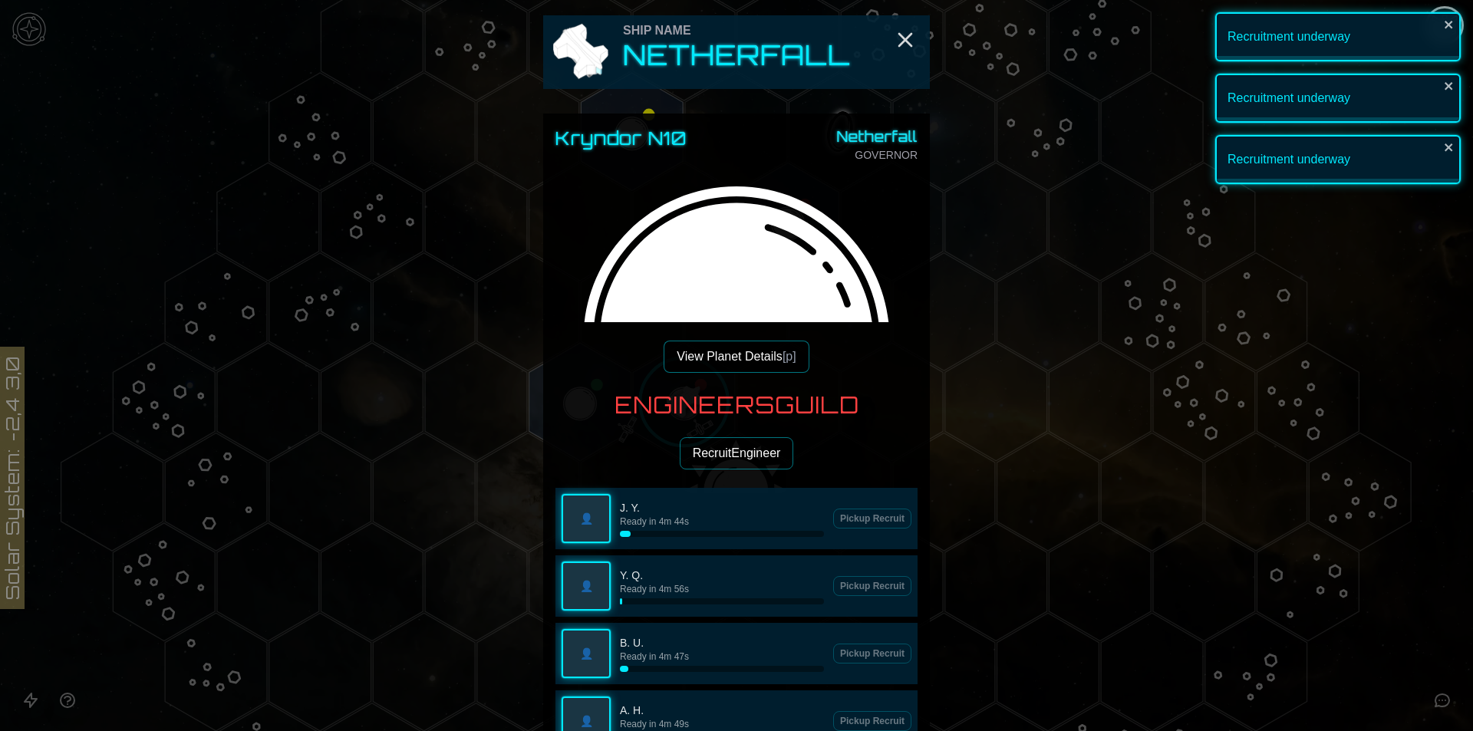
click at [700, 400] on h3 "Engineers Guild" at bounding box center [737, 405] width 245 height 28
click at [704, 454] on button "Recruit Engineer" at bounding box center [737, 453] width 114 height 32
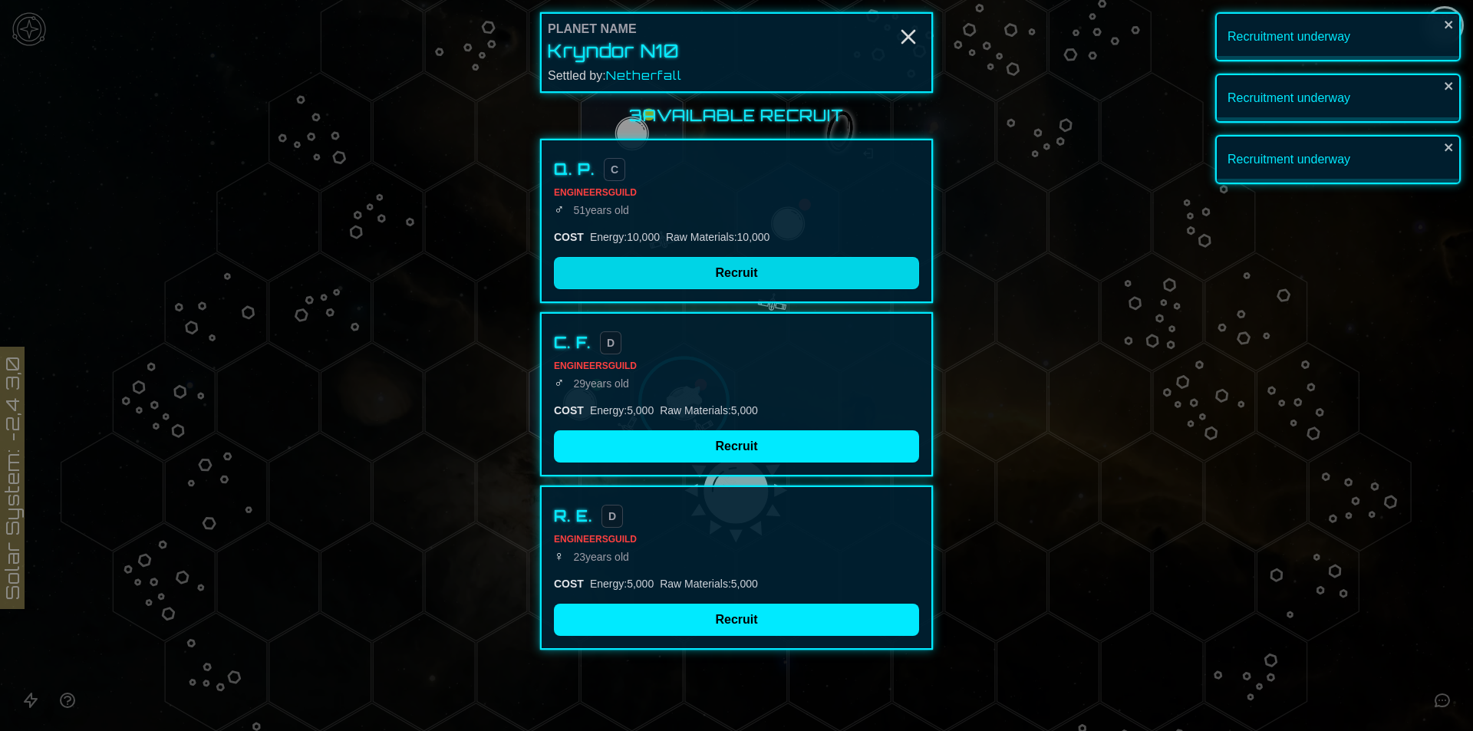
click at [717, 275] on button "Recruit" at bounding box center [736, 273] width 365 height 32
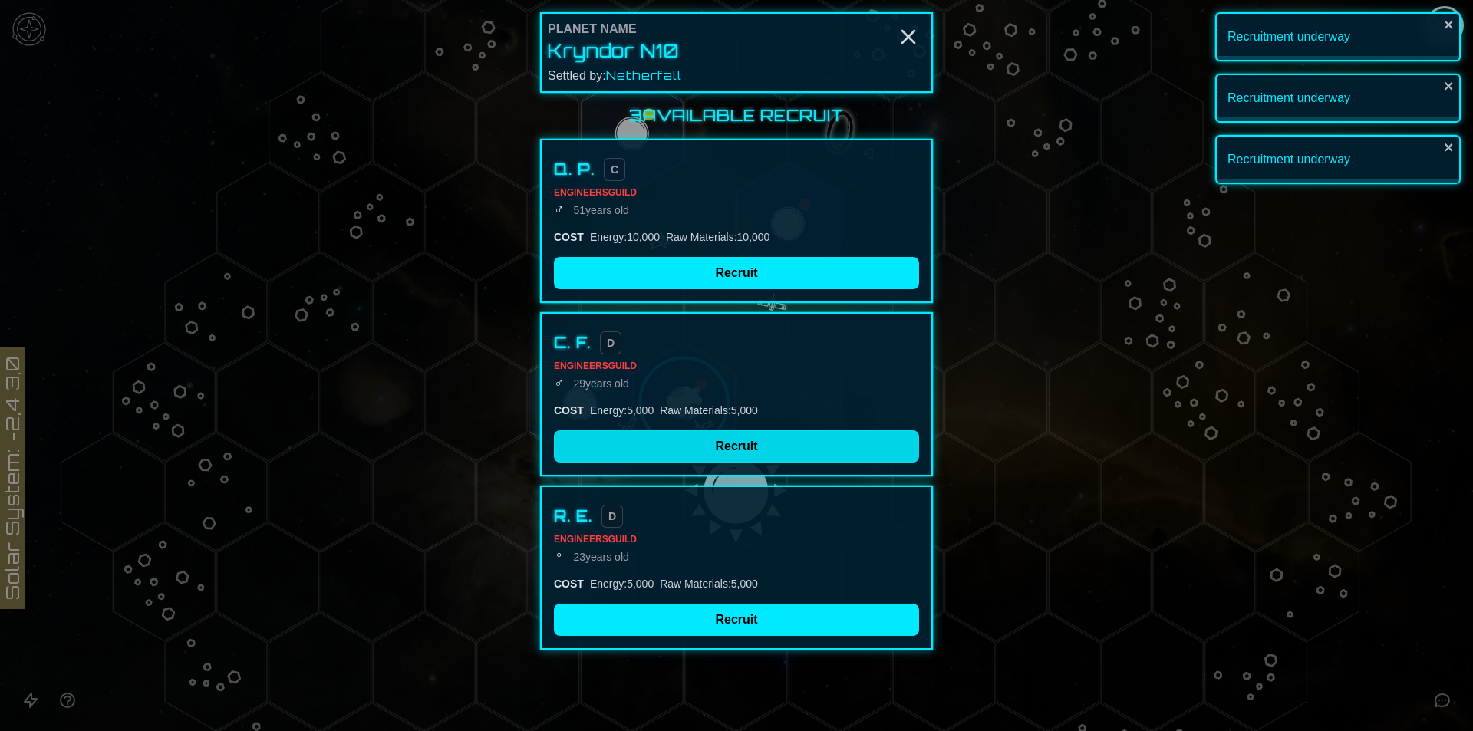
click at [712, 443] on button "Recruit" at bounding box center [736, 446] width 365 height 32
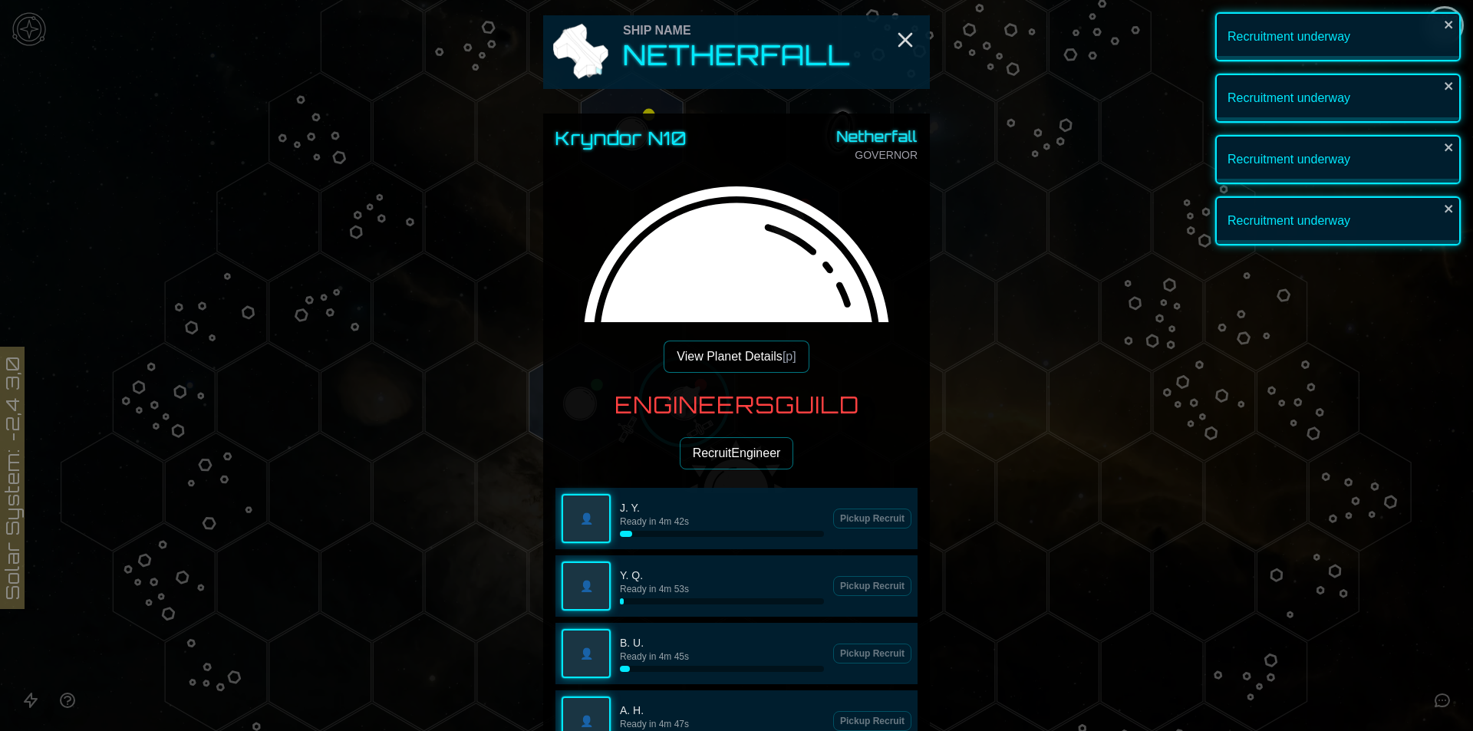
click at [701, 411] on h3 "Engineers Guild" at bounding box center [737, 405] width 245 height 28
click at [714, 461] on button "Recruit Engineer" at bounding box center [737, 453] width 114 height 32
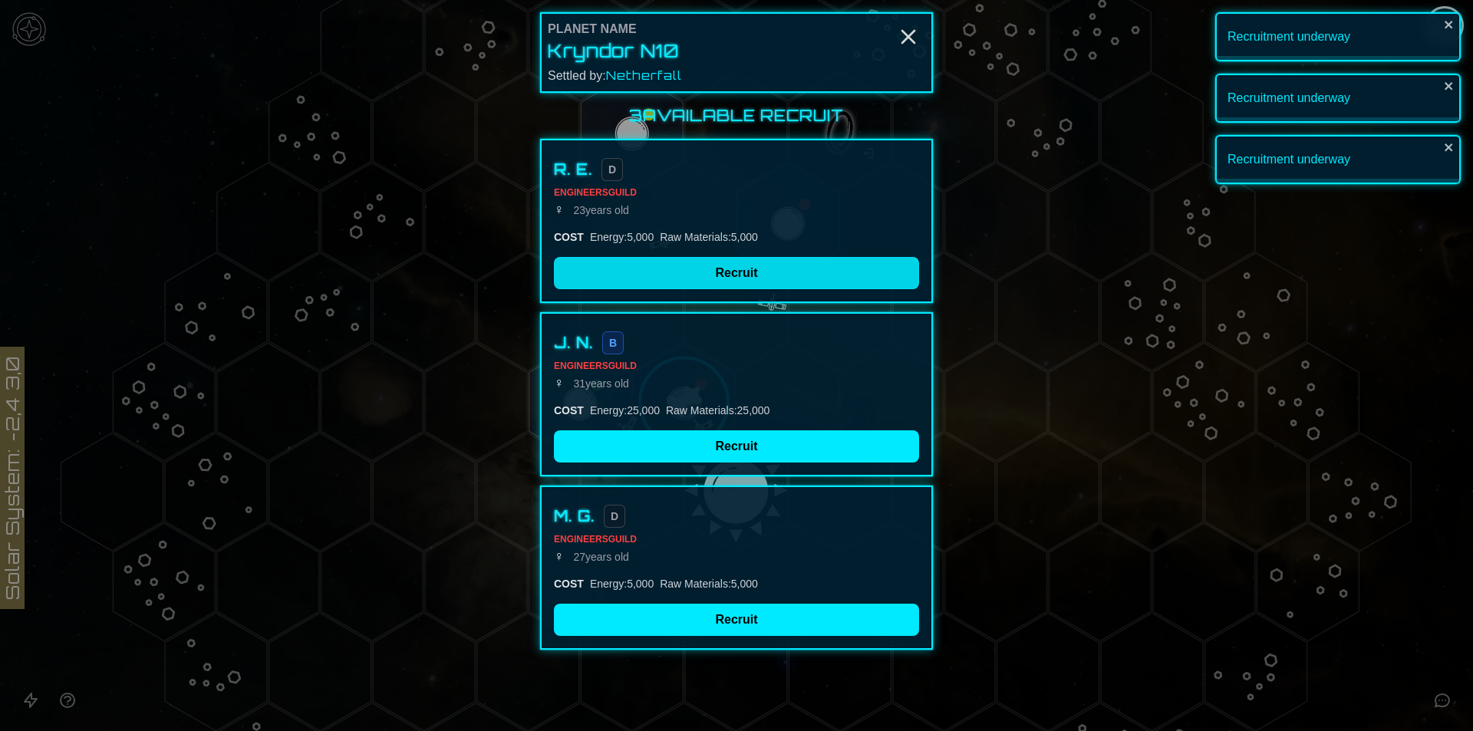
click at [704, 269] on button "Recruit" at bounding box center [736, 273] width 365 height 32
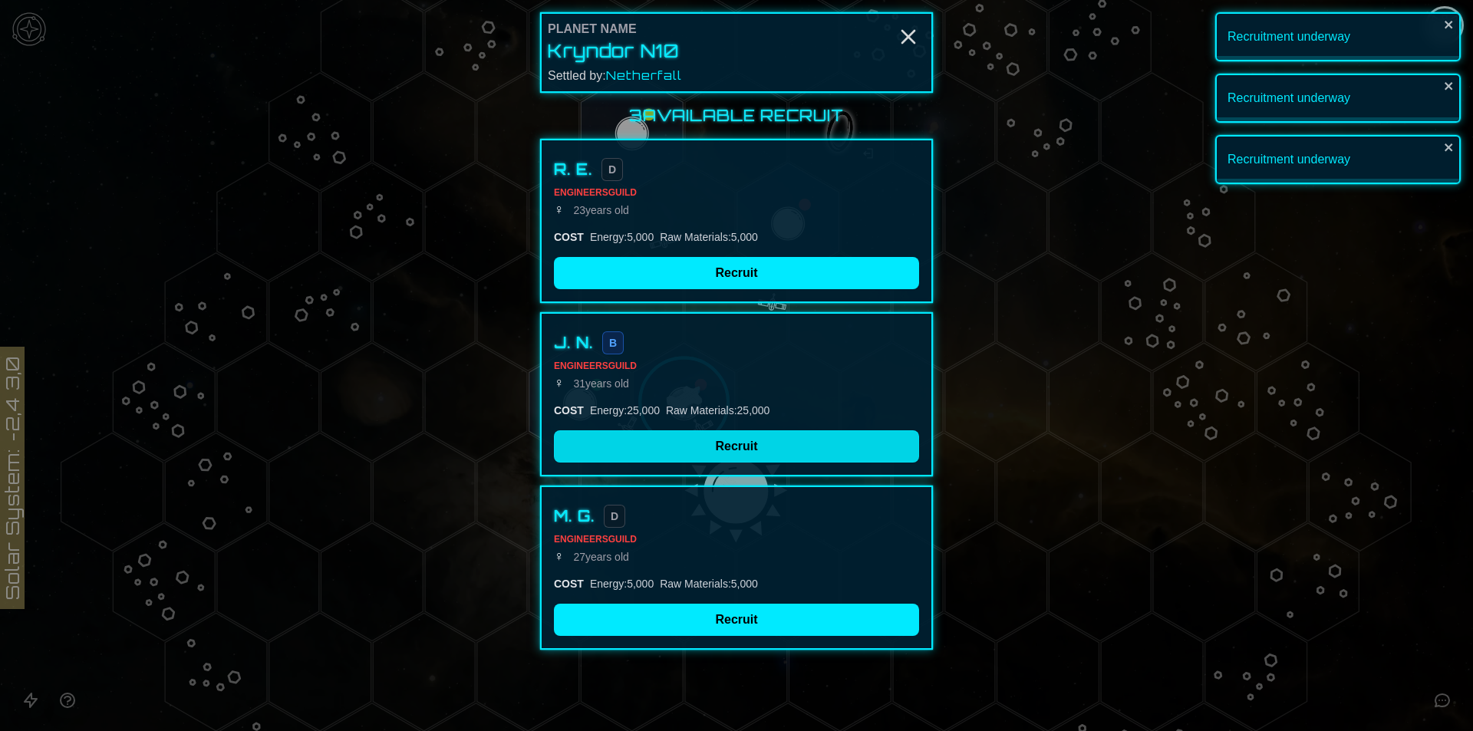
click at [721, 459] on button "Recruit" at bounding box center [736, 446] width 365 height 32
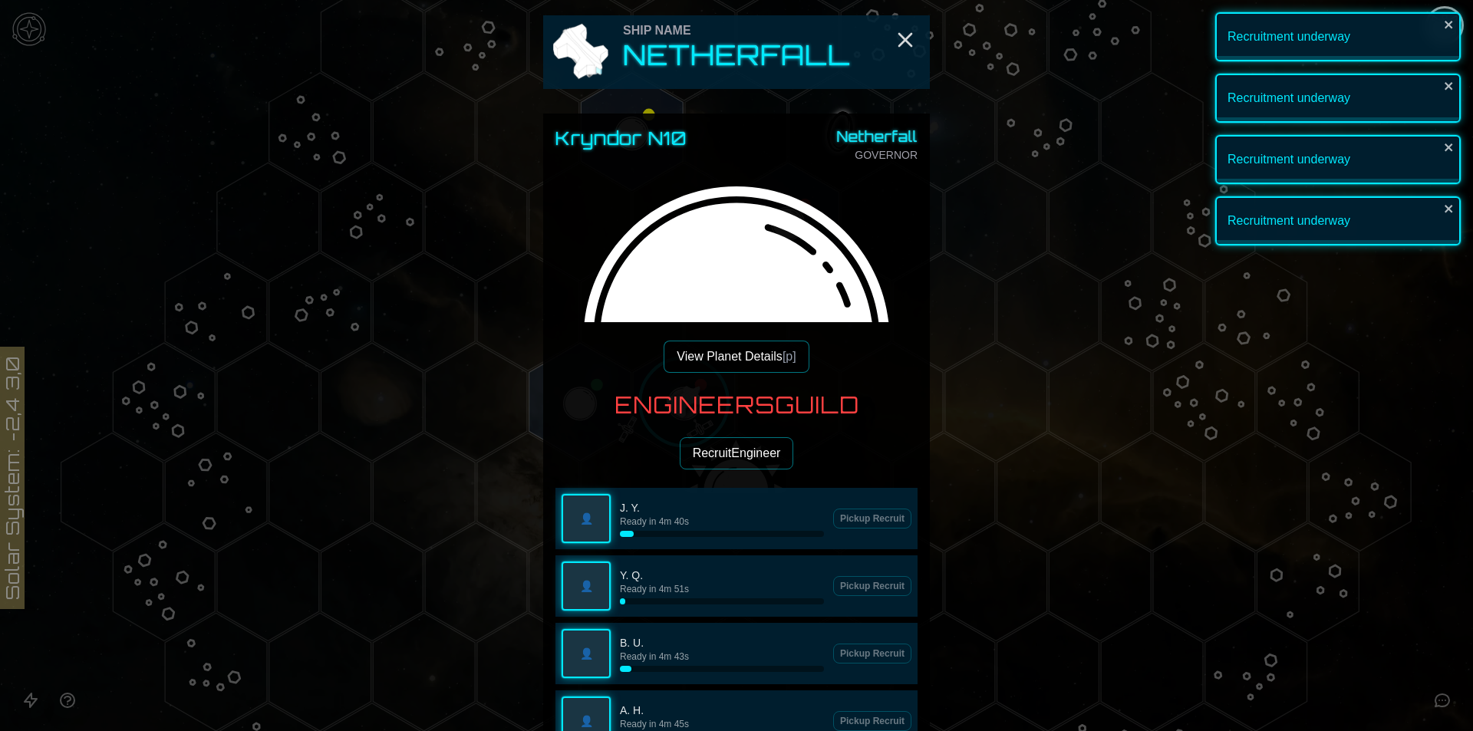
click at [682, 397] on h3 "Engineers Guild" at bounding box center [737, 405] width 245 height 28
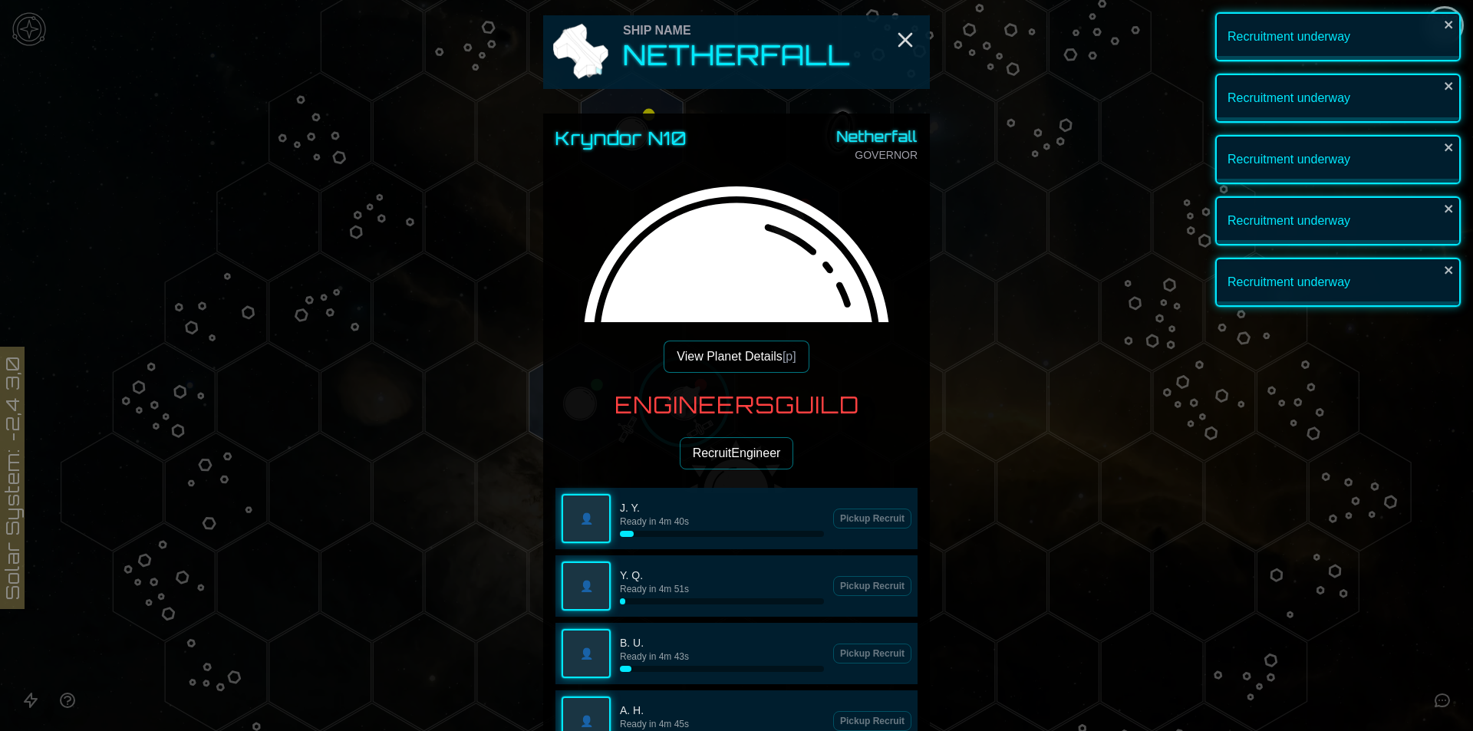
click at [695, 450] on button "Recruit Engineer" at bounding box center [737, 453] width 114 height 32
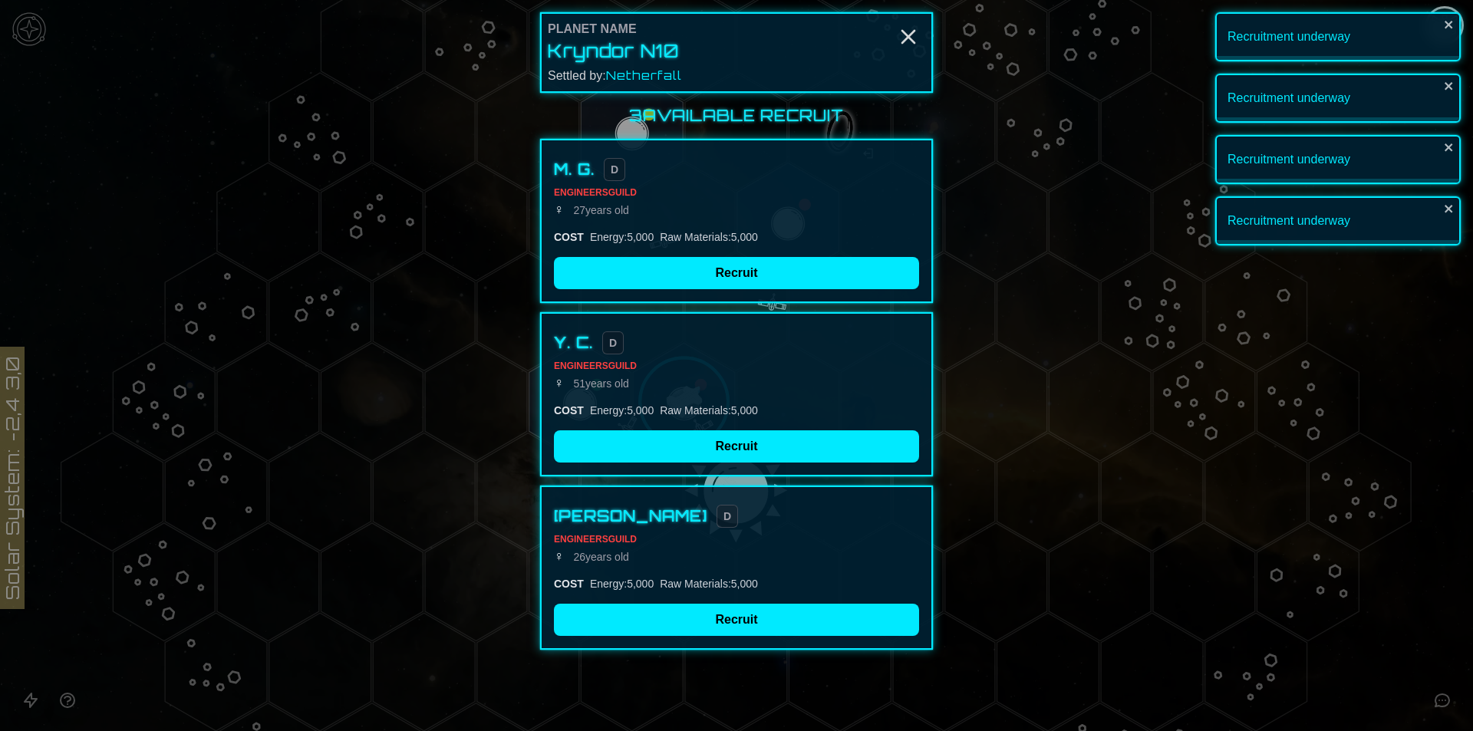
click at [698, 270] on button "Recruit" at bounding box center [736, 273] width 365 height 32
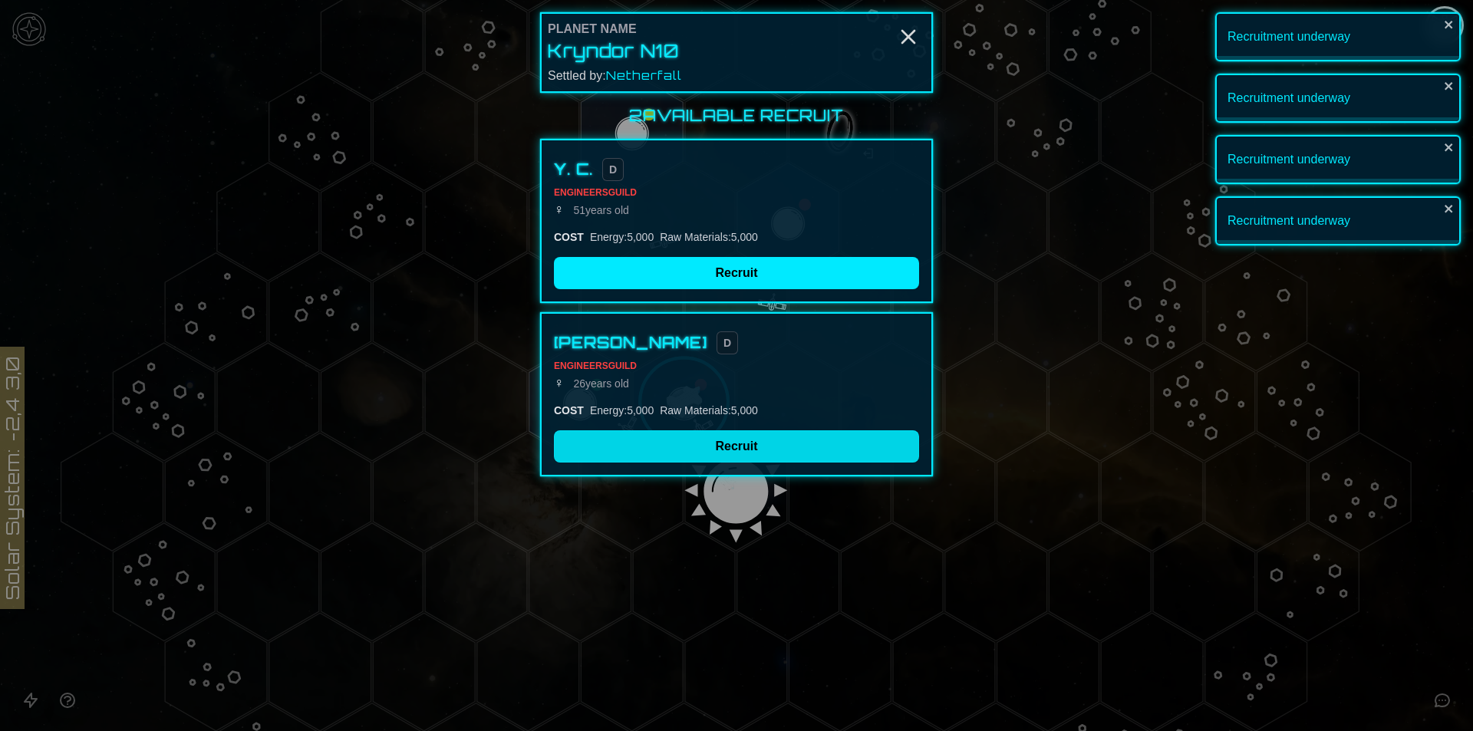
click at [691, 440] on div "2 Available Recruit Y. C. D Engineers Guild ♀ [DEMOGRAPHIC_DATA] COST Energy : …" at bounding box center [736, 290] width 393 height 371
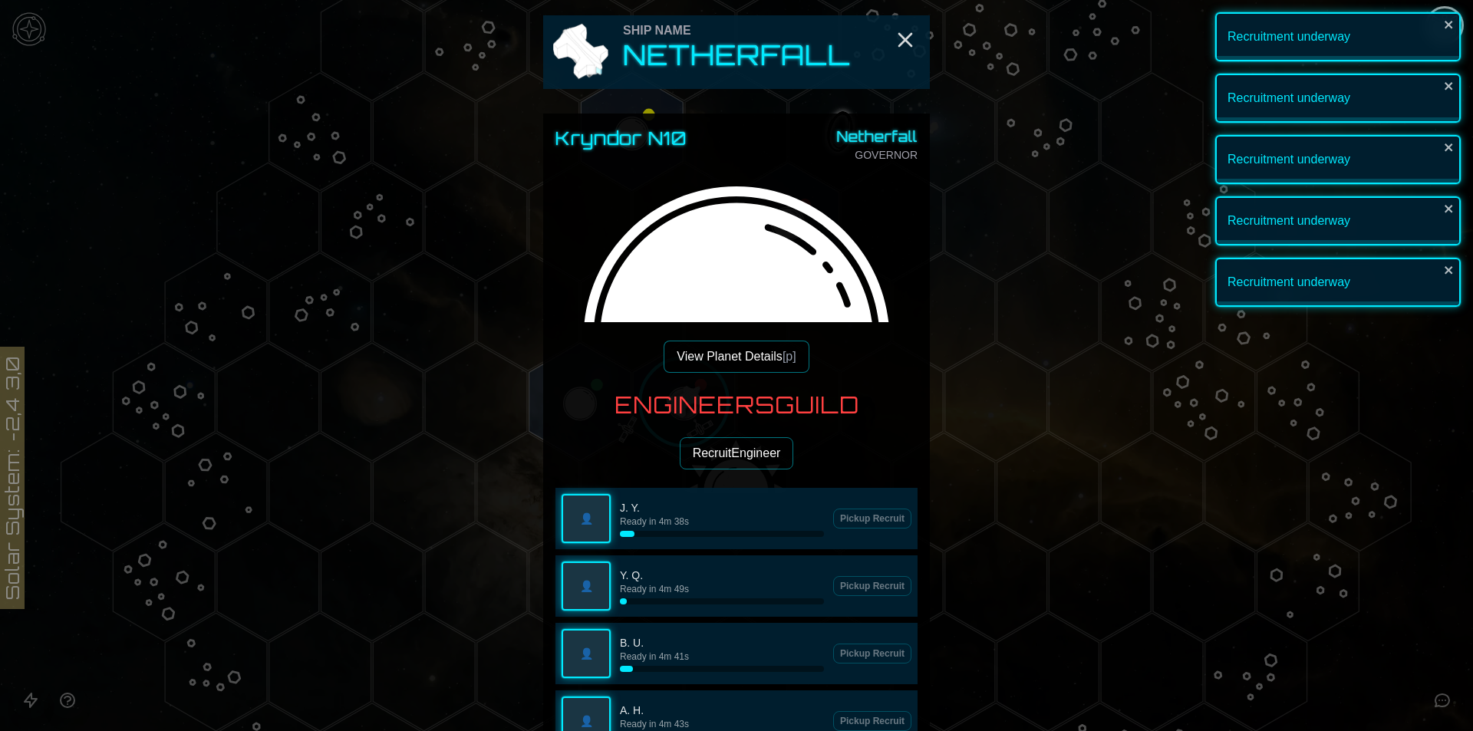
click at [702, 451] on button "Recruit Engineer" at bounding box center [737, 453] width 114 height 32
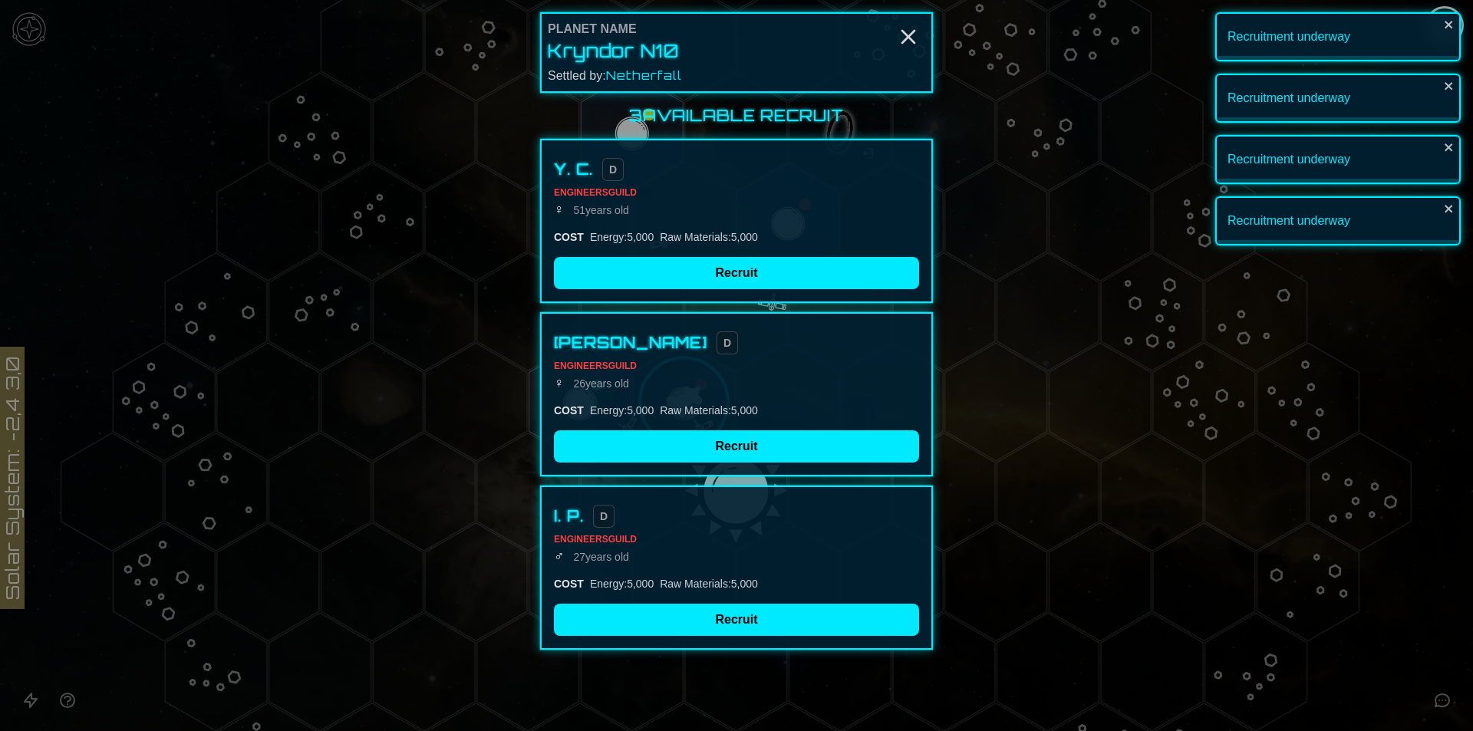
click at [691, 270] on button "Recruit" at bounding box center [736, 273] width 365 height 32
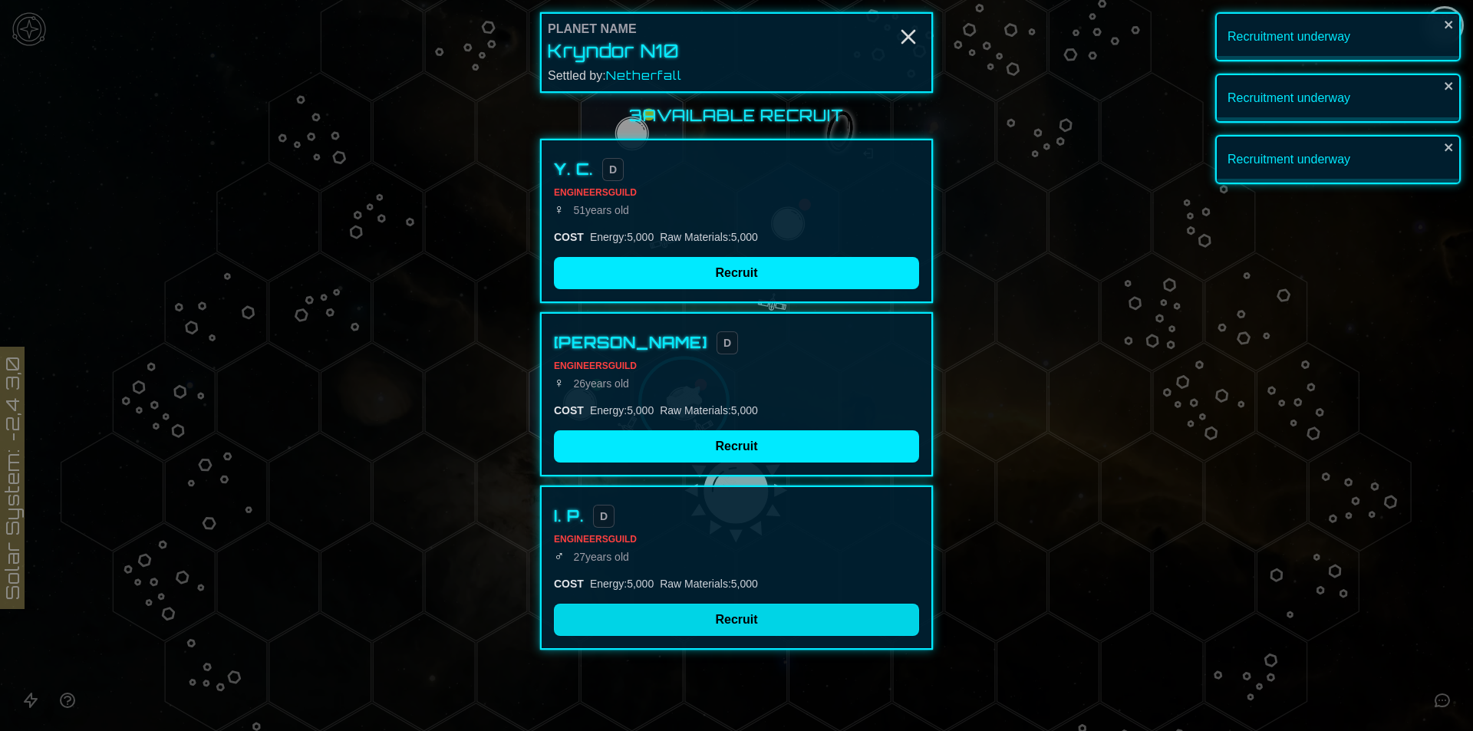
drag, startPoint x: 687, startPoint y: 420, endPoint x: 687, endPoint y: 437, distance: 17.6
click at [687, 421] on div "[PERSON_NAME] D Engineers Guild ♀ [DEMOGRAPHIC_DATA] COST Energy : 5,000 Raw Ma…" at bounding box center [736, 394] width 393 height 164
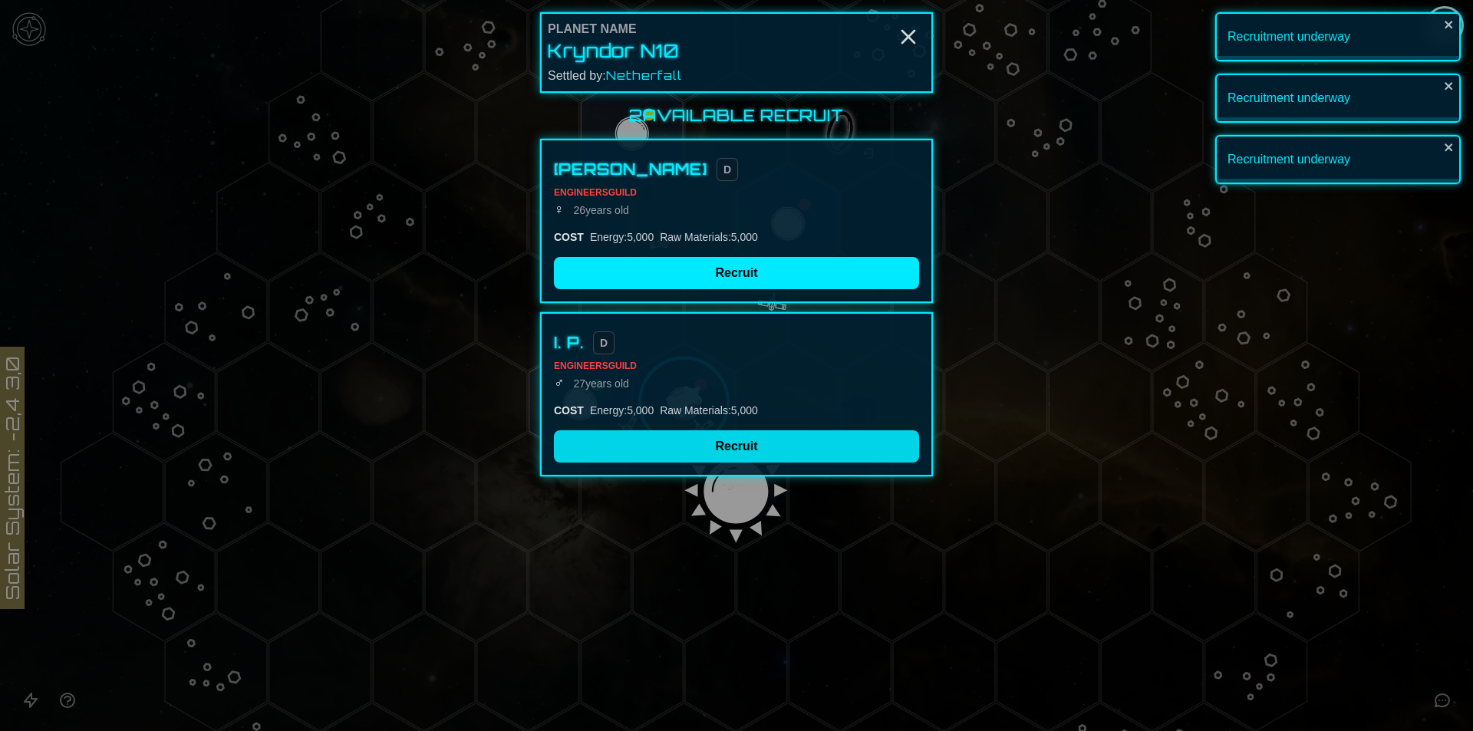
click at [687, 447] on button "Recruit" at bounding box center [736, 446] width 365 height 32
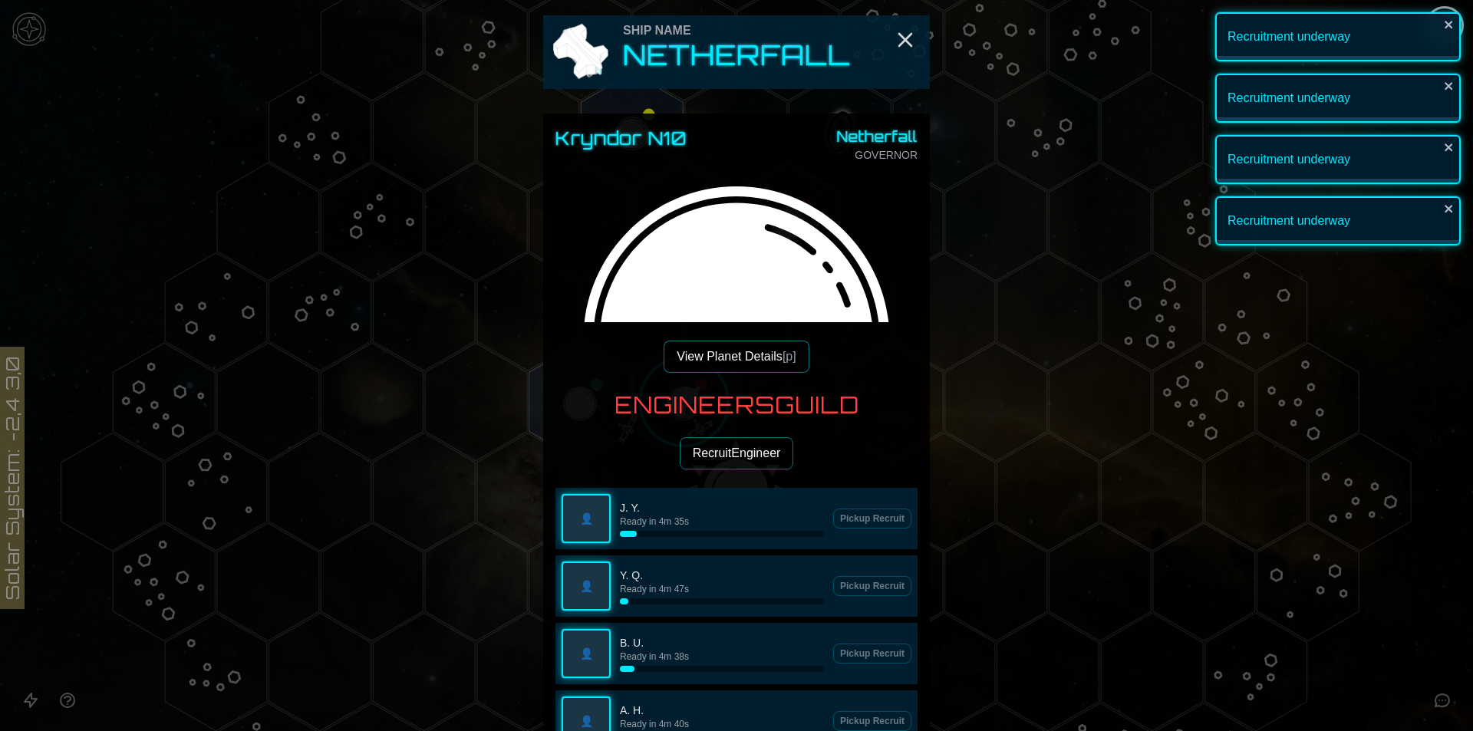
click at [686, 448] on button "Recruit Engineer" at bounding box center [737, 453] width 114 height 32
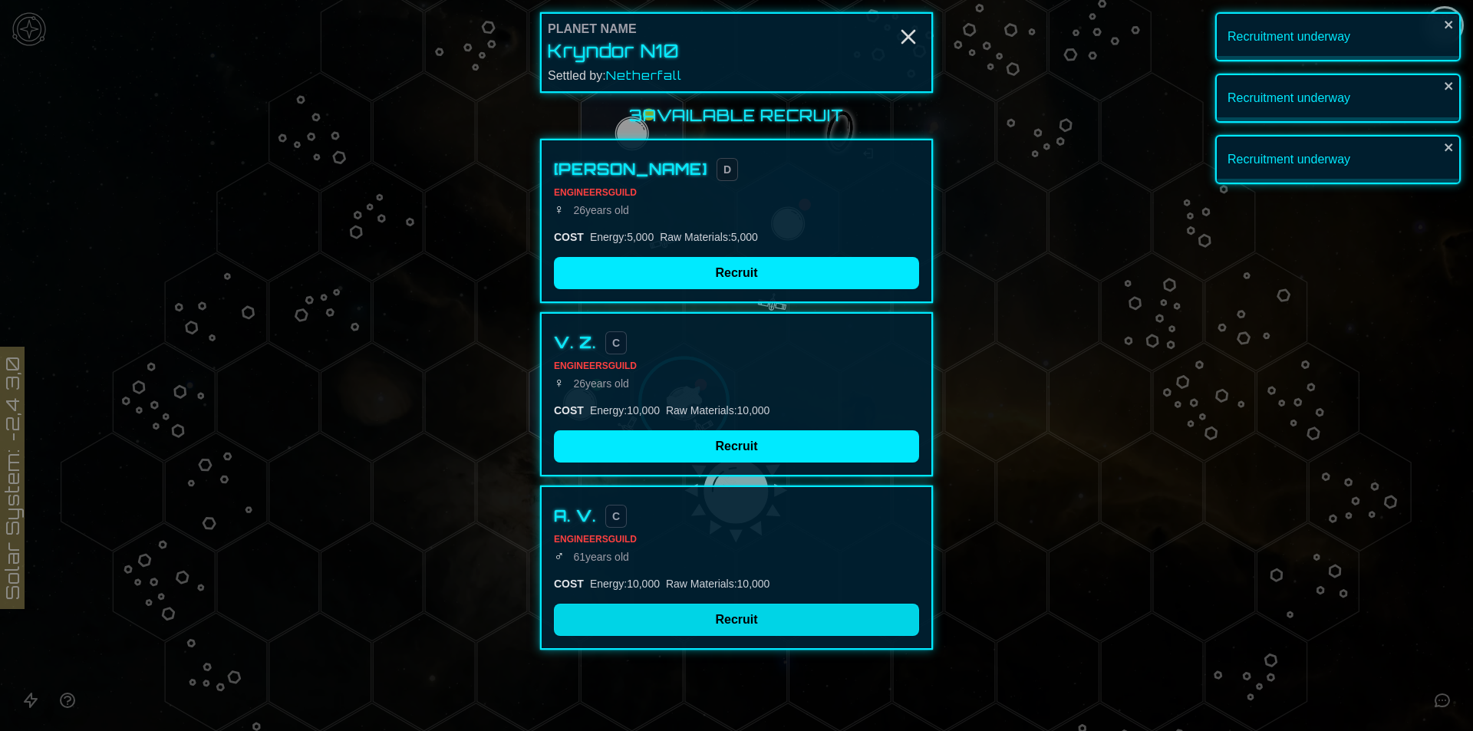
click at [719, 617] on button "Recruit" at bounding box center [736, 620] width 365 height 32
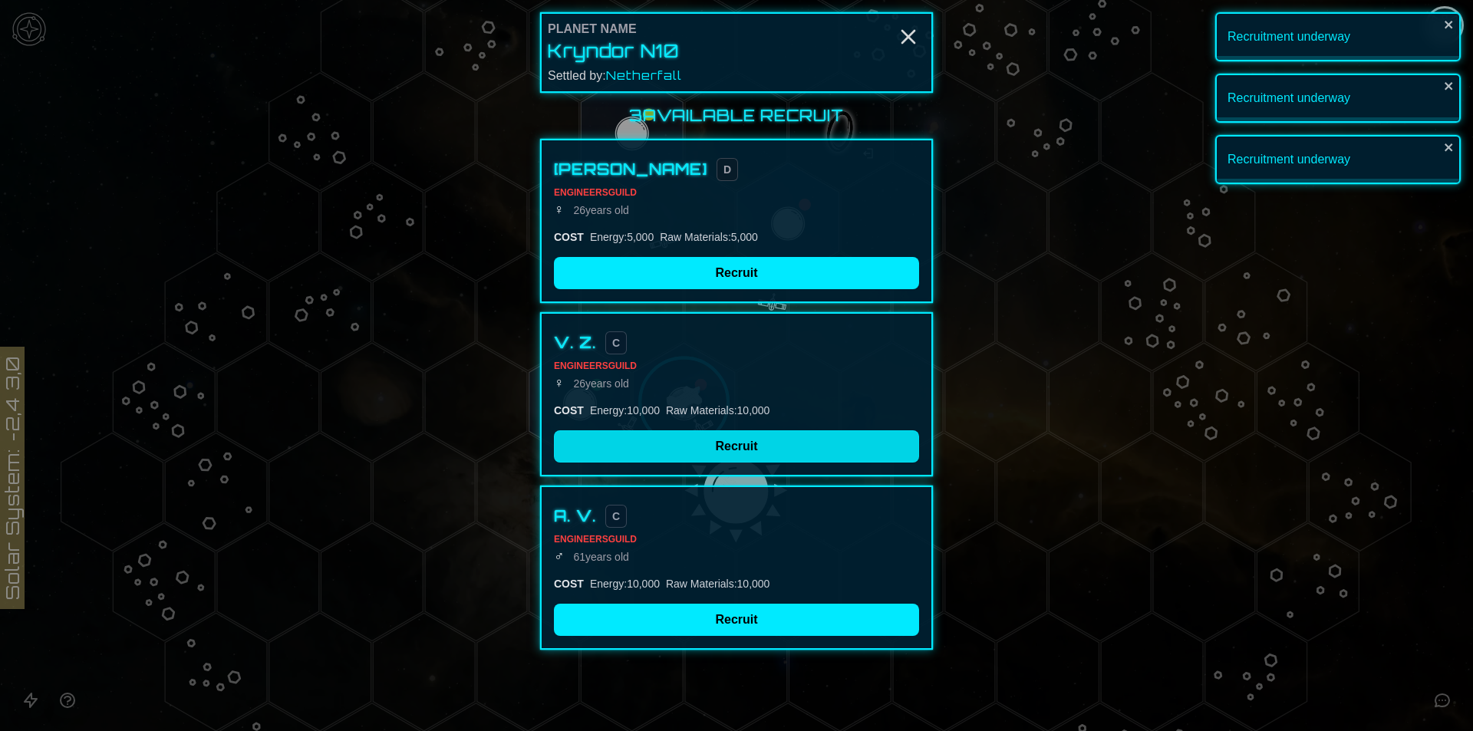
click at [730, 446] on button "Recruit" at bounding box center [736, 446] width 365 height 32
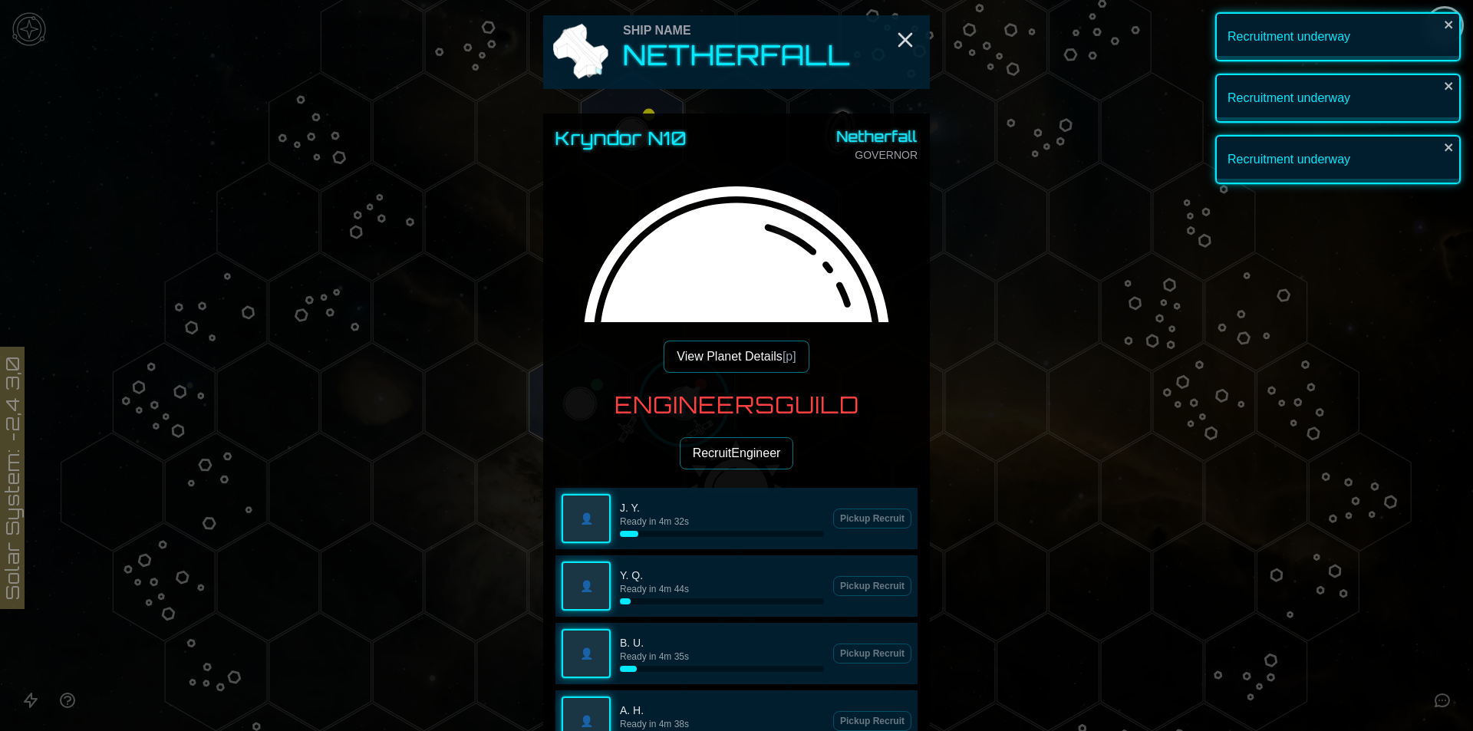
click at [1188, 287] on div at bounding box center [736, 365] width 1473 height 731
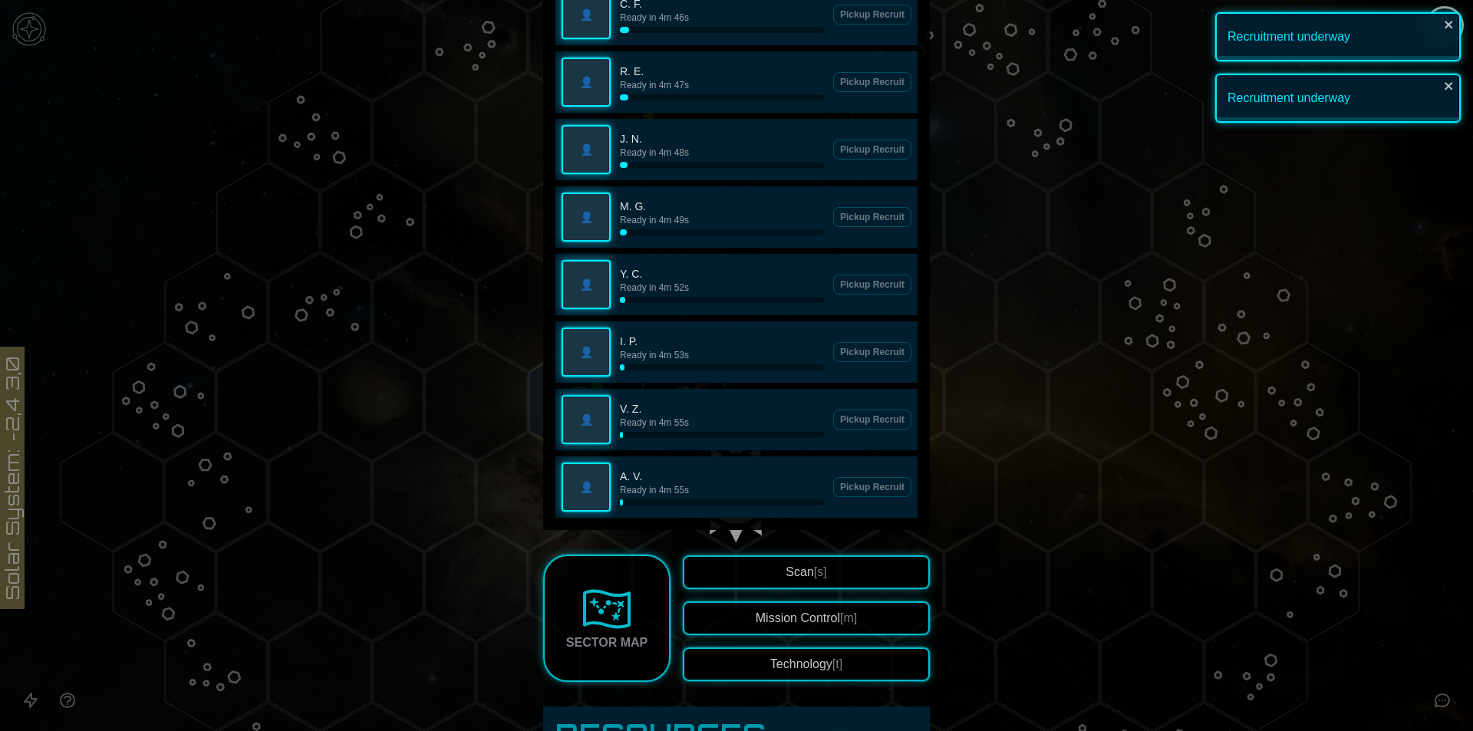
scroll to position [997, 0]
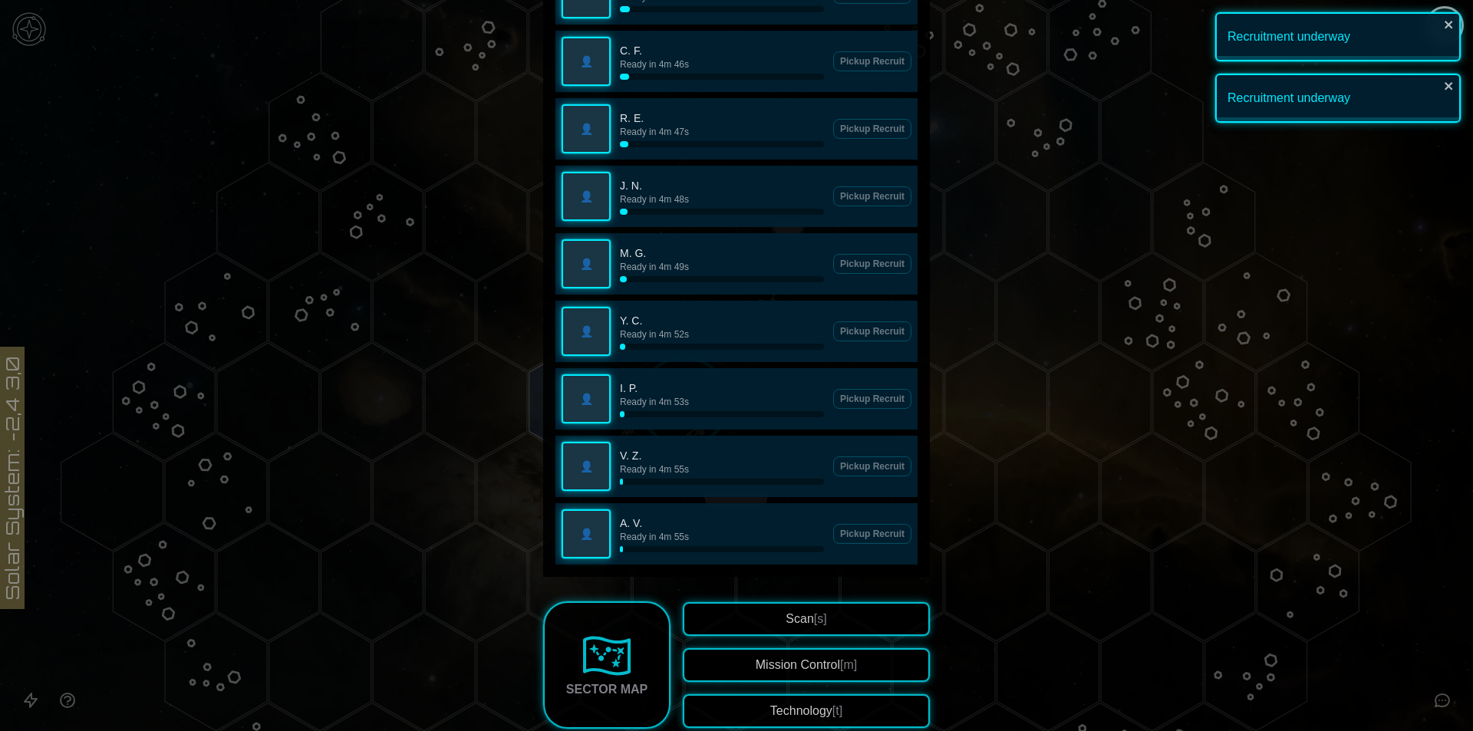
click at [1195, 274] on div at bounding box center [736, 365] width 1473 height 731
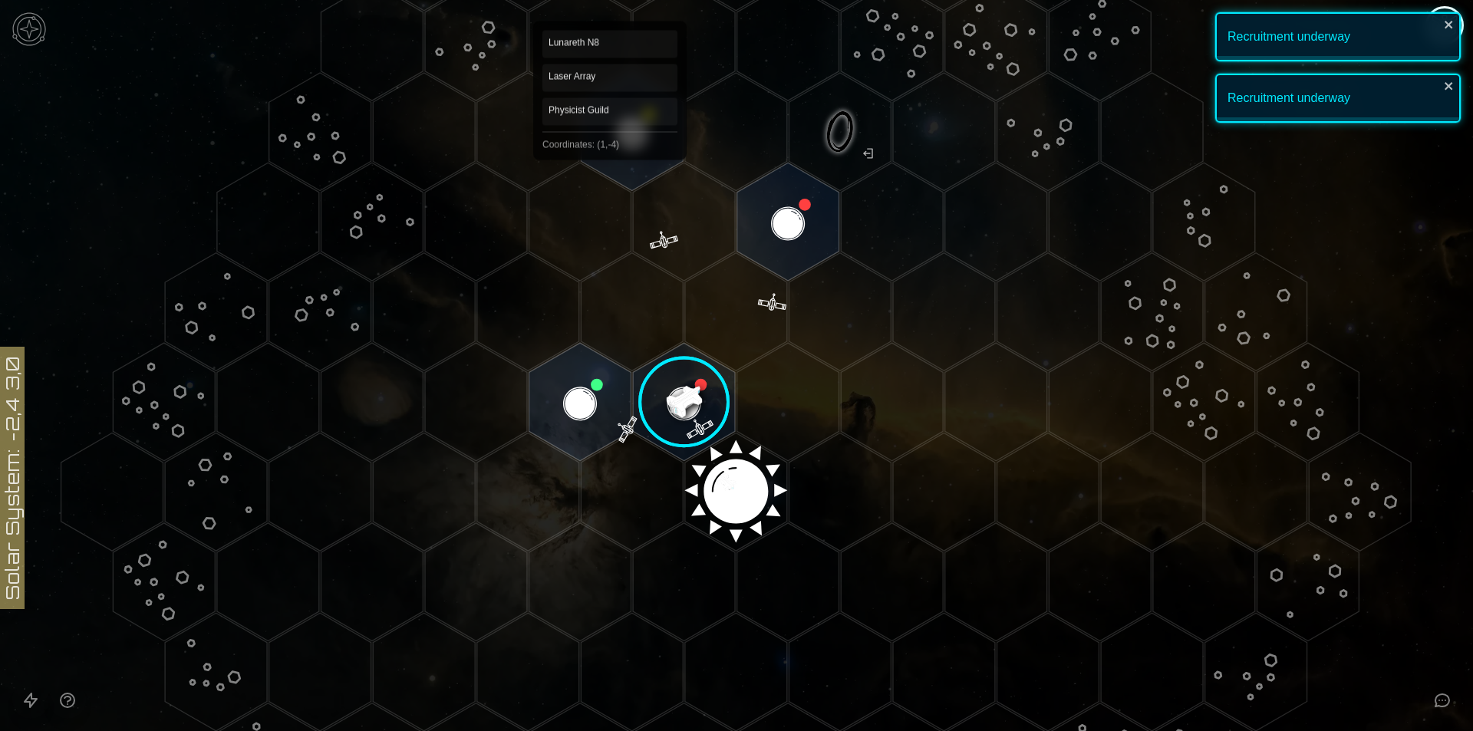
click at [615, 131] on polygon "Hex at coordinates 1,-4, clickable" at bounding box center [632, 132] width 102 height 118
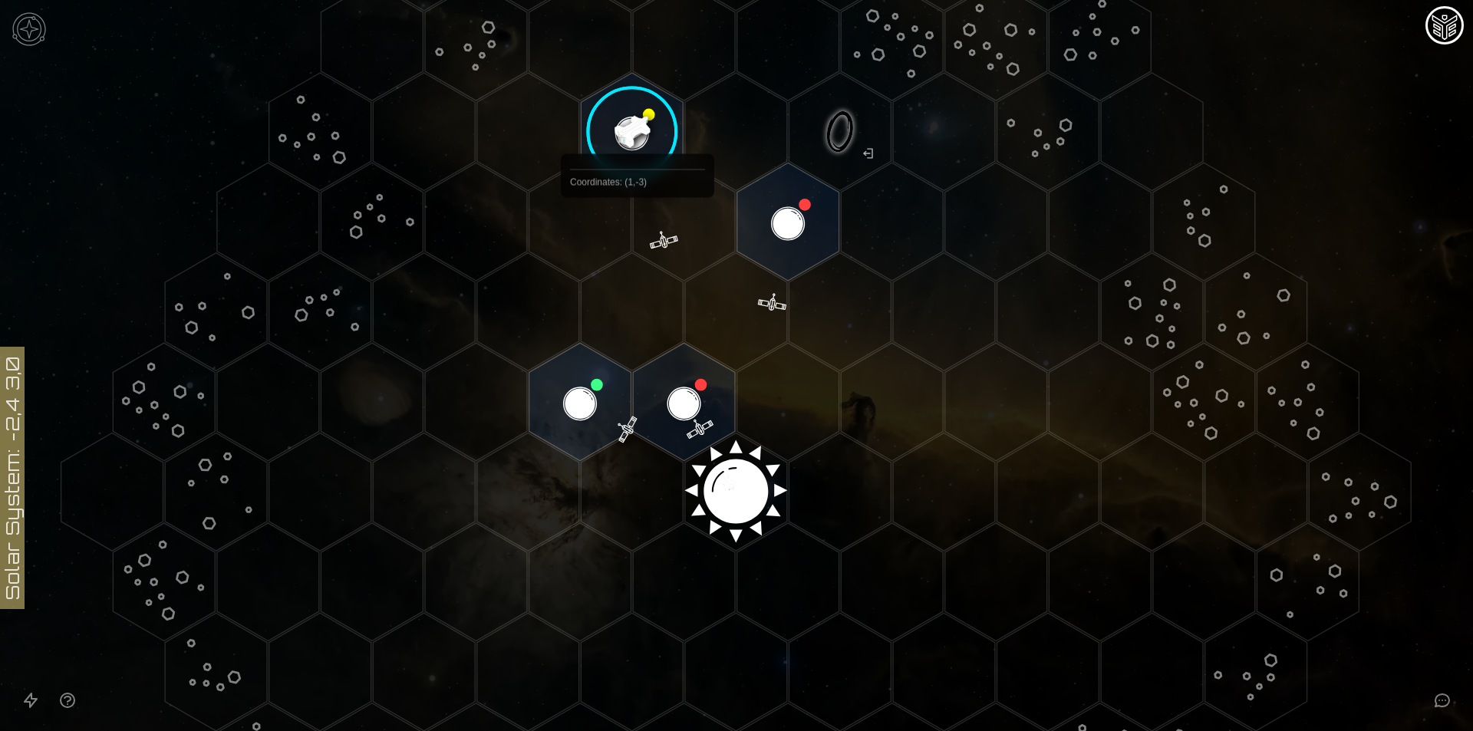
click at [636, 88] on image at bounding box center [632, 131] width 120 height 120
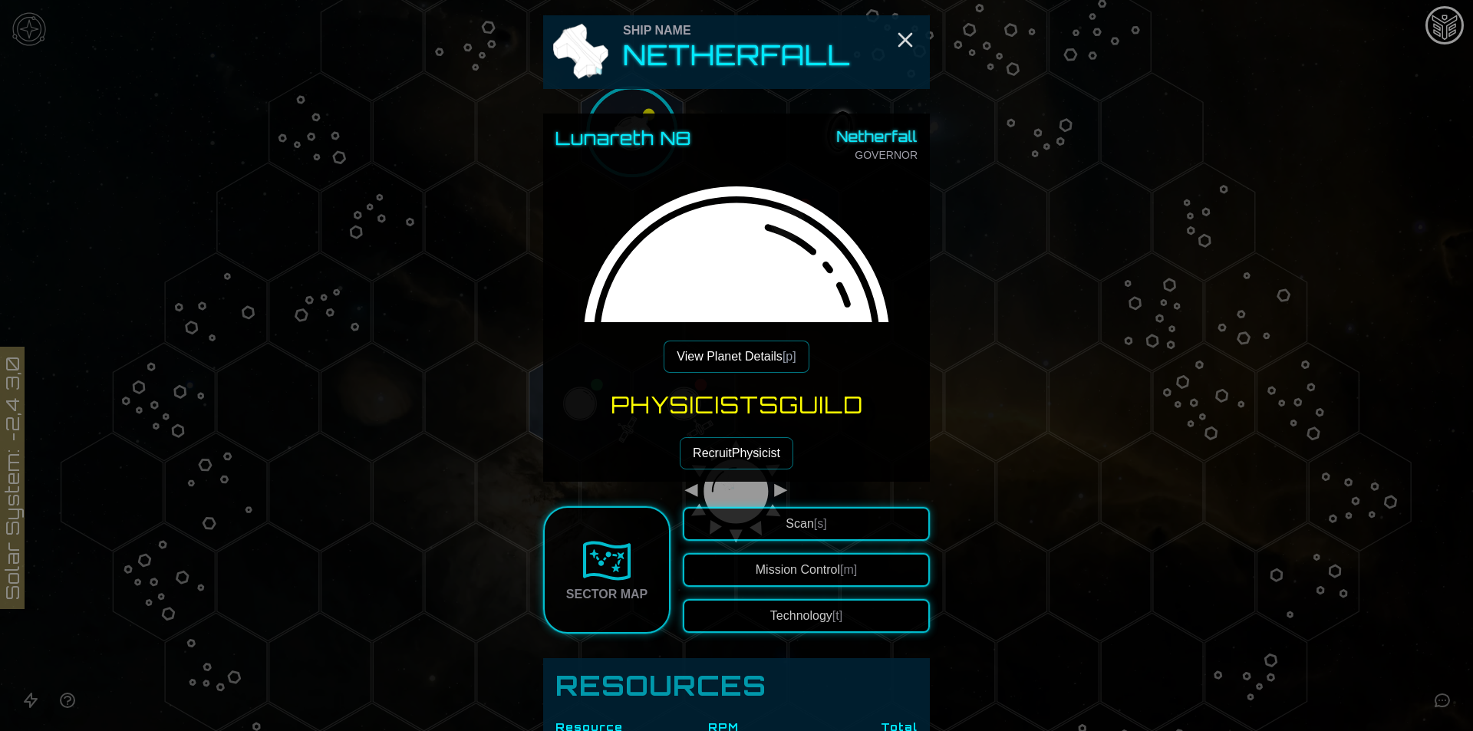
click at [753, 457] on button "Recruit Physicist" at bounding box center [737, 453] width 114 height 32
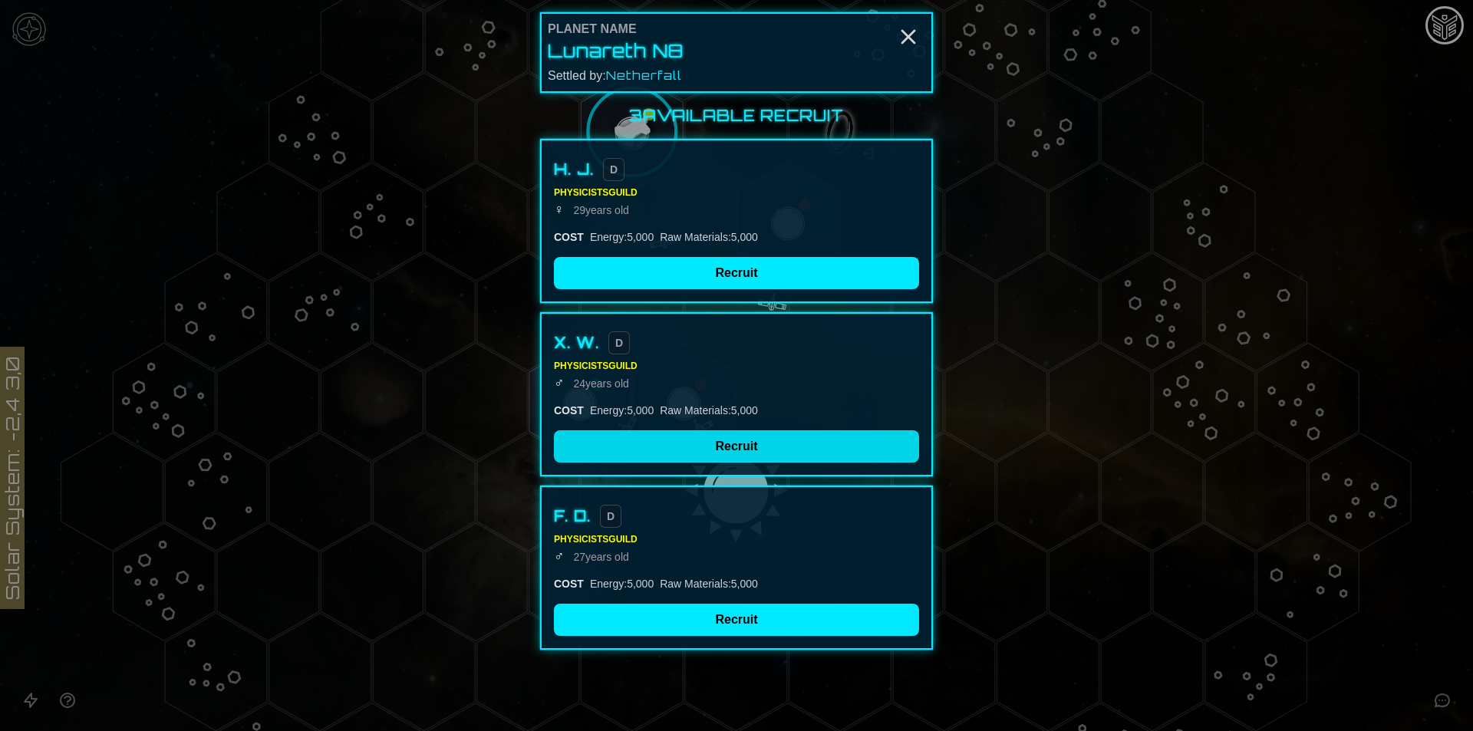
click at [756, 454] on button "Recruit" at bounding box center [736, 446] width 365 height 32
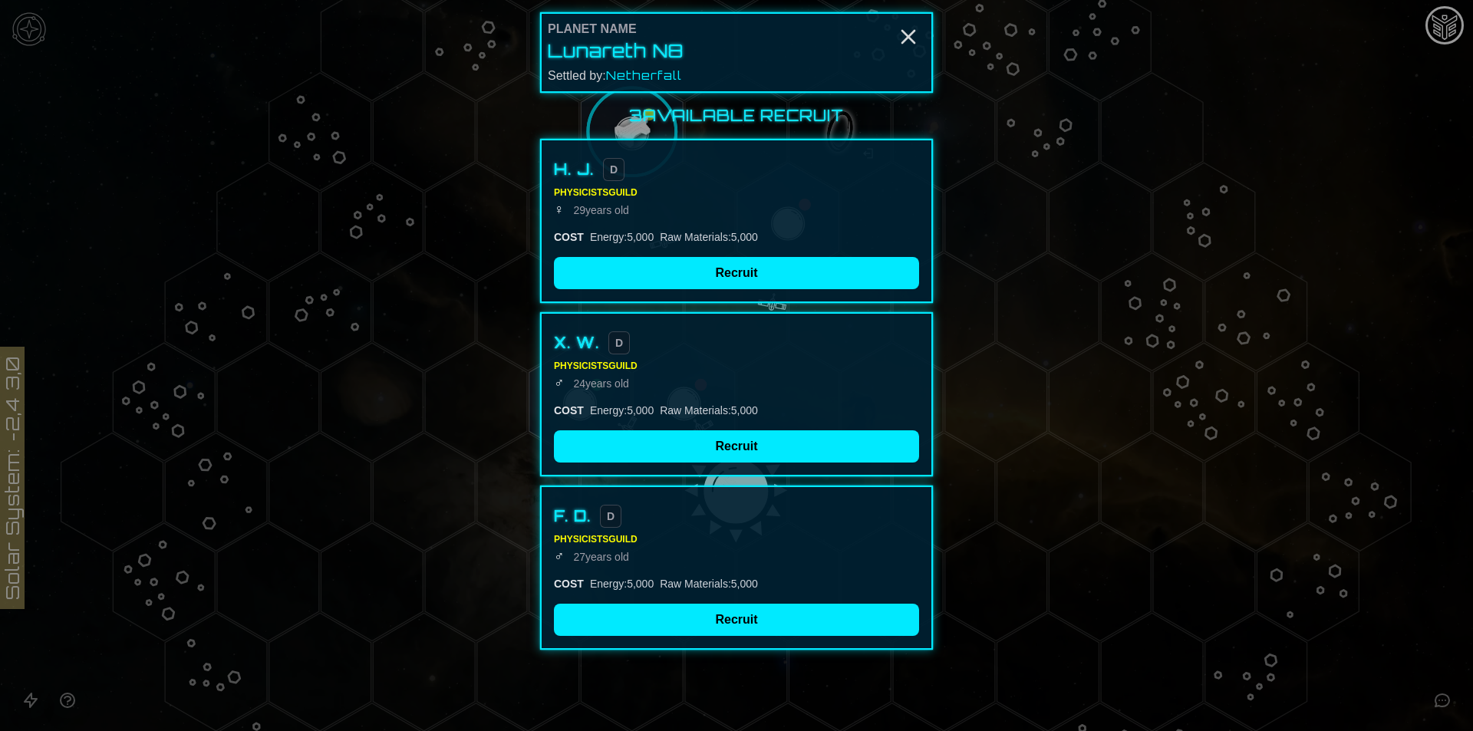
click at [714, 292] on div "H. J. D Physicists Guild ♀ [DEMOGRAPHIC_DATA] COST Energy : 5,000 Raw Materials…" at bounding box center [736, 221] width 393 height 164
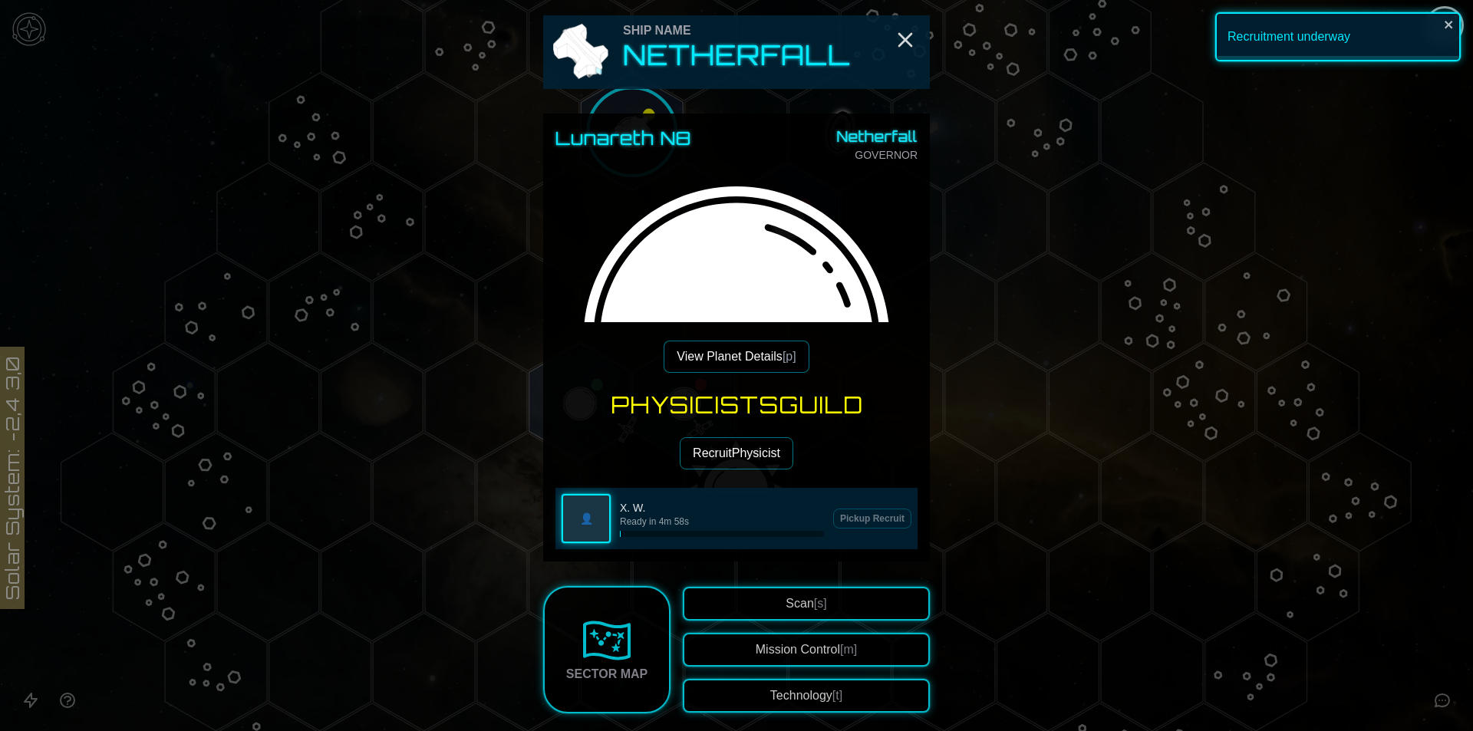
click at [714, 271] on img at bounding box center [736, 356] width 362 height 362
click at [717, 449] on button "Recruit Physicist" at bounding box center [737, 453] width 114 height 32
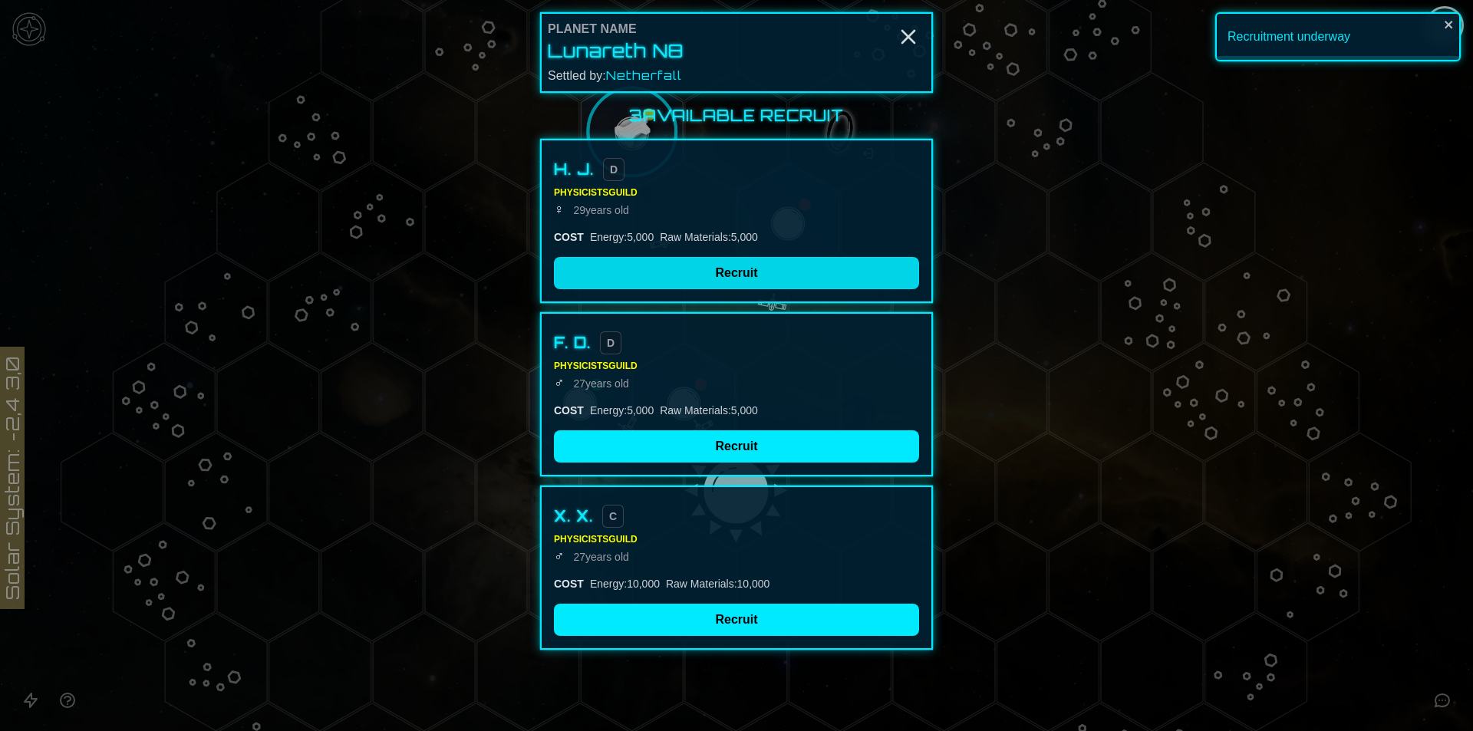
drag, startPoint x: 731, startPoint y: 307, endPoint x: 732, endPoint y: 275, distance: 32.2
click at [732, 275] on button "Recruit" at bounding box center [736, 273] width 365 height 32
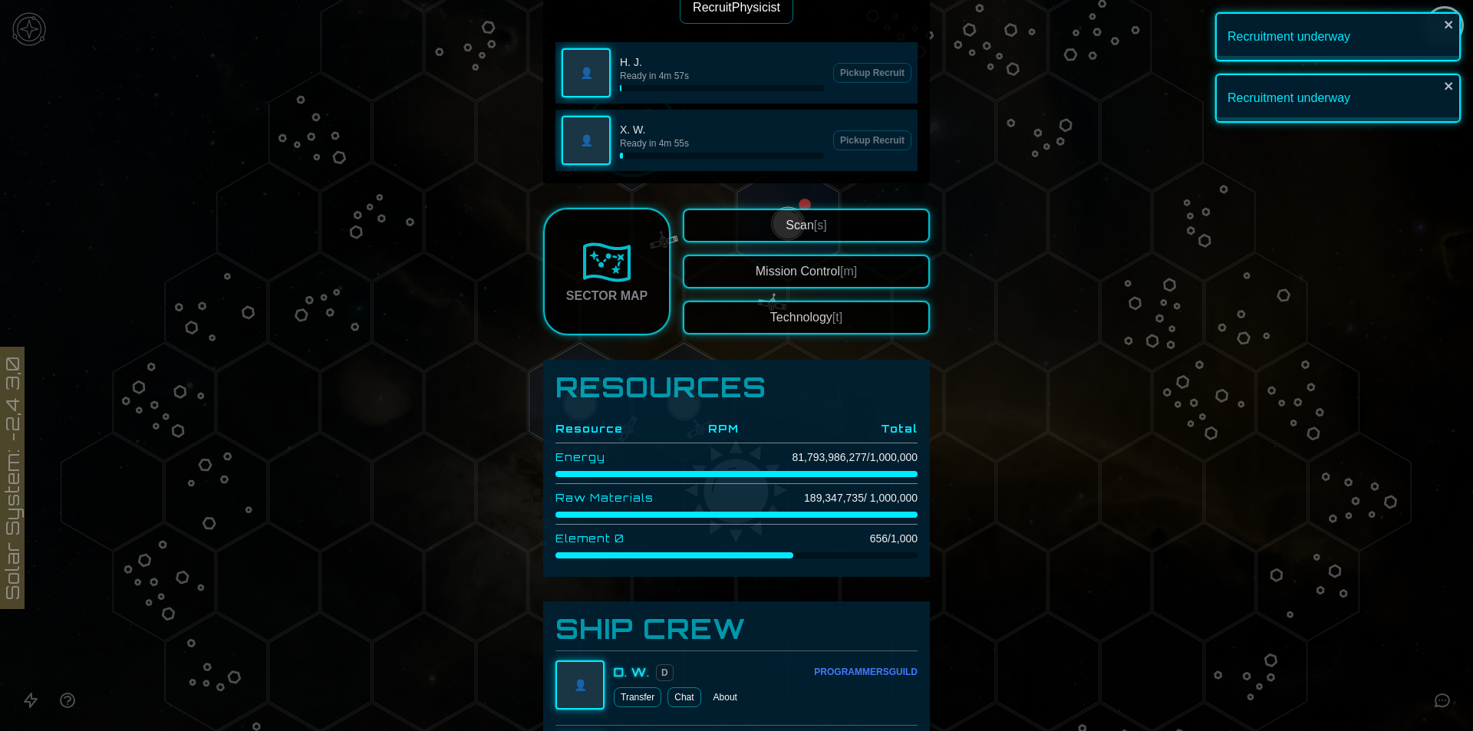
scroll to position [307, 0]
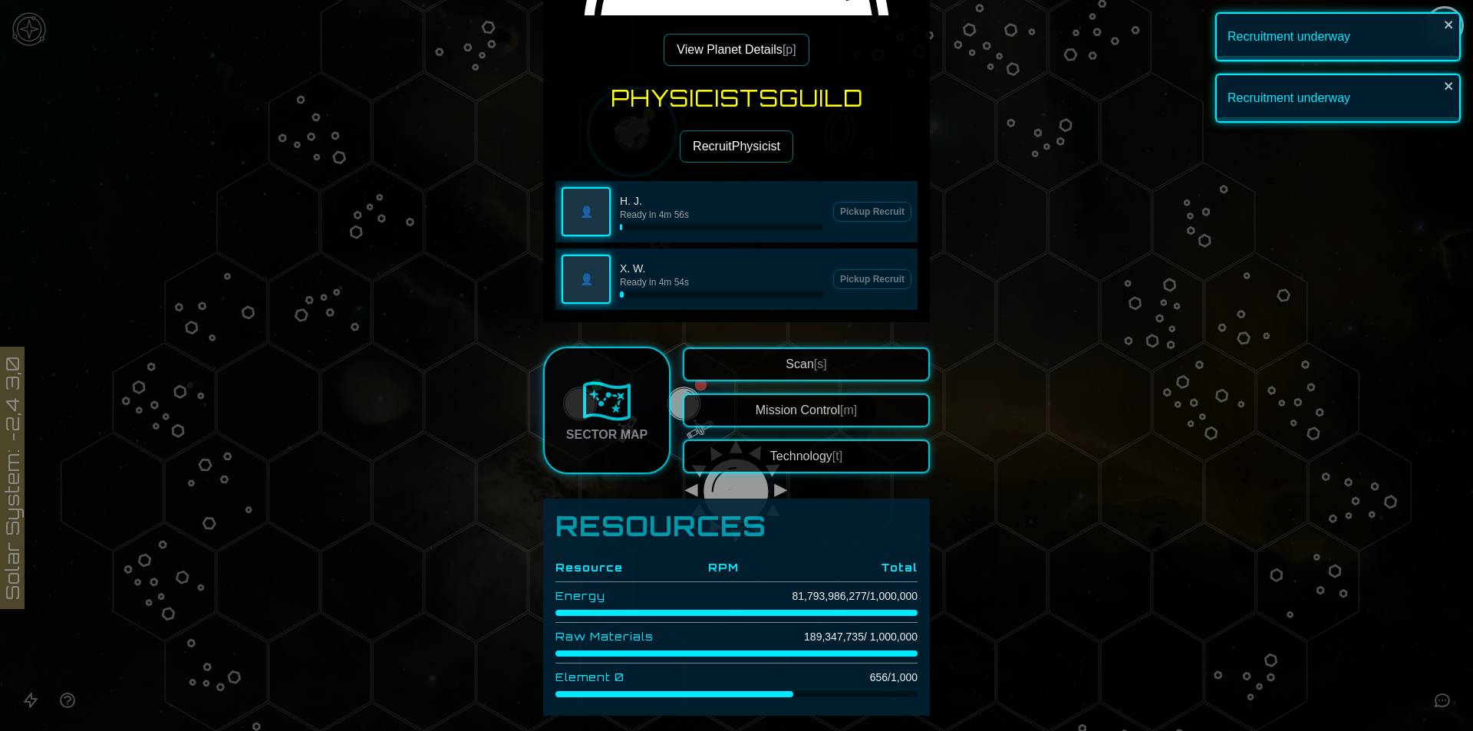
click at [756, 410] on button "Mission Control [m]" at bounding box center [806, 411] width 247 height 34
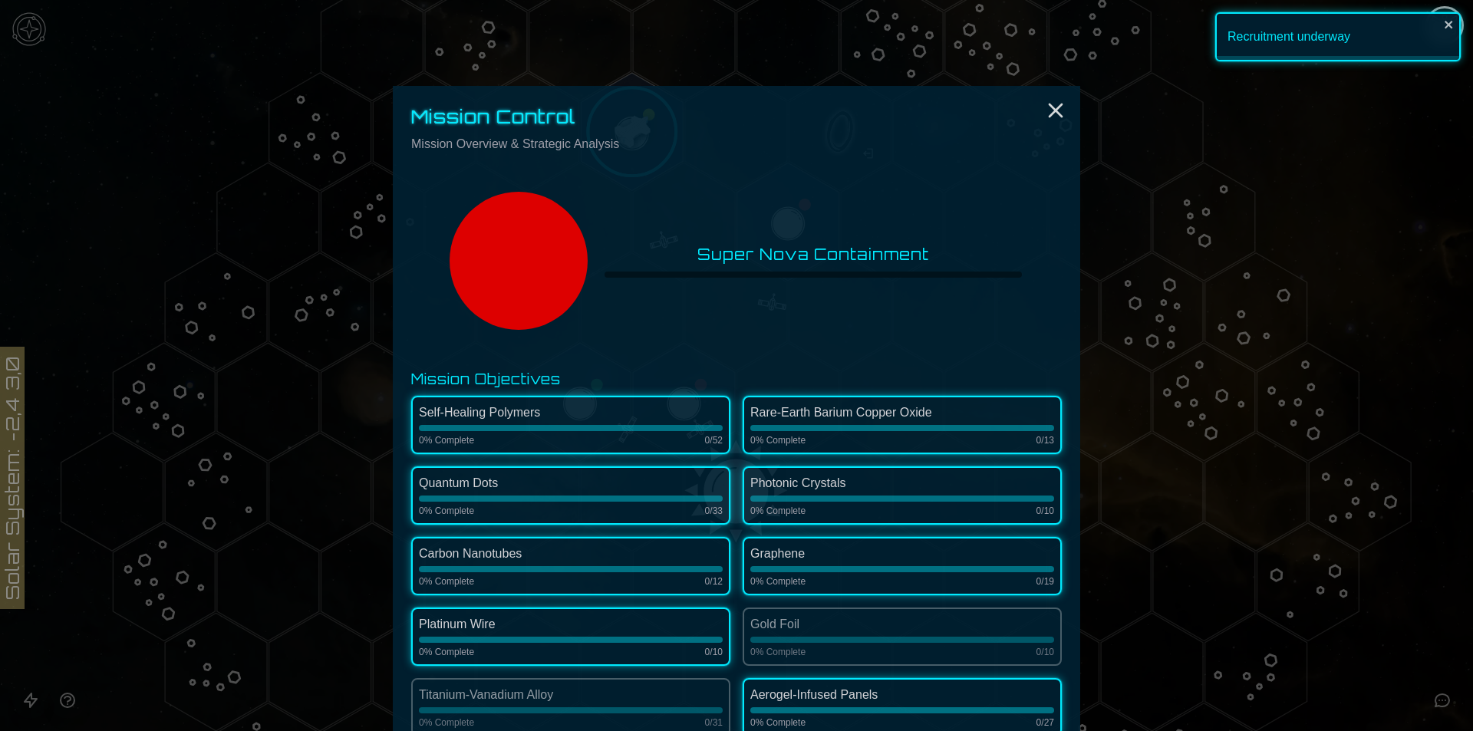
click at [1075, 96] on div at bounding box center [736, 365] width 1473 height 731
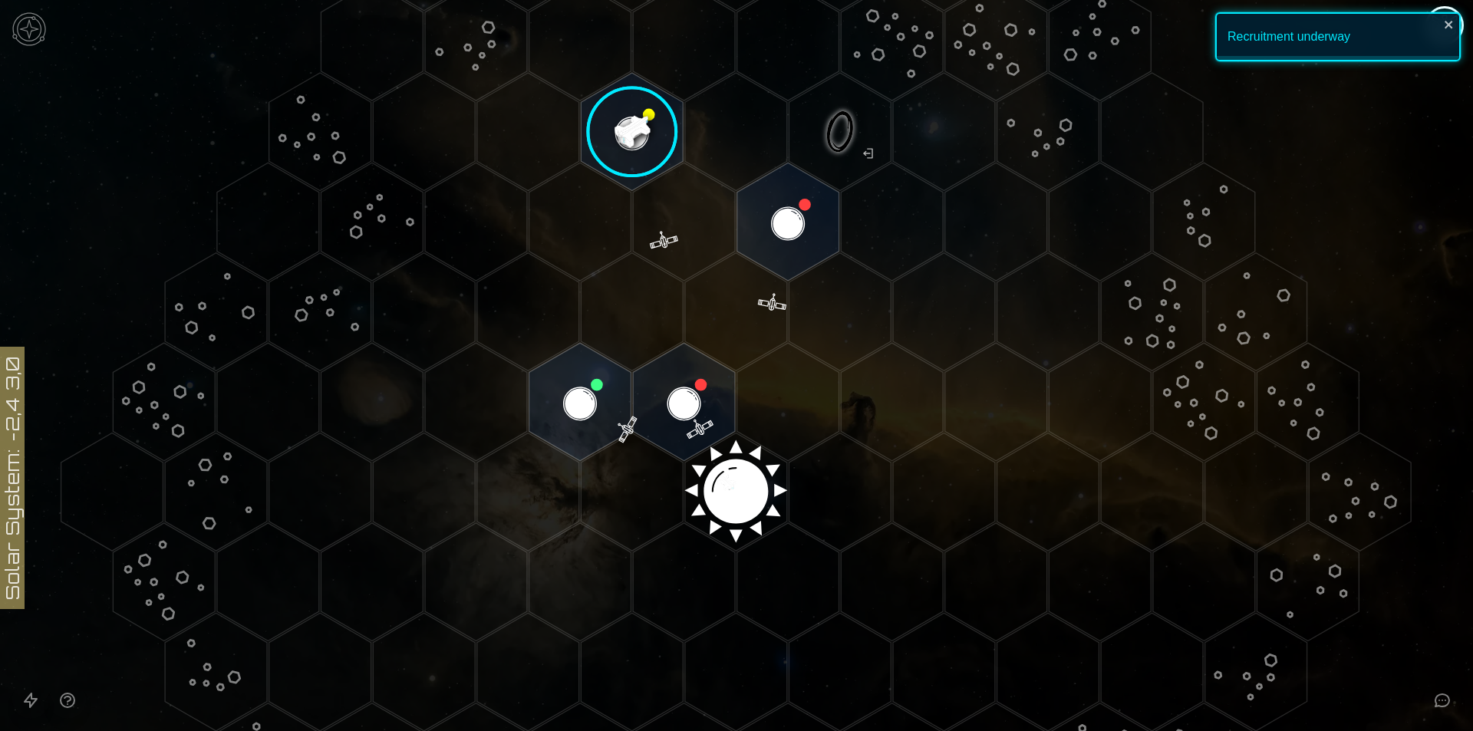
click at [1053, 106] on polygon "Hex at coordinates 5,-4, clickable" at bounding box center [1048, 132] width 102 height 118
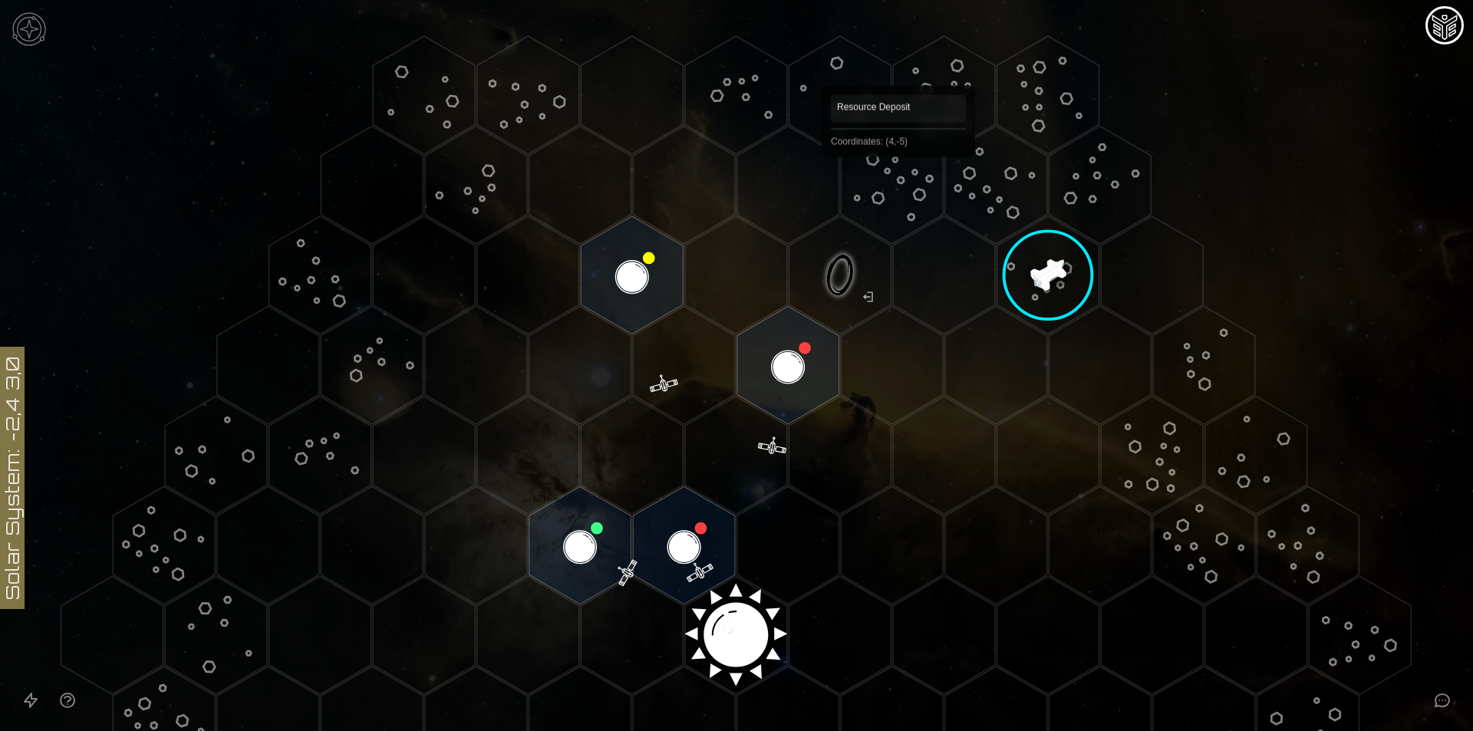
scroll to position [0, 0]
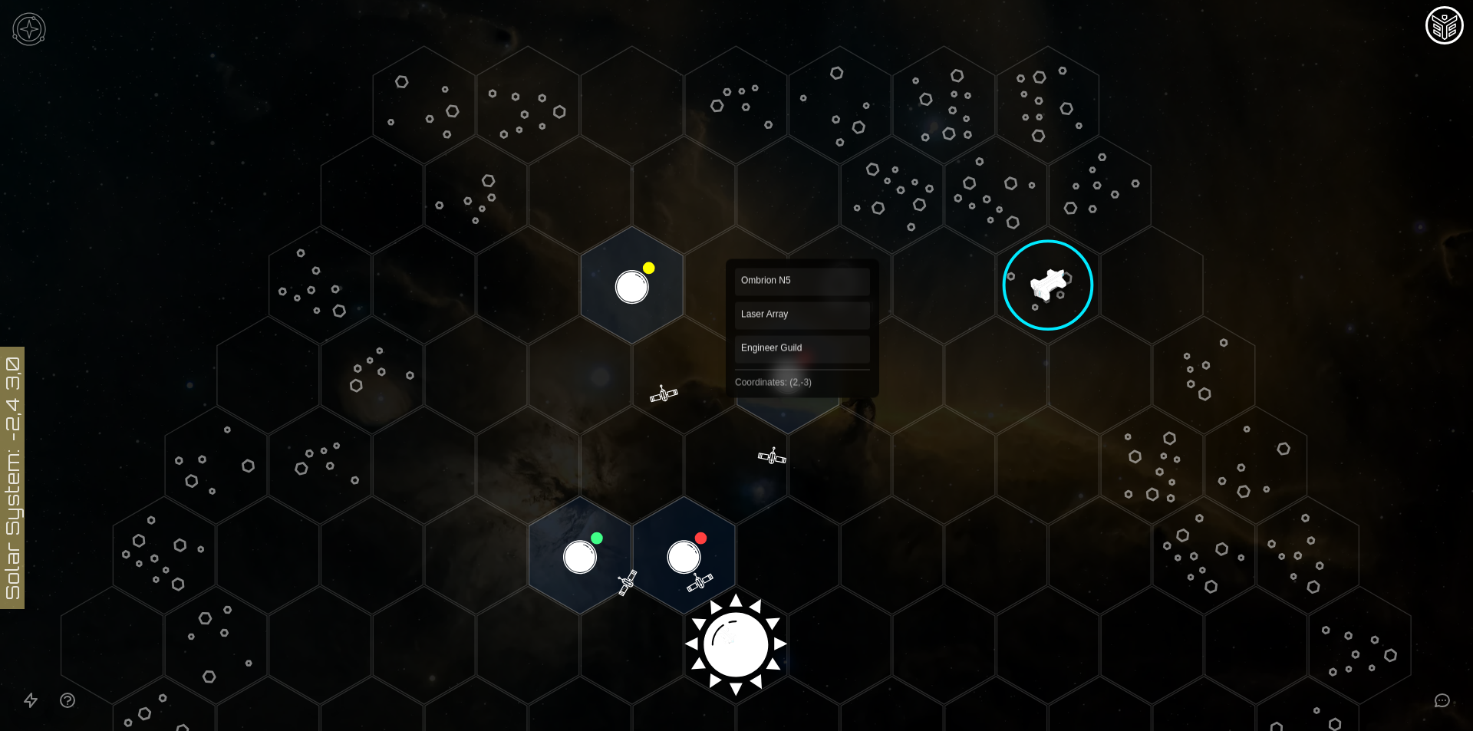
click at [803, 386] on polygon "Hex at coordinates 2,-3, clickable" at bounding box center [788, 375] width 102 height 118
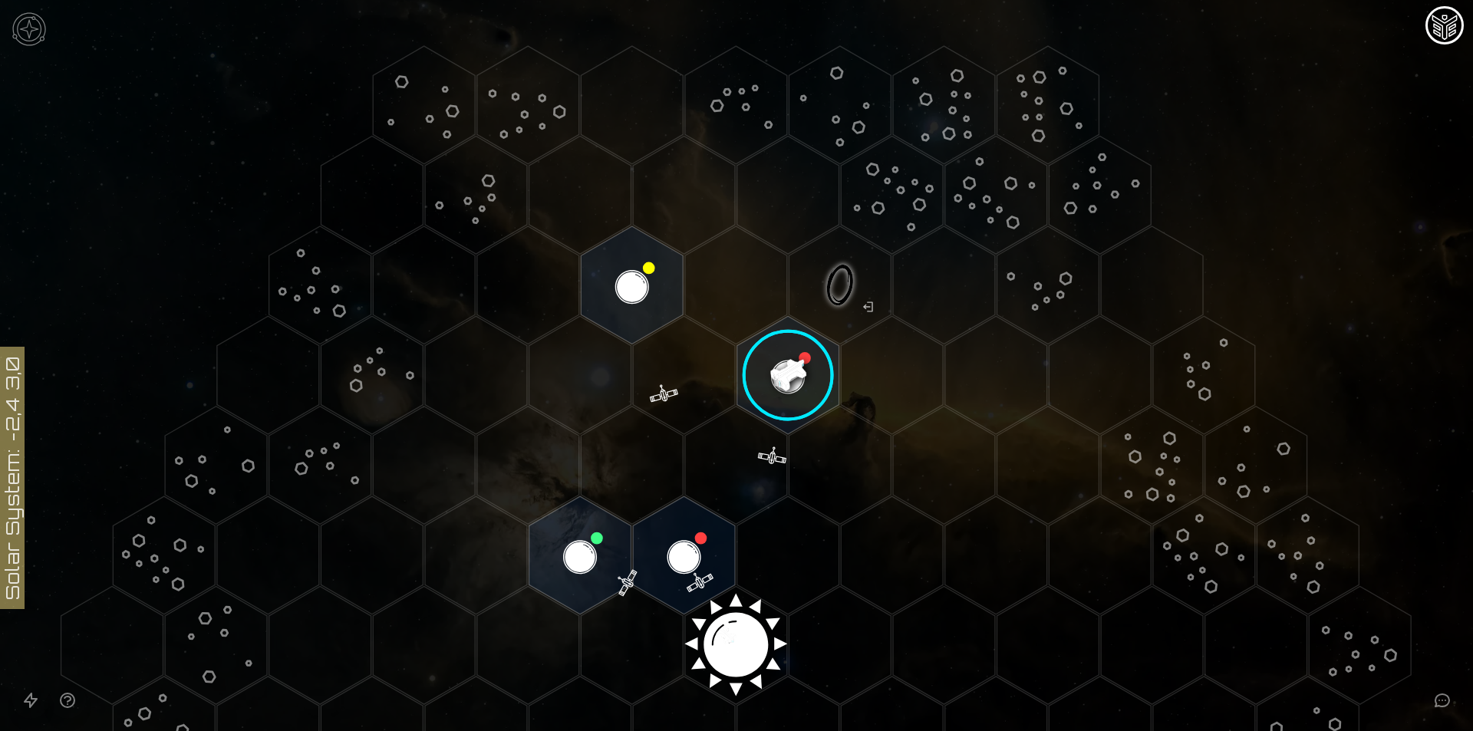
click at [803, 386] on image at bounding box center [788, 375] width 120 height 120
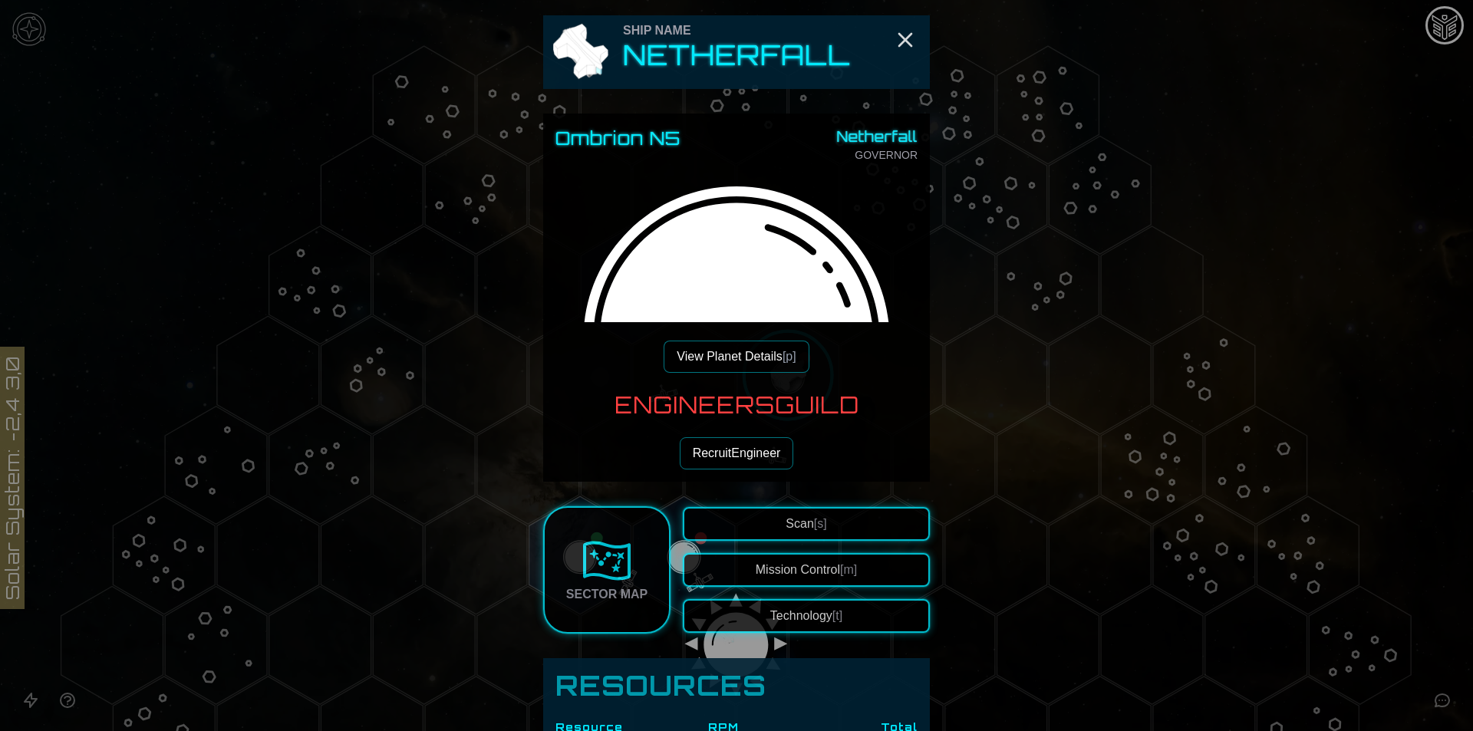
click at [797, 602] on button "Technology [t]" at bounding box center [806, 616] width 247 height 34
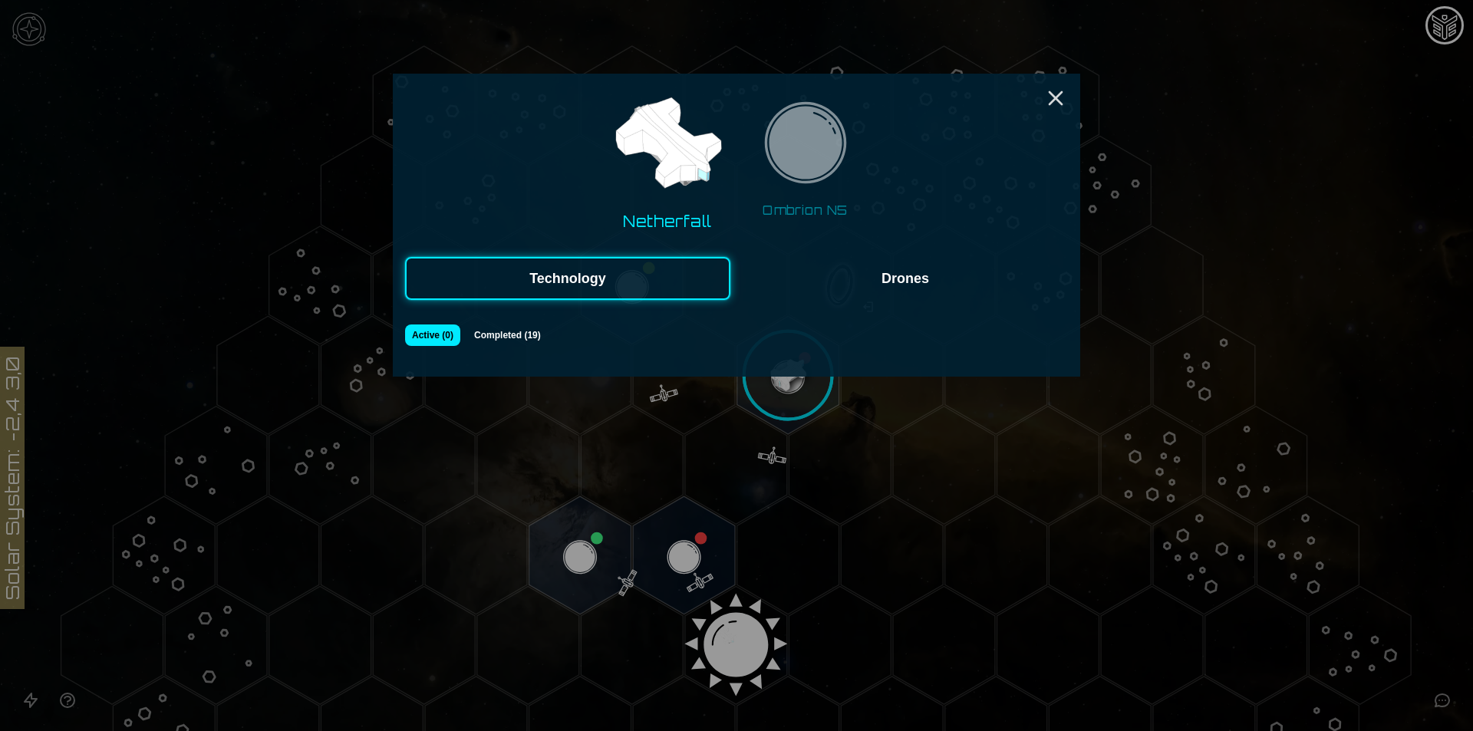
click at [829, 282] on button "Drones" at bounding box center [905, 278] width 325 height 43
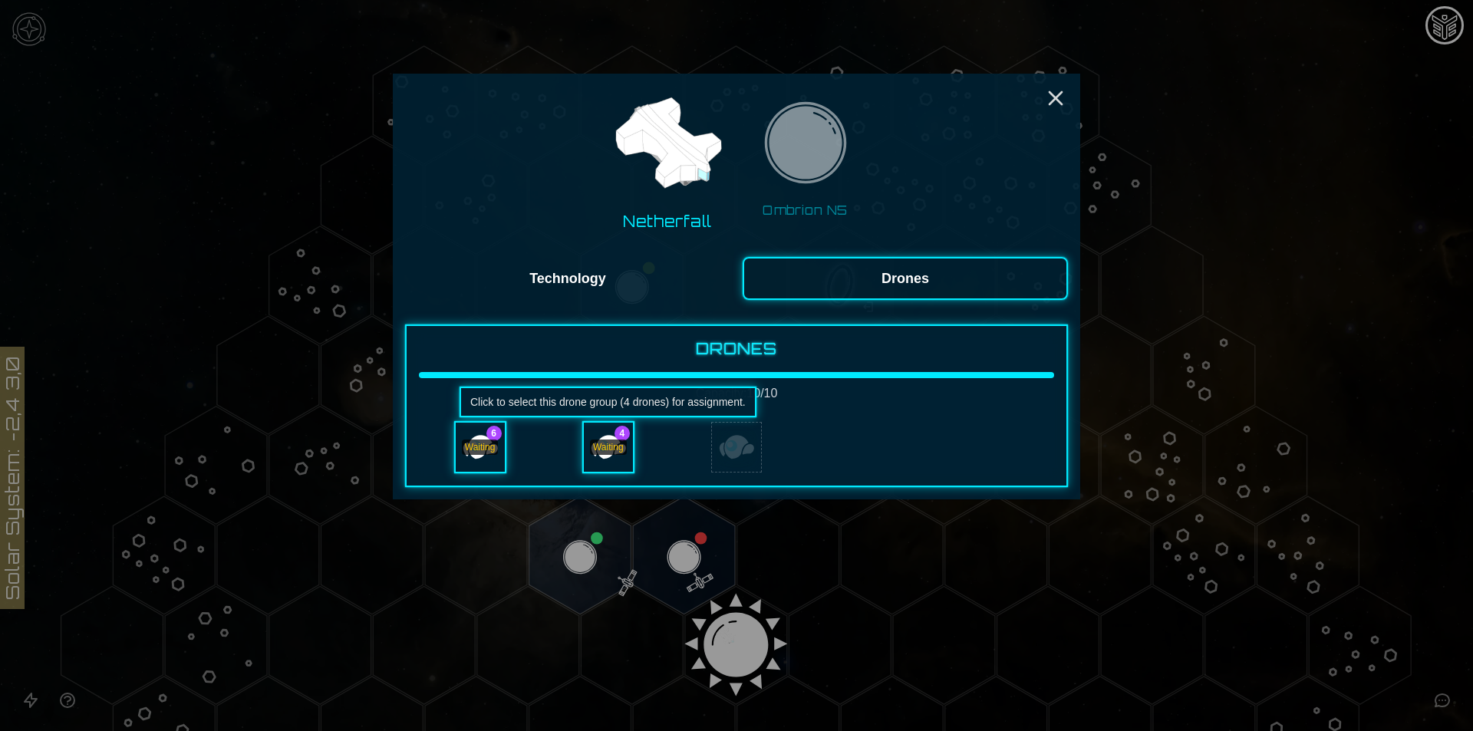
click at [616, 434] on div "Waiting" at bounding box center [608, 447] width 49 height 49
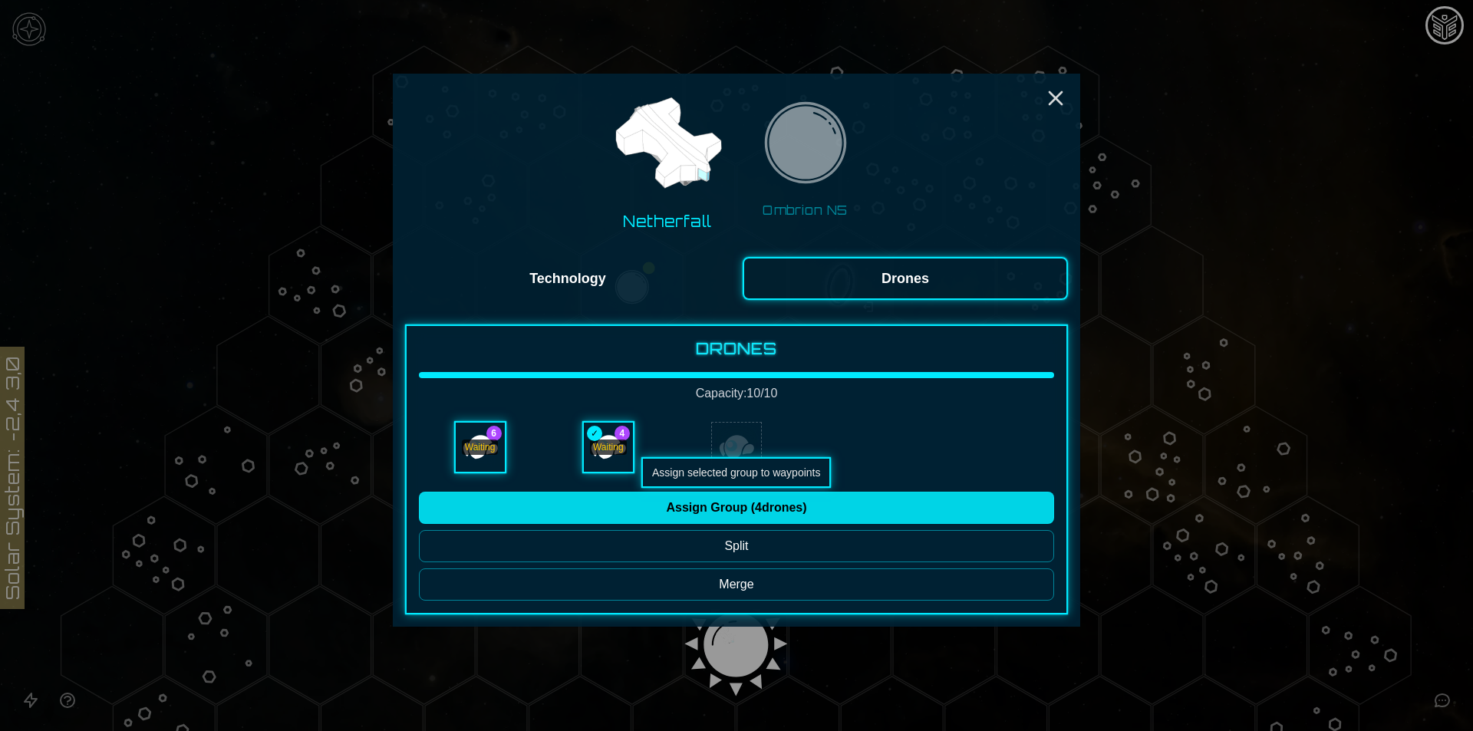
click at [673, 516] on button "Assign Group ( 4 drones)" at bounding box center [736, 508] width 635 height 32
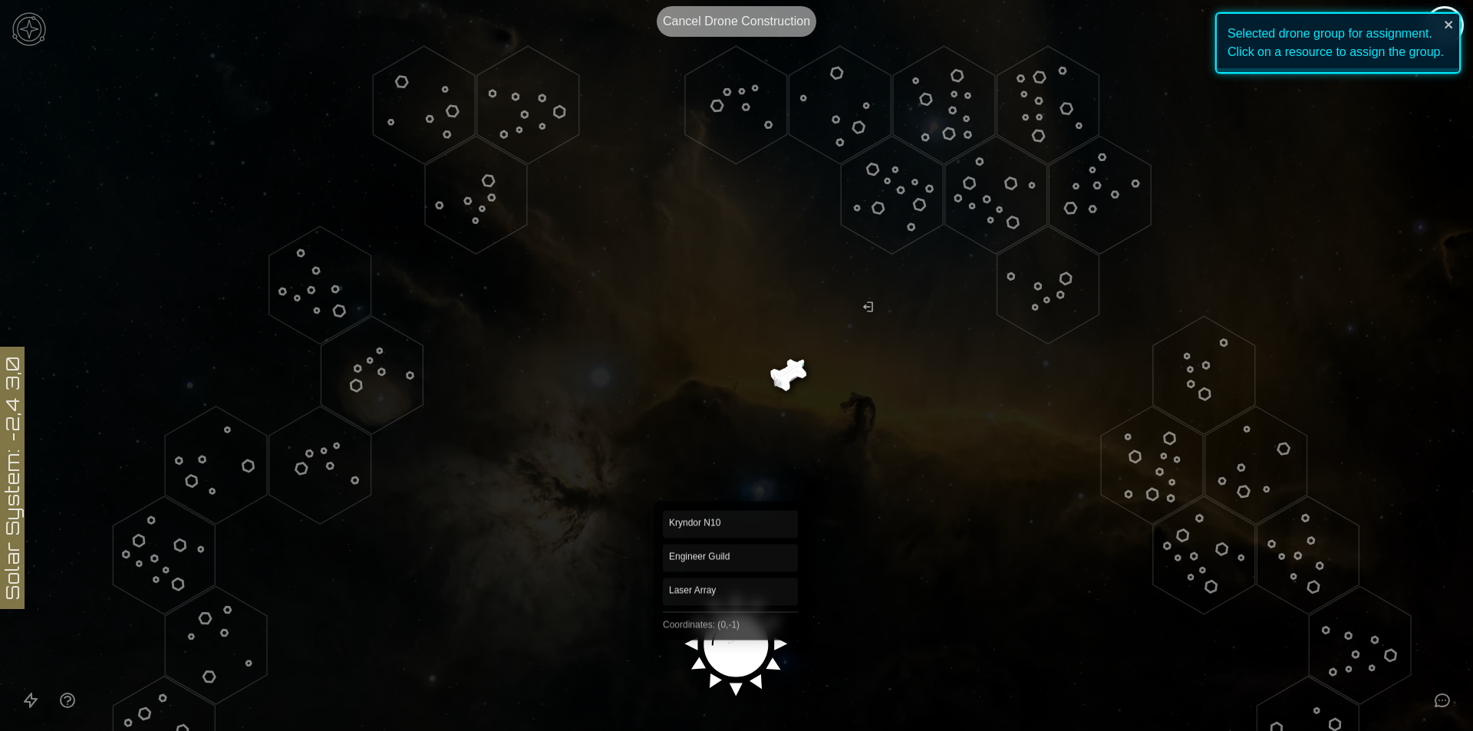
click at [730, 628] on image at bounding box center [736, 639] width 120 height 120
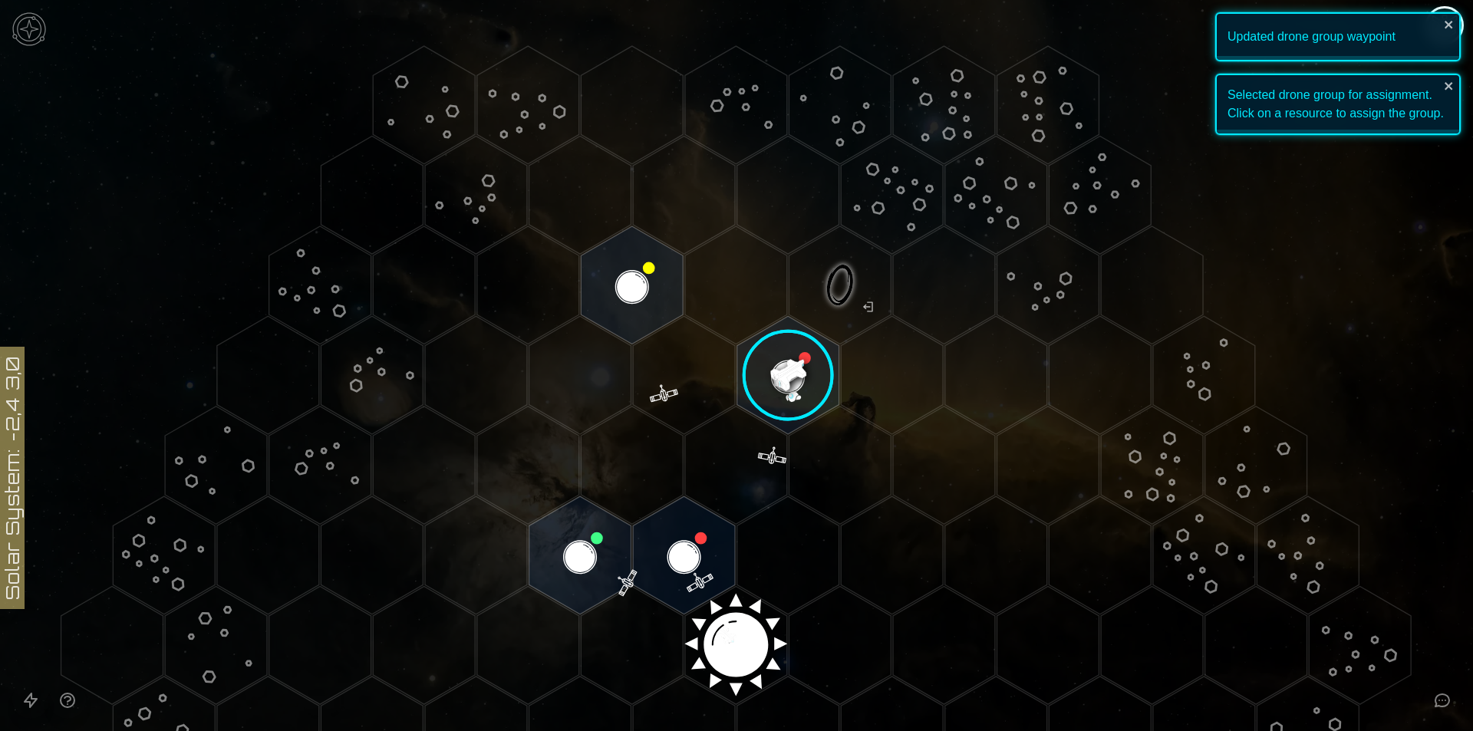
click at [763, 371] on image at bounding box center [788, 375] width 120 height 120
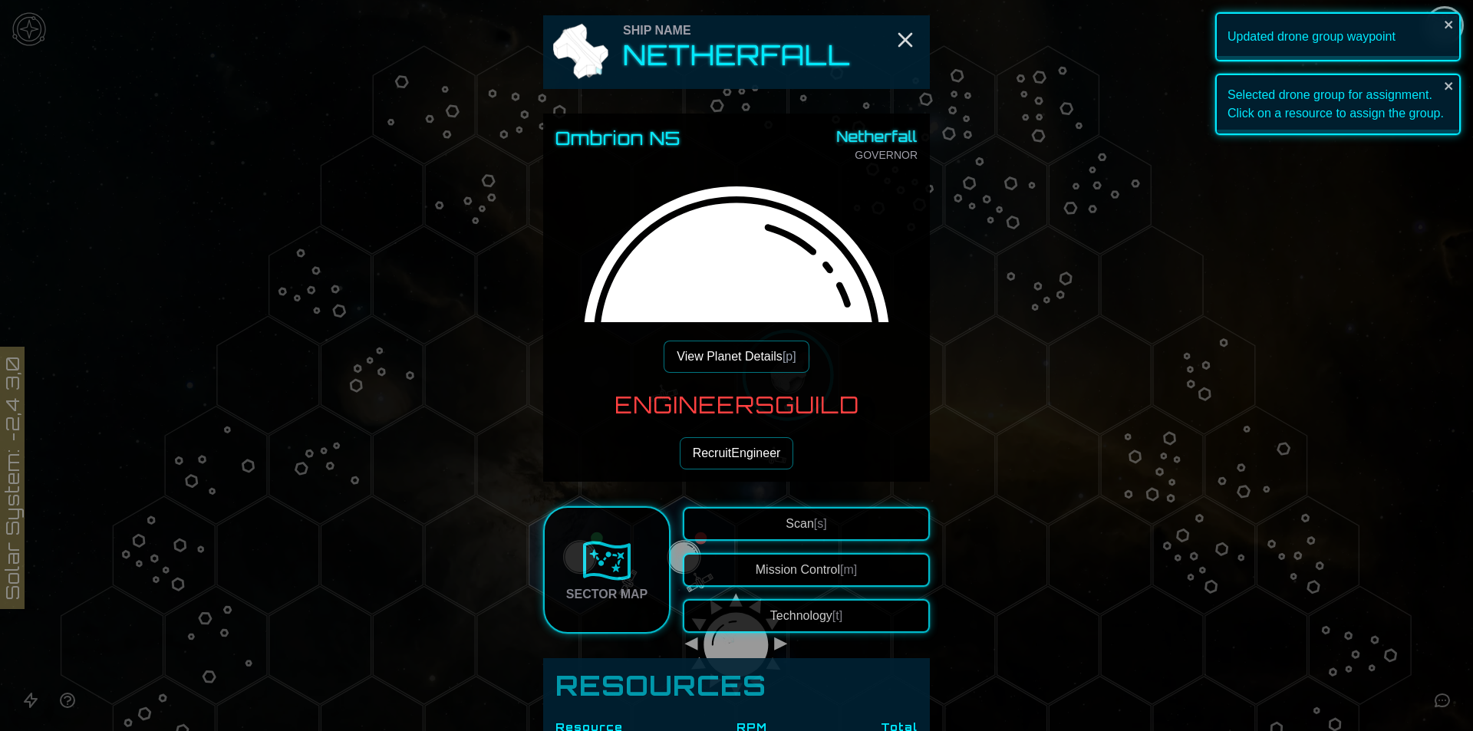
scroll to position [153, 0]
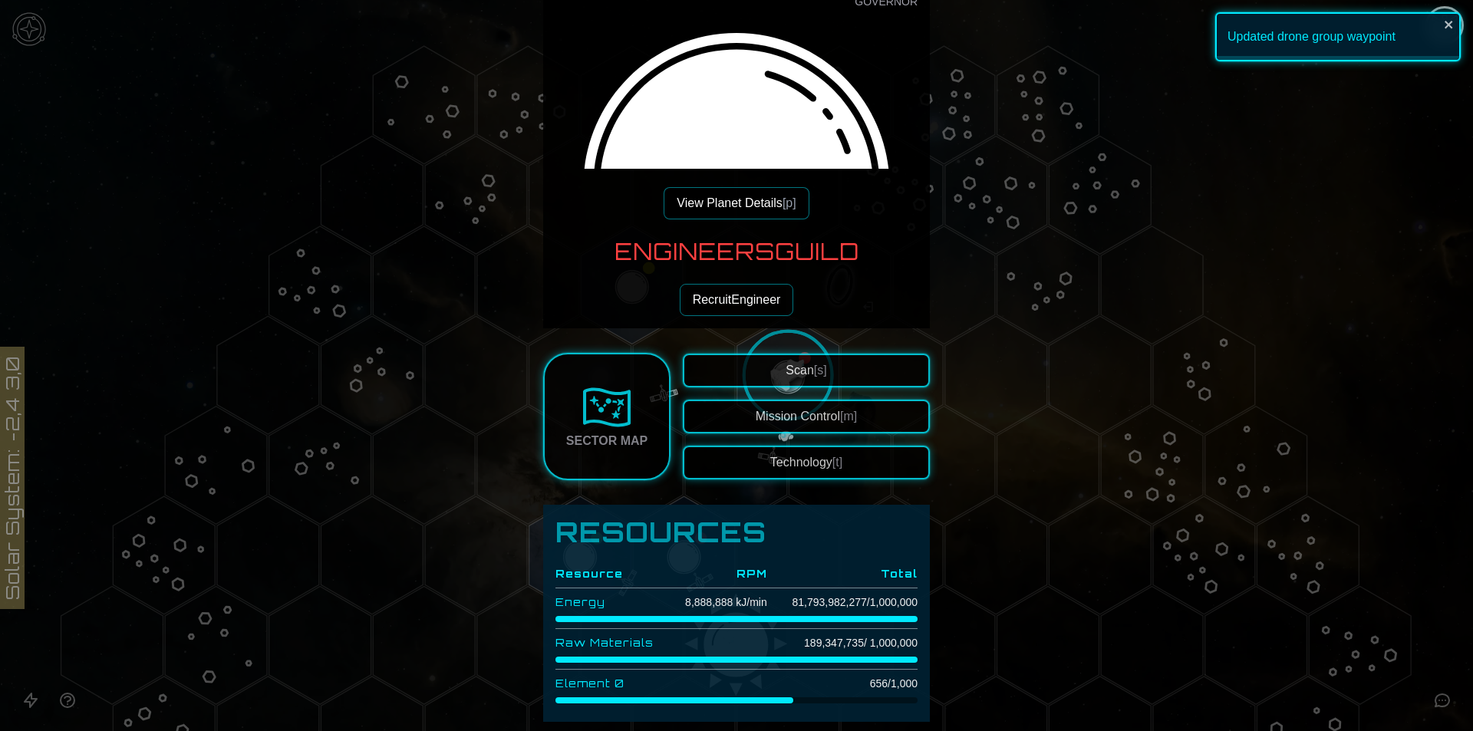
click at [754, 454] on button "Technology [t]" at bounding box center [806, 463] width 247 height 34
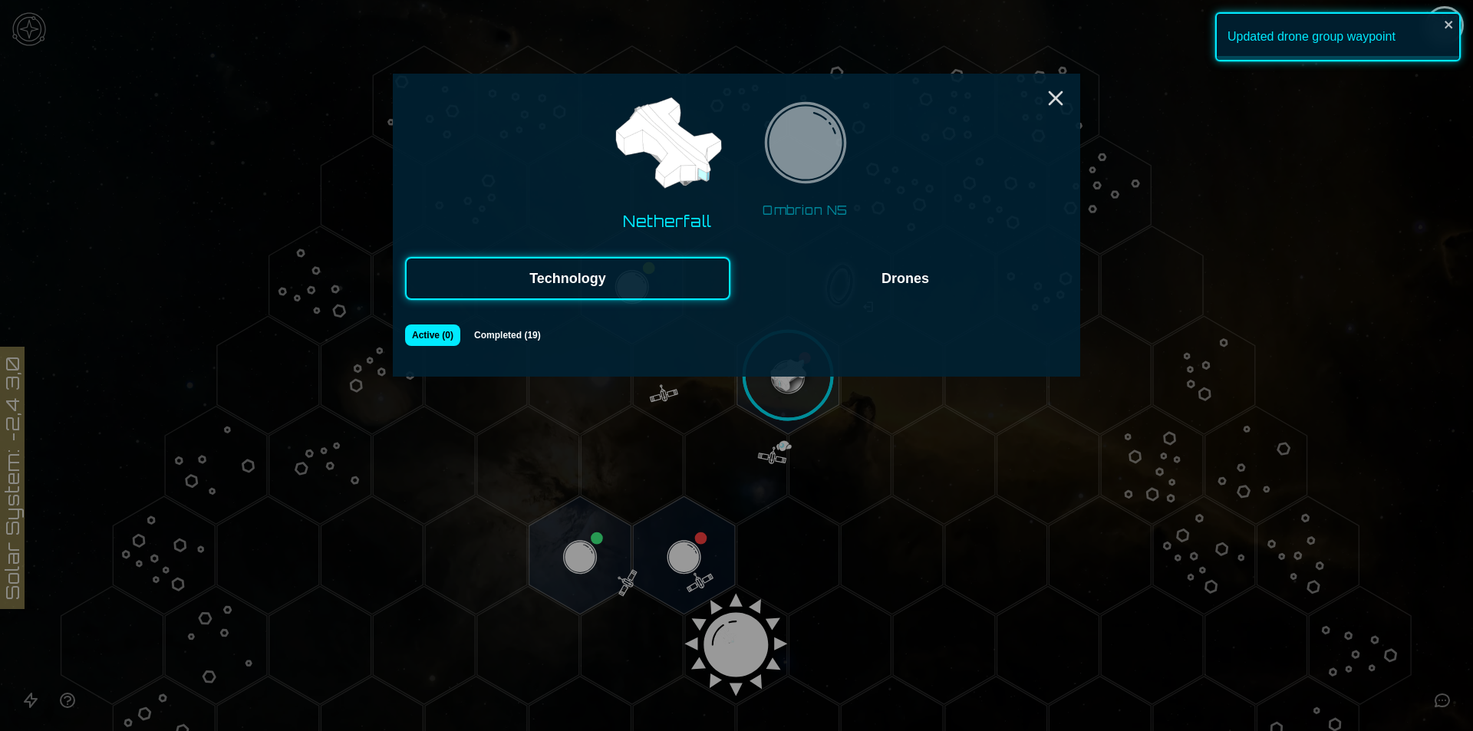
click at [842, 285] on button "Drones" at bounding box center [905, 278] width 325 height 43
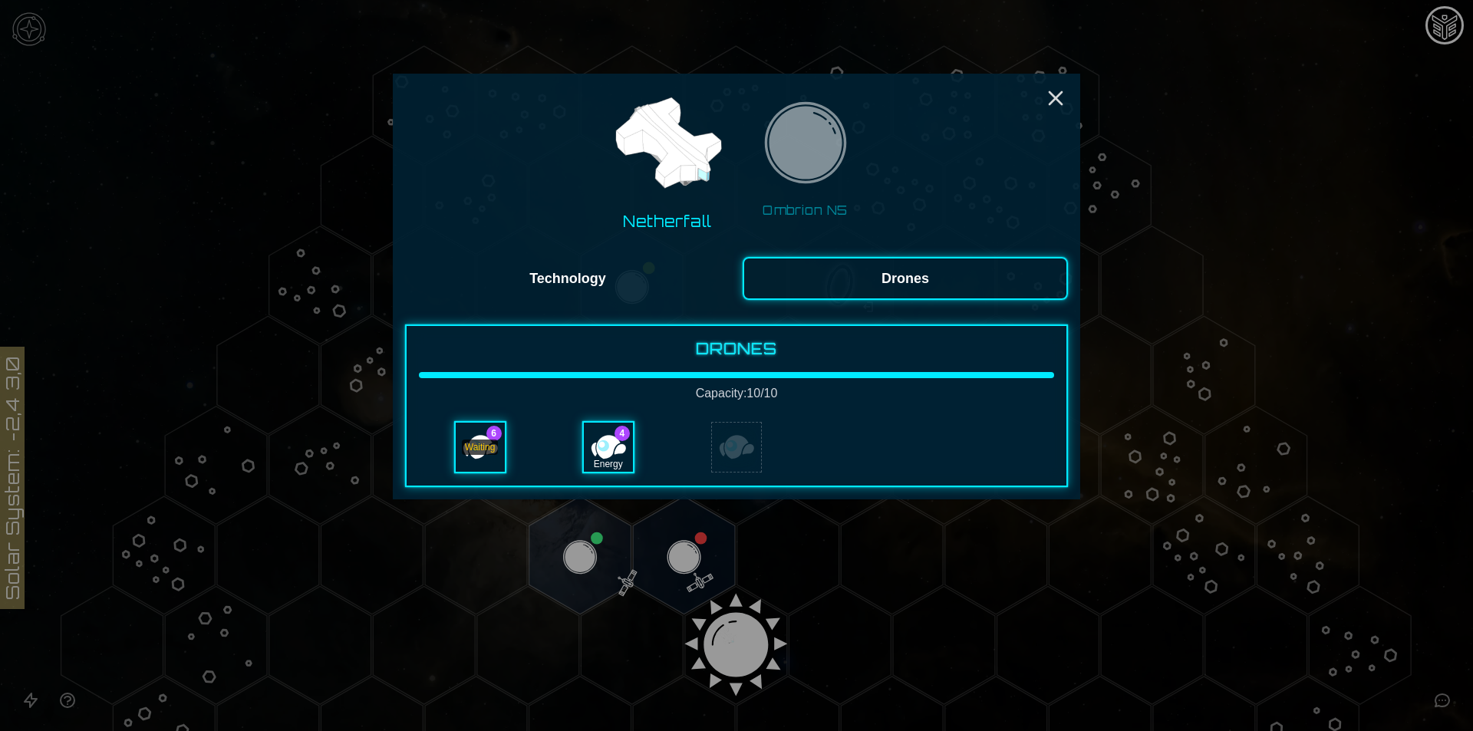
click at [482, 426] on div "Waiting" at bounding box center [480, 447] width 49 height 49
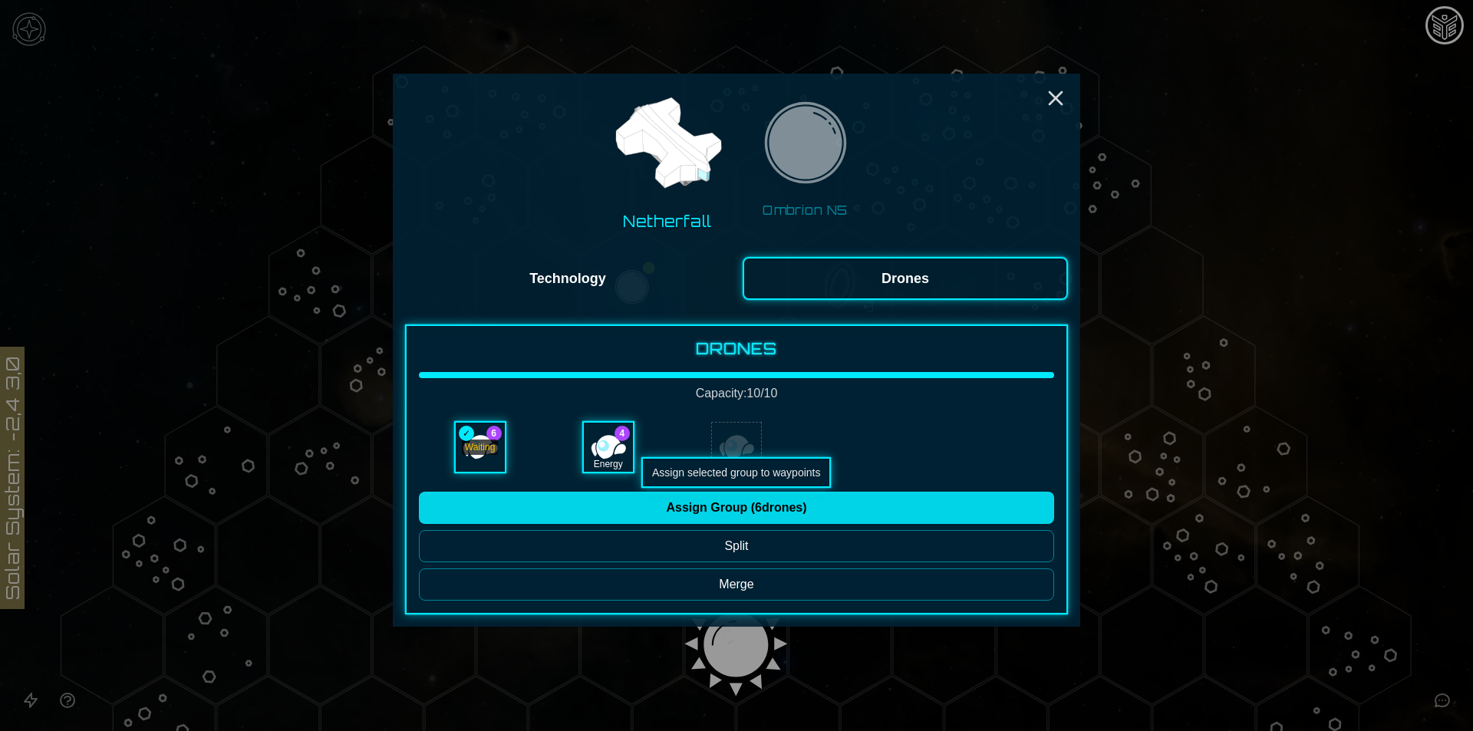
click at [593, 500] on button "Assign Group ( 6 drones)" at bounding box center [736, 508] width 635 height 32
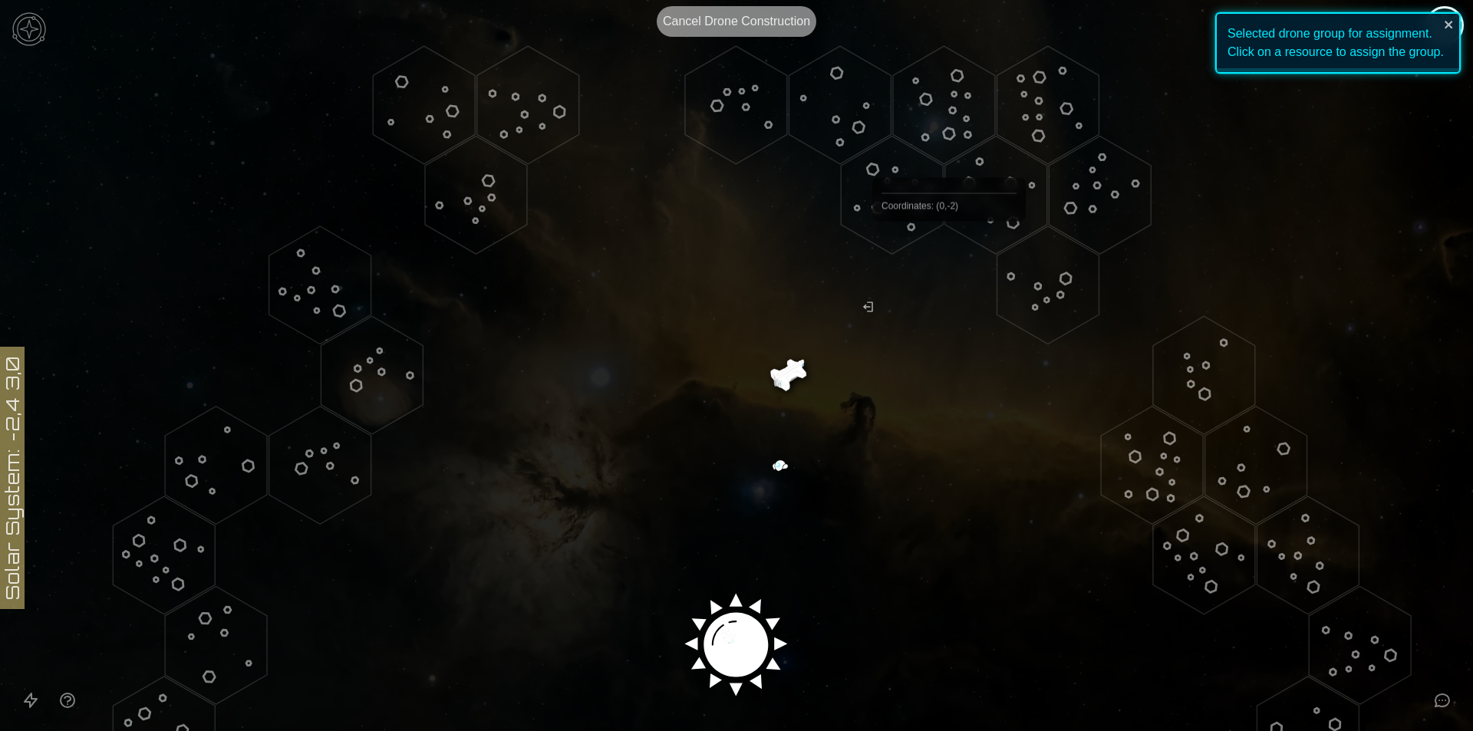
click at [908, 201] on polygon "Hex at coordinates 4,-5, clickable" at bounding box center [892, 196] width 102 height 118
